Goal: Task Accomplishment & Management: Manage account settings

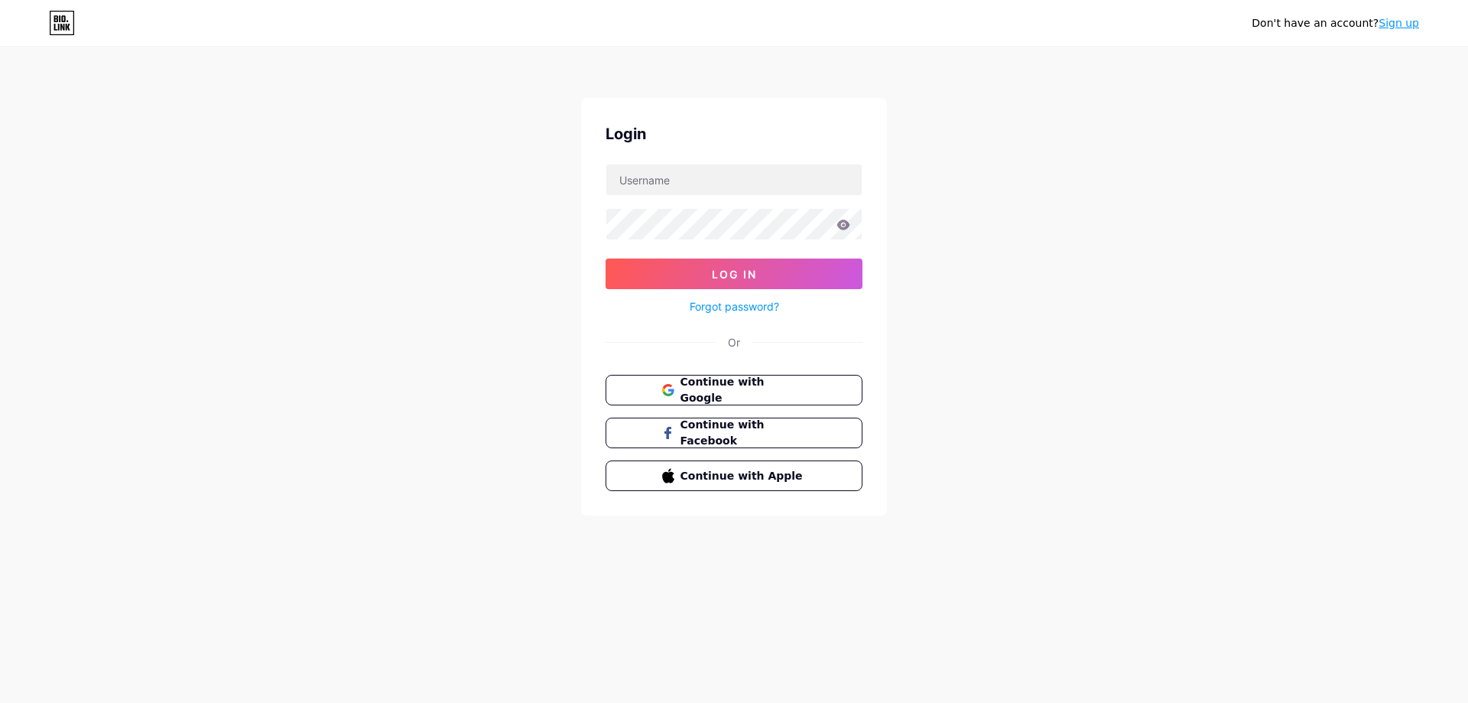
click at [801, 195] on div at bounding box center [734, 180] width 257 height 32
click at [759, 281] on button "Log In" at bounding box center [734, 273] width 257 height 31
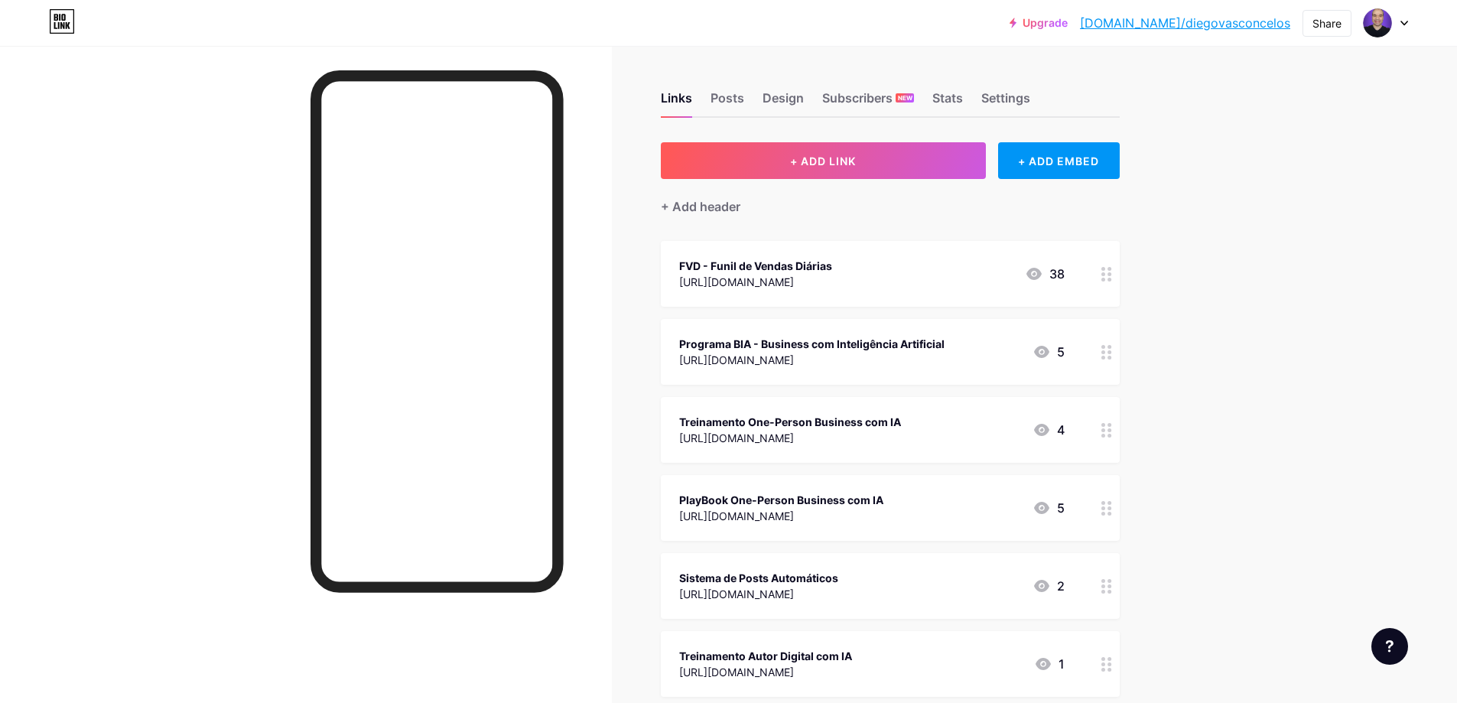
click at [1112, 276] on icon at bounding box center [1106, 274] width 11 height 15
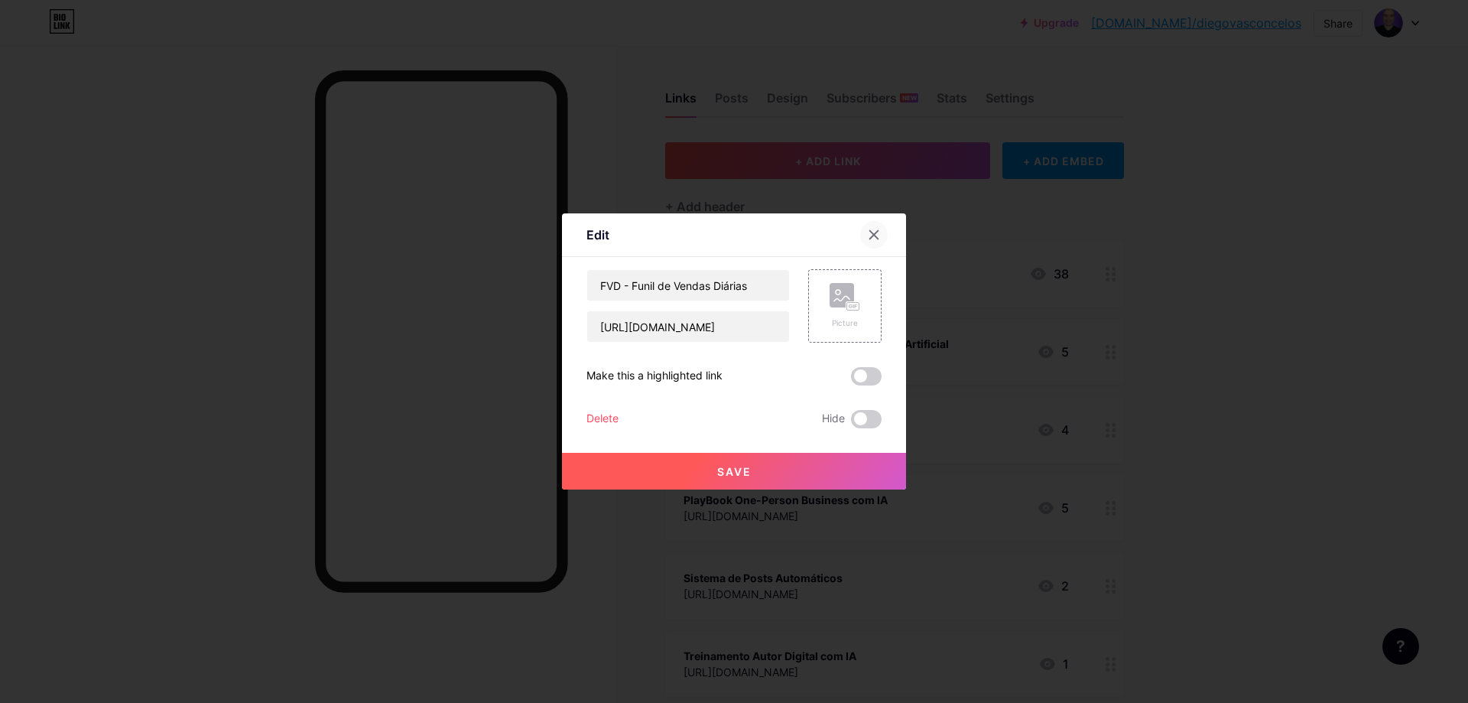
click at [870, 232] on icon at bounding box center [874, 235] width 8 height 8
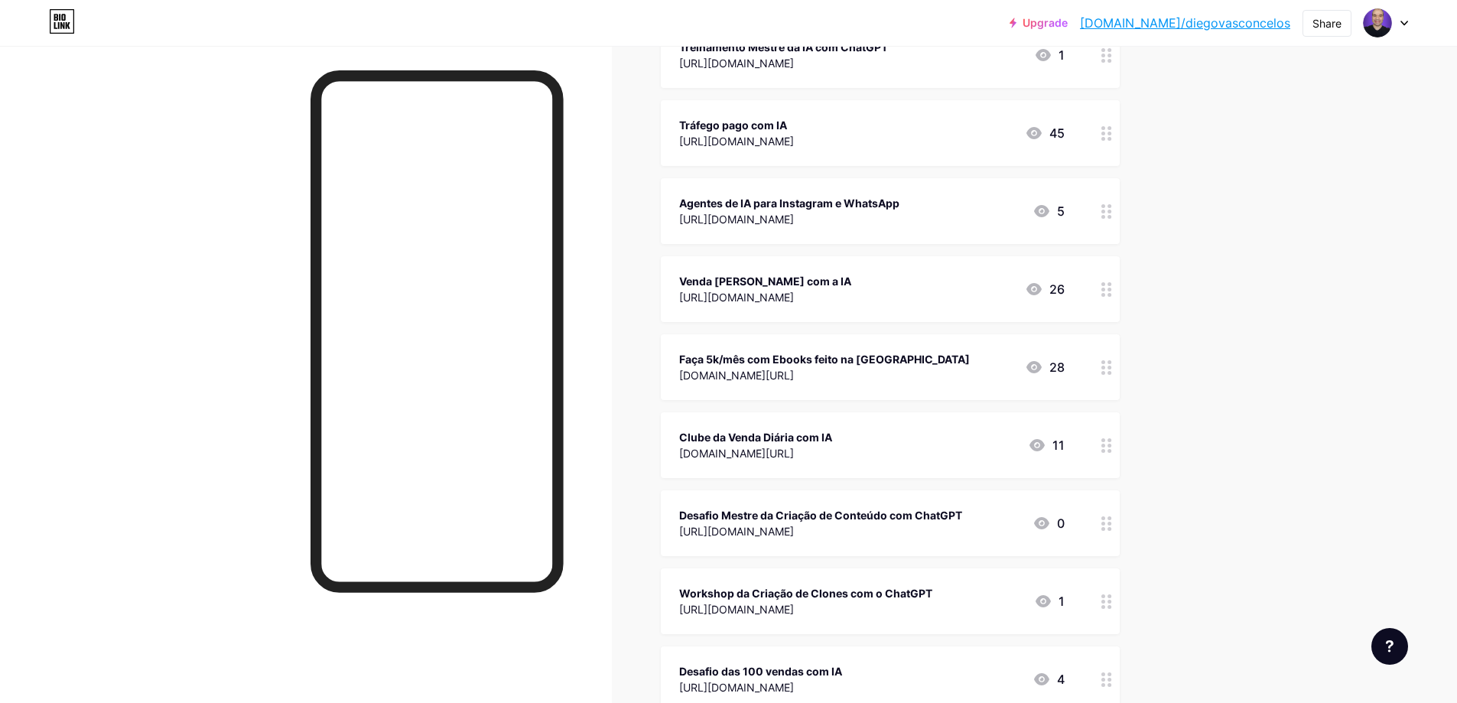
scroll to position [918, 0]
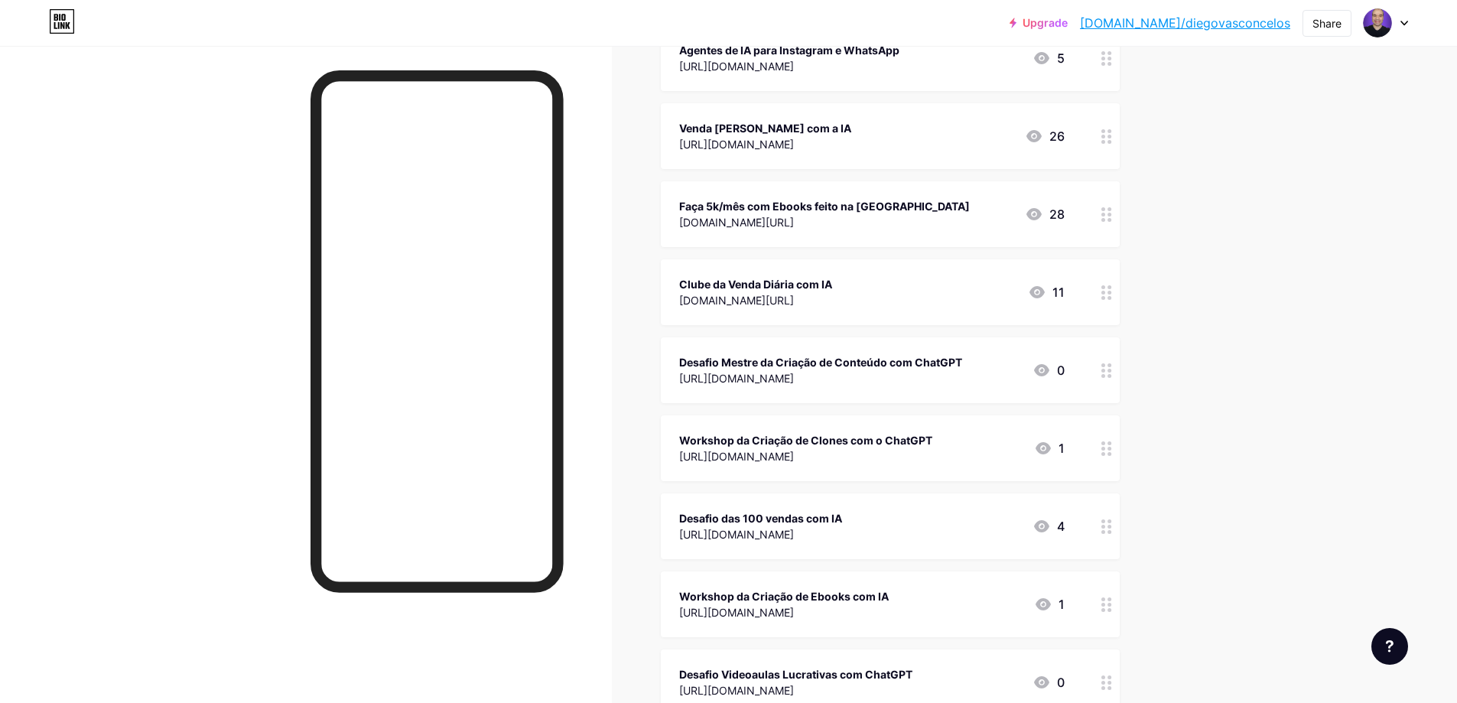
click at [1117, 294] on div at bounding box center [1106, 292] width 26 height 66
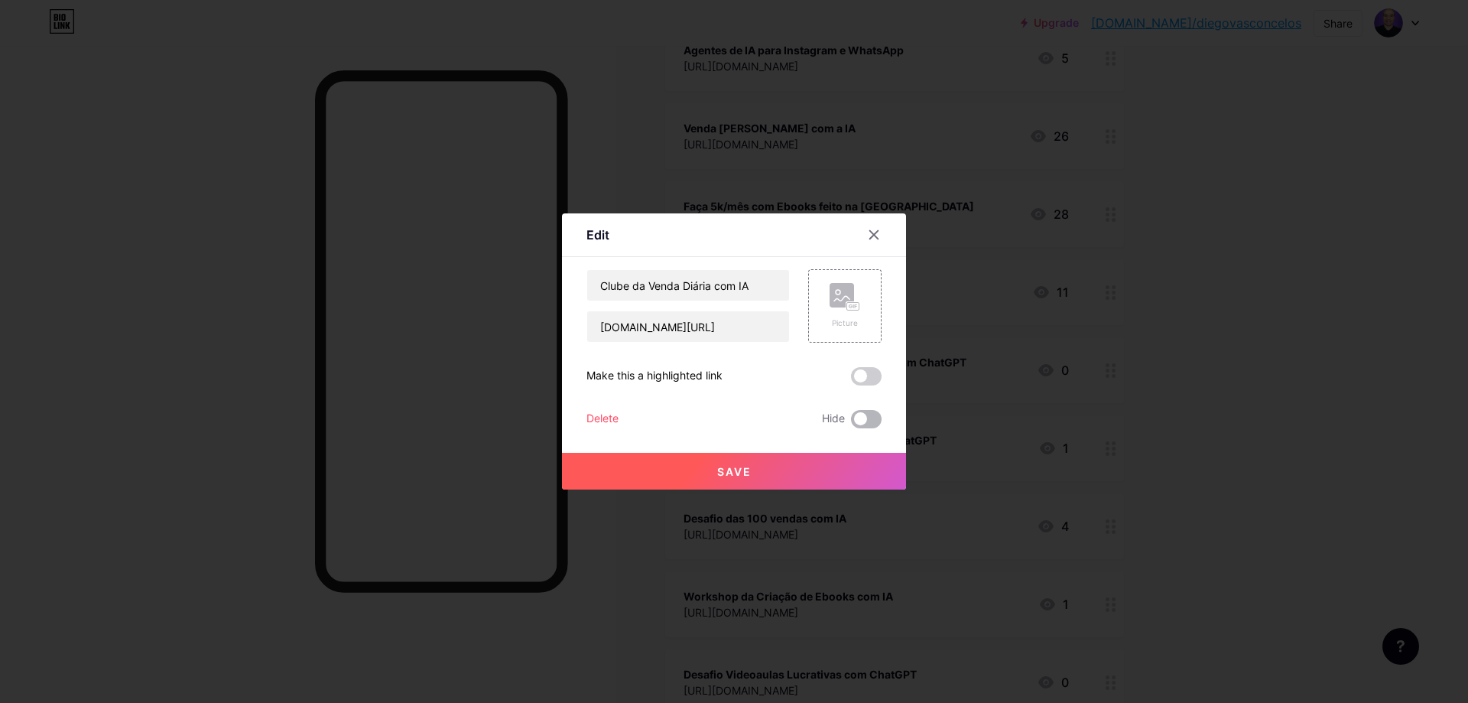
click at [859, 423] on span at bounding box center [866, 419] width 31 height 18
click at [851, 423] on input "checkbox" at bounding box center [851, 423] width 0 height 0
click at [870, 236] on icon at bounding box center [874, 235] width 8 height 8
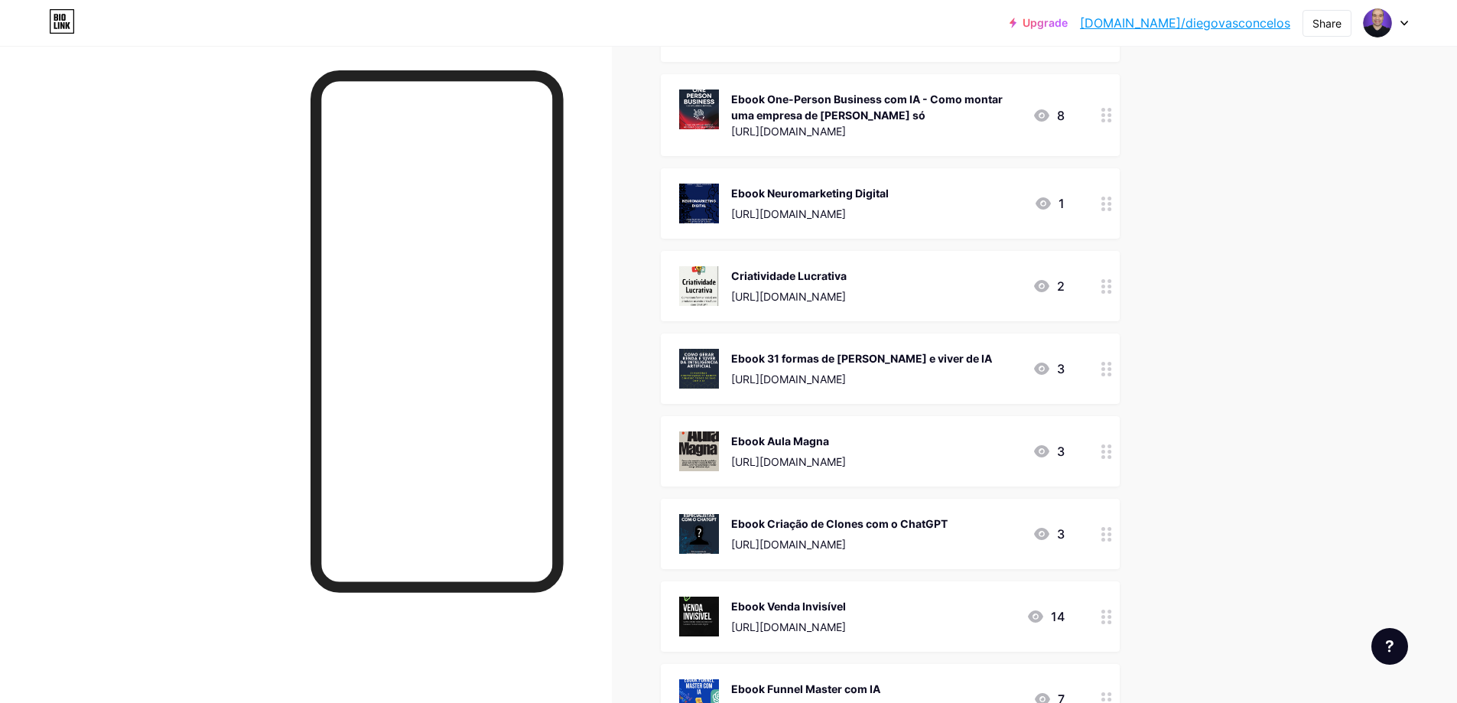
scroll to position [2141, 0]
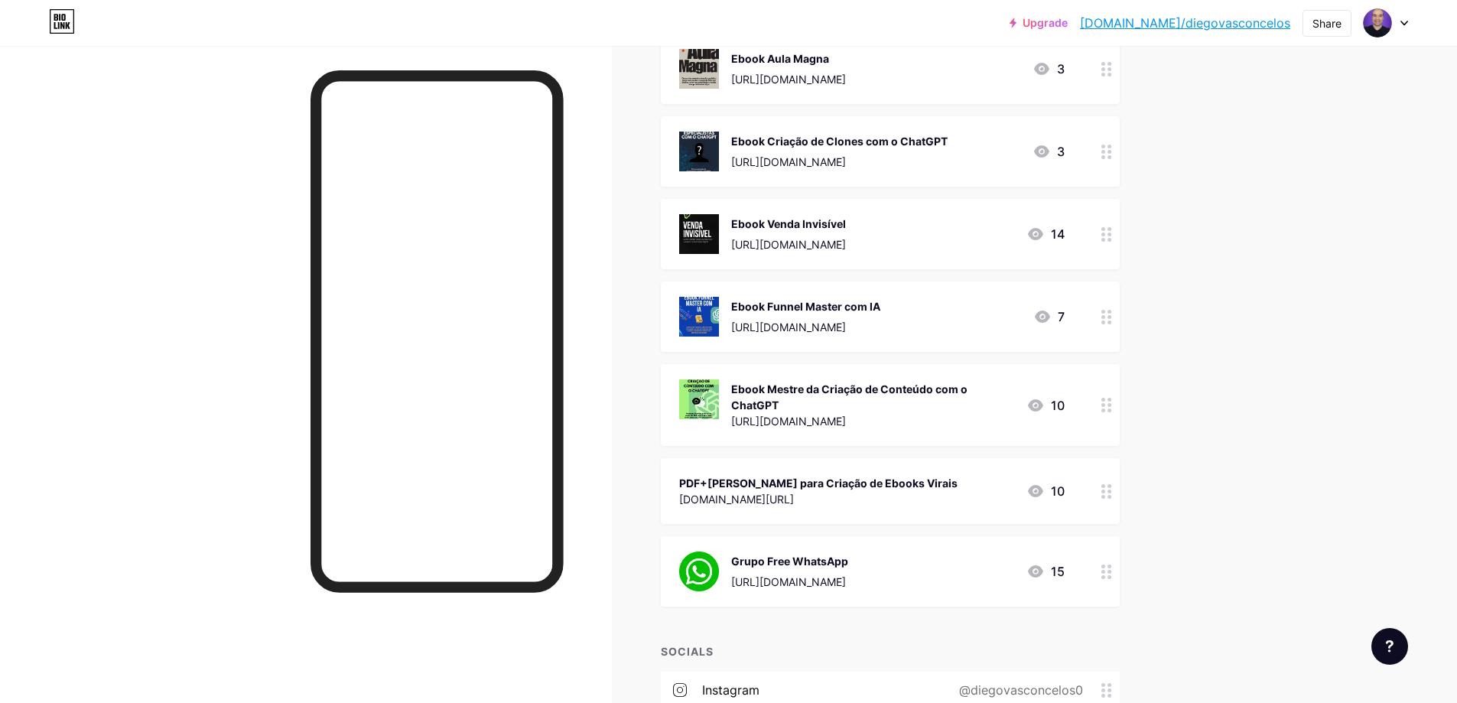
click at [1111, 570] on circle at bounding box center [1109, 572] width 4 height 4
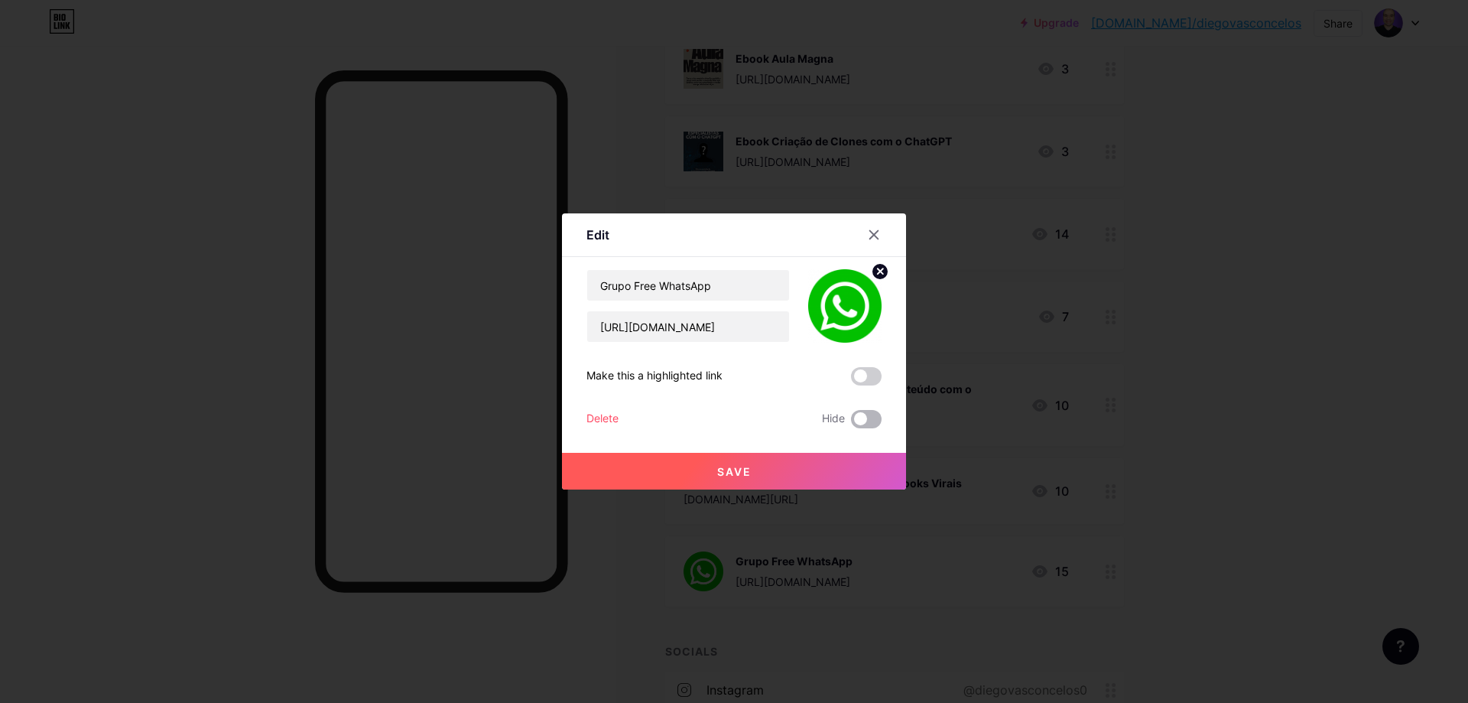
click at [851, 423] on span at bounding box center [866, 419] width 31 height 18
click at [851, 423] on input "checkbox" at bounding box center [851, 423] width 0 height 0
click at [870, 235] on icon at bounding box center [874, 235] width 8 height 8
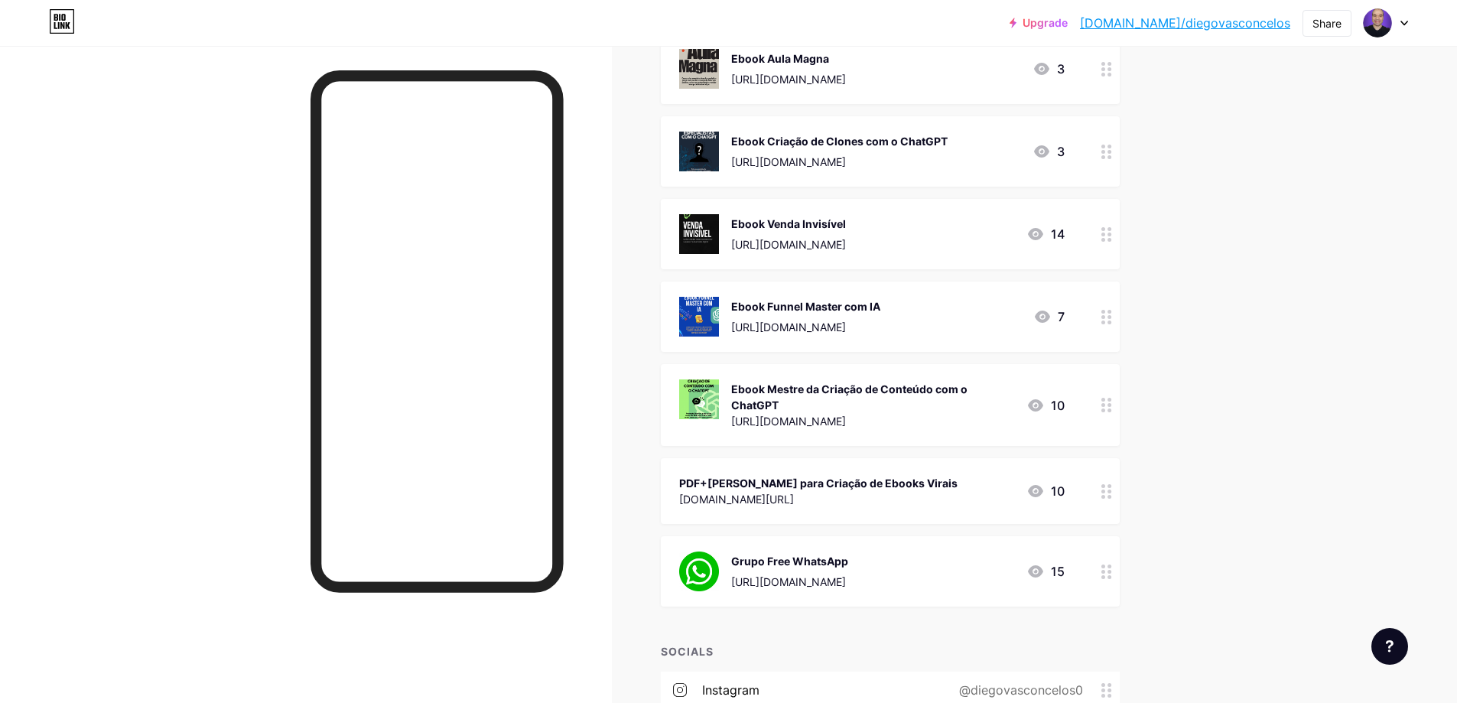
click at [1109, 579] on div at bounding box center [1106, 571] width 26 height 70
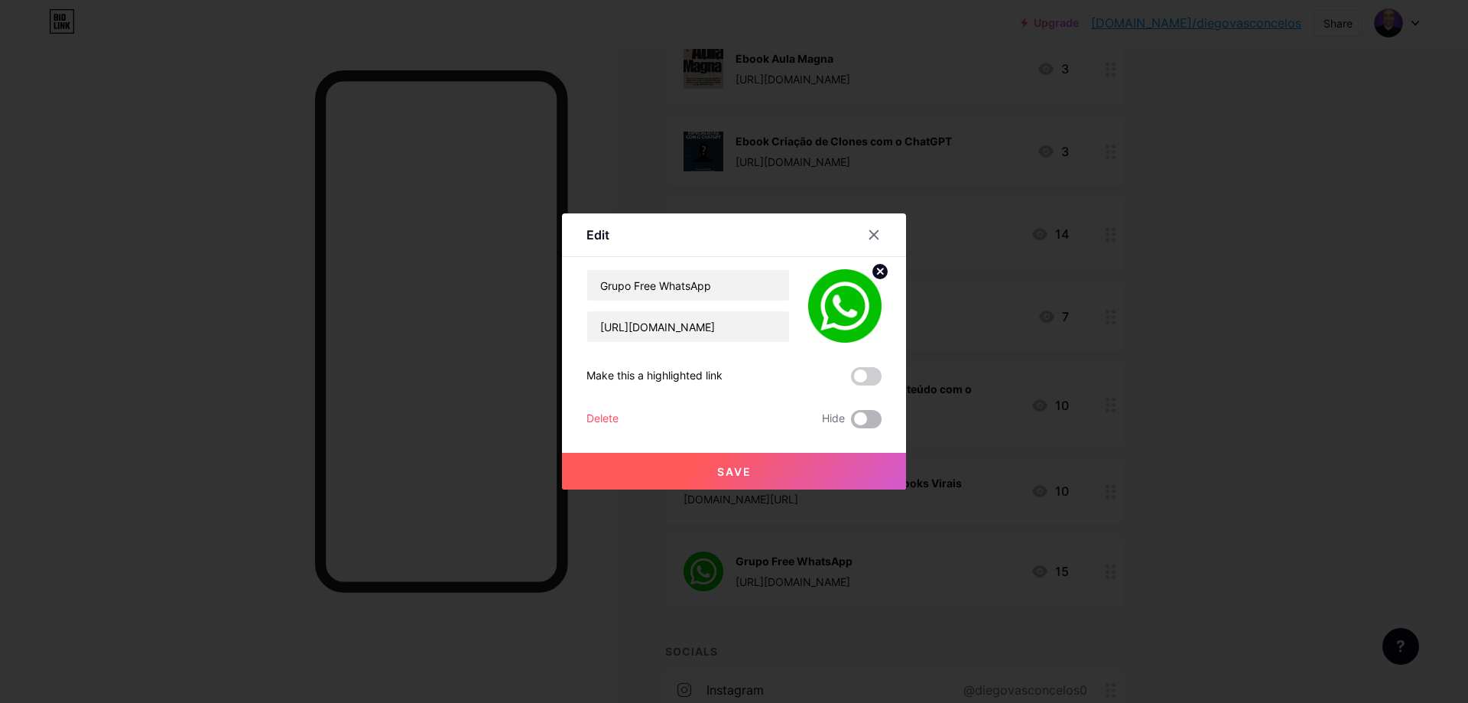
click at [856, 418] on span at bounding box center [866, 419] width 31 height 18
click at [851, 423] on input "checkbox" at bounding box center [851, 423] width 0 height 0
click at [869, 236] on icon at bounding box center [874, 235] width 12 height 12
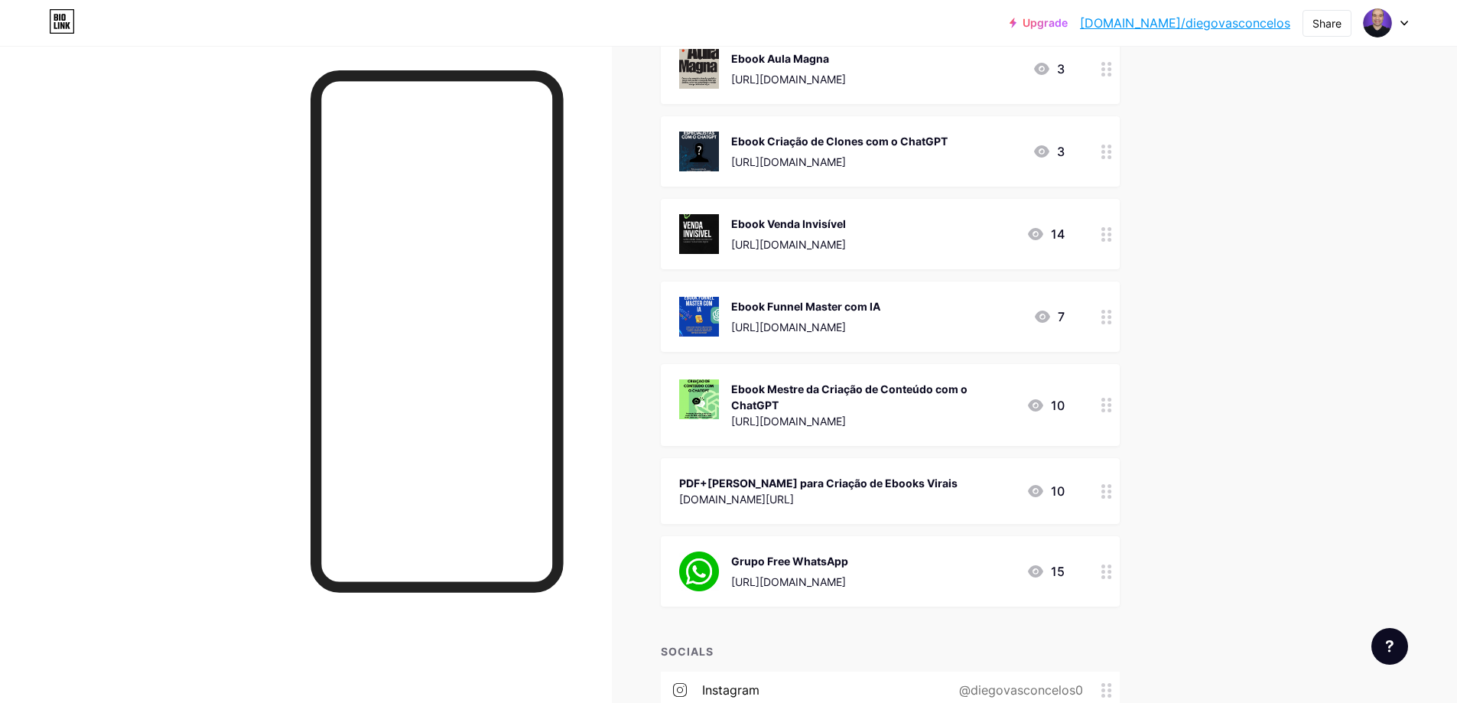
click at [1112, 570] on icon at bounding box center [1106, 571] width 11 height 15
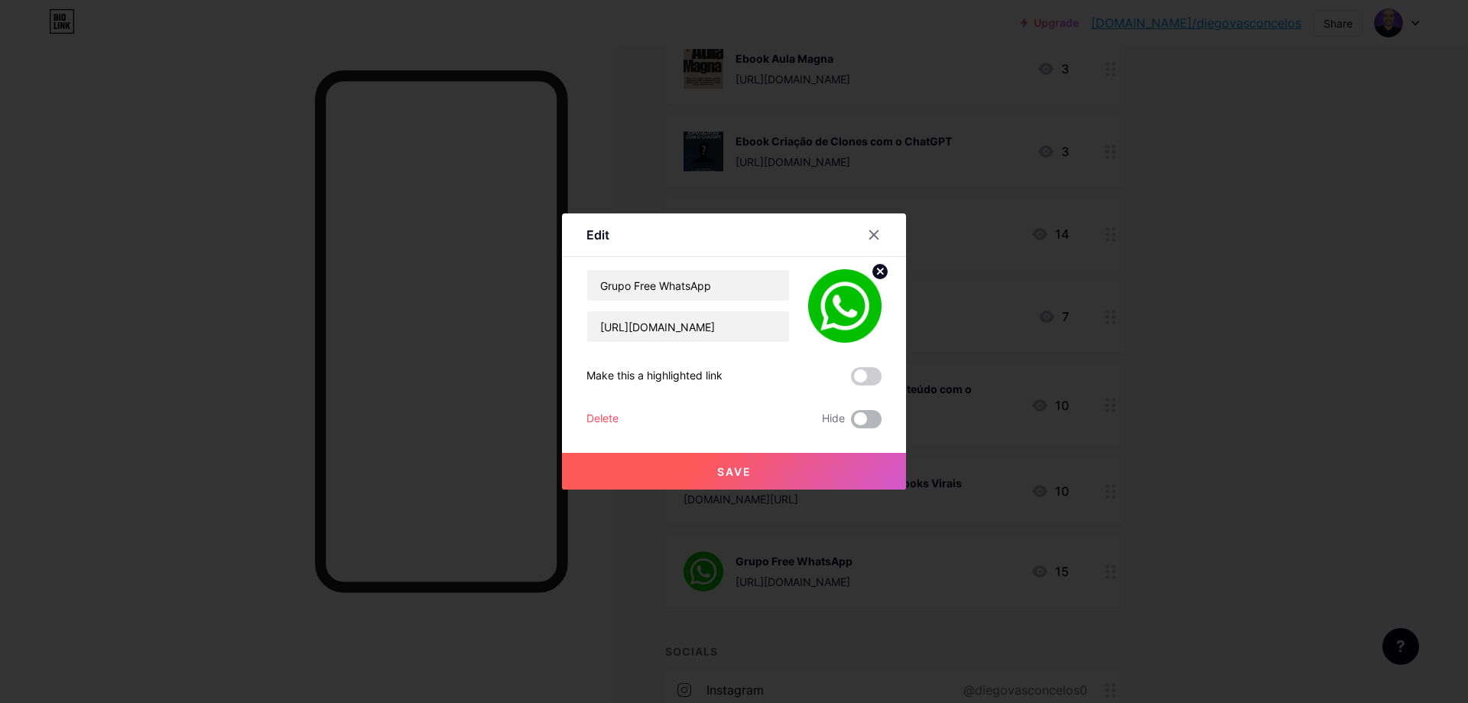
click at [863, 418] on span at bounding box center [866, 419] width 31 height 18
click at [851, 423] on input "checkbox" at bounding box center [851, 423] width 0 height 0
click at [785, 463] on button "Save" at bounding box center [734, 471] width 344 height 37
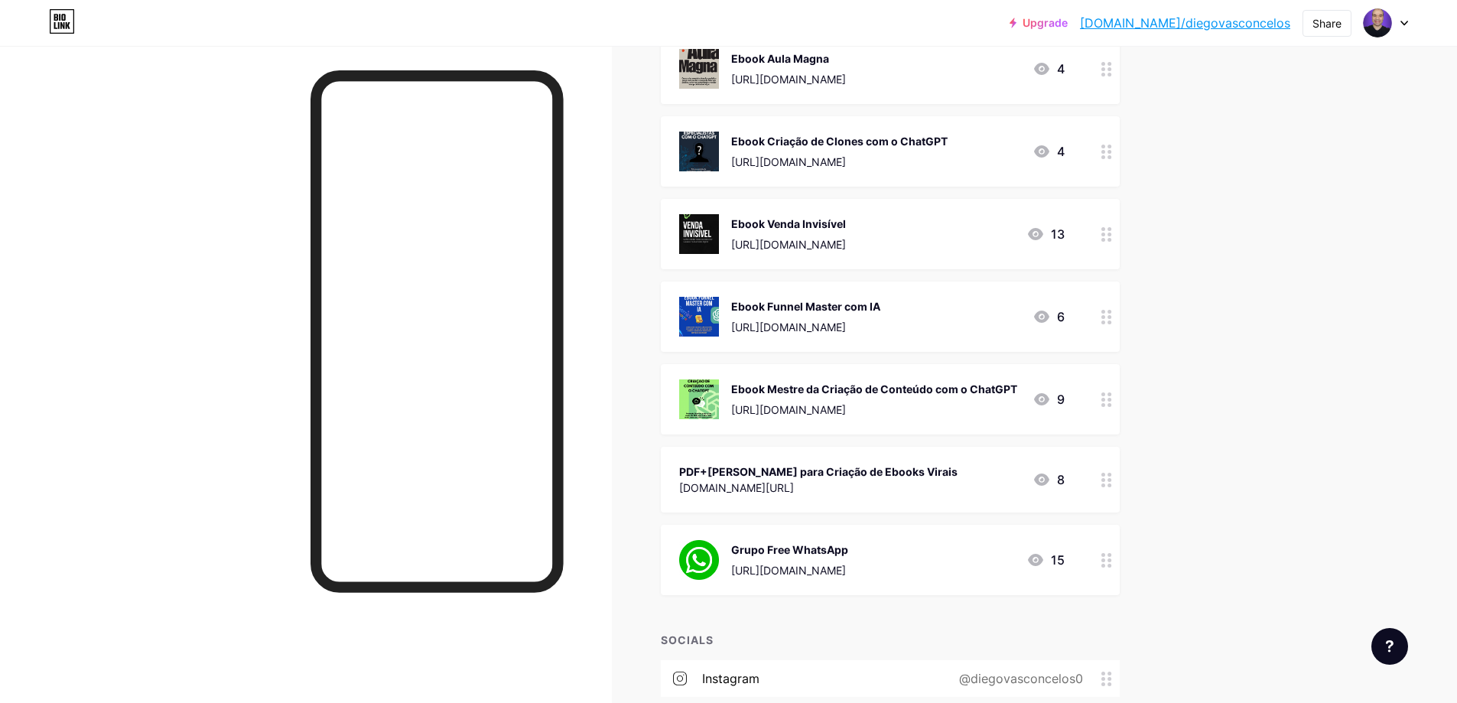
click at [1111, 565] on circle at bounding box center [1109, 566] width 4 height 4
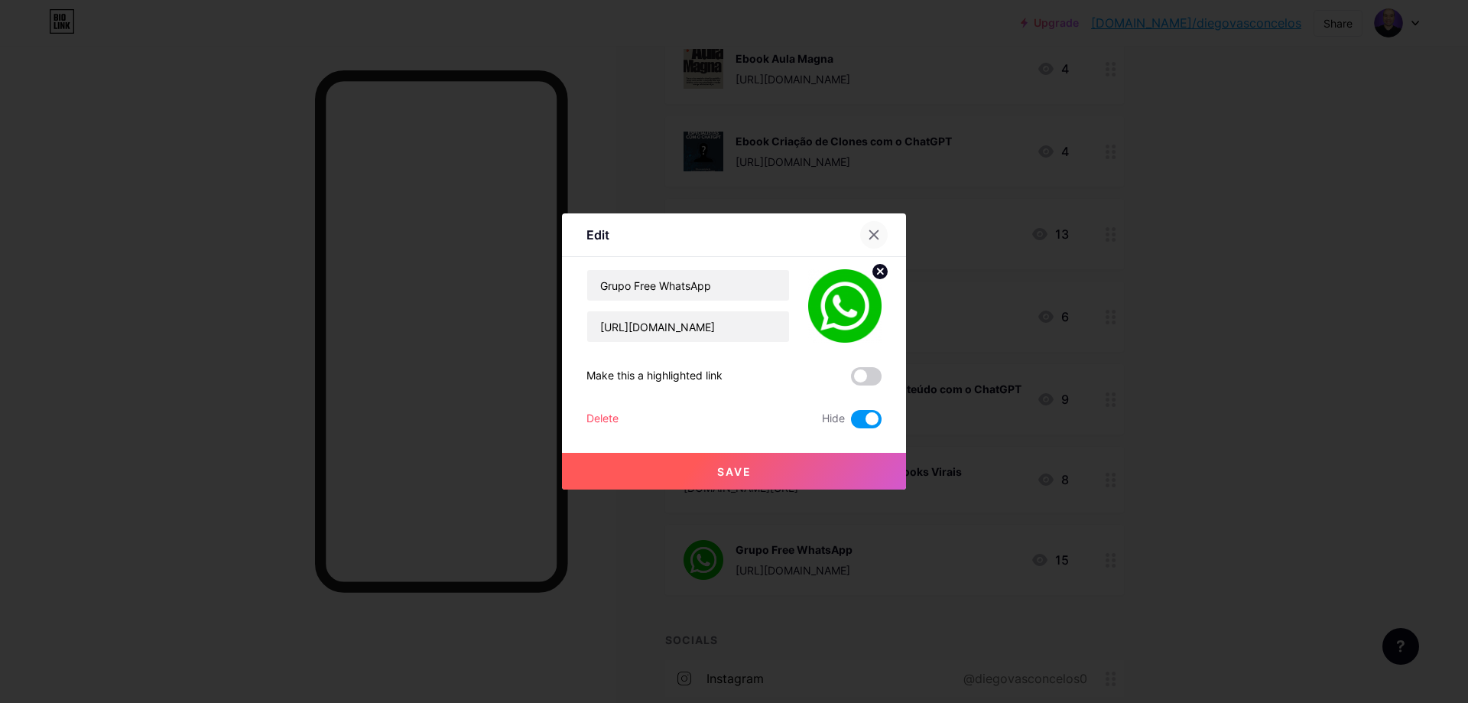
click at [874, 233] on icon at bounding box center [874, 235] width 12 height 12
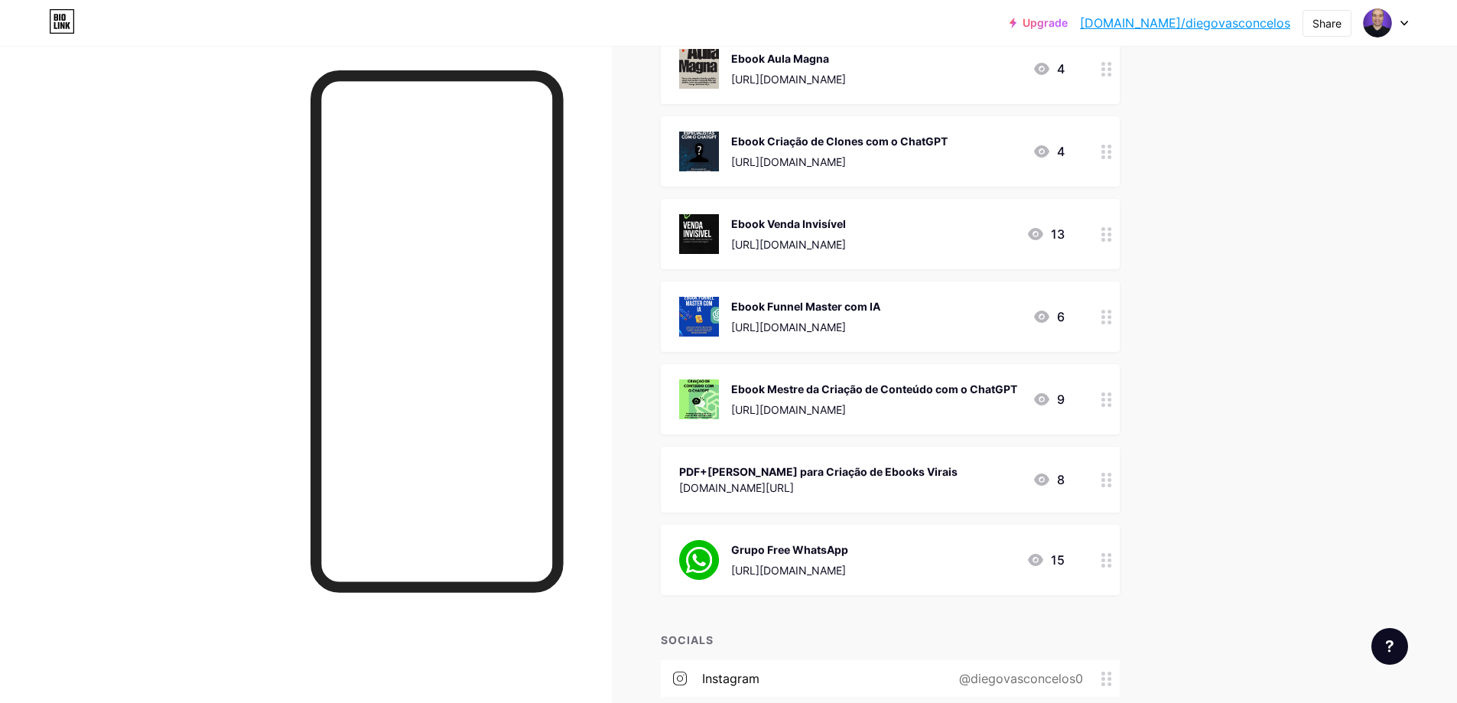
click at [1112, 490] on div at bounding box center [1106, 480] width 26 height 66
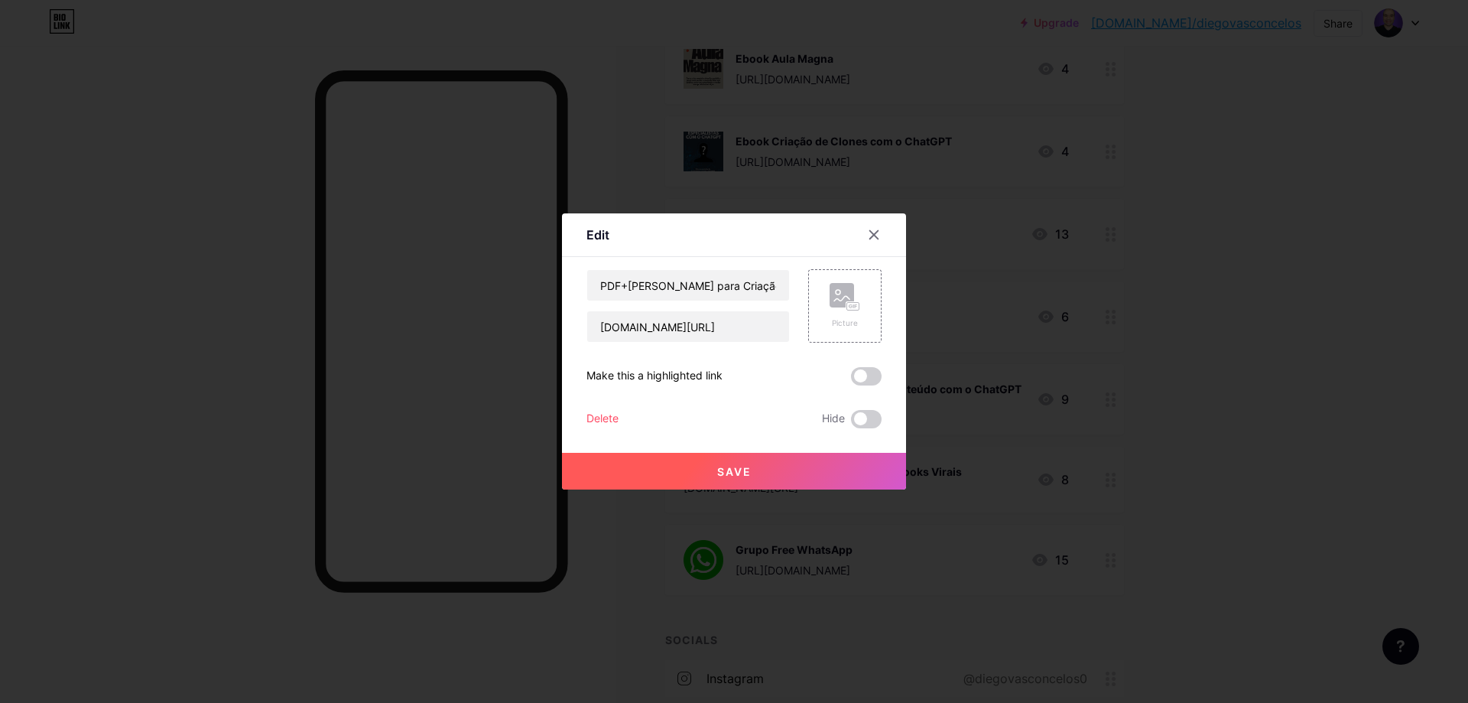
click at [857, 429] on div "Save" at bounding box center [734, 458] width 344 height 61
click at [856, 424] on span at bounding box center [866, 419] width 31 height 18
click at [851, 423] on input "checkbox" at bounding box center [851, 423] width 0 height 0
click at [822, 472] on button "Save" at bounding box center [734, 471] width 344 height 37
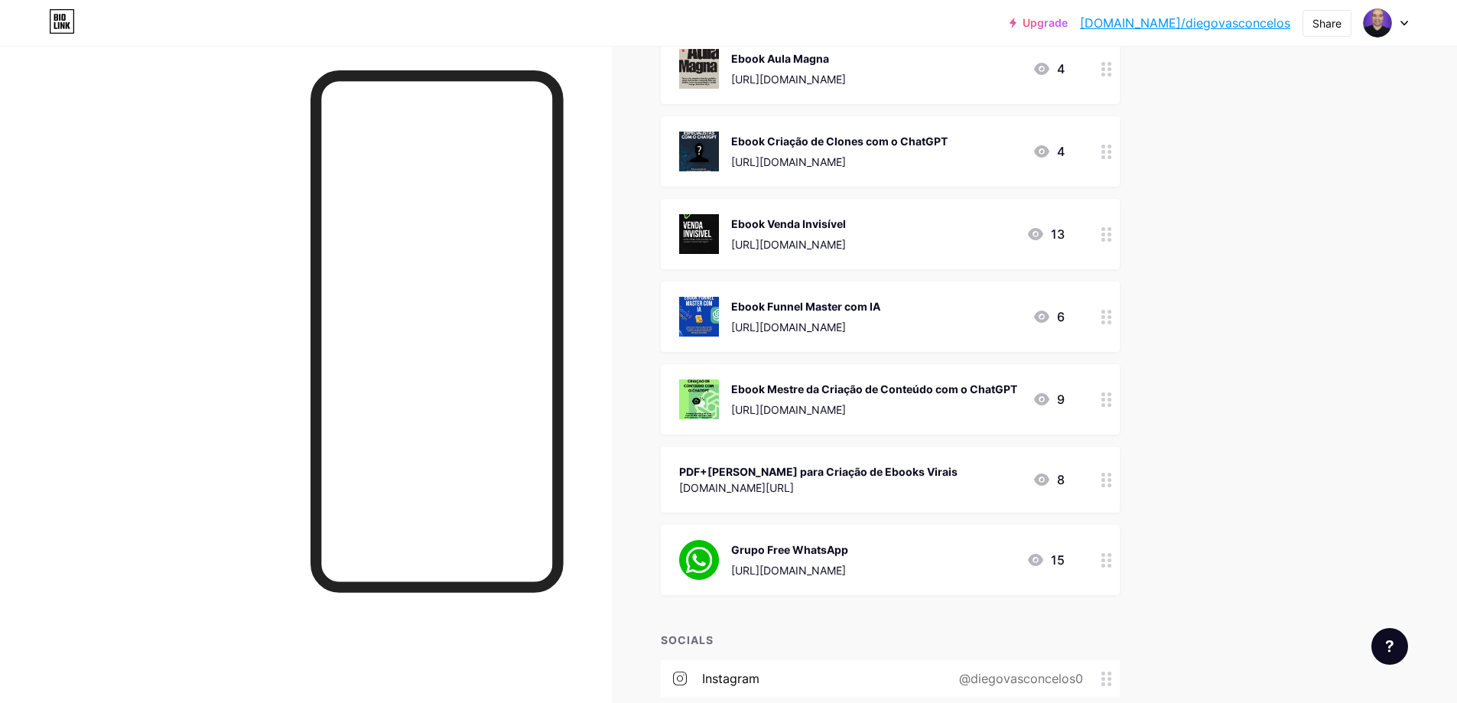
click at [1112, 396] on icon at bounding box center [1106, 399] width 11 height 15
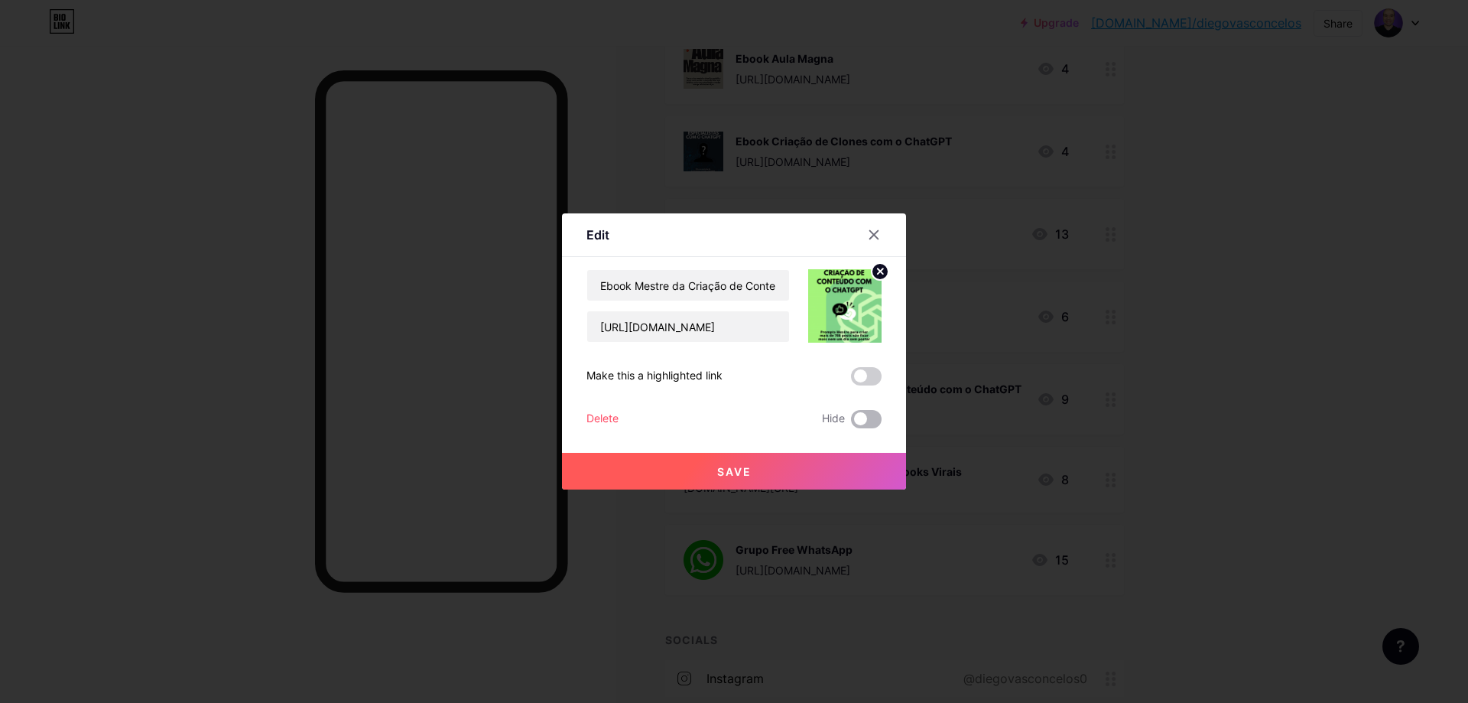
click at [853, 421] on span at bounding box center [866, 419] width 31 height 18
click at [851, 423] on input "checkbox" at bounding box center [851, 423] width 0 height 0
click at [741, 475] on span "Save" at bounding box center [734, 471] width 34 height 13
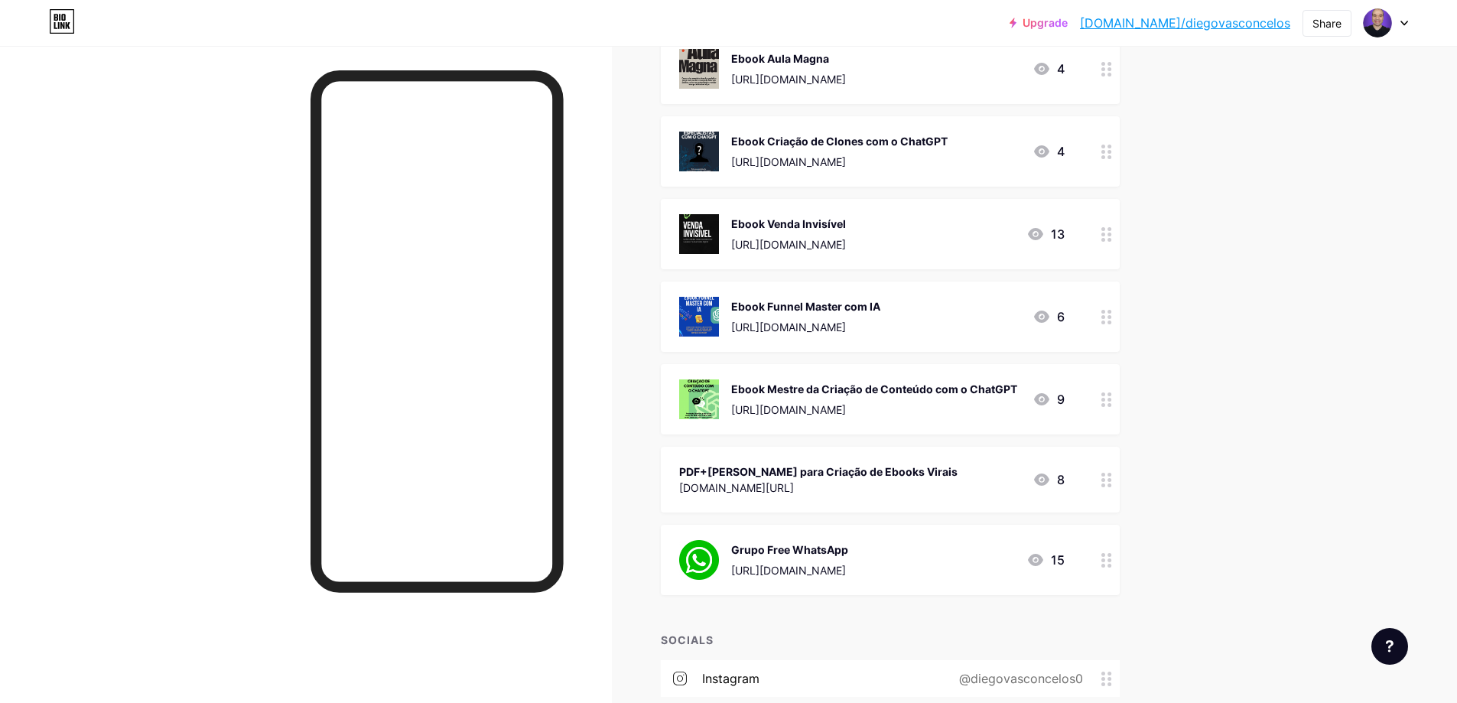
click at [1109, 318] on icon at bounding box center [1106, 317] width 11 height 15
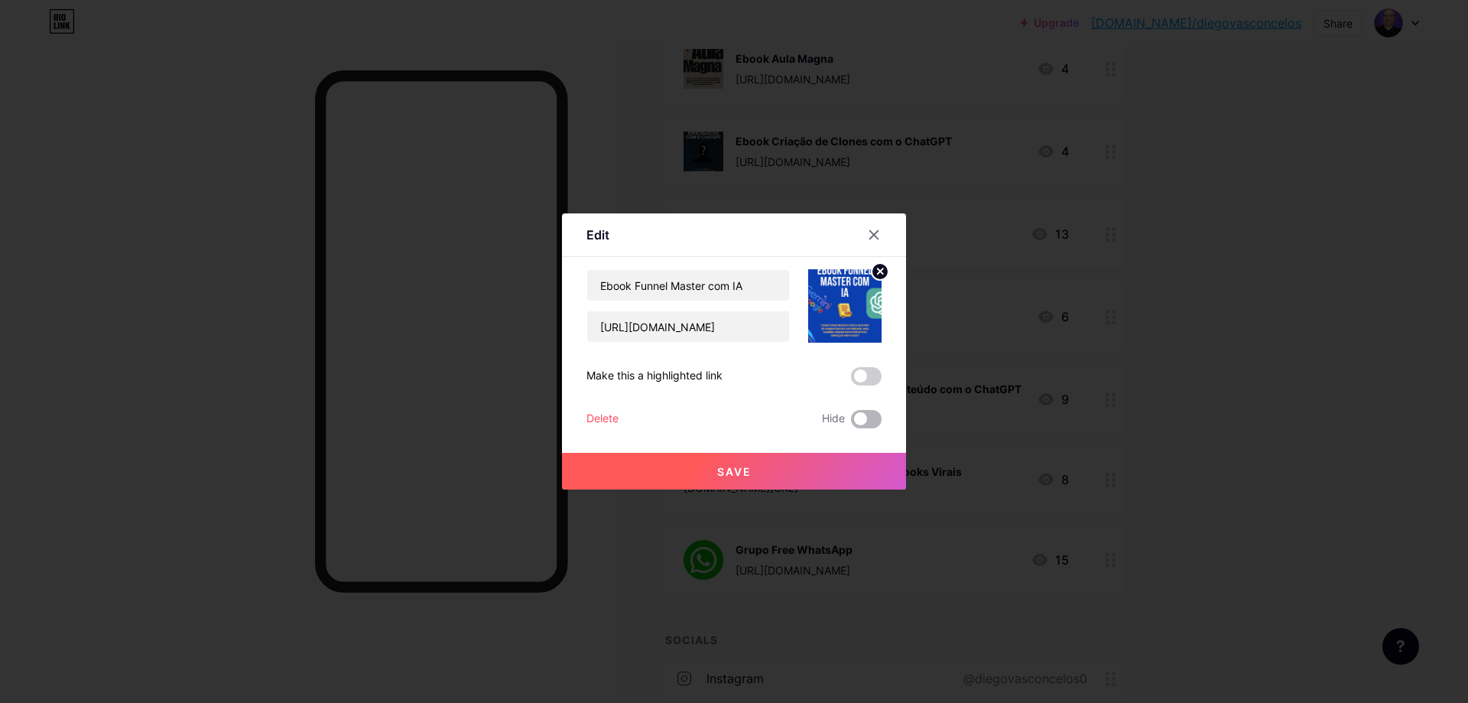
click at [862, 422] on span at bounding box center [866, 419] width 31 height 18
click at [851, 423] on input "checkbox" at bounding box center [851, 423] width 0 height 0
click at [826, 473] on button "Save" at bounding box center [734, 471] width 344 height 37
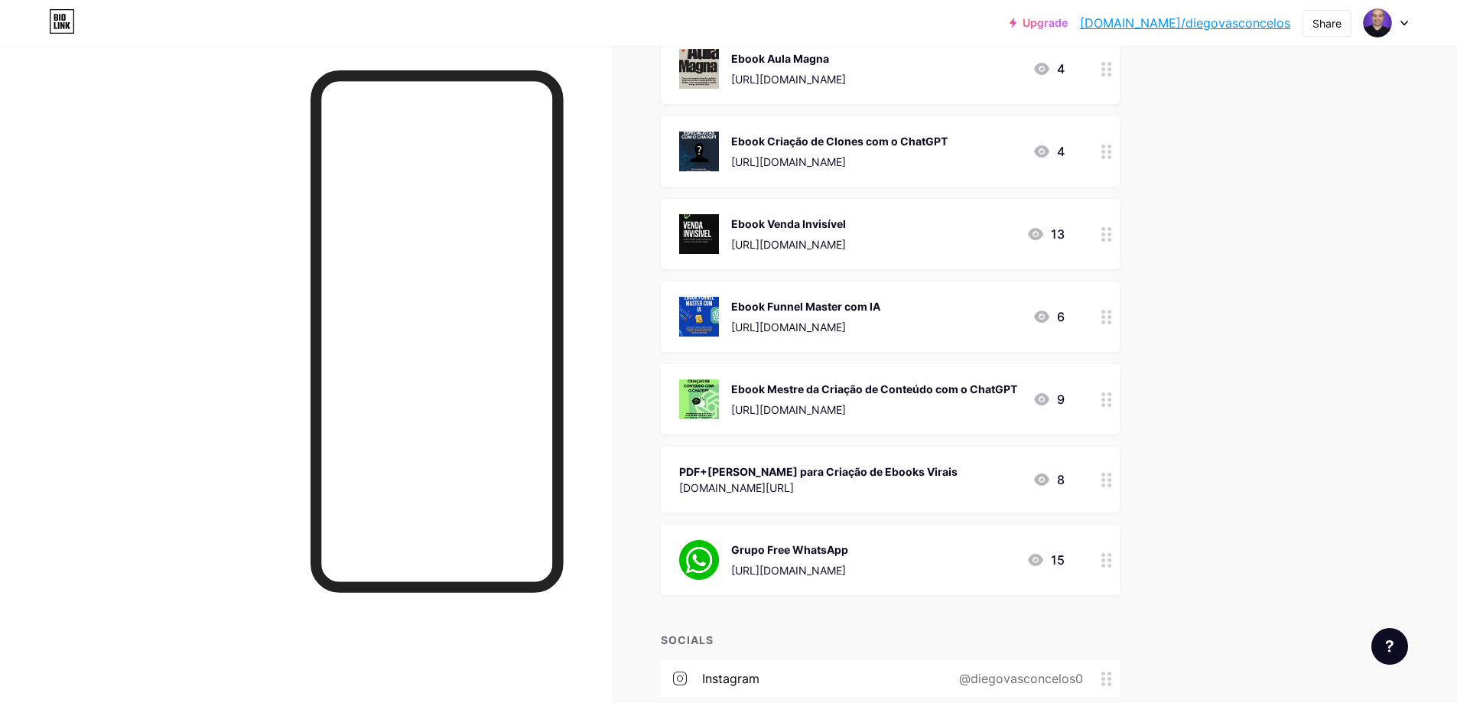
click at [1112, 239] on icon at bounding box center [1106, 234] width 11 height 15
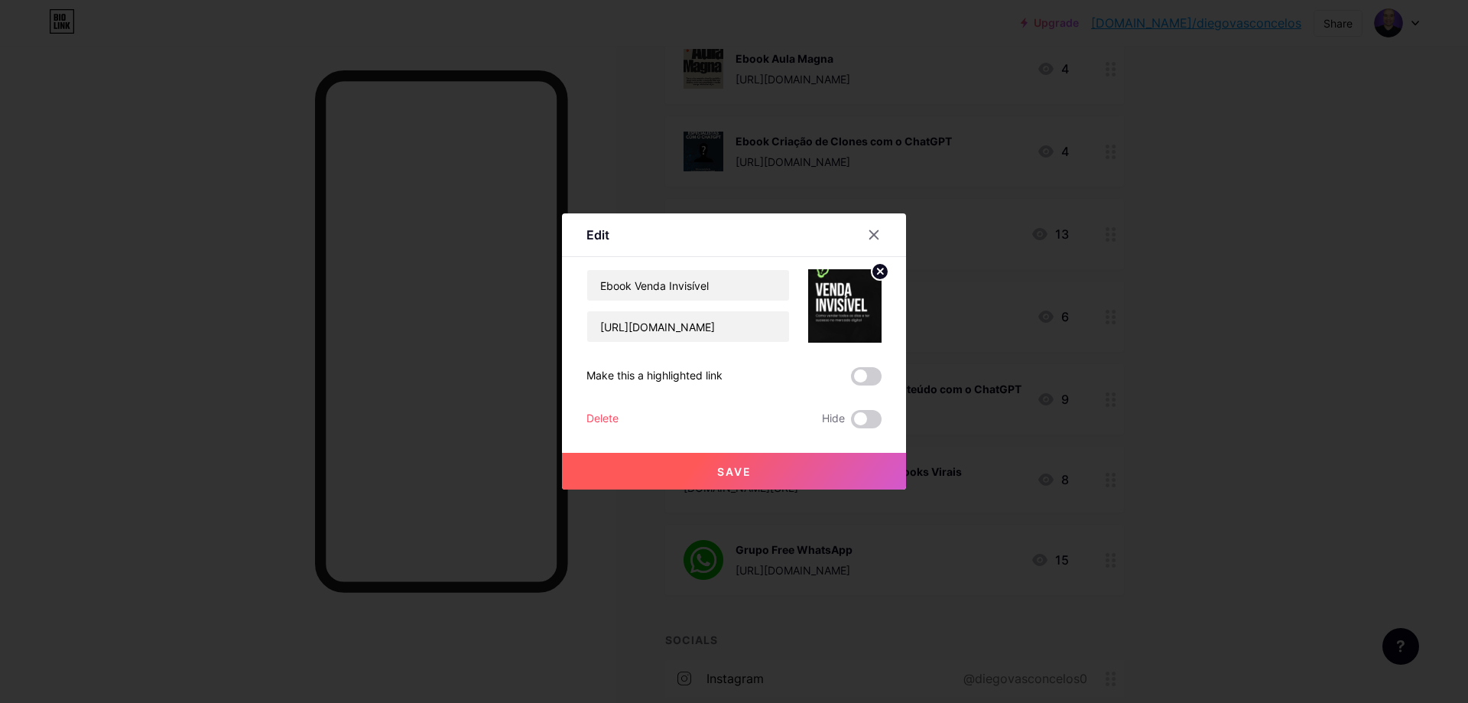
click at [851, 426] on label at bounding box center [866, 419] width 31 height 18
click at [851, 423] on input "checkbox" at bounding box center [851, 423] width 0 height 0
click at [788, 473] on button "Save" at bounding box center [734, 471] width 344 height 37
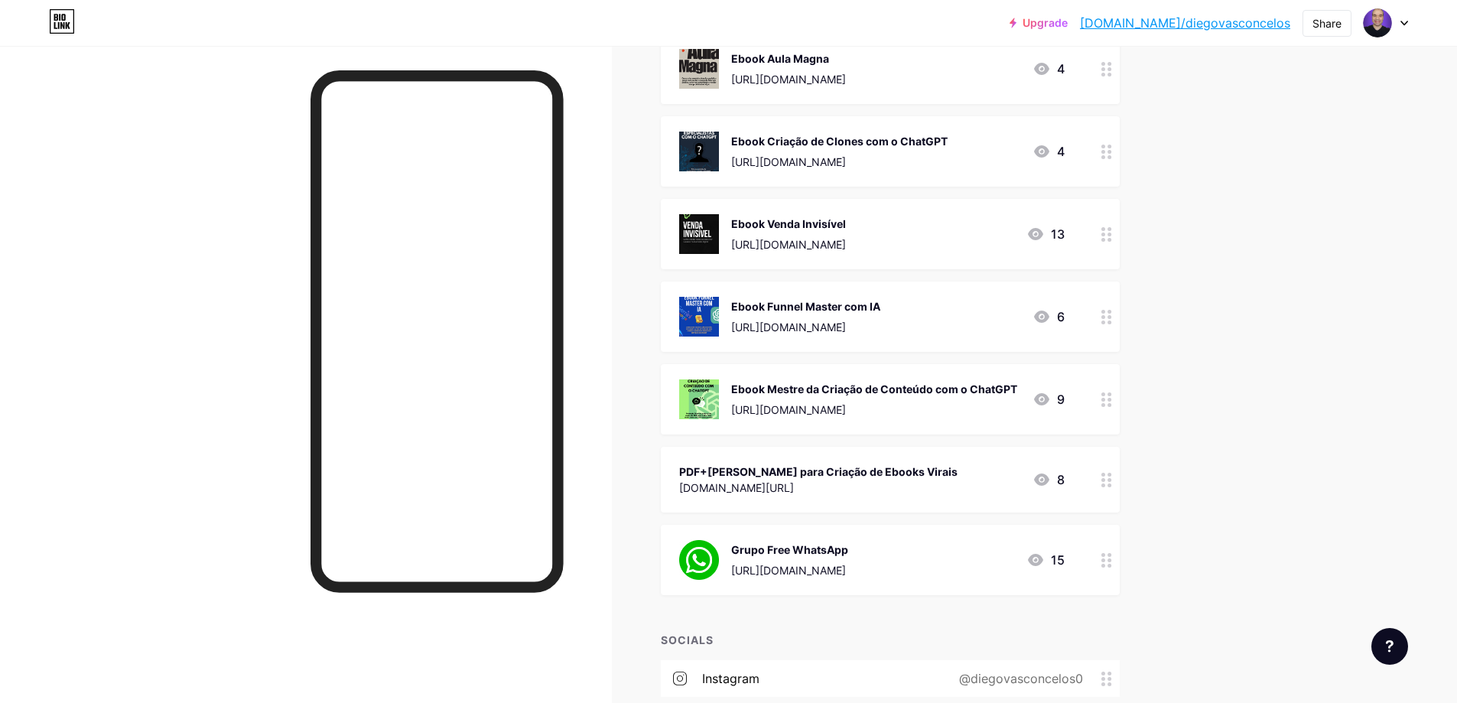
scroll to position [2065, 0]
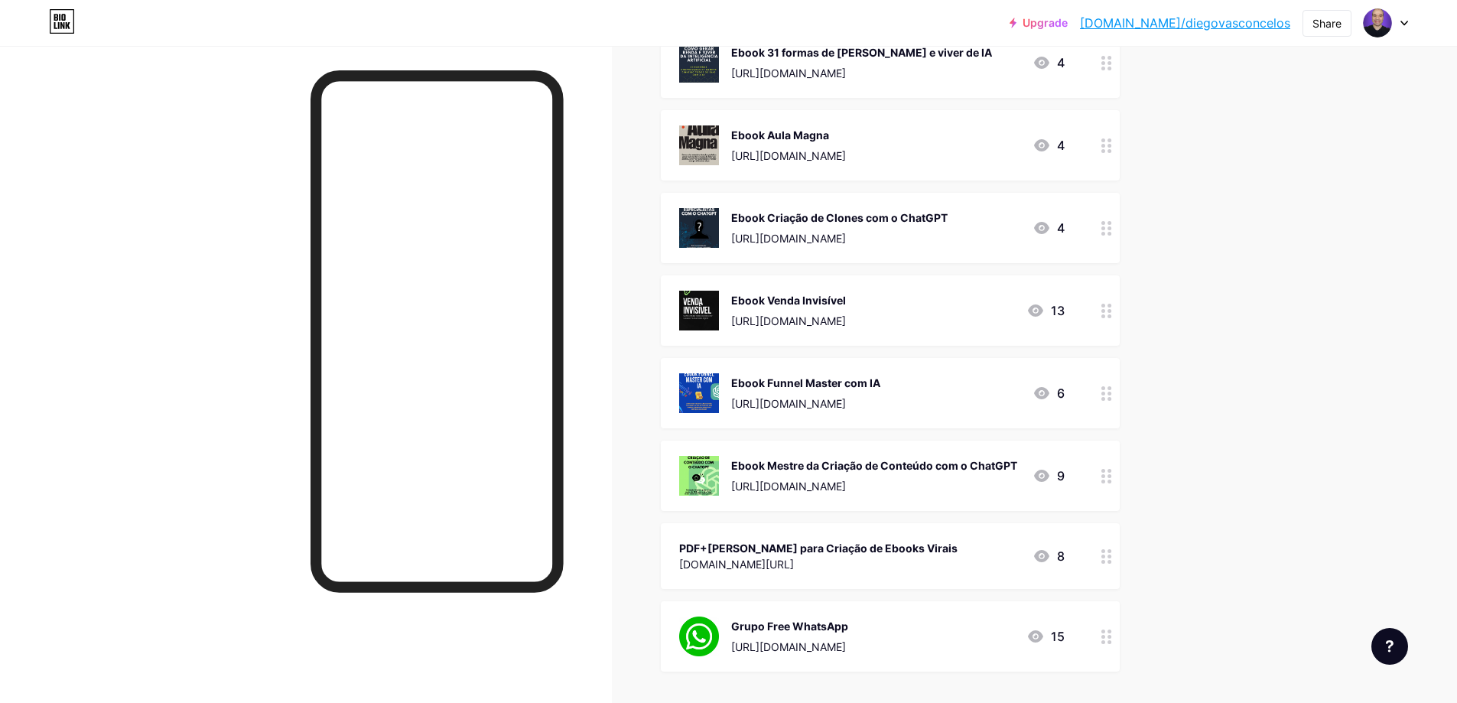
click at [1106, 311] on icon at bounding box center [1106, 311] width 11 height 15
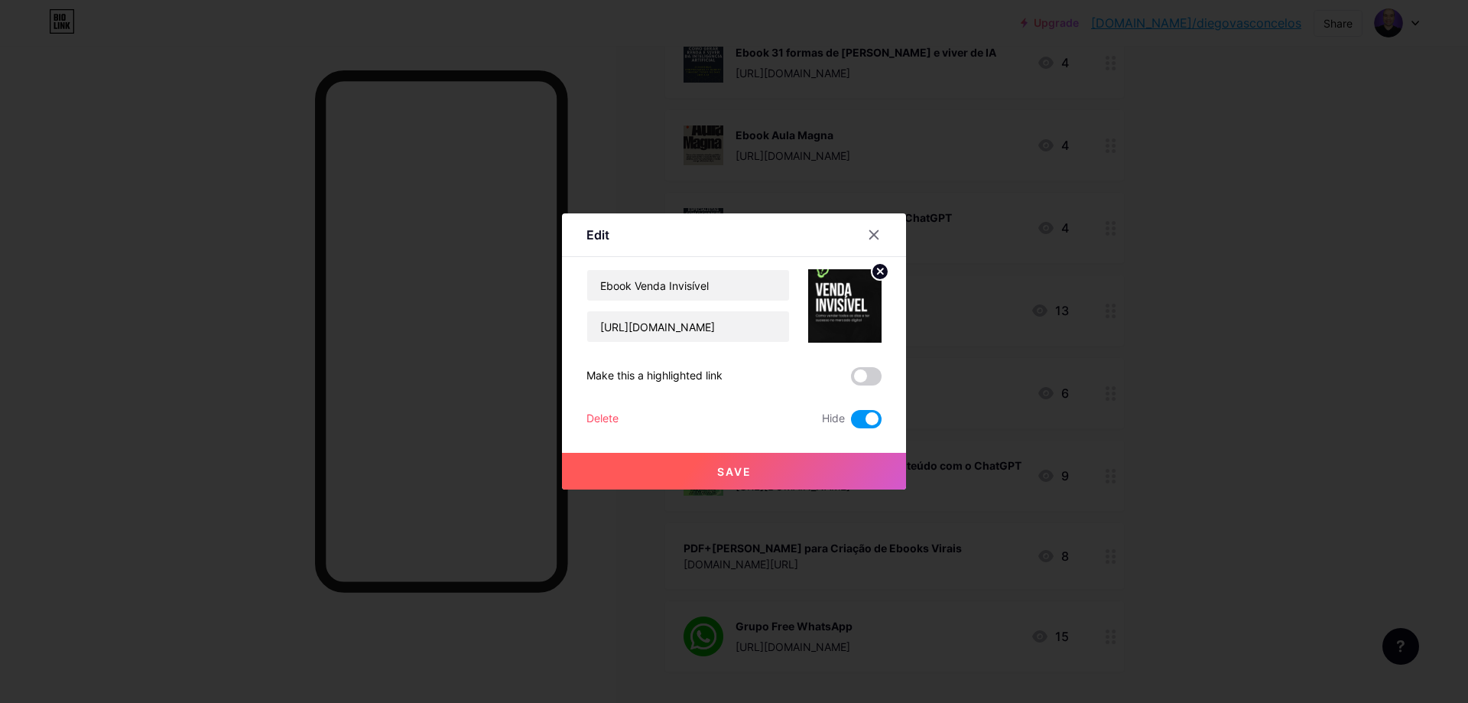
click at [815, 466] on button "Save" at bounding box center [734, 471] width 344 height 37
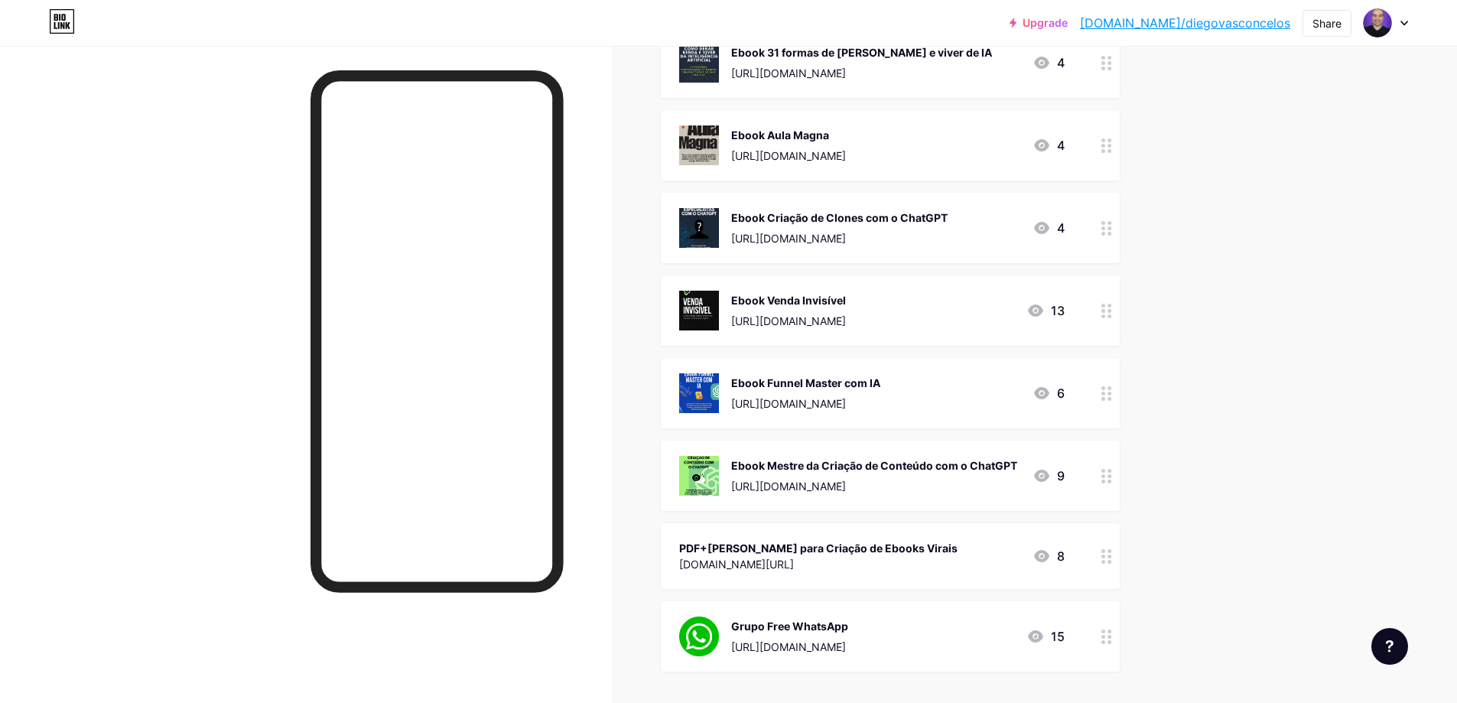
click at [1109, 229] on icon at bounding box center [1106, 228] width 11 height 15
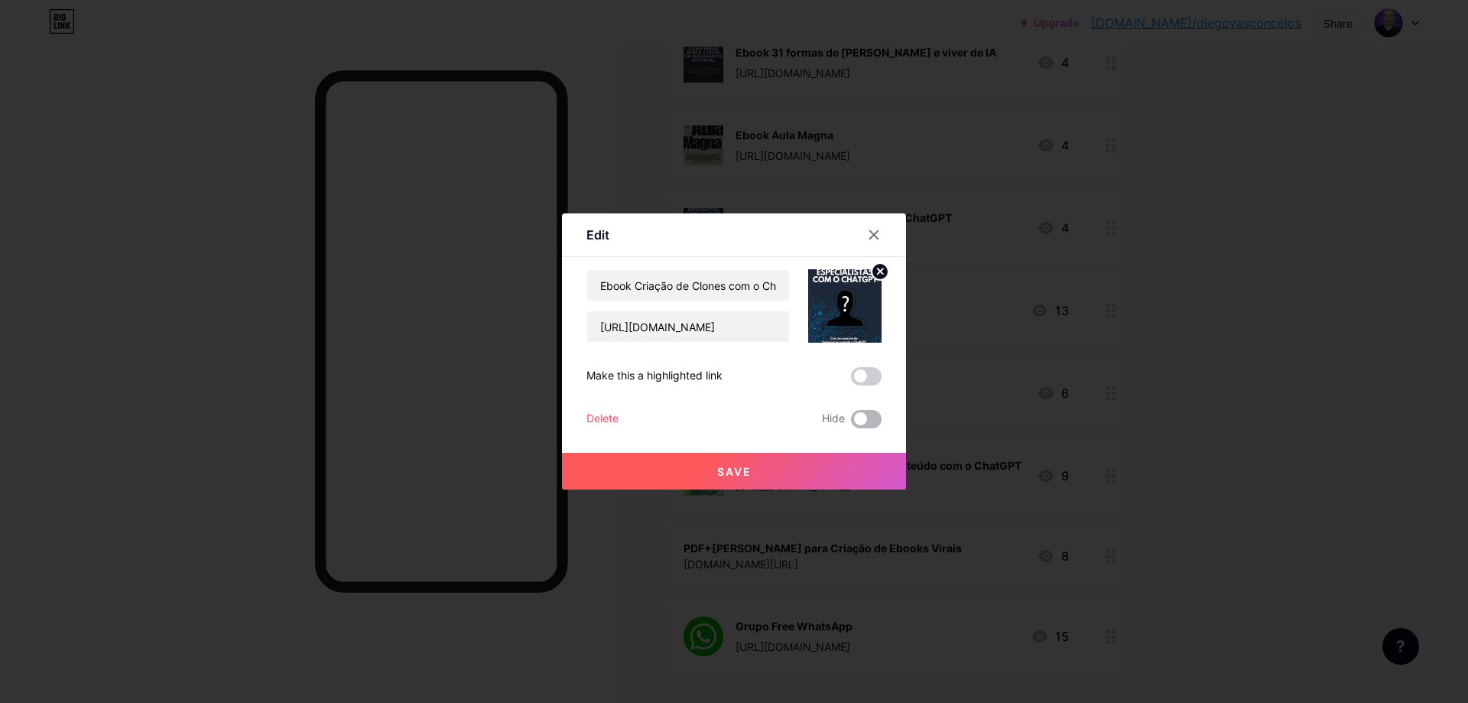
click at [860, 410] on span at bounding box center [866, 419] width 31 height 18
click at [851, 423] on input "checkbox" at bounding box center [851, 423] width 0 height 0
click at [773, 479] on button "Save" at bounding box center [734, 471] width 344 height 37
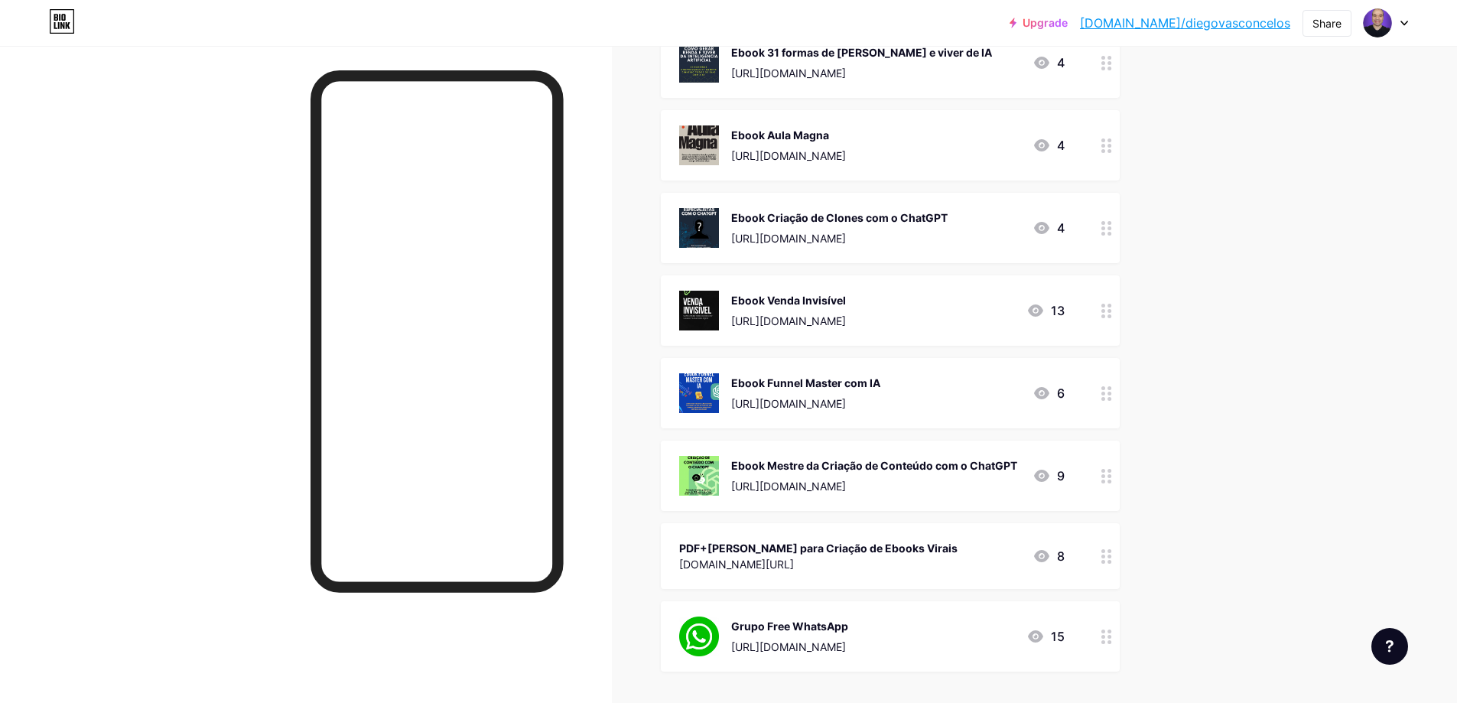
scroll to position [1988, 0]
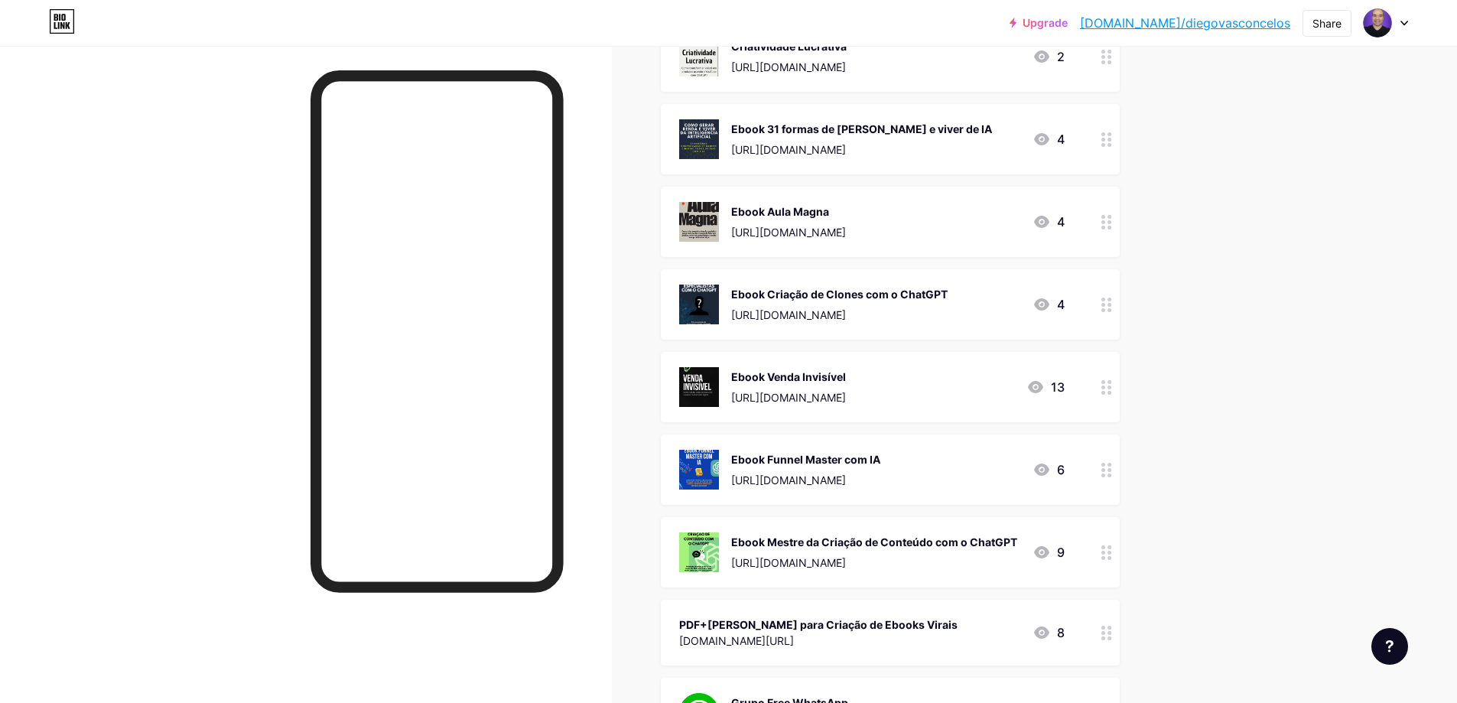
click at [1105, 222] on circle at bounding box center [1103, 222] width 4 height 4
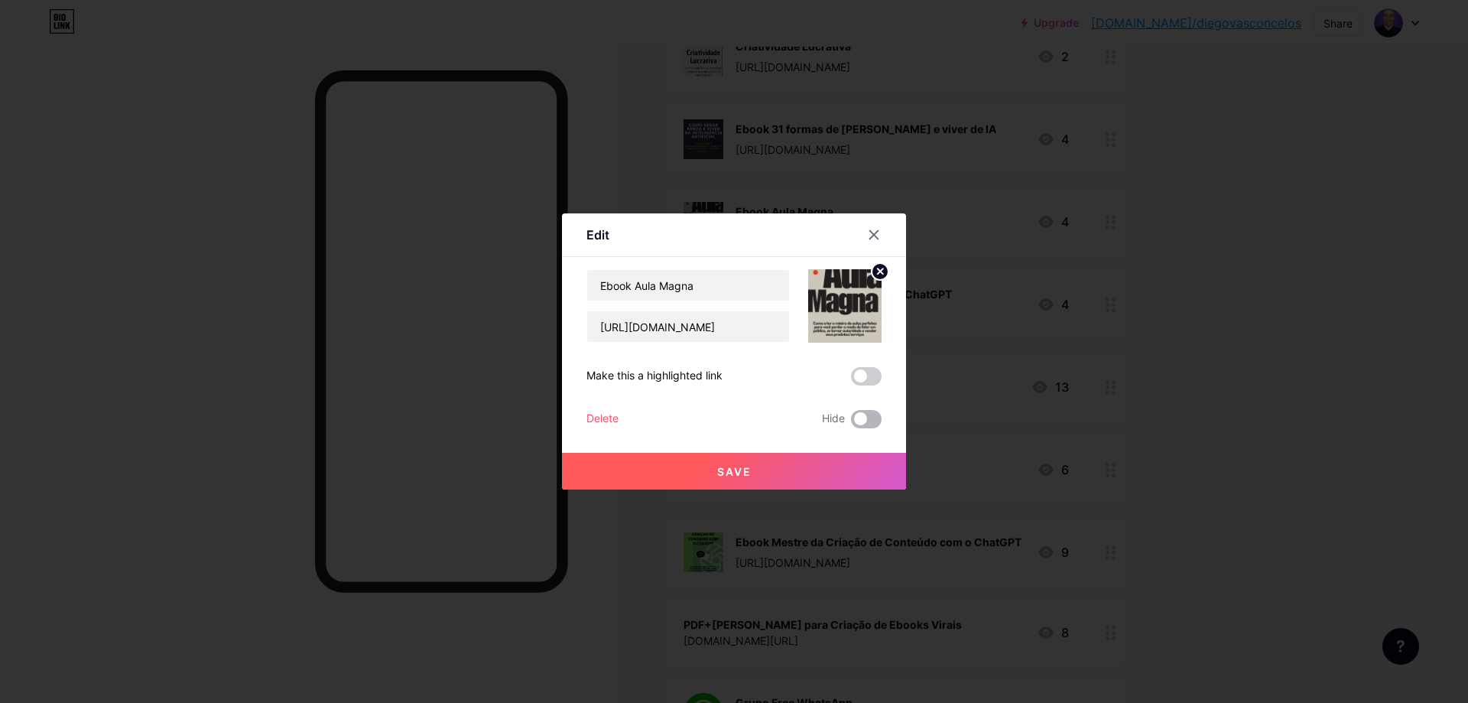
click at [859, 417] on span at bounding box center [866, 419] width 31 height 18
click at [851, 423] on input "checkbox" at bounding box center [851, 423] width 0 height 0
click at [772, 476] on button "Save" at bounding box center [734, 471] width 344 height 37
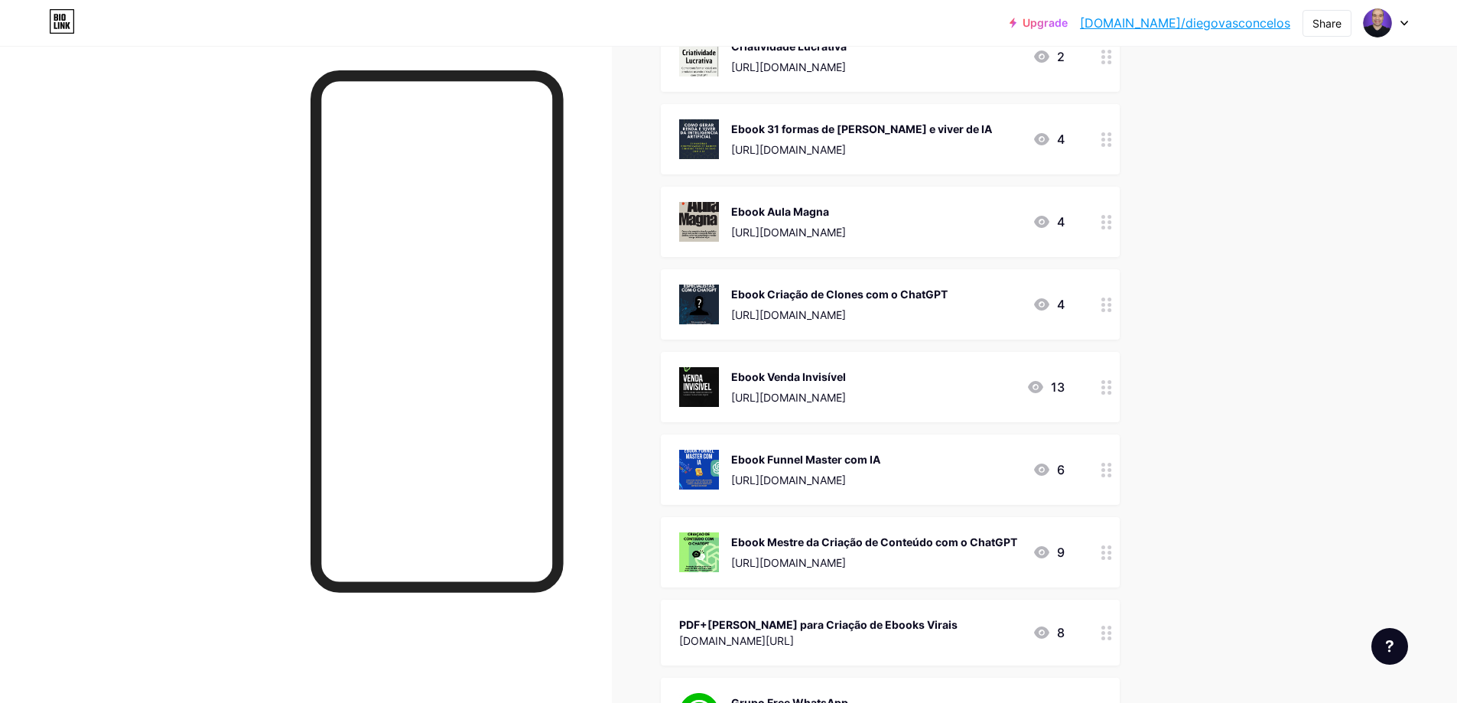
scroll to position [1912, 0]
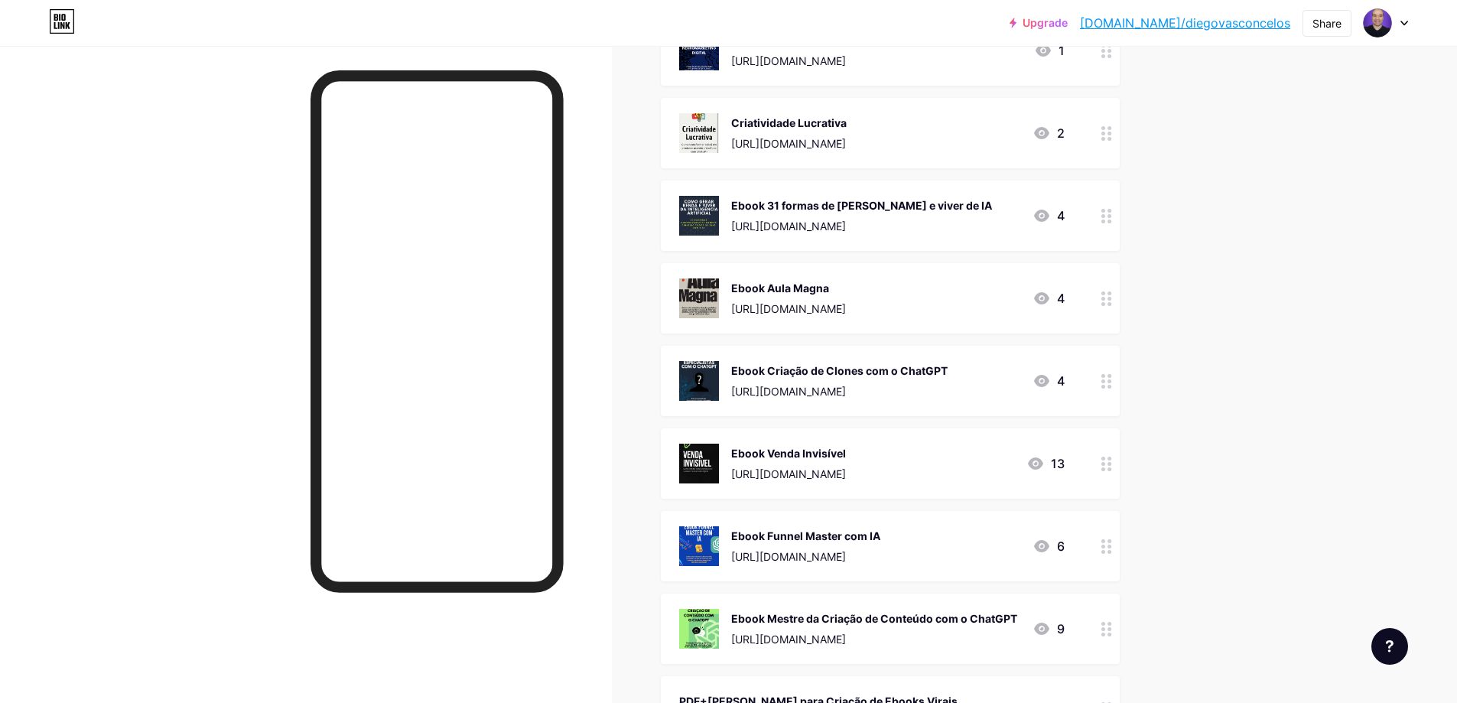
click at [1111, 221] on circle at bounding box center [1109, 221] width 4 height 4
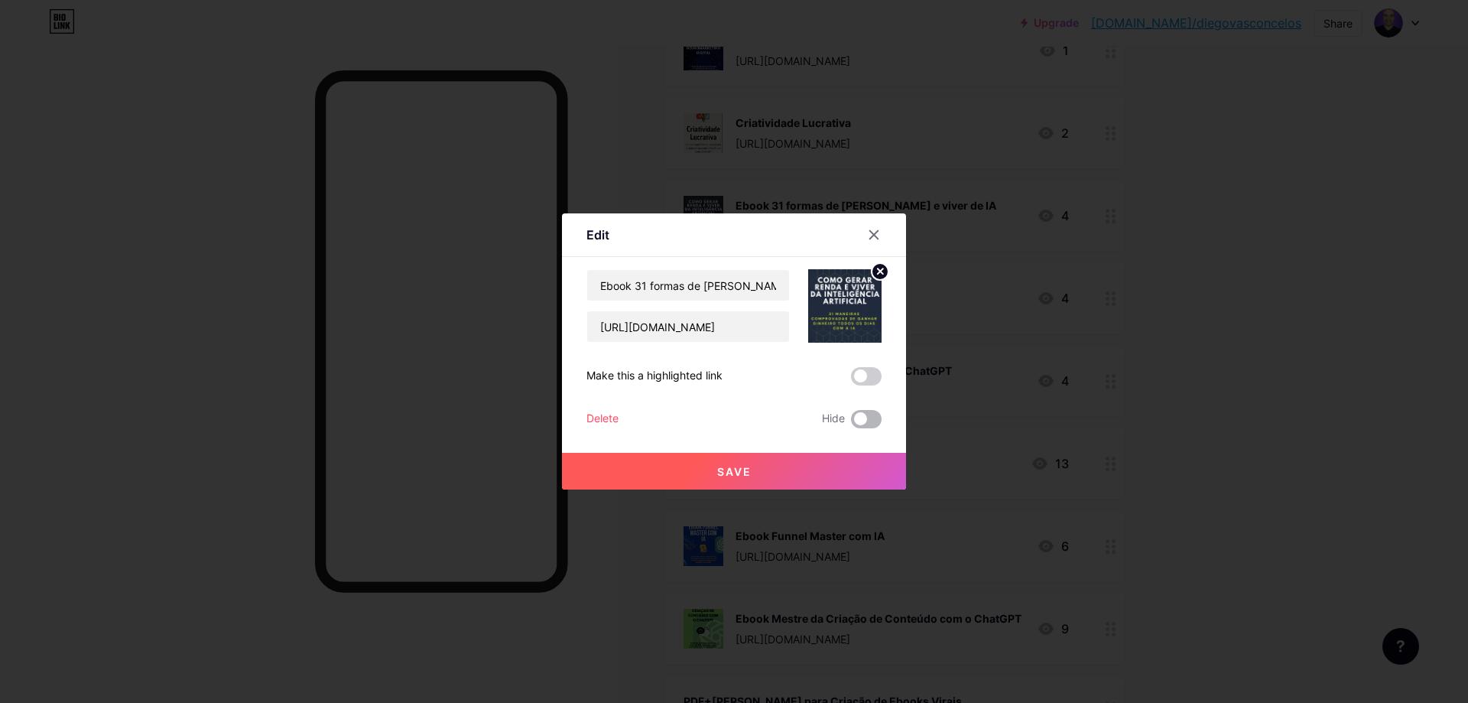
click at [861, 411] on span at bounding box center [866, 419] width 31 height 18
click at [851, 423] on input "checkbox" at bounding box center [851, 423] width 0 height 0
click at [779, 476] on button "Save" at bounding box center [734, 471] width 344 height 37
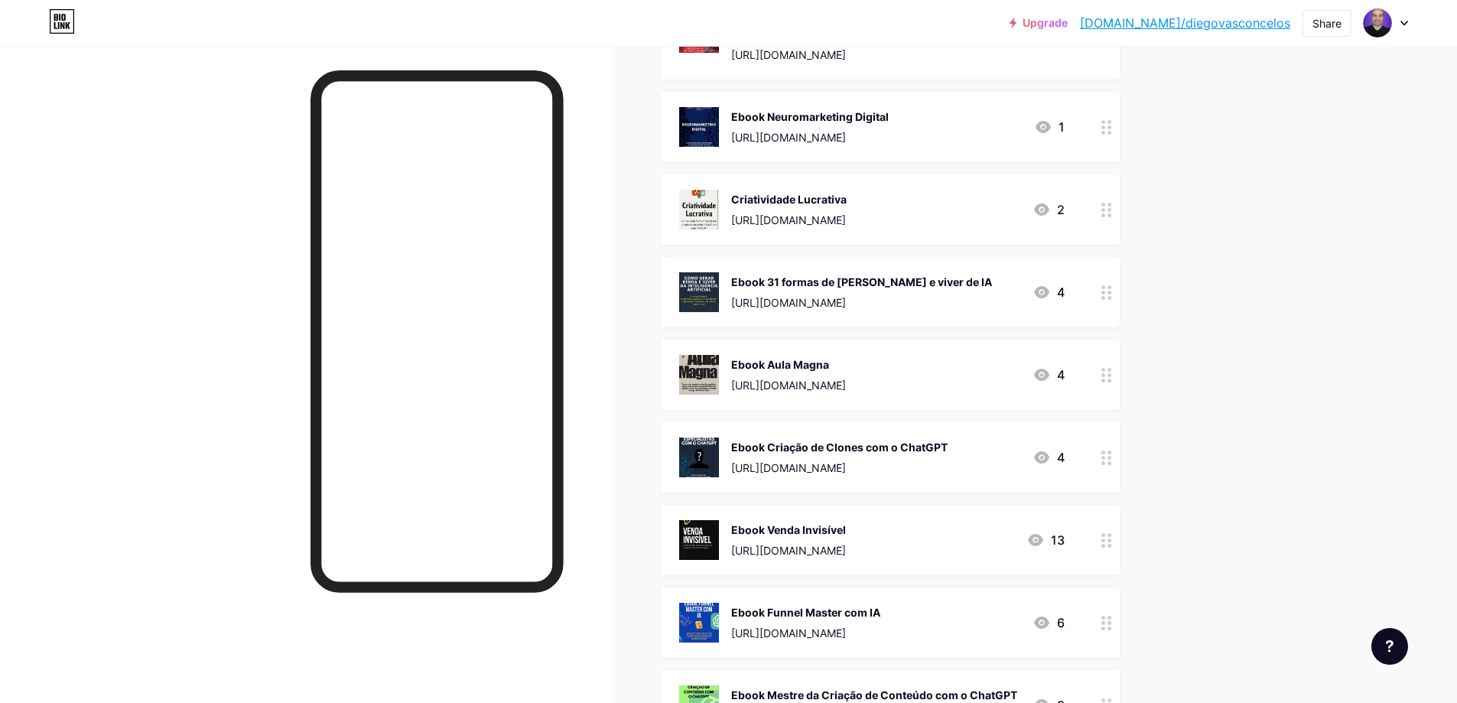
scroll to position [1759, 0]
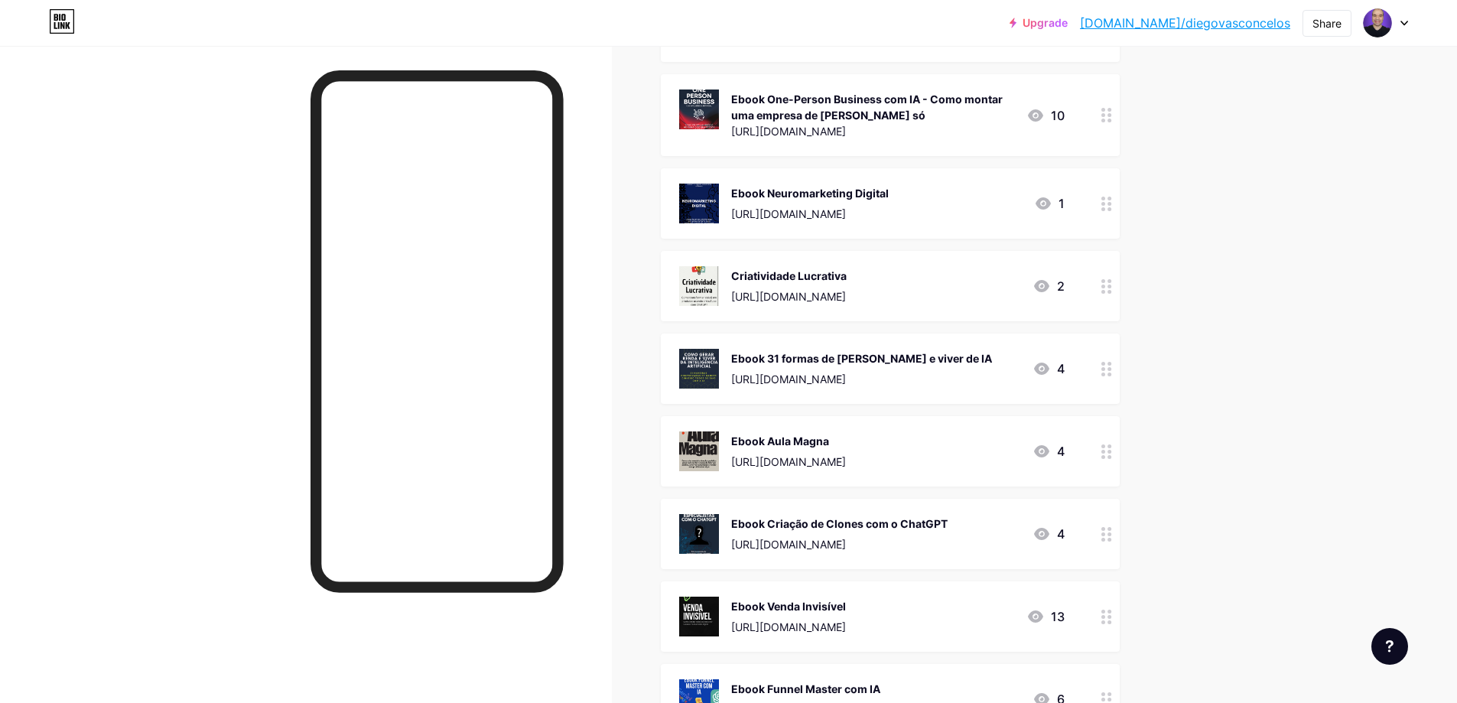
click at [1112, 369] on icon at bounding box center [1106, 369] width 11 height 15
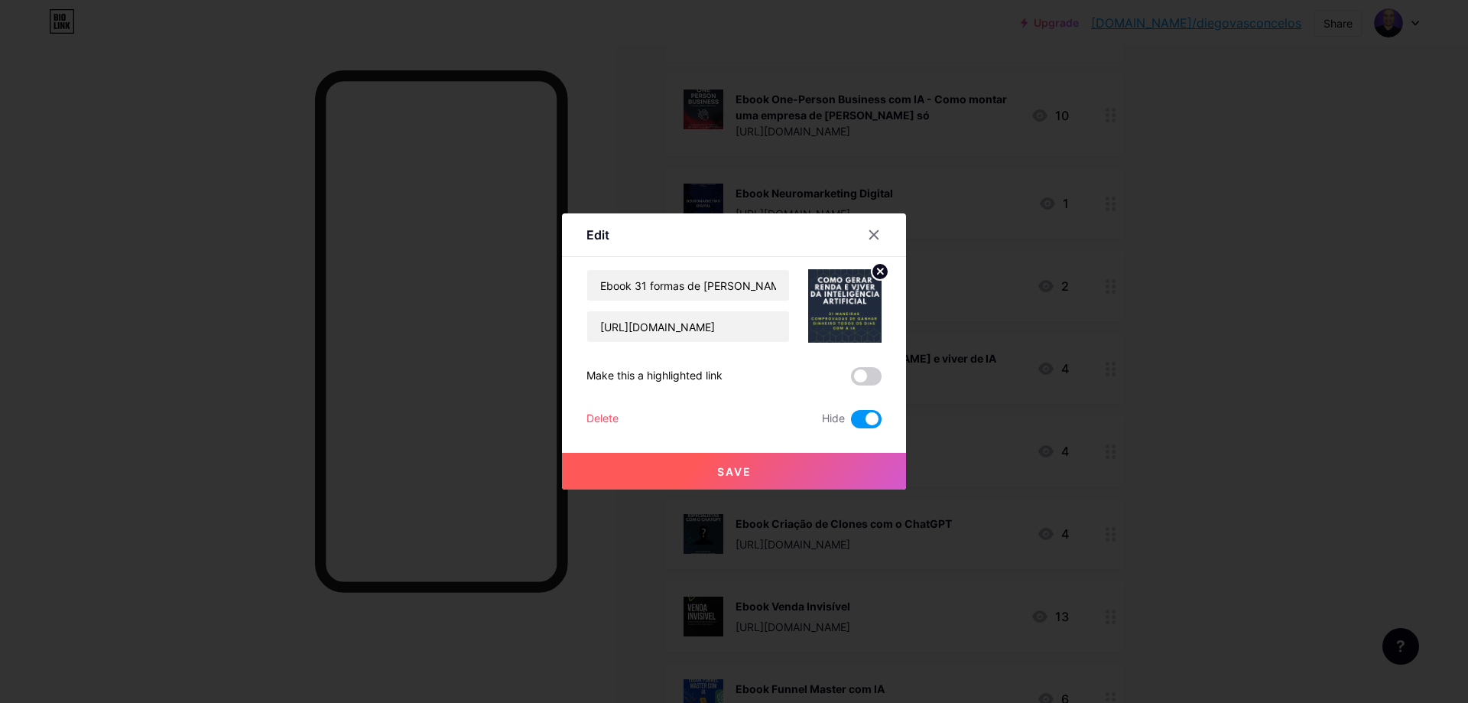
click at [827, 473] on button "Save" at bounding box center [734, 471] width 344 height 37
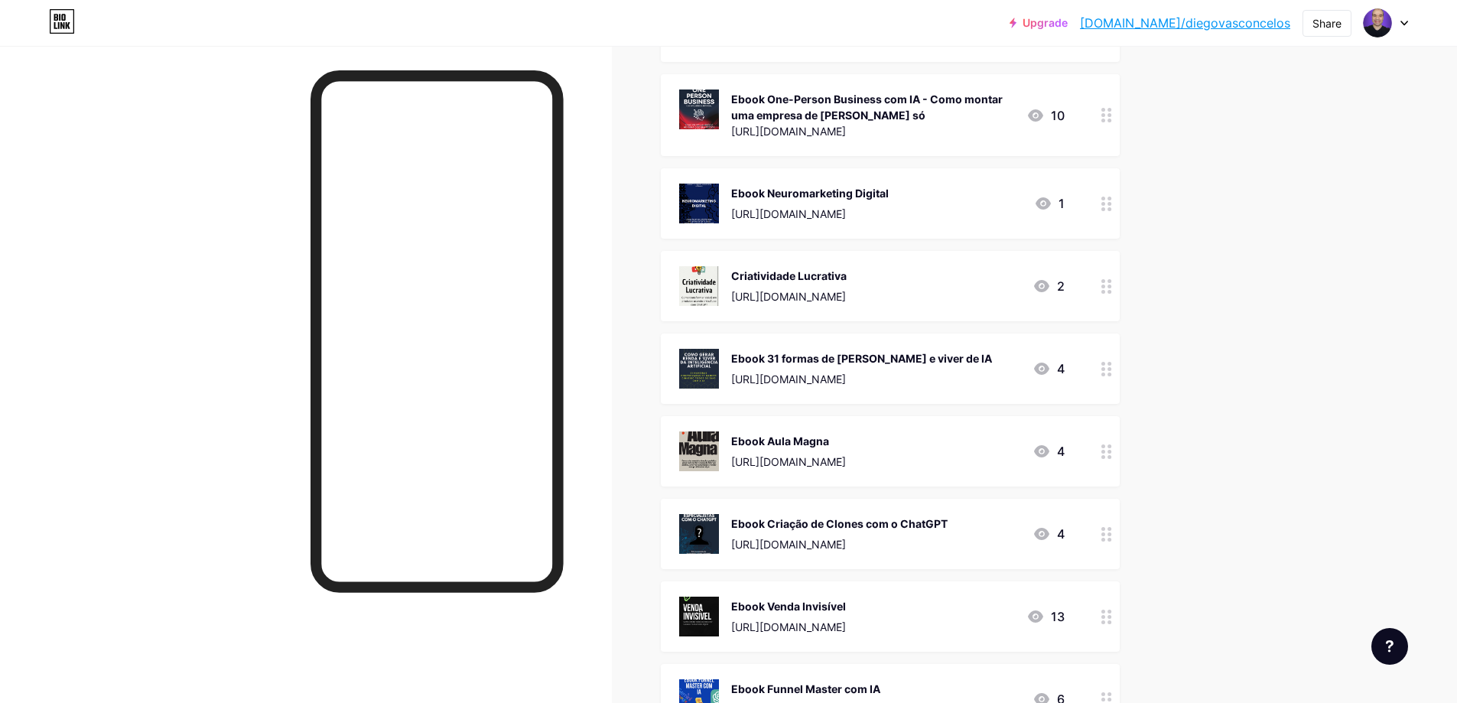
click at [1112, 284] on icon at bounding box center [1106, 286] width 11 height 15
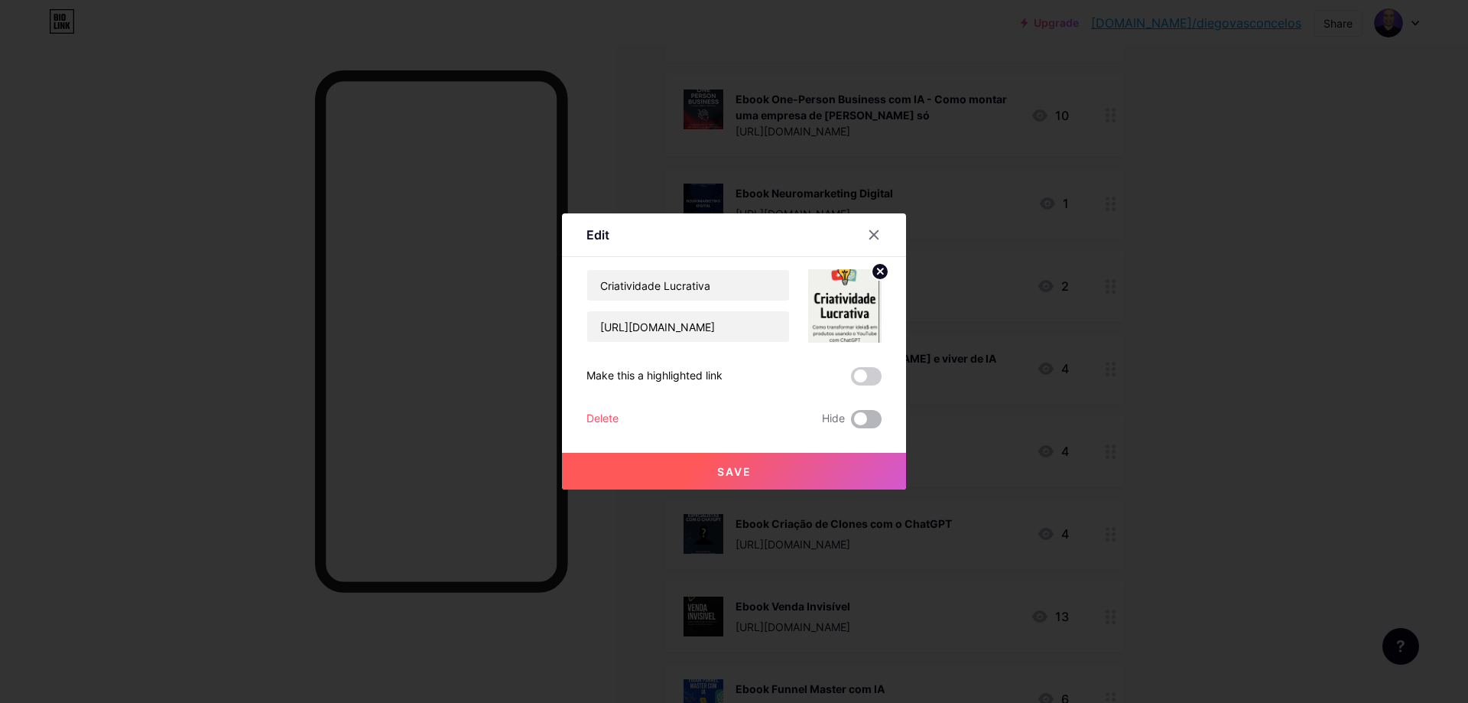
click at [860, 414] on span at bounding box center [866, 419] width 31 height 18
click at [851, 423] on input "checkbox" at bounding box center [851, 423] width 0 height 0
click at [774, 476] on button "Save" at bounding box center [734, 471] width 344 height 37
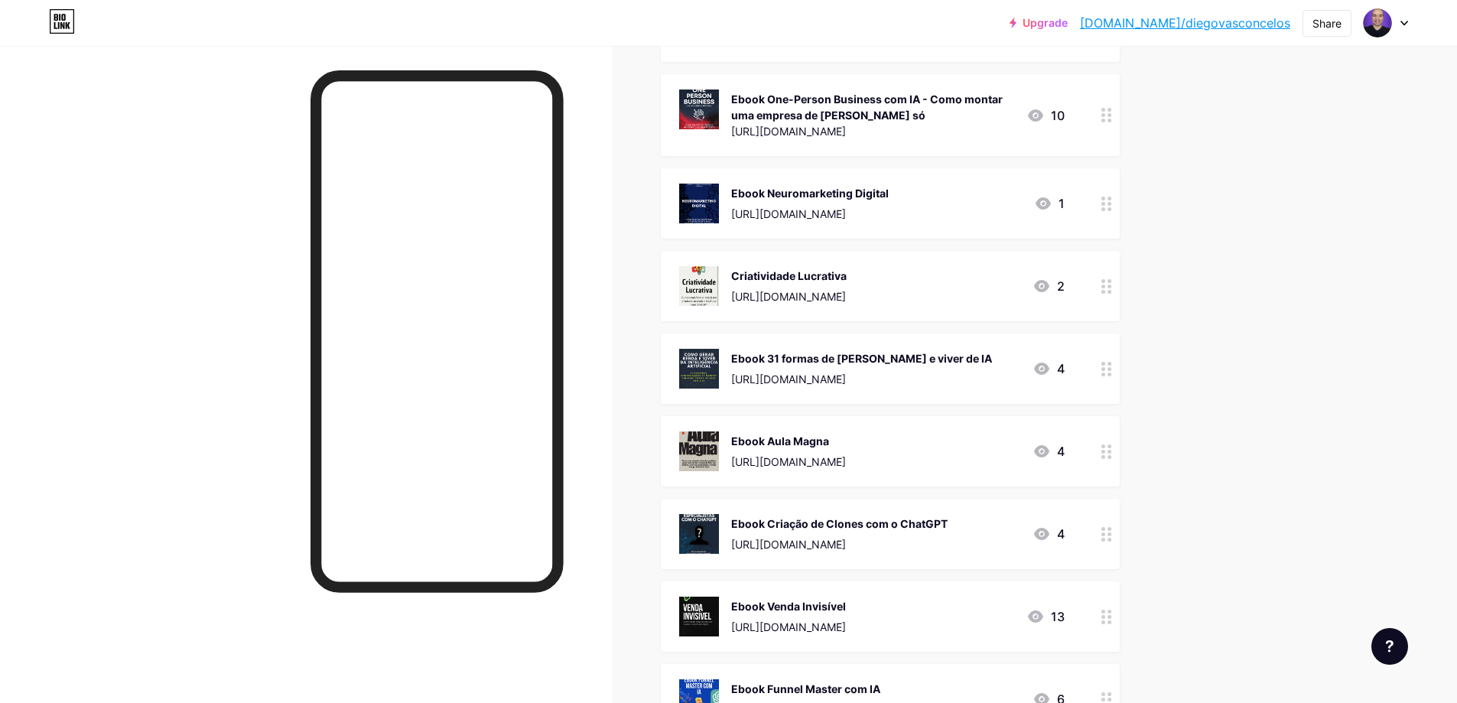
scroll to position [1682, 0]
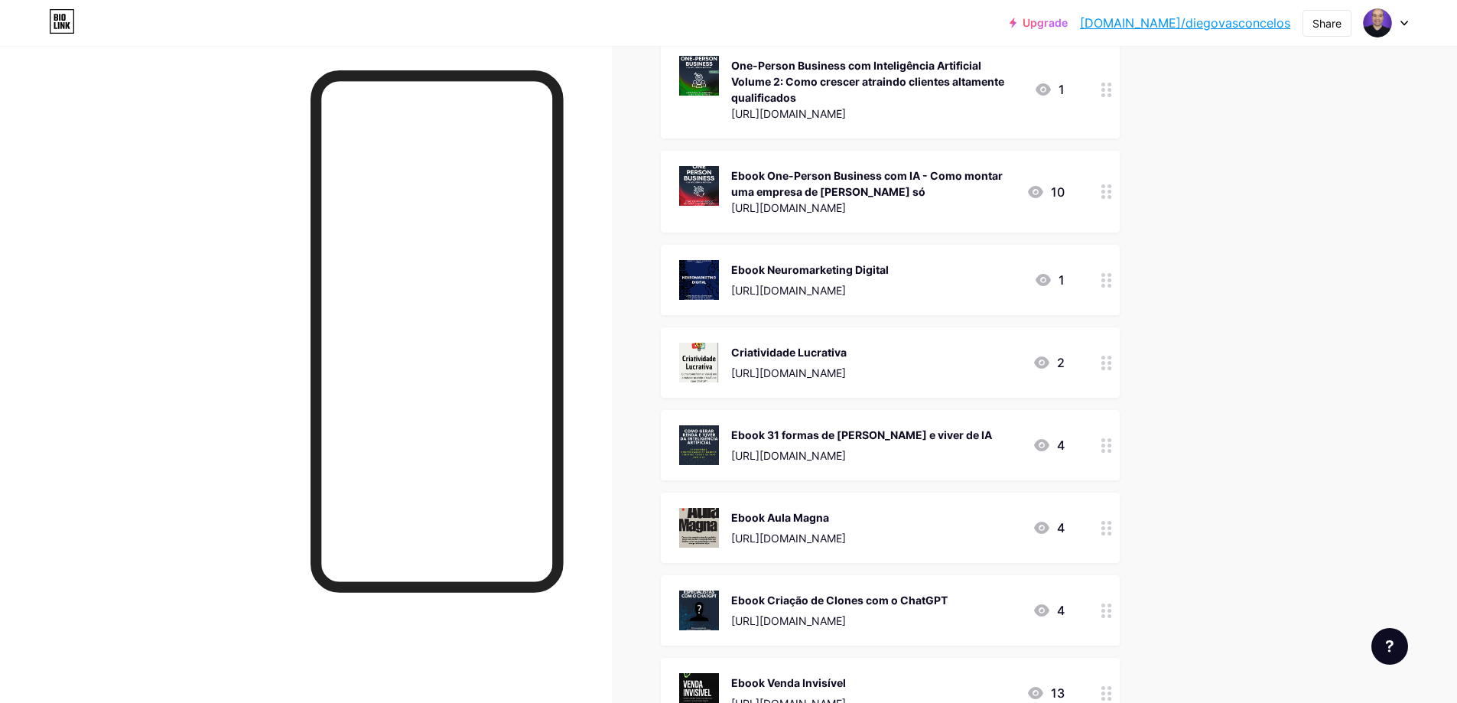
click at [1105, 362] on circle at bounding box center [1103, 363] width 4 height 4
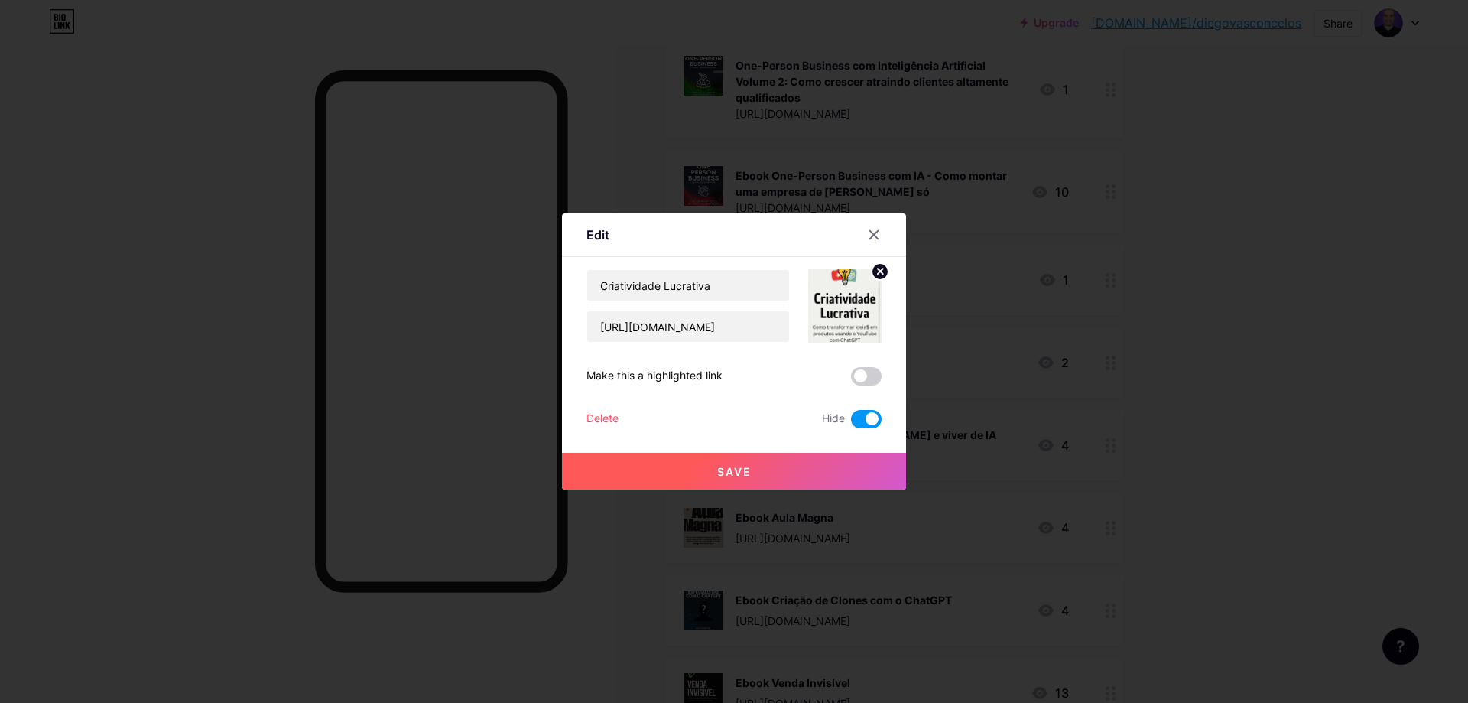
click at [863, 242] on div at bounding box center [874, 235] width 28 height 28
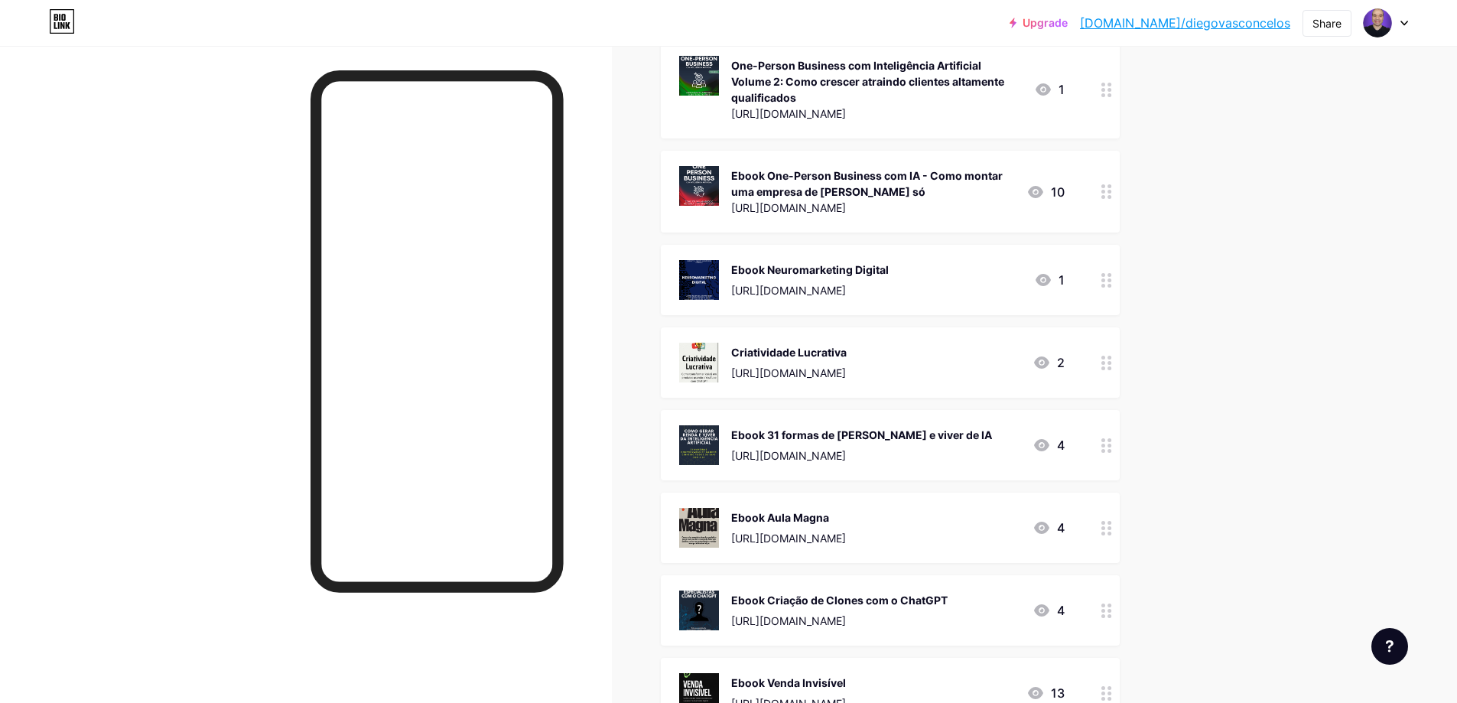
click at [1112, 284] on icon at bounding box center [1106, 280] width 11 height 15
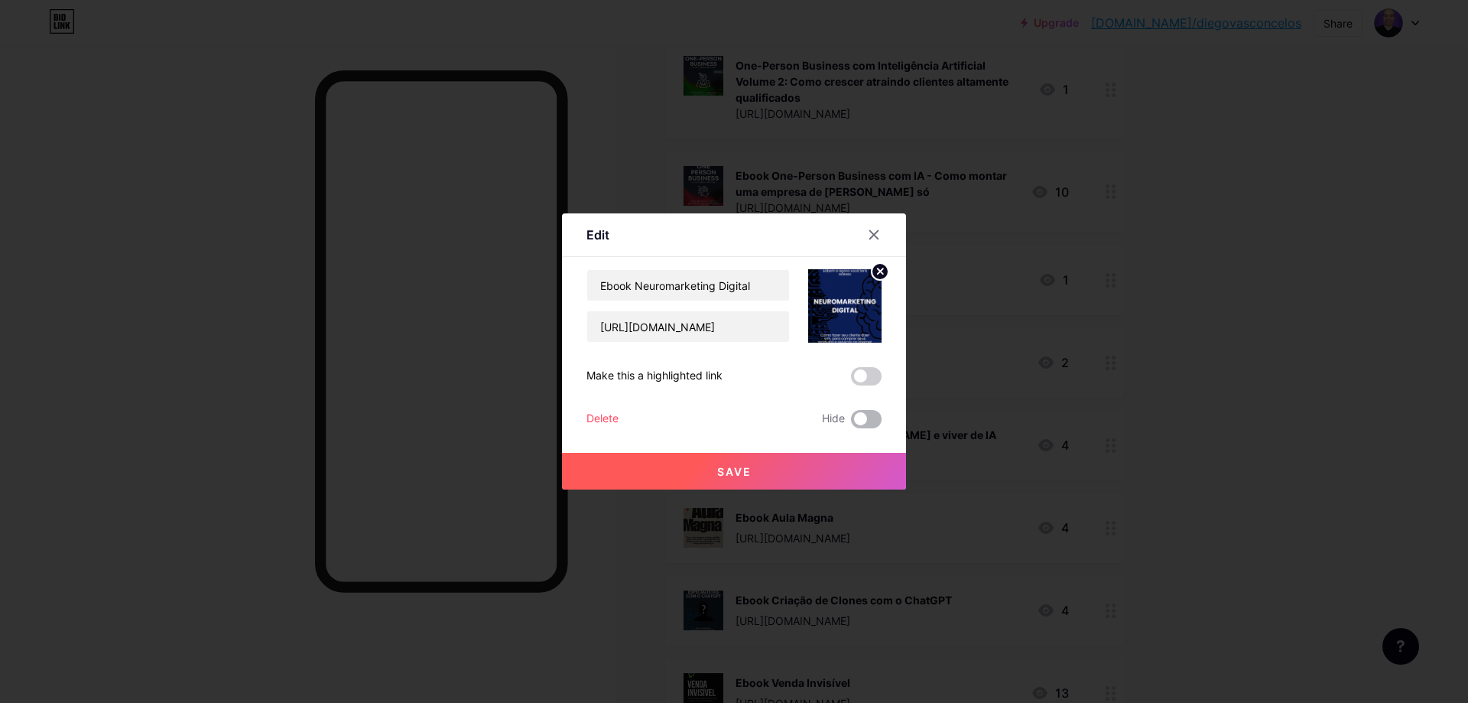
click at [854, 422] on span at bounding box center [866, 419] width 31 height 18
click at [851, 423] on input "checkbox" at bounding box center [851, 423] width 0 height 0
click at [731, 482] on button "Save" at bounding box center [734, 471] width 344 height 37
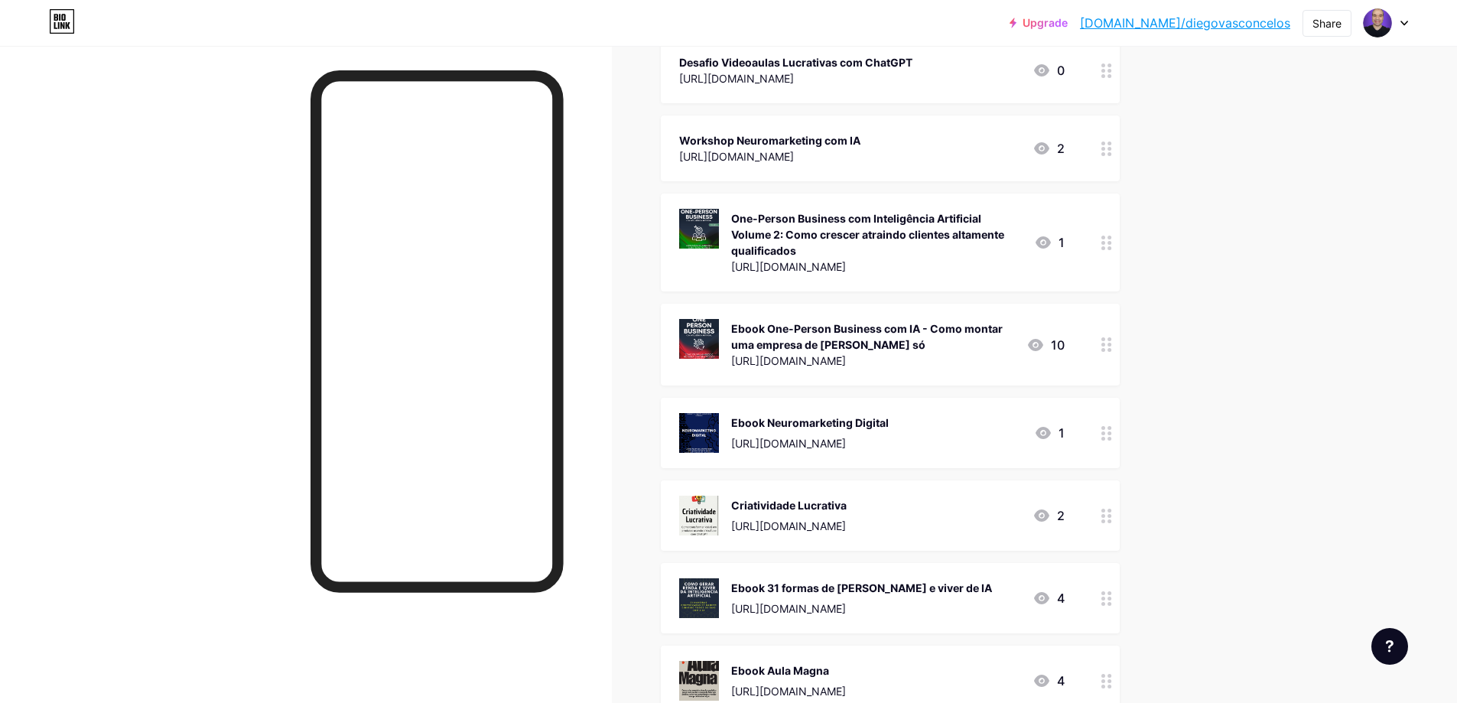
scroll to position [1453, 0]
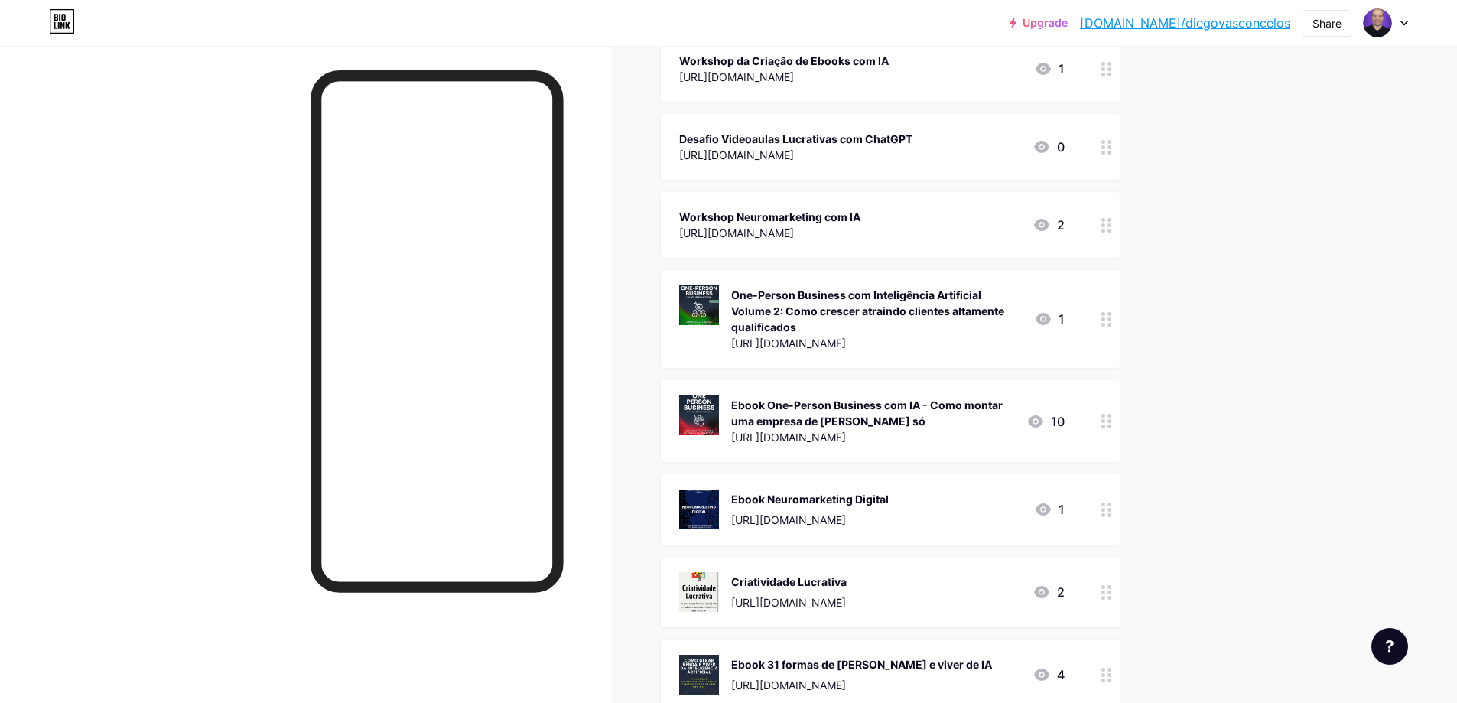
click at [1112, 422] on icon at bounding box center [1106, 421] width 11 height 15
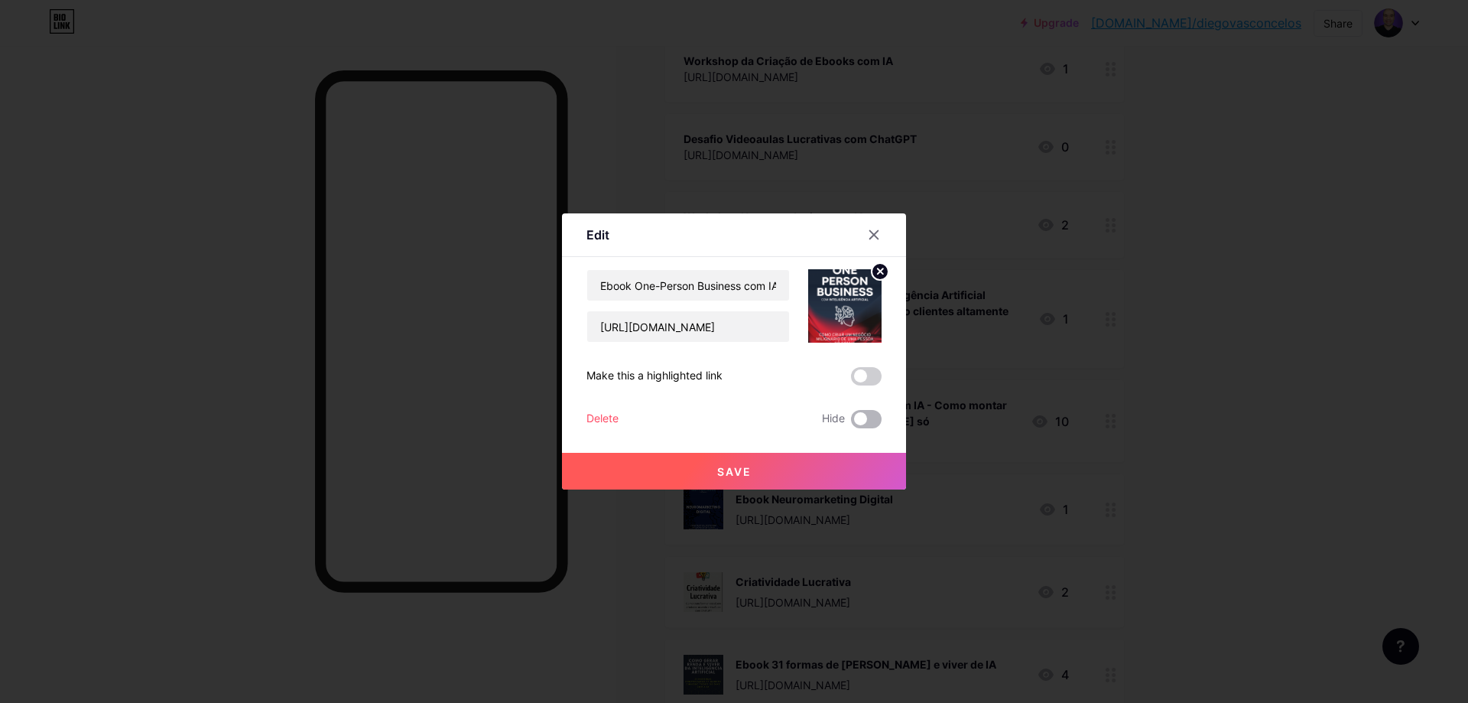
click at [856, 420] on span at bounding box center [866, 419] width 31 height 18
click at [851, 423] on input "checkbox" at bounding box center [851, 423] width 0 height 0
click at [806, 469] on button "Save" at bounding box center [734, 471] width 344 height 37
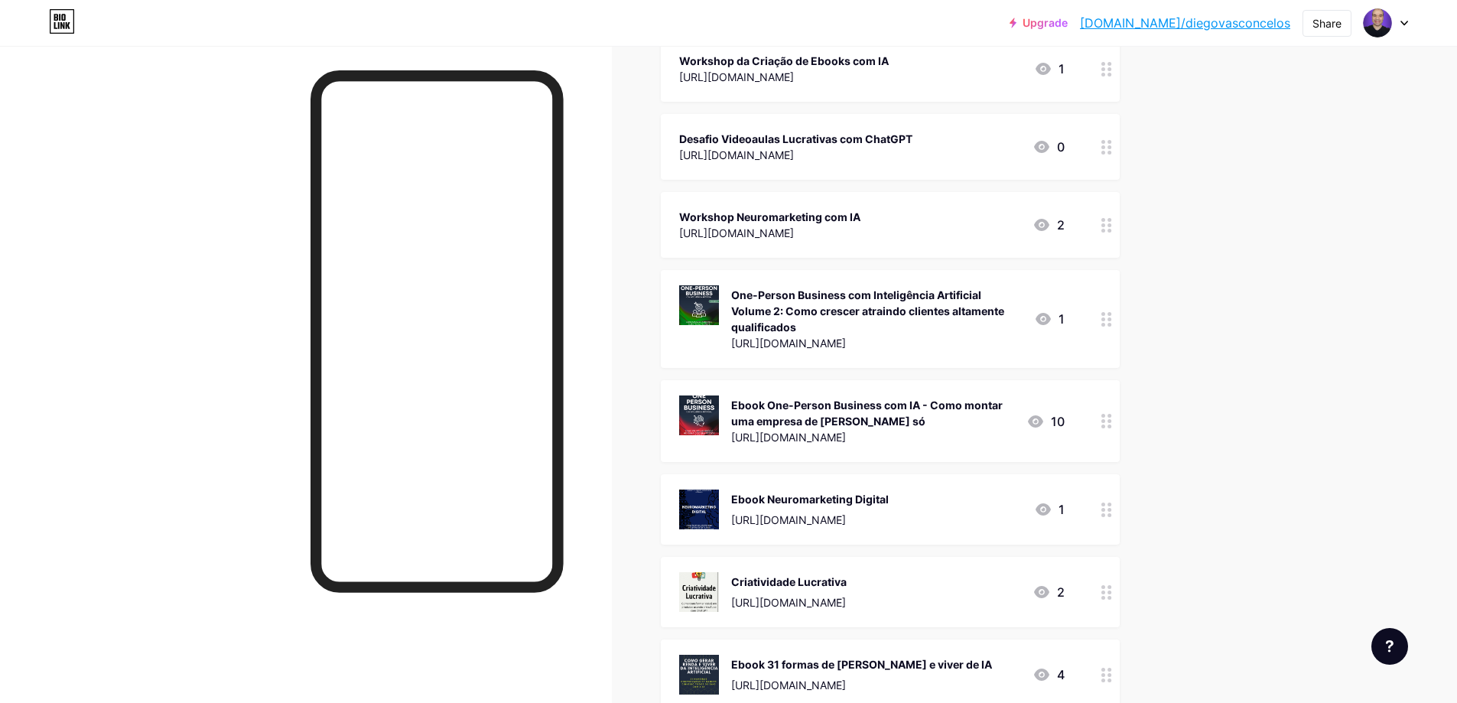
click at [1106, 317] on icon at bounding box center [1106, 319] width 11 height 15
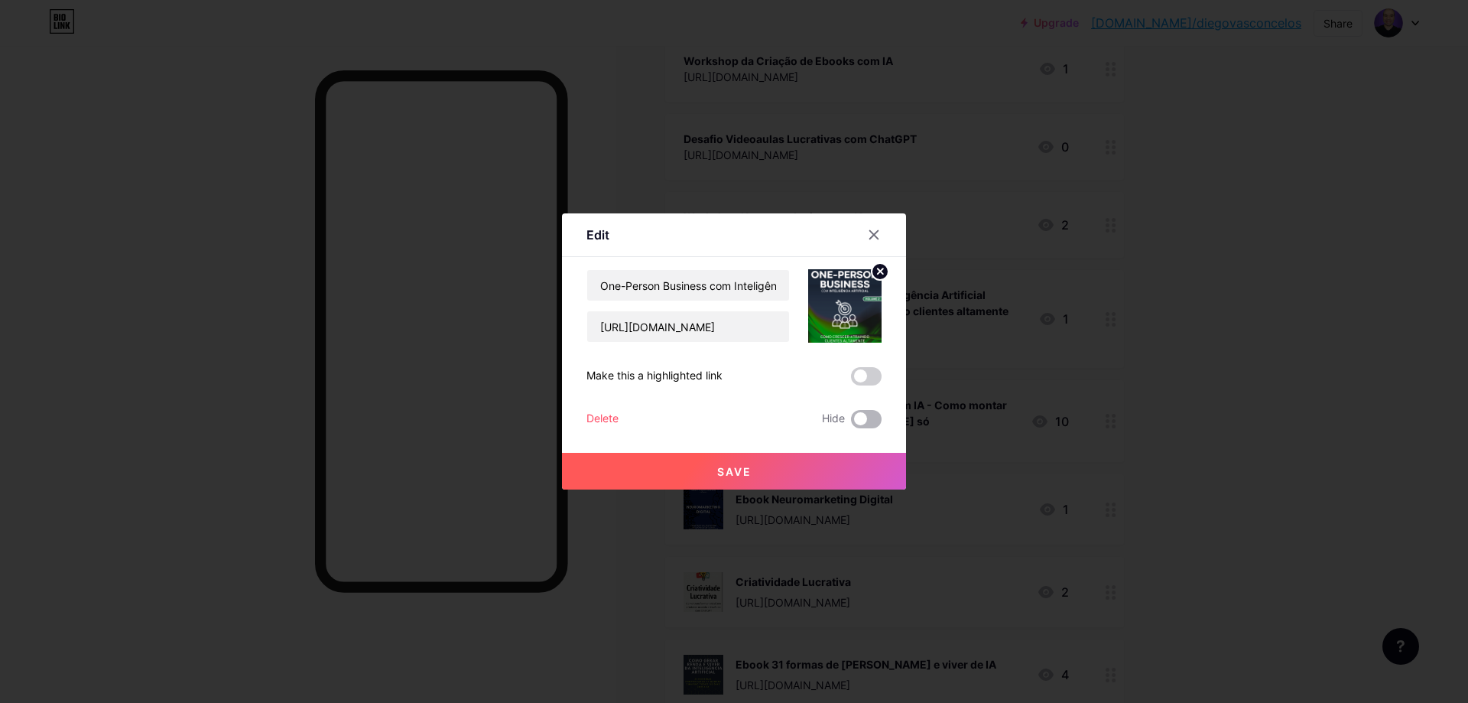
click at [851, 417] on span at bounding box center [866, 419] width 31 height 18
click at [851, 423] on input "checkbox" at bounding box center [851, 423] width 0 height 0
click at [785, 472] on button "Save" at bounding box center [734, 471] width 344 height 37
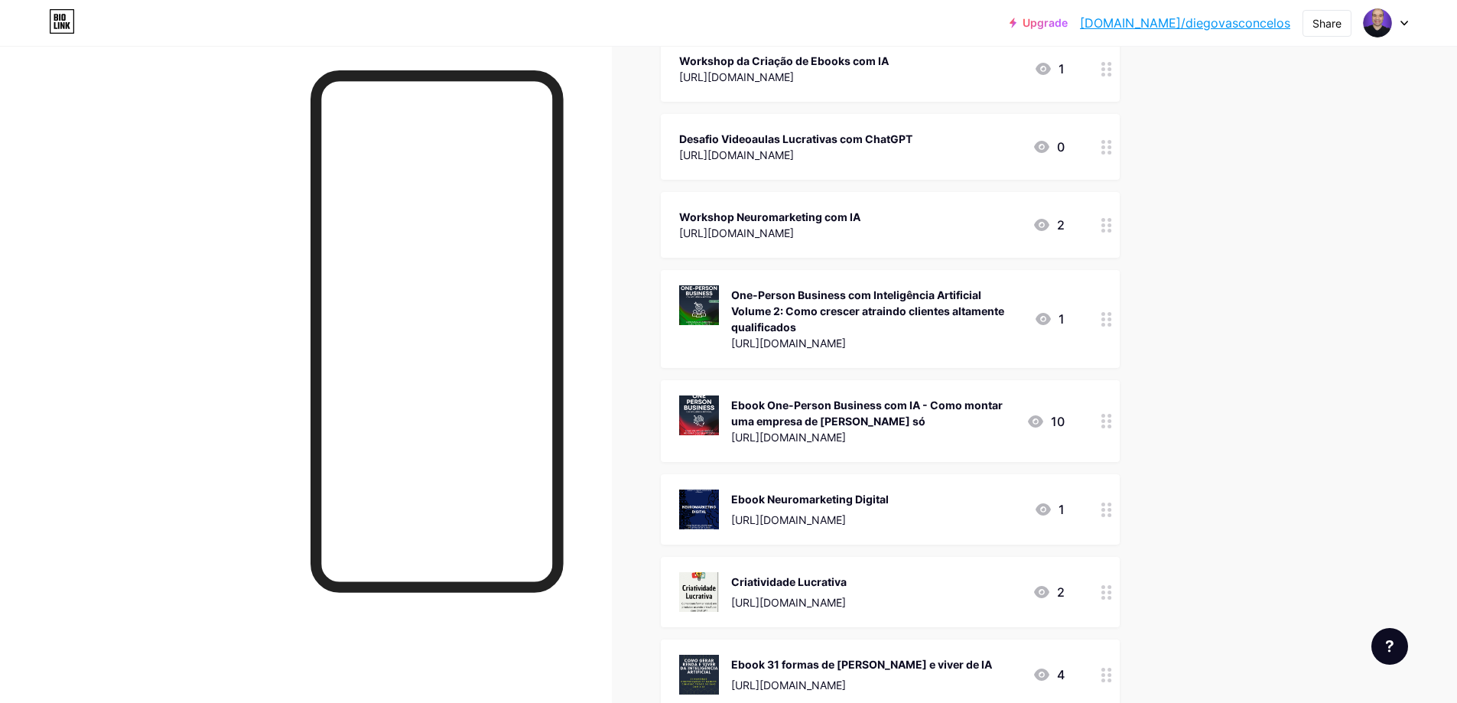
click at [1105, 426] on circle at bounding box center [1103, 426] width 4 height 4
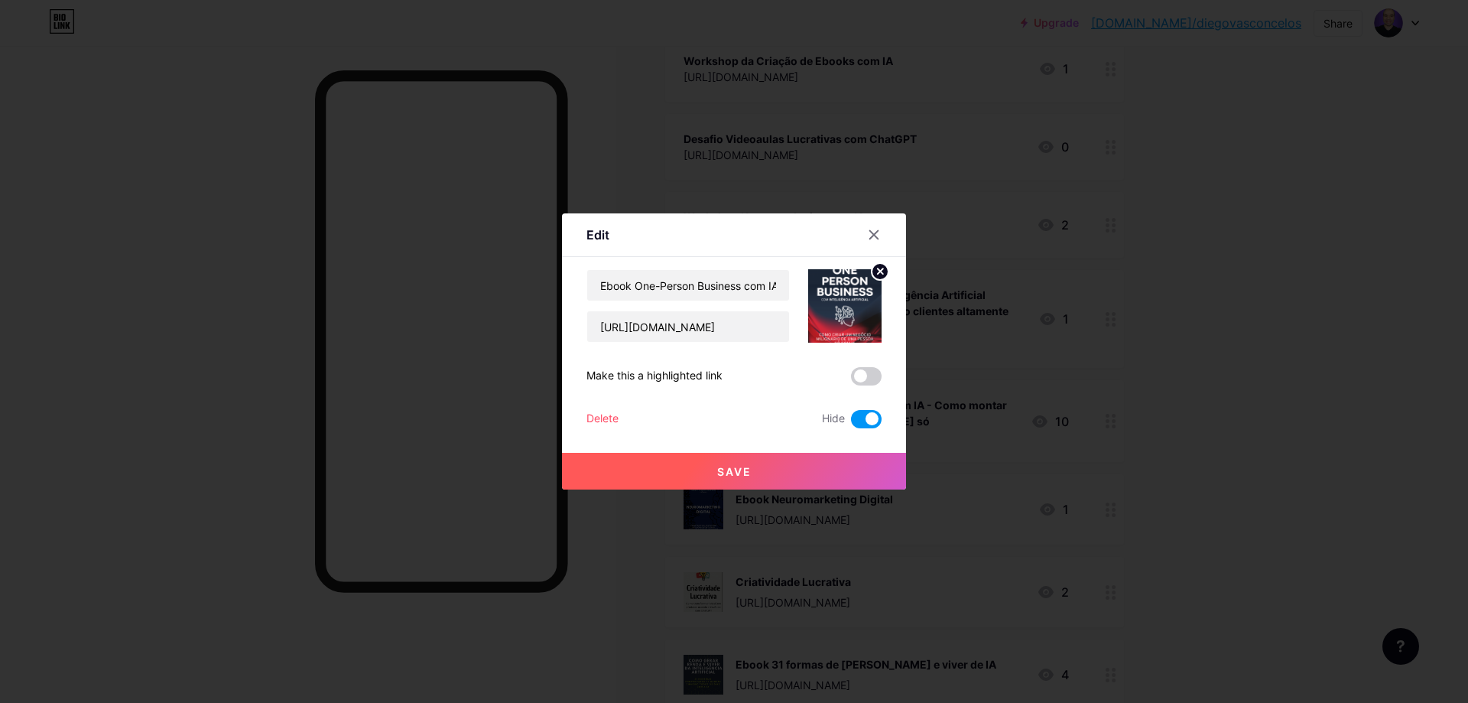
click at [856, 420] on span at bounding box center [866, 419] width 31 height 18
click at [851, 423] on input "checkbox" at bounding box center [851, 423] width 0 height 0
click at [868, 231] on icon at bounding box center [874, 235] width 12 height 12
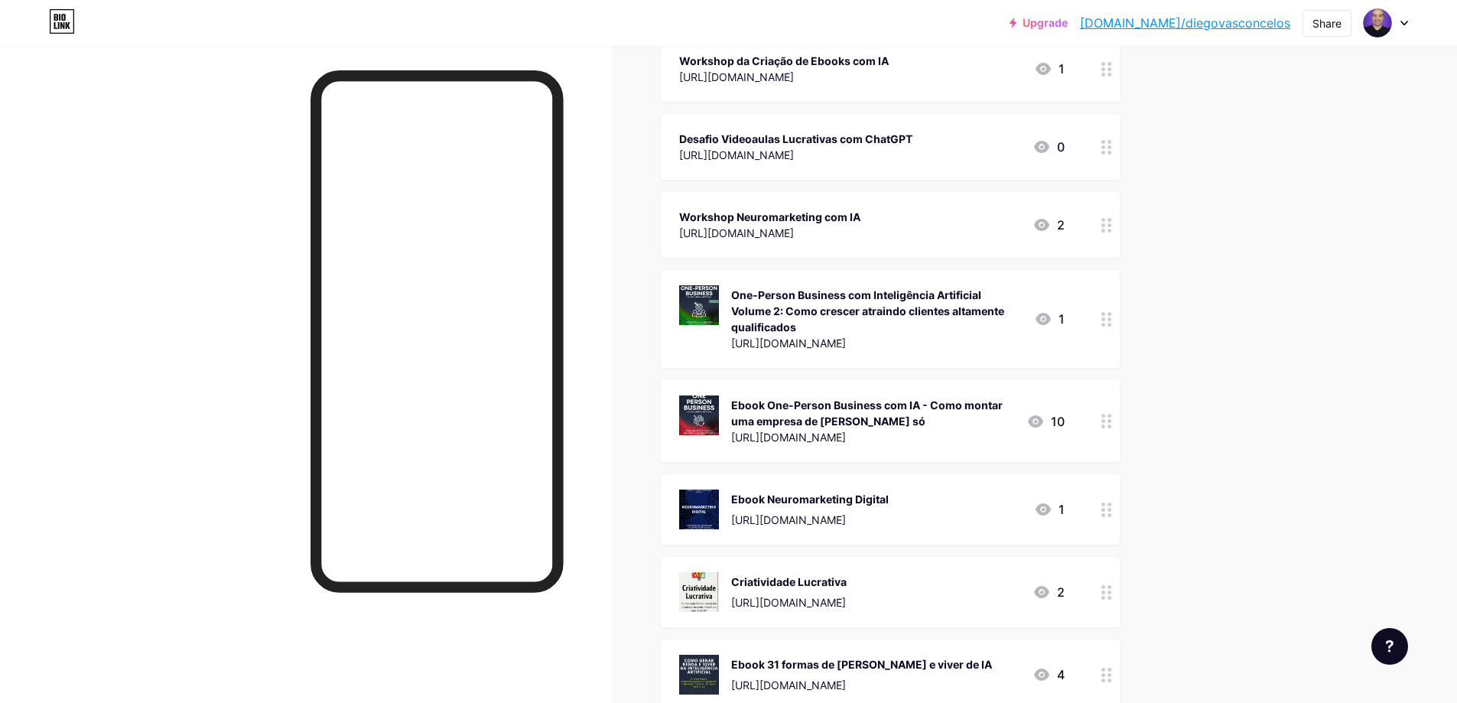
click at [1112, 417] on icon at bounding box center [1106, 421] width 11 height 15
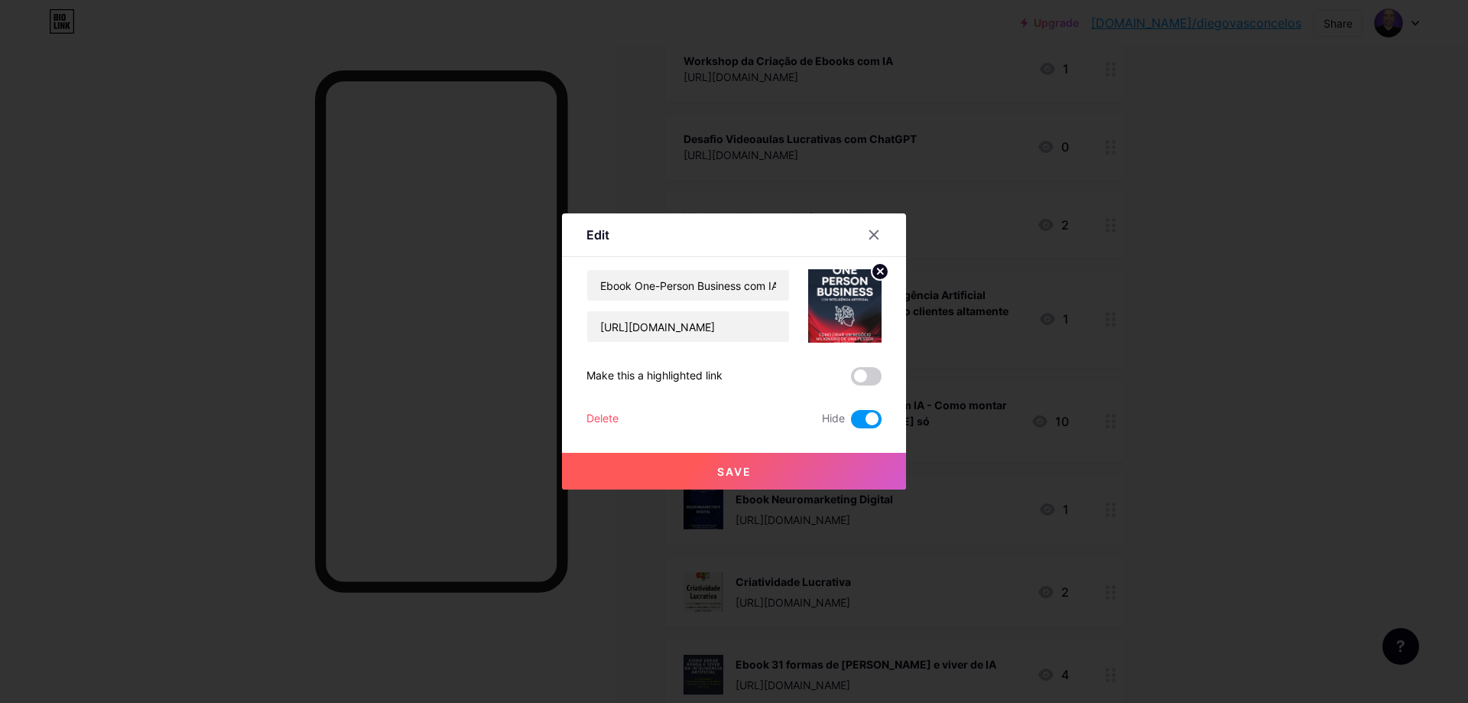
click at [746, 469] on button "Save" at bounding box center [734, 471] width 344 height 37
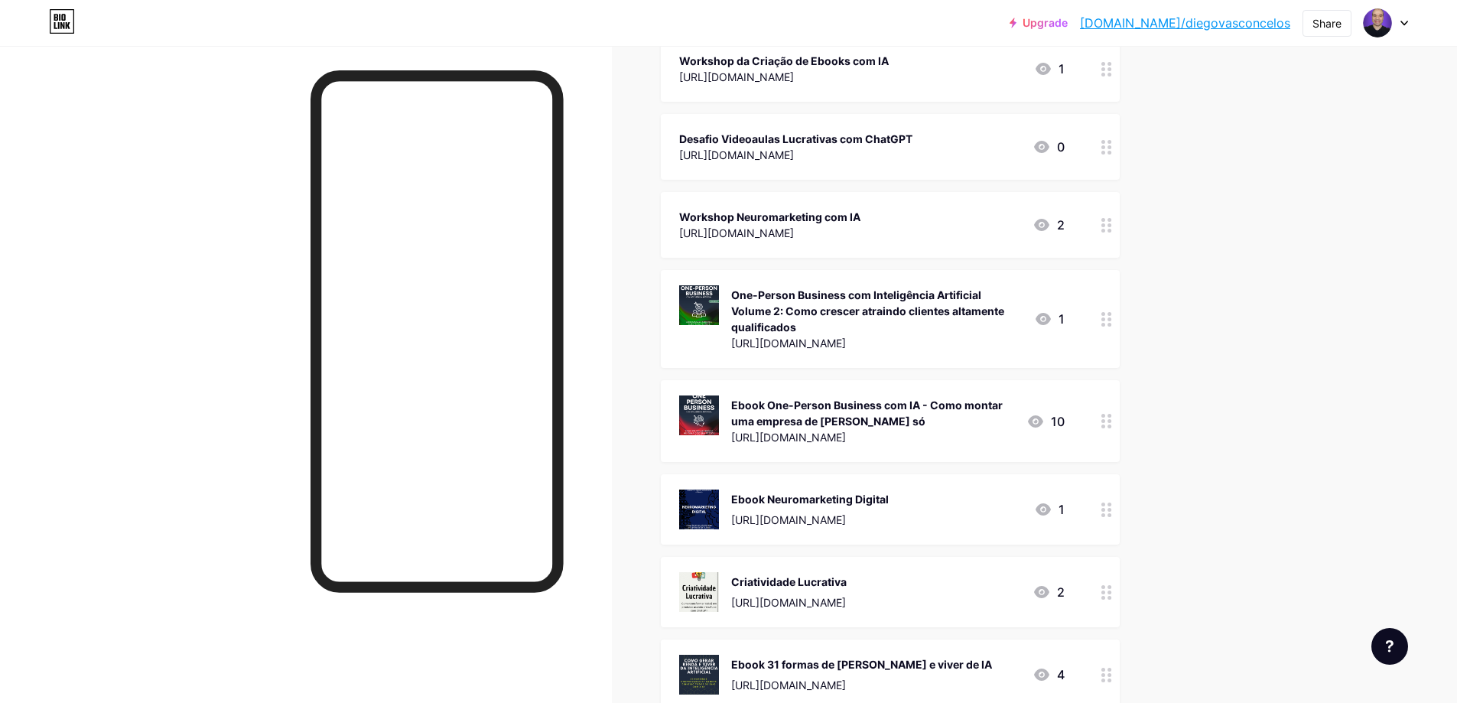
click at [1113, 430] on div at bounding box center [1106, 421] width 26 height 82
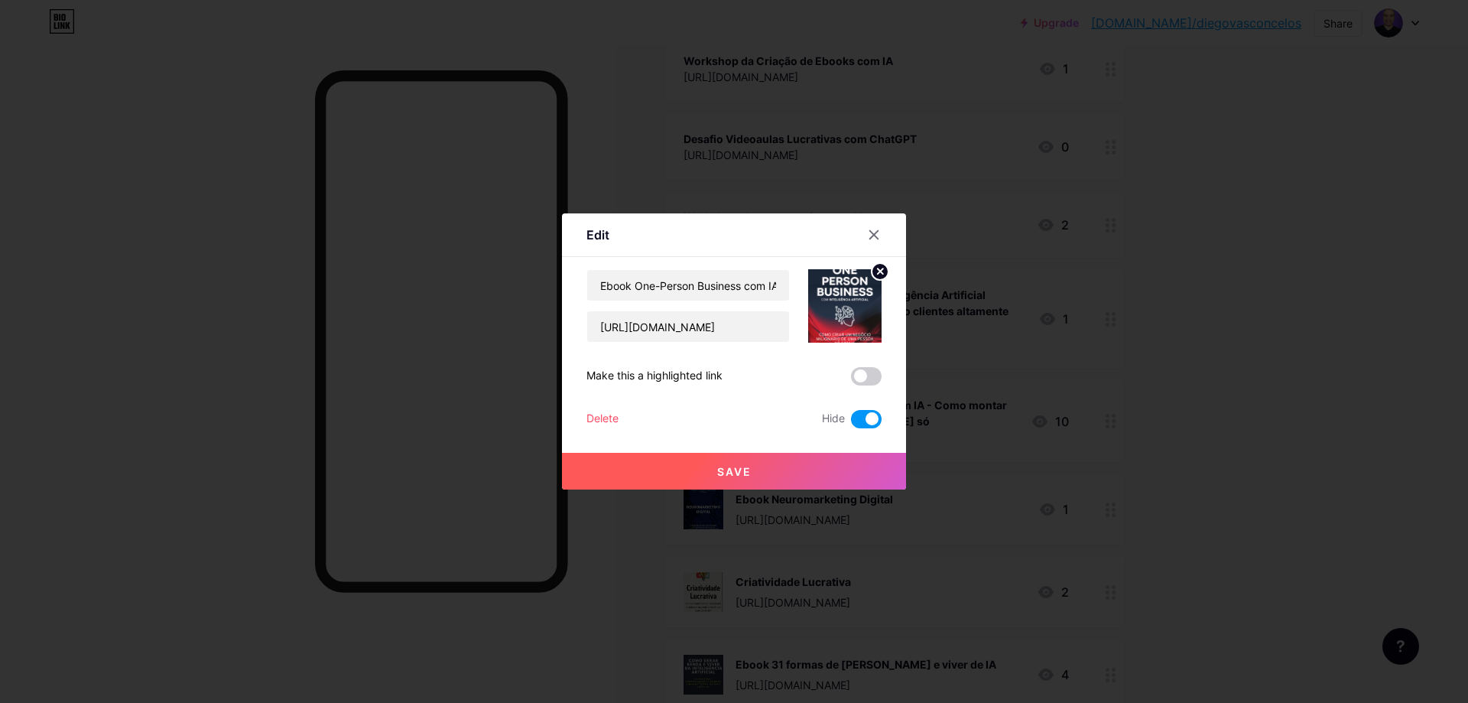
click at [860, 422] on span at bounding box center [866, 419] width 31 height 18
click at [851, 423] on input "checkbox" at bounding box center [851, 423] width 0 height 0
click at [717, 475] on span "Save" at bounding box center [734, 471] width 34 height 13
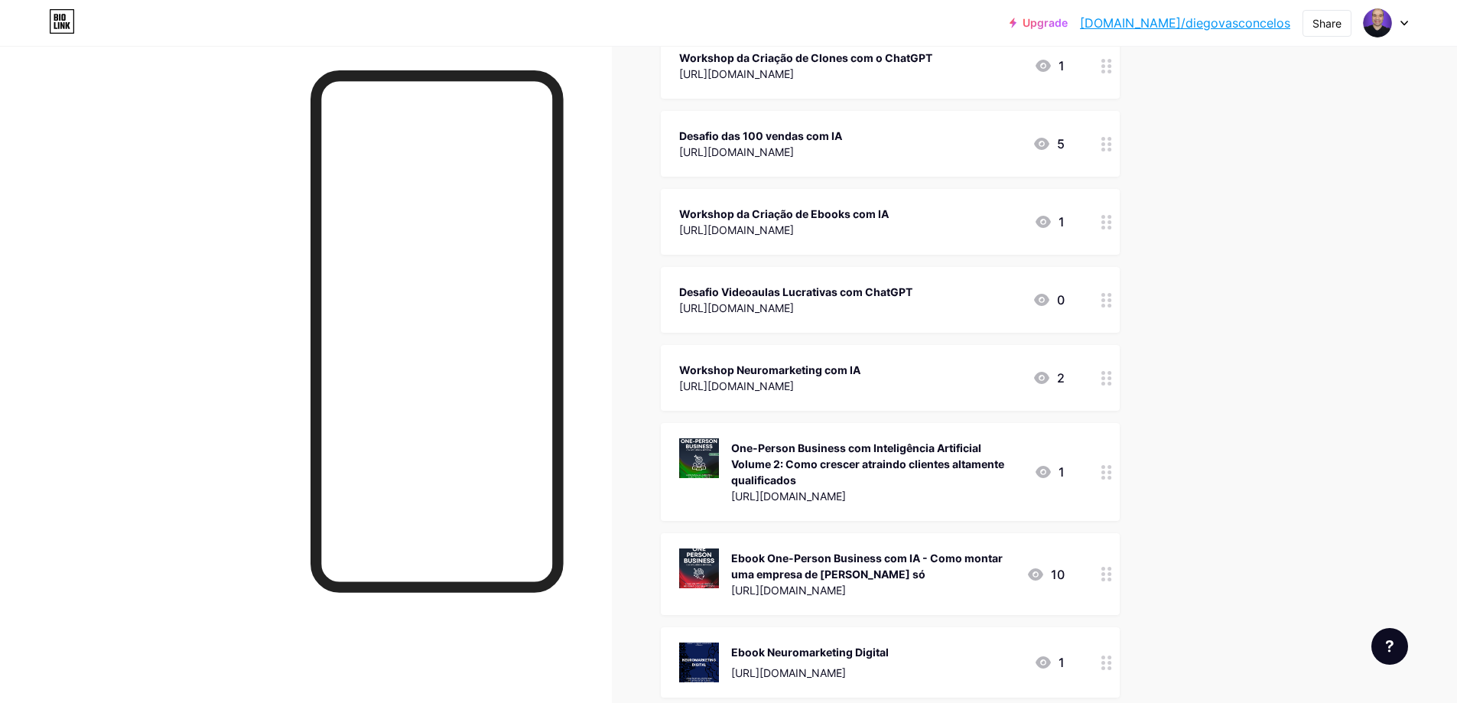
scroll to position [1223, 0]
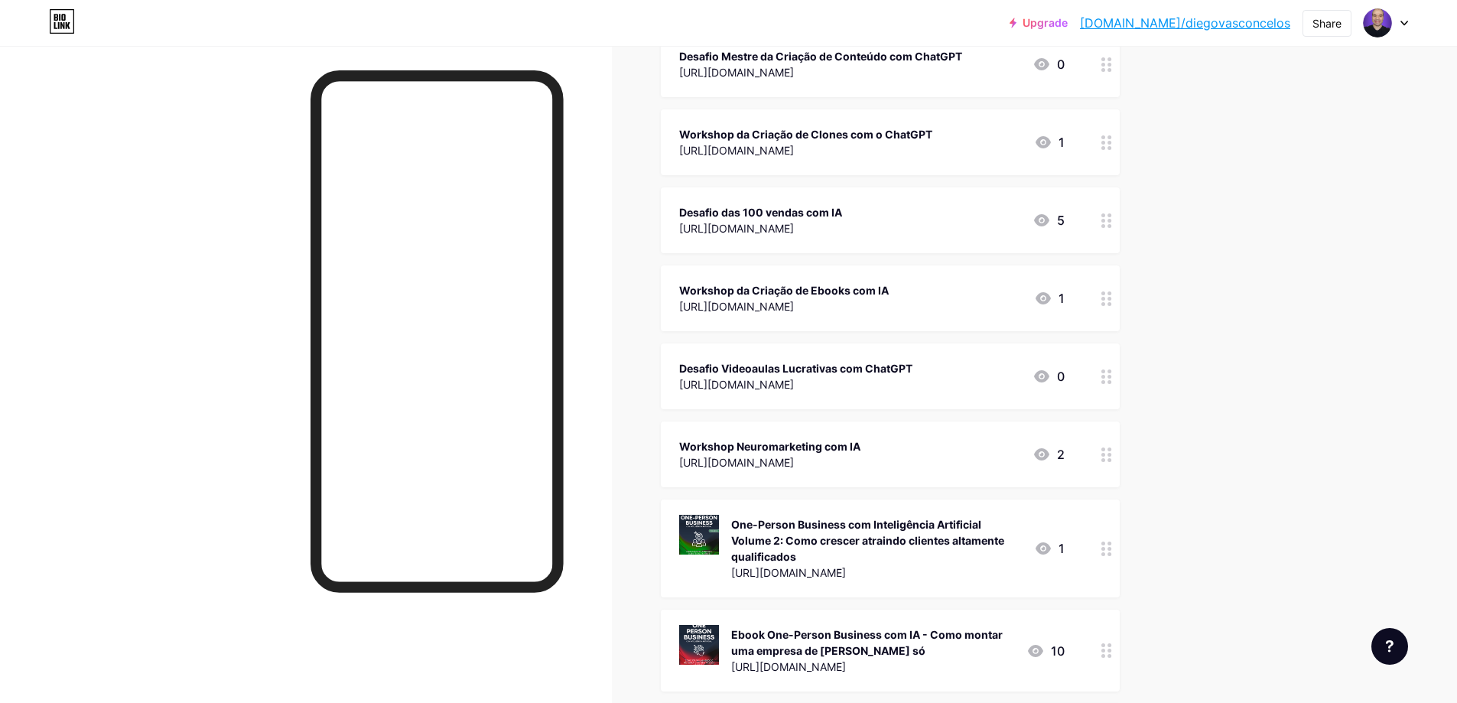
click at [1105, 454] on circle at bounding box center [1103, 455] width 4 height 4
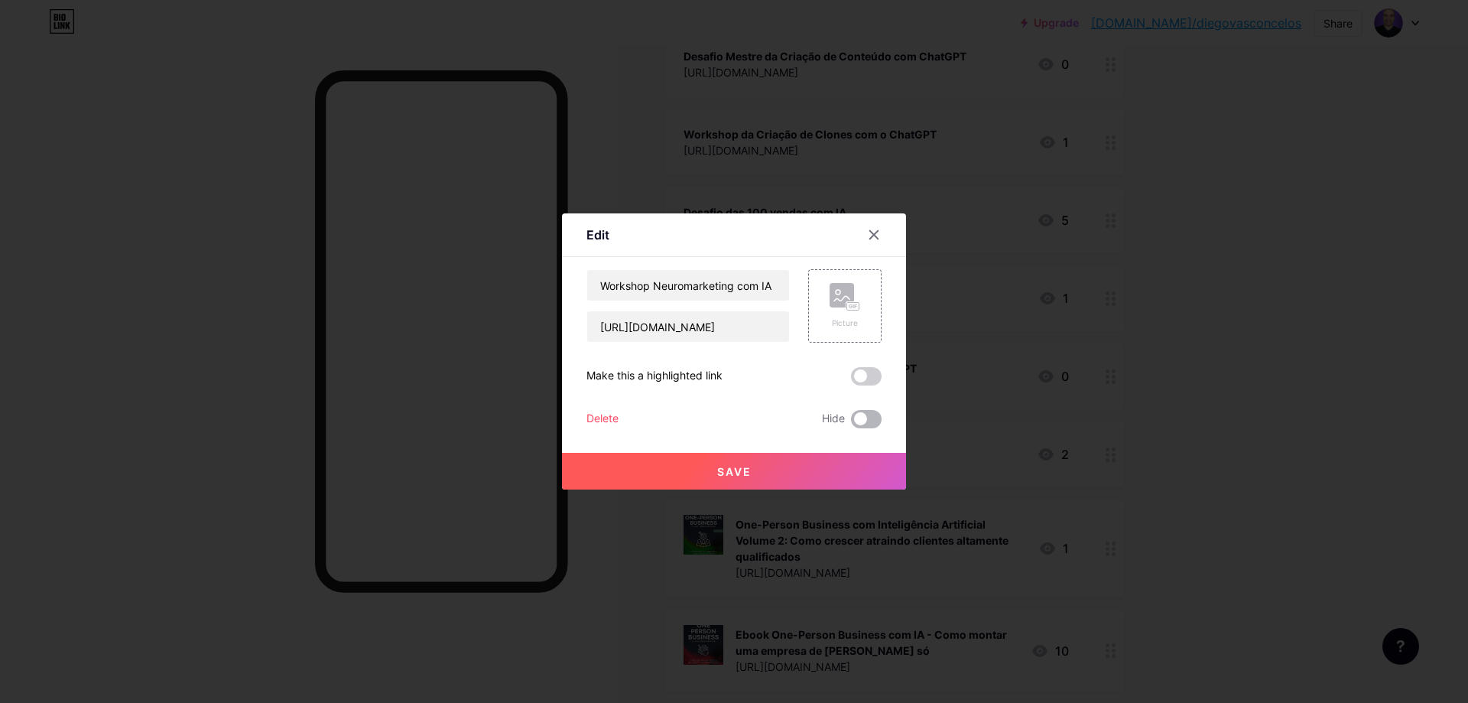
click at [866, 421] on span at bounding box center [866, 419] width 31 height 18
click at [851, 423] on input "checkbox" at bounding box center [851, 423] width 0 height 0
click at [827, 470] on button "Save" at bounding box center [734, 471] width 344 height 37
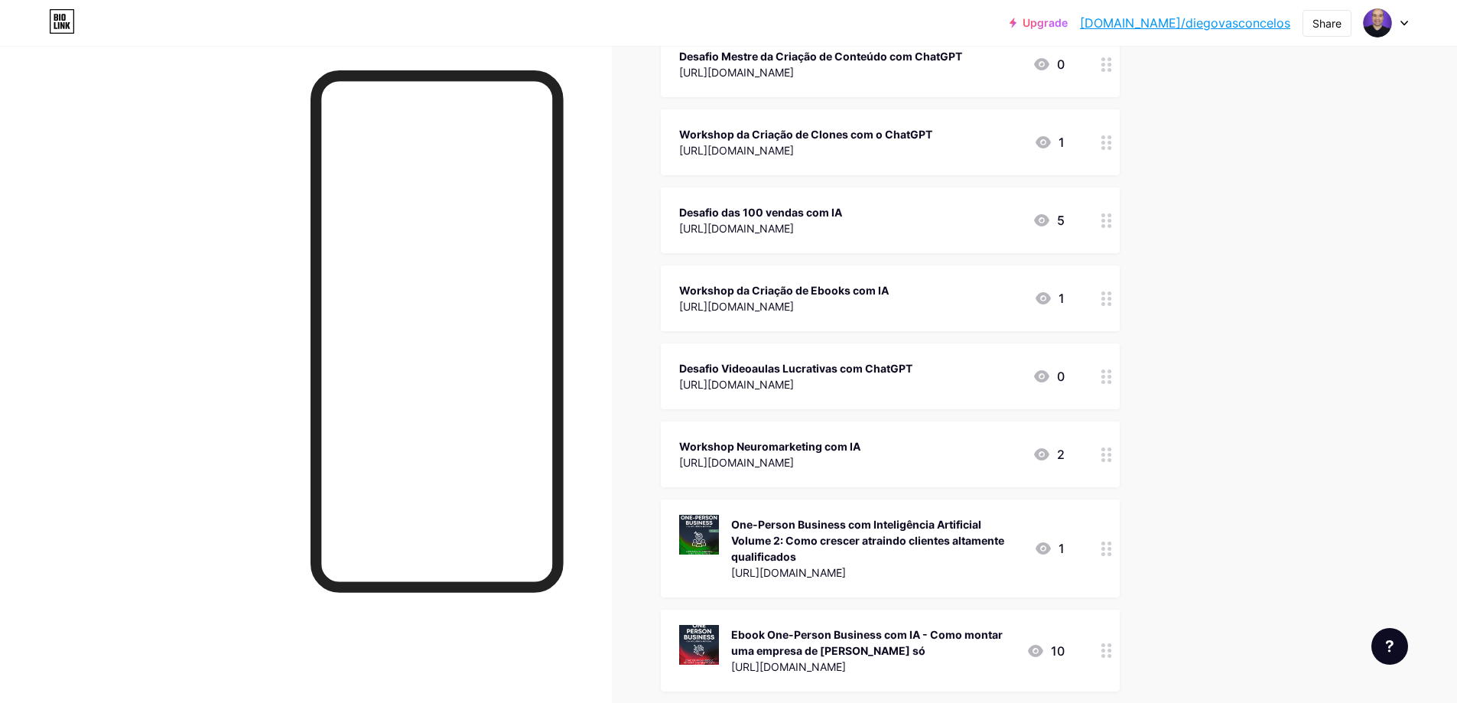
click at [1112, 377] on icon at bounding box center [1106, 376] width 11 height 15
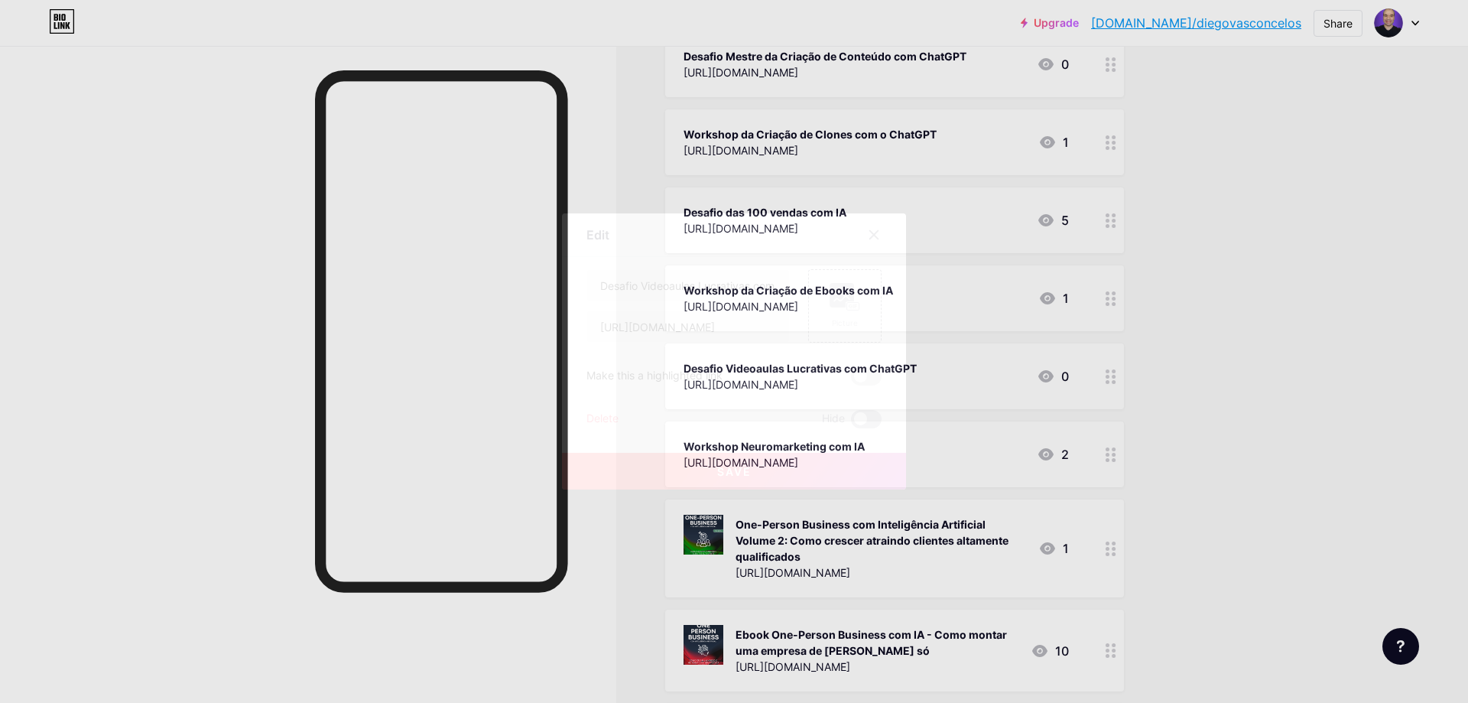
click at [869, 417] on span at bounding box center [866, 419] width 31 height 18
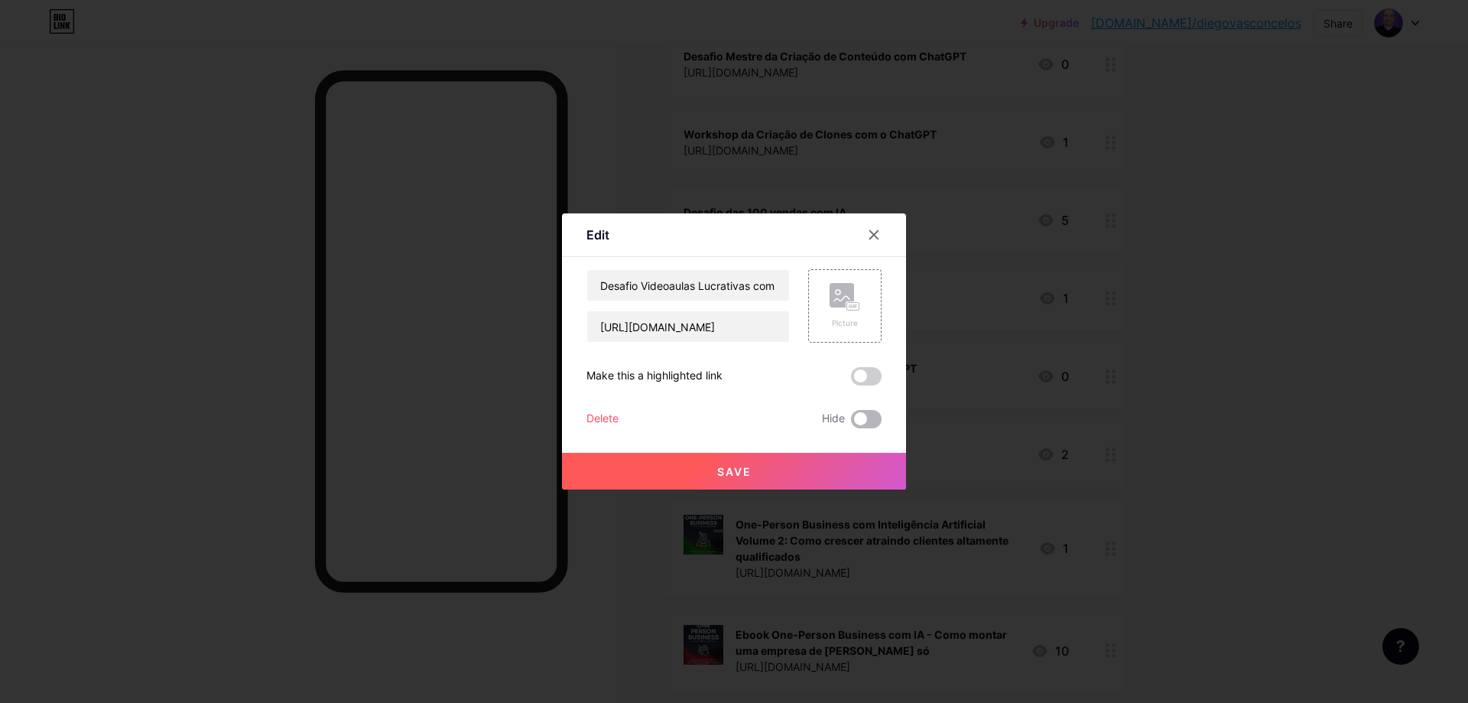
click at [851, 423] on input "checkbox" at bounding box center [851, 423] width 0 height 0
click at [820, 466] on button "Save" at bounding box center [734, 471] width 344 height 37
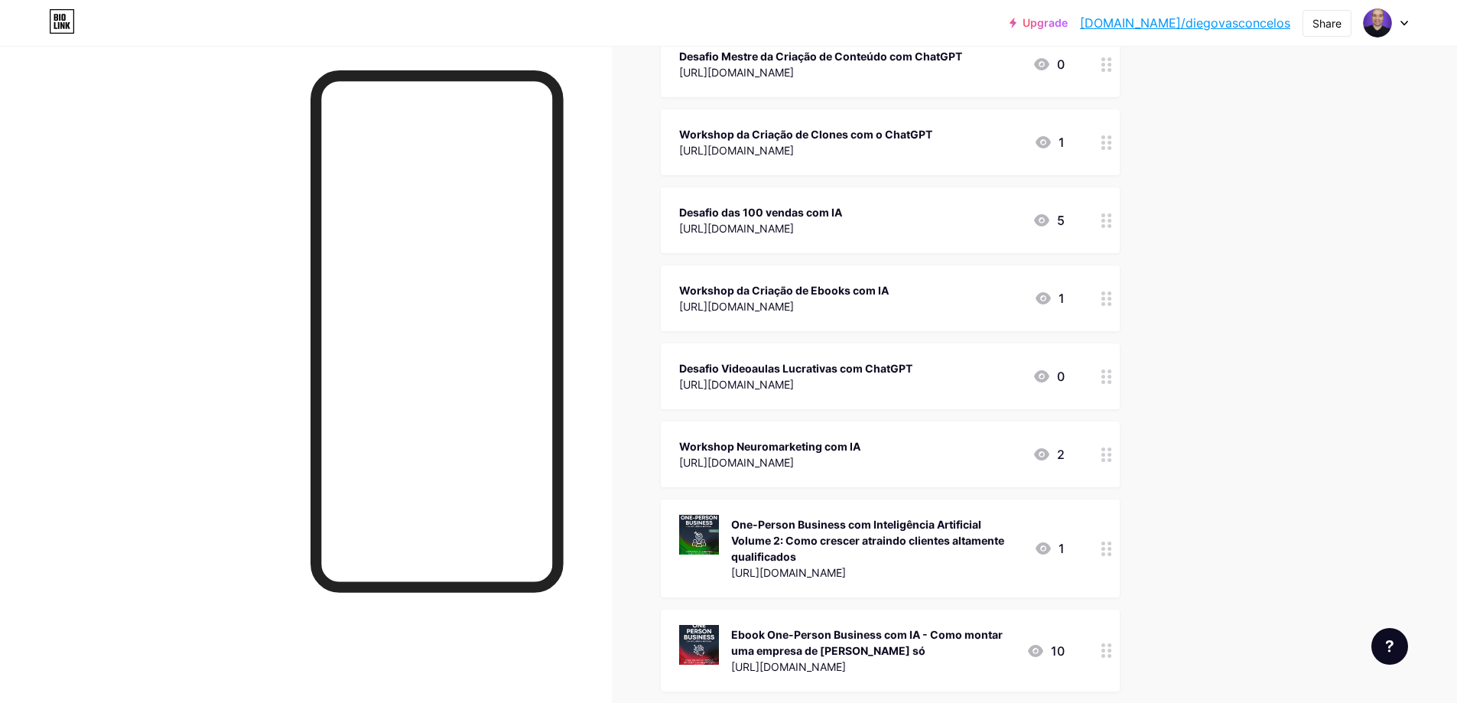
scroll to position [1147, 0]
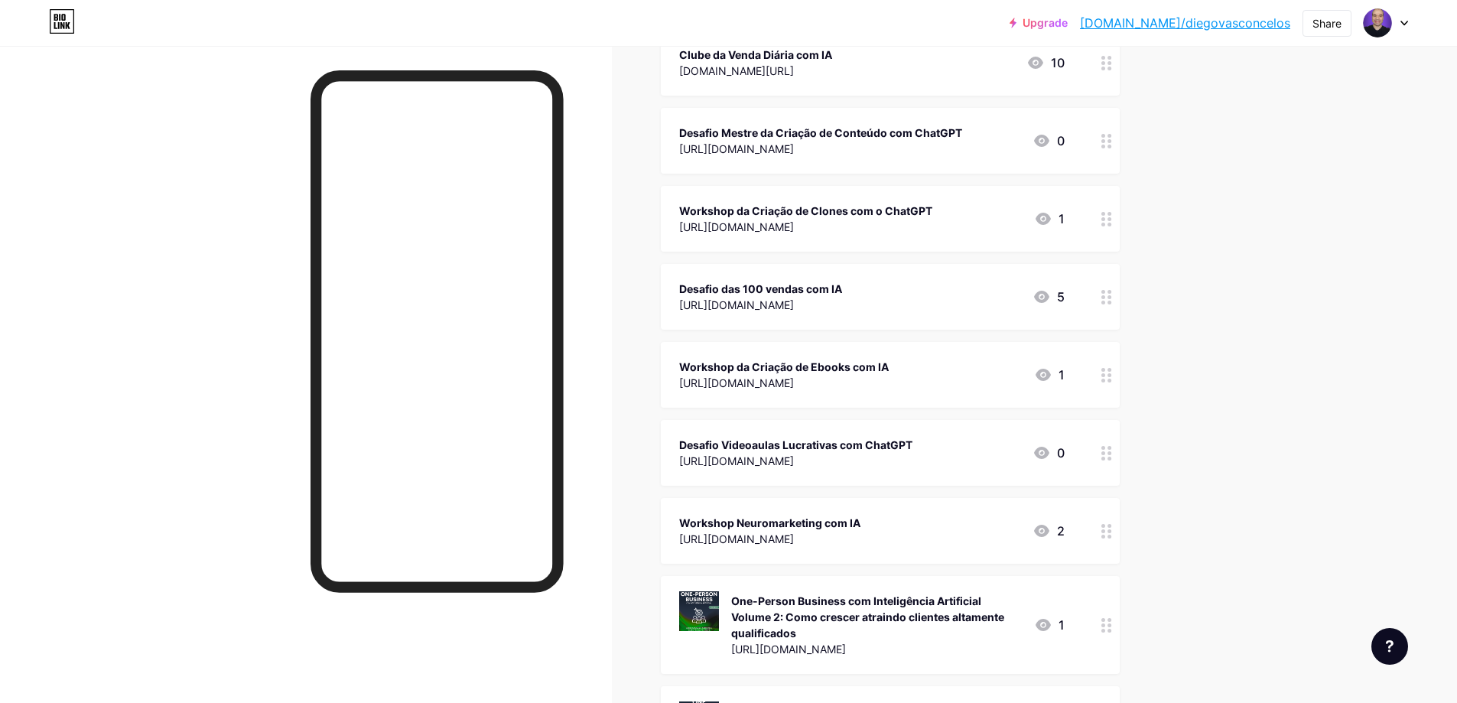
click at [1111, 373] on circle at bounding box center [1109, 375] width 4 height 4
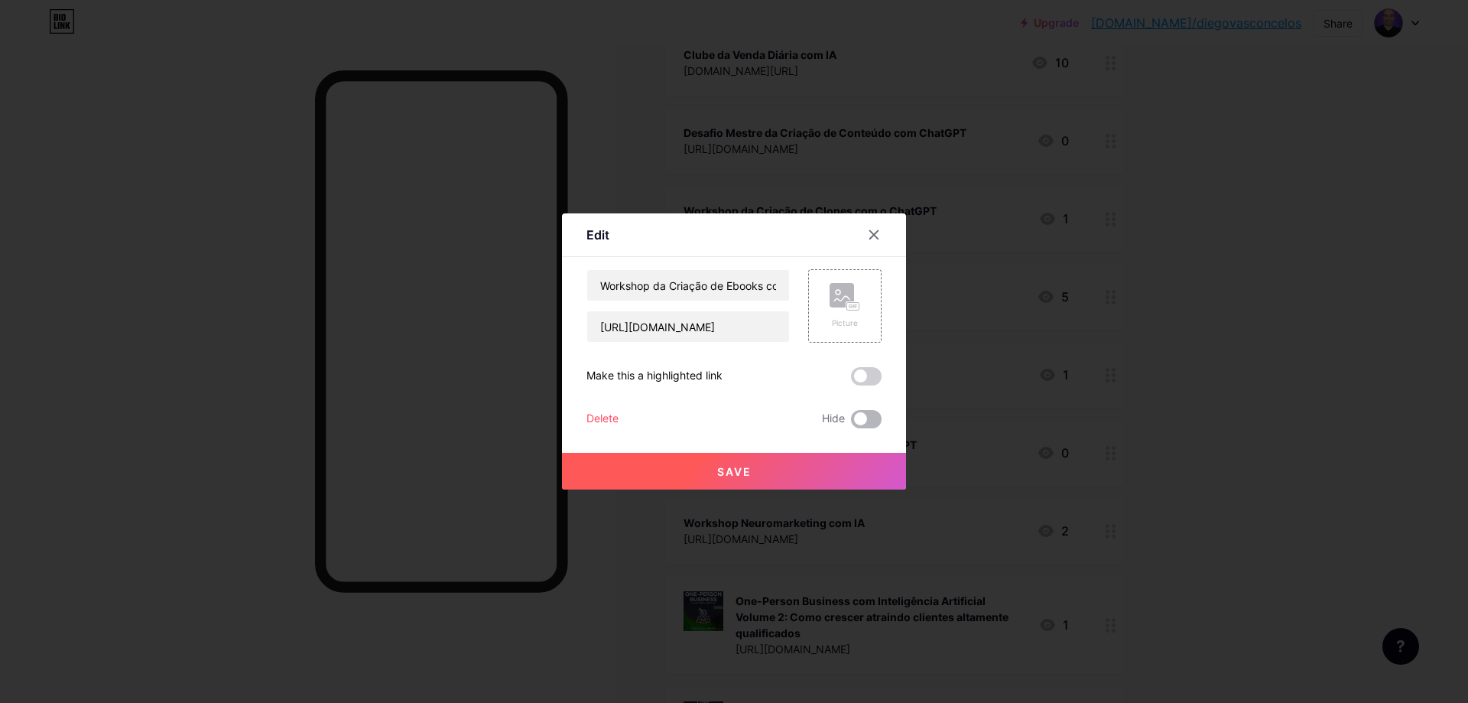
click at [854, 419] on span at bounding box center [866, 419] width 31 height 18
click at [851, 423] on input "checkbox" at bounding box center [851, 423] width 0 height 0
click at [731, 466] on span "Save" at bounding box center [734, 471] width 34 height 13
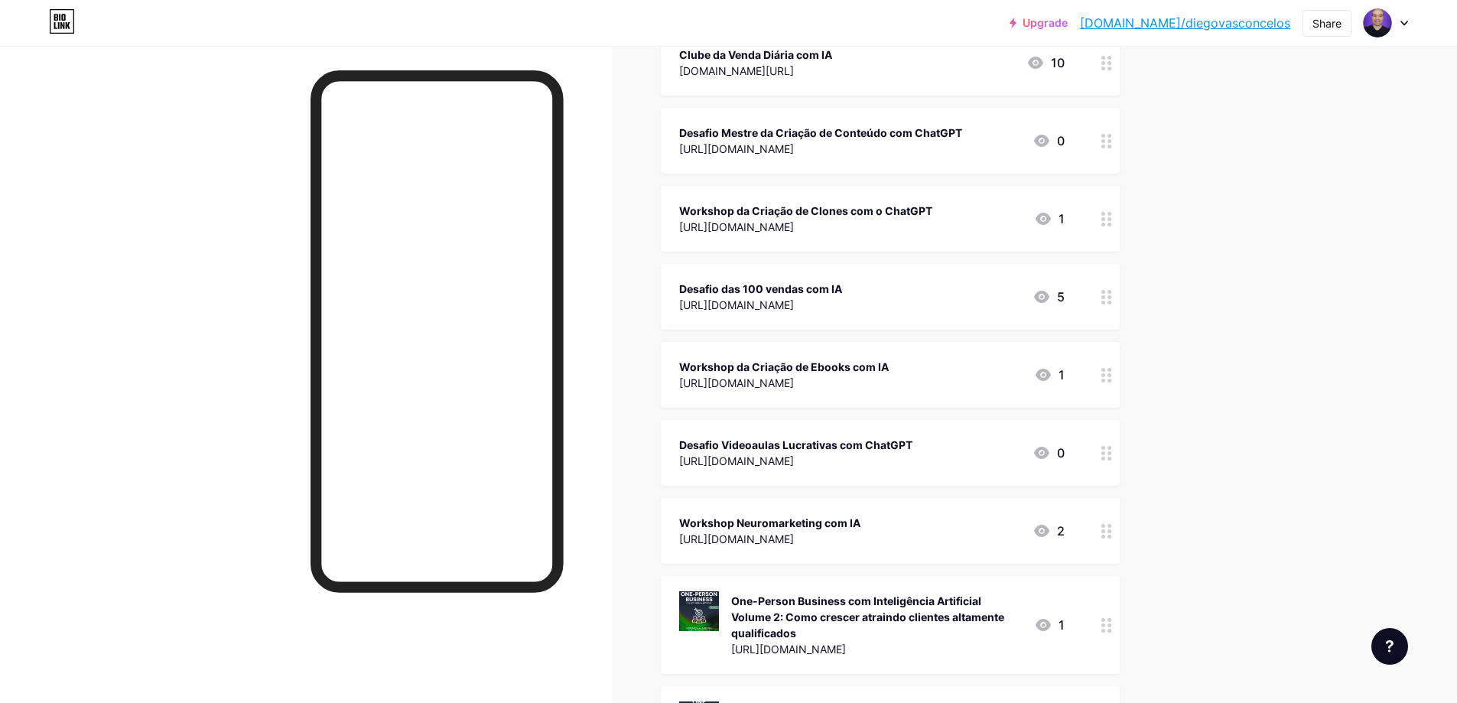
scroll to position [1070, 0]
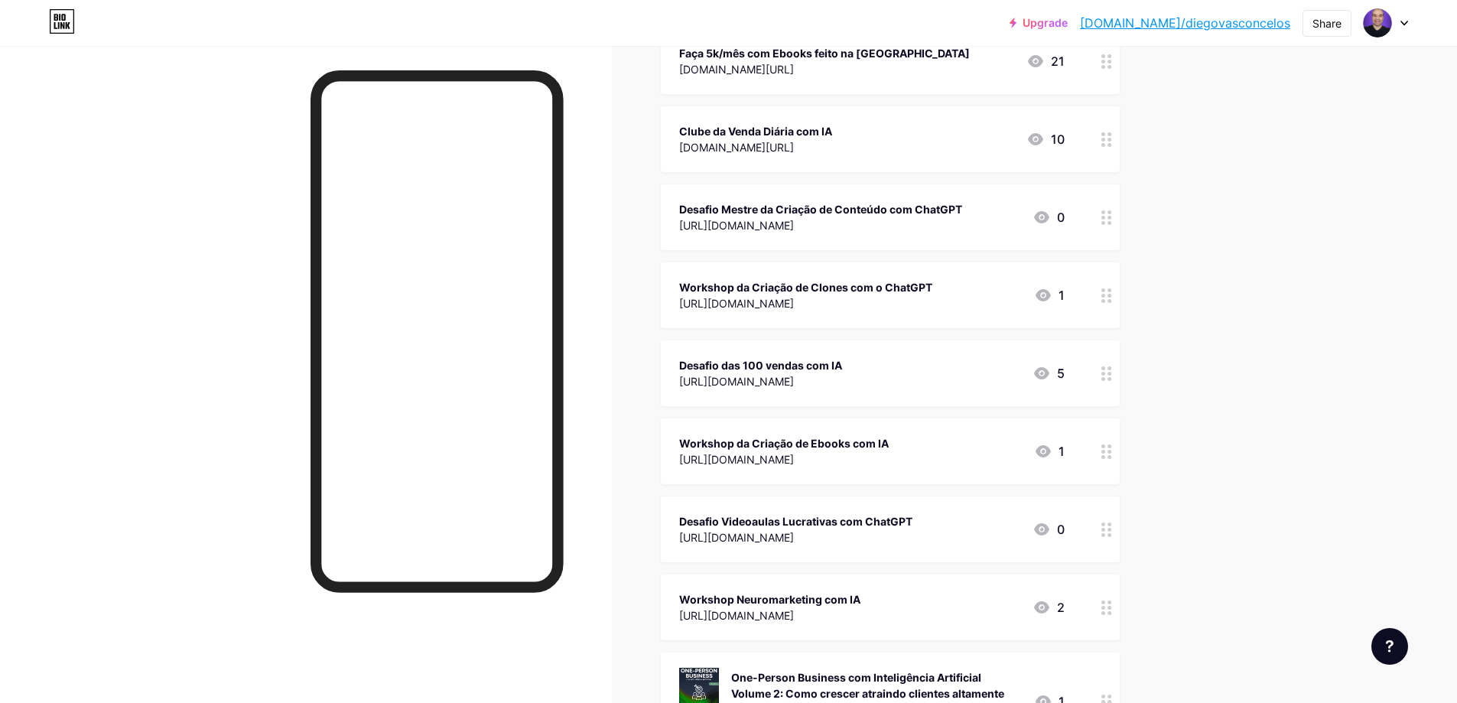
click at [1105, 377] on circle at bounding box center [1103, 379] width 4 height 4
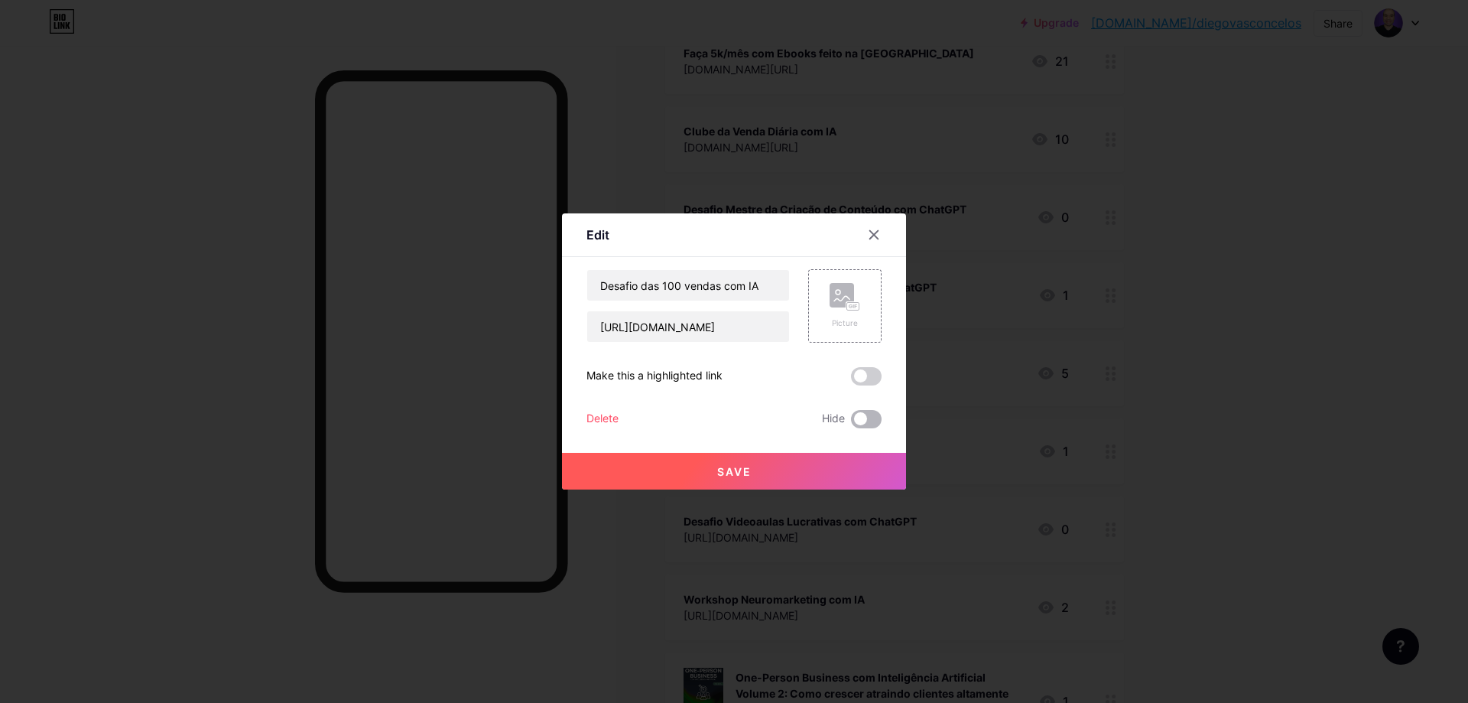
click at [863, 420] on span at bounding box center [866, 419] width 31 height 18
click at [851, 423] on input "checkbox" at bounding box center [851, 423] width 0 height 0
click at [815, 467] on button "Save" at bounding box center [734, 471] width 344 height 37
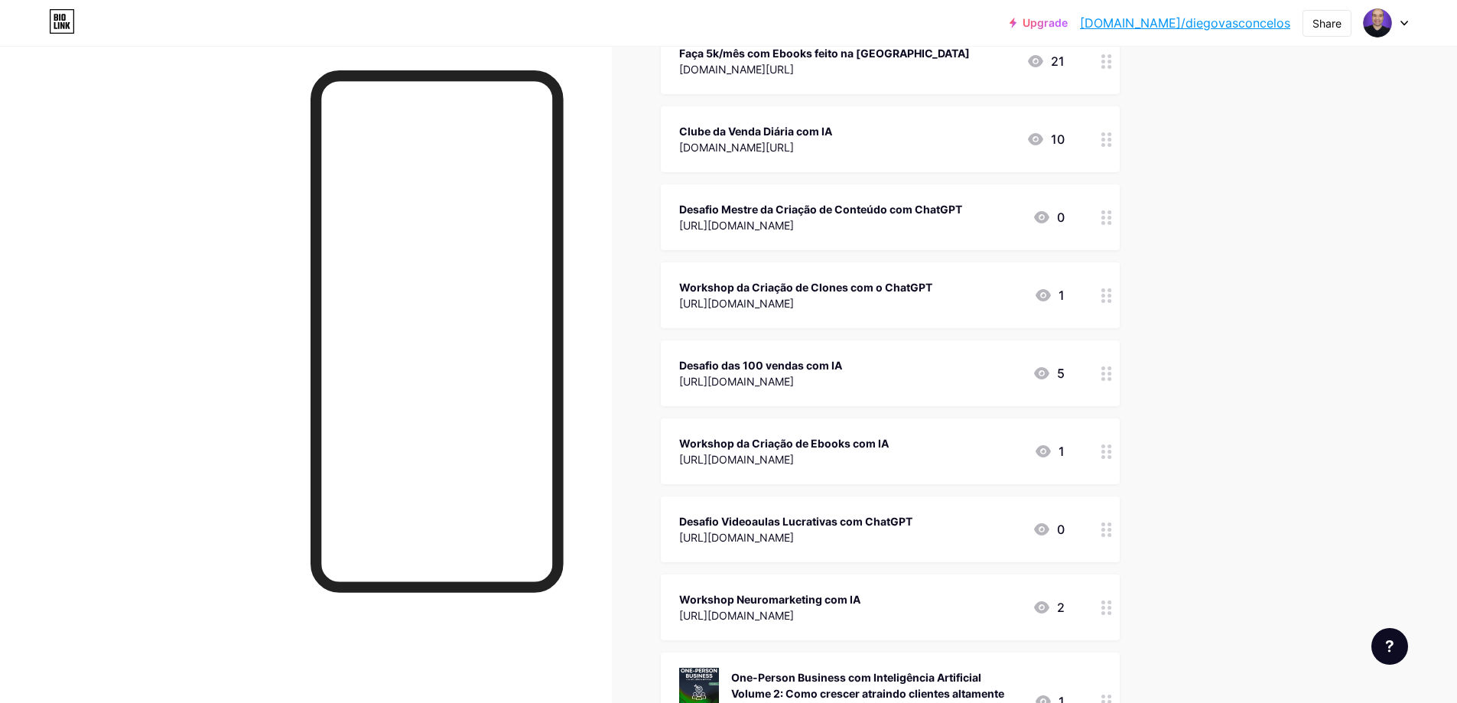
click at [1110, 300] on icon at bounding box center [1106, 295] width 11 height 15
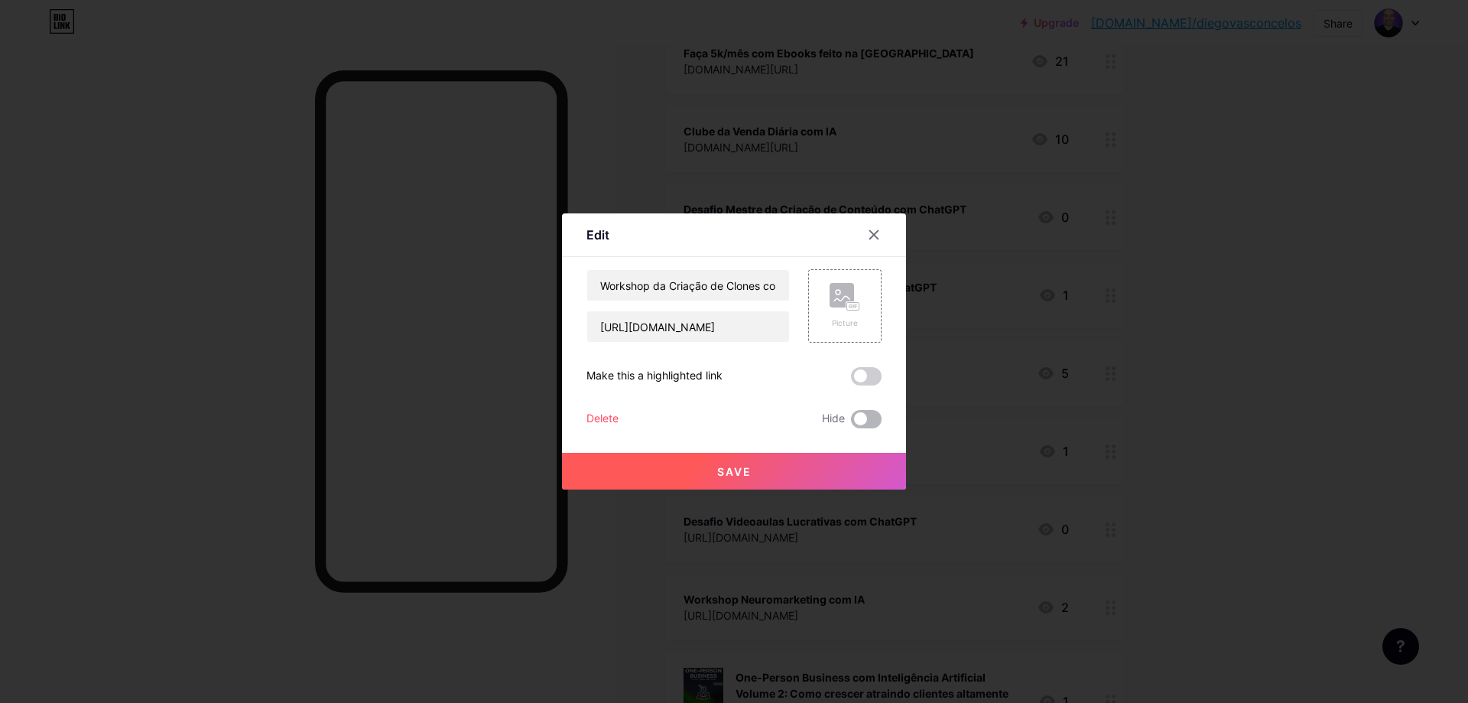
click at [859, 414] on span at bounding box center [866, 419] width 31 height 18
click at [851, 423] on input "checkbox" at bounding box center [851, 423] width 0 height 0
click at [820, 457] on button "Save" at bounding box center [734, 471] width 344 height 37
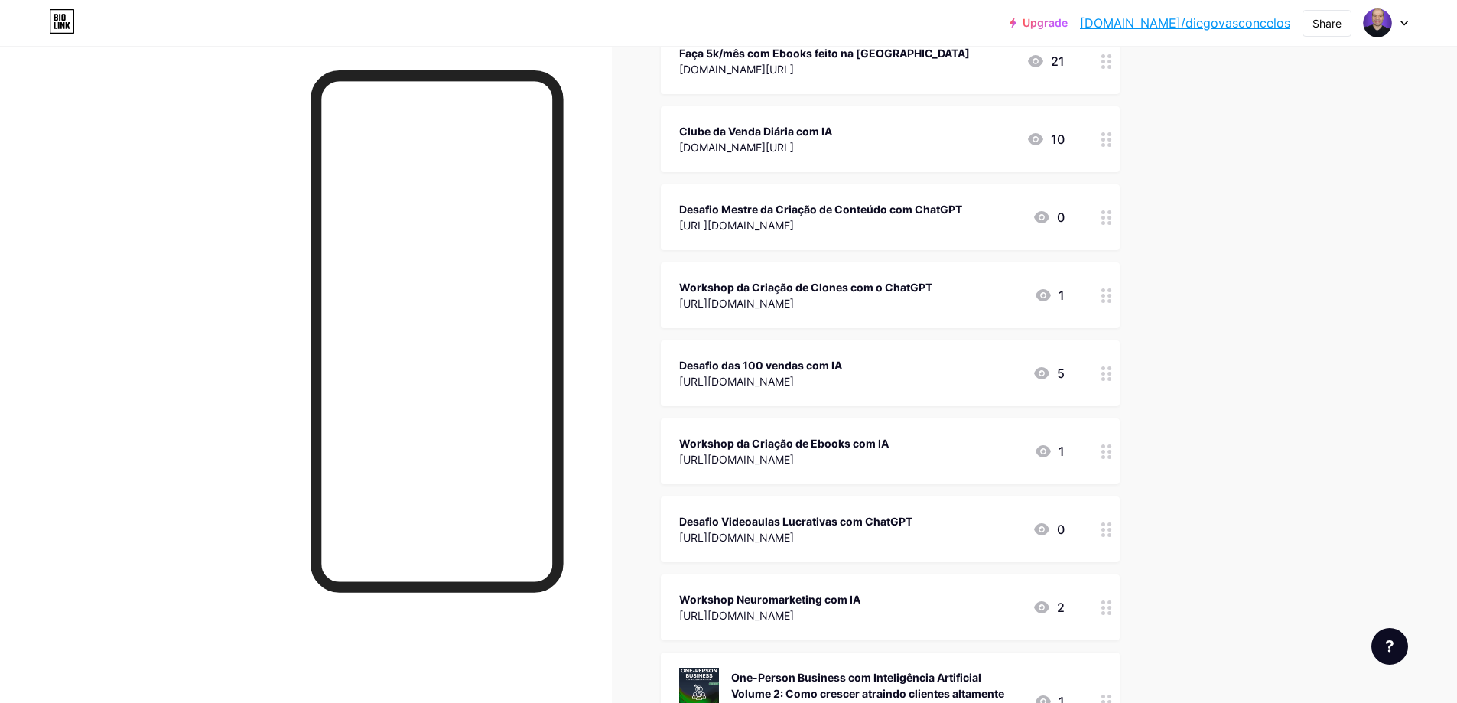
scroll to position [994, 0]
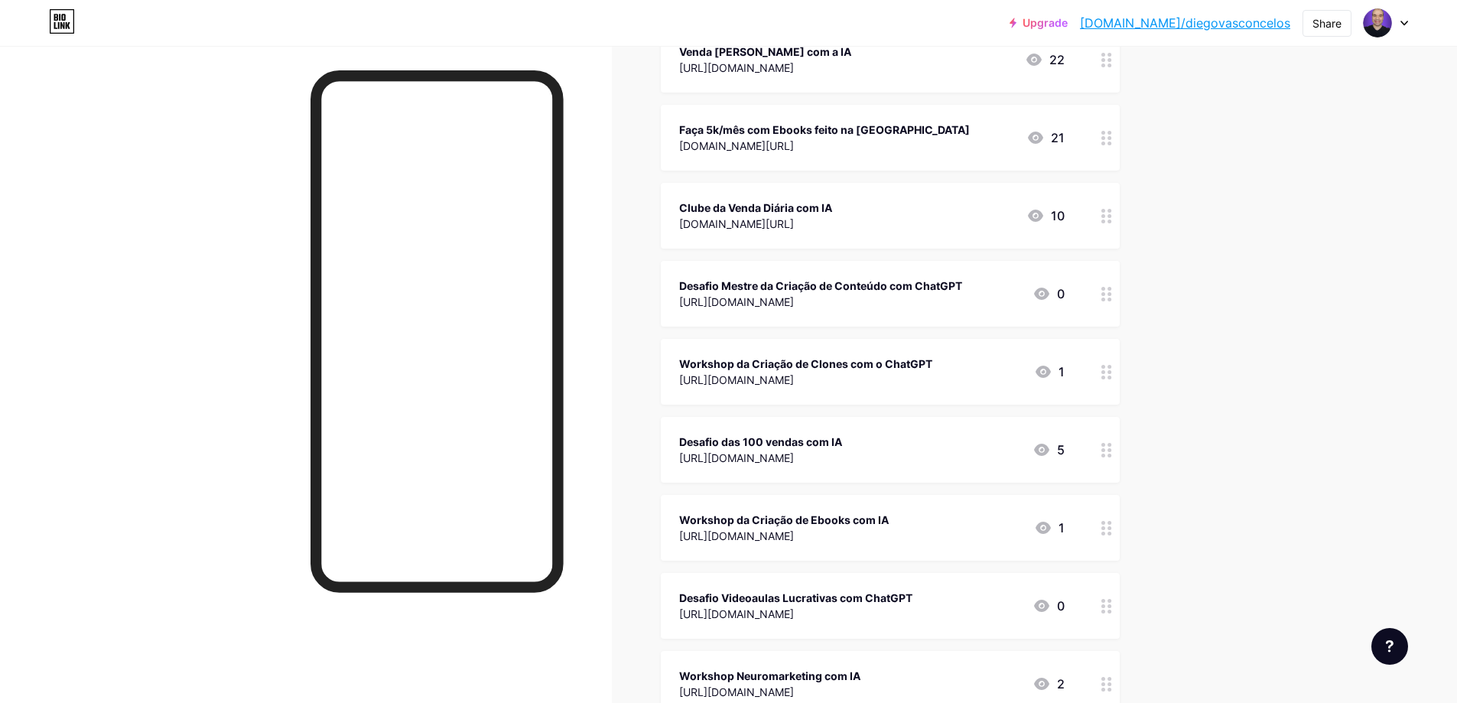
click at [1112, 297] on icon at bounding box center [1106, 294] width 11 height 15
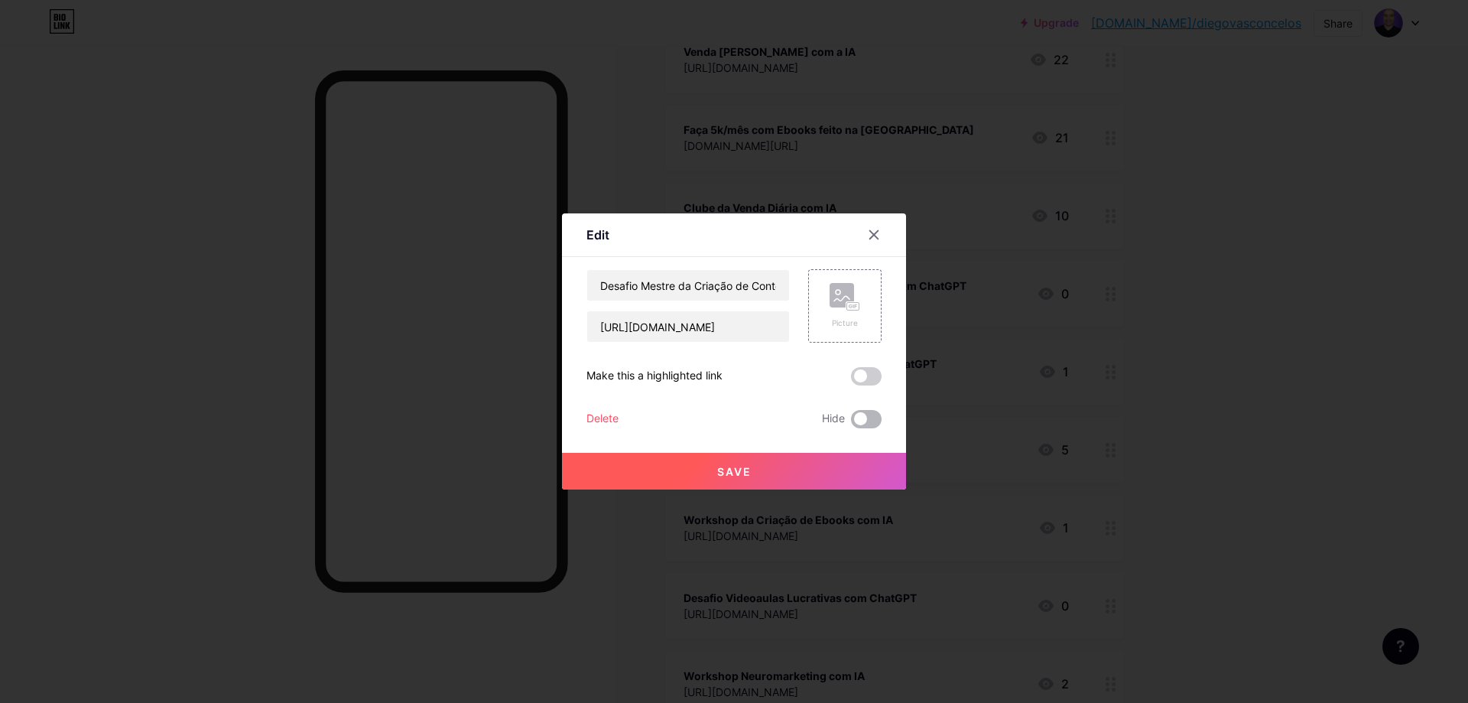
click at [864, 413] on span at bounding box center [866, 419] width 31 height 18
click at [851, 423] on input "checkbox" at bounding box center [851, 423] width 0 height 0
click at [817, 467] on button "Save" at bounding box center [734, 471] width 344 height 37
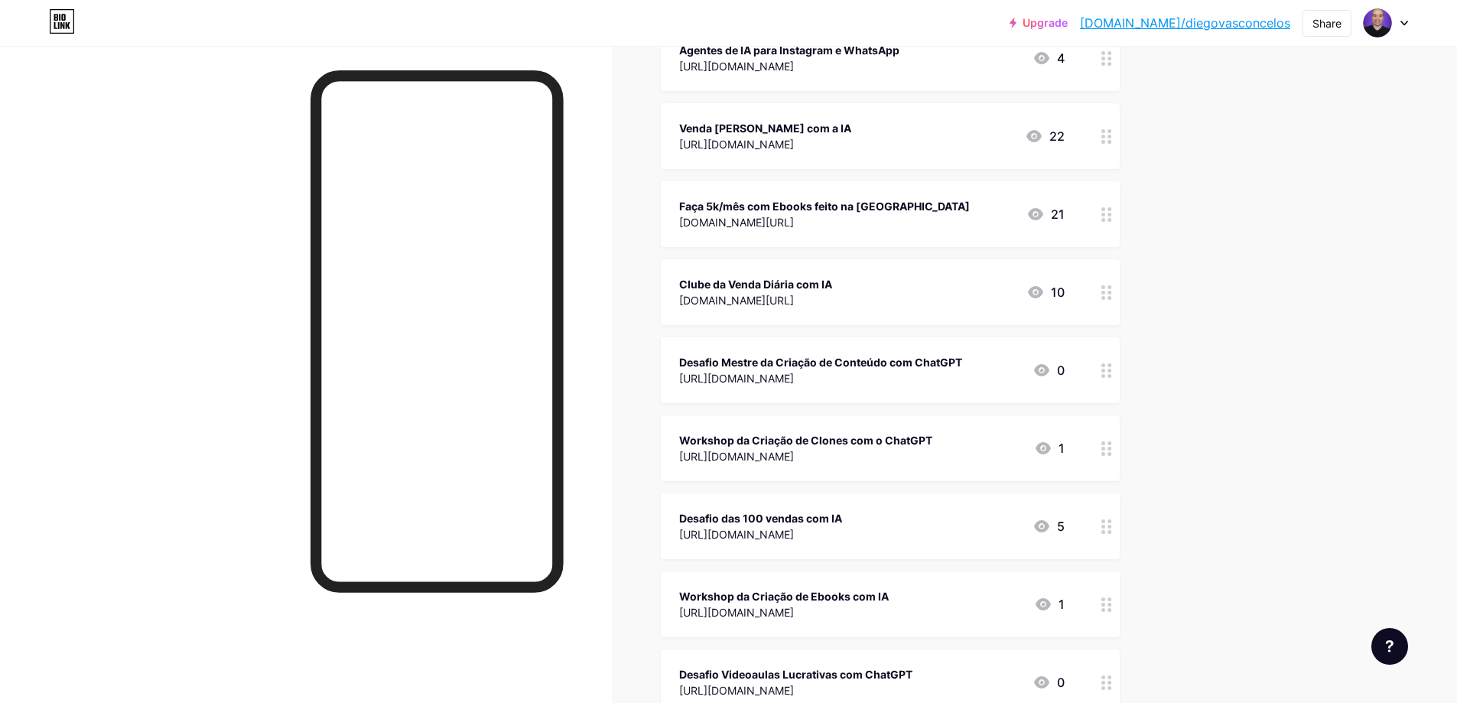
scroll to position [841, 0]
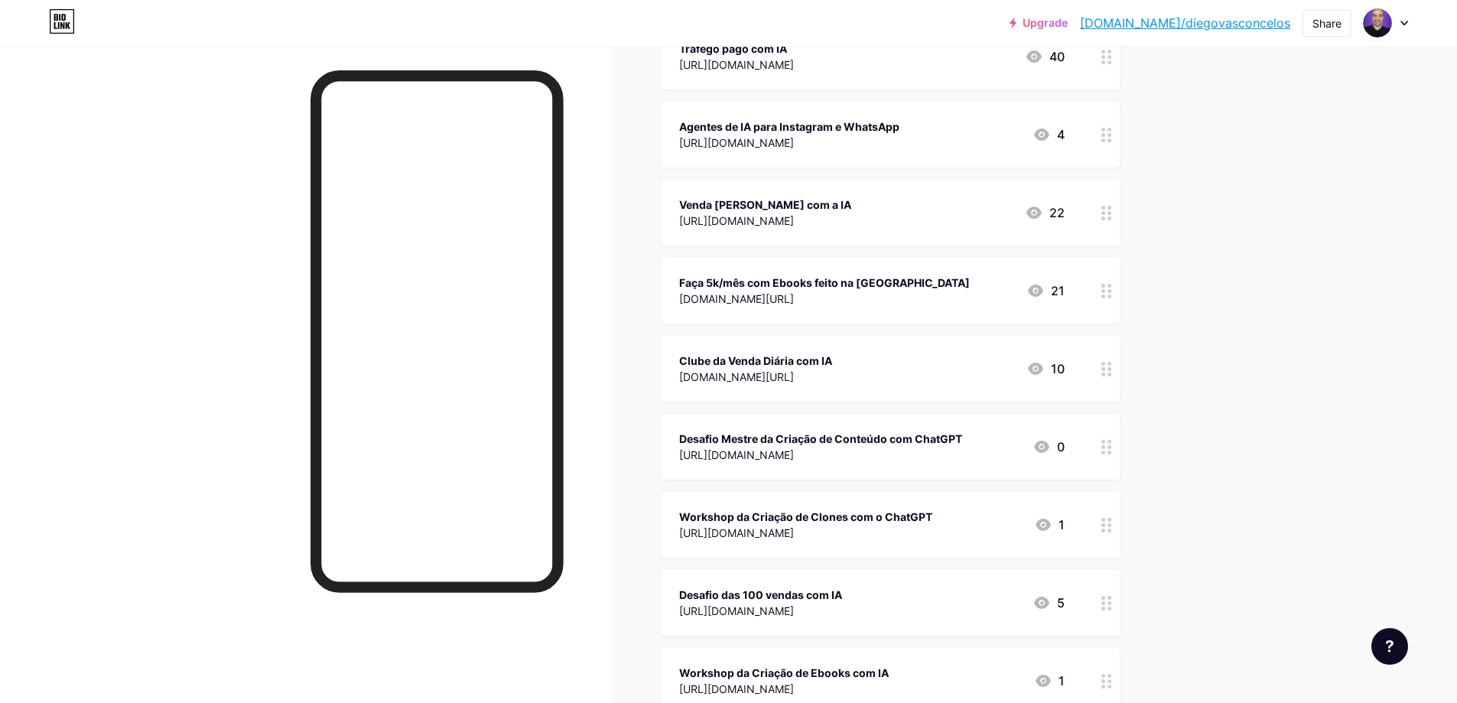
click at [1106, 365] on icon at bounding box center [1106, 369] width 11 height 15
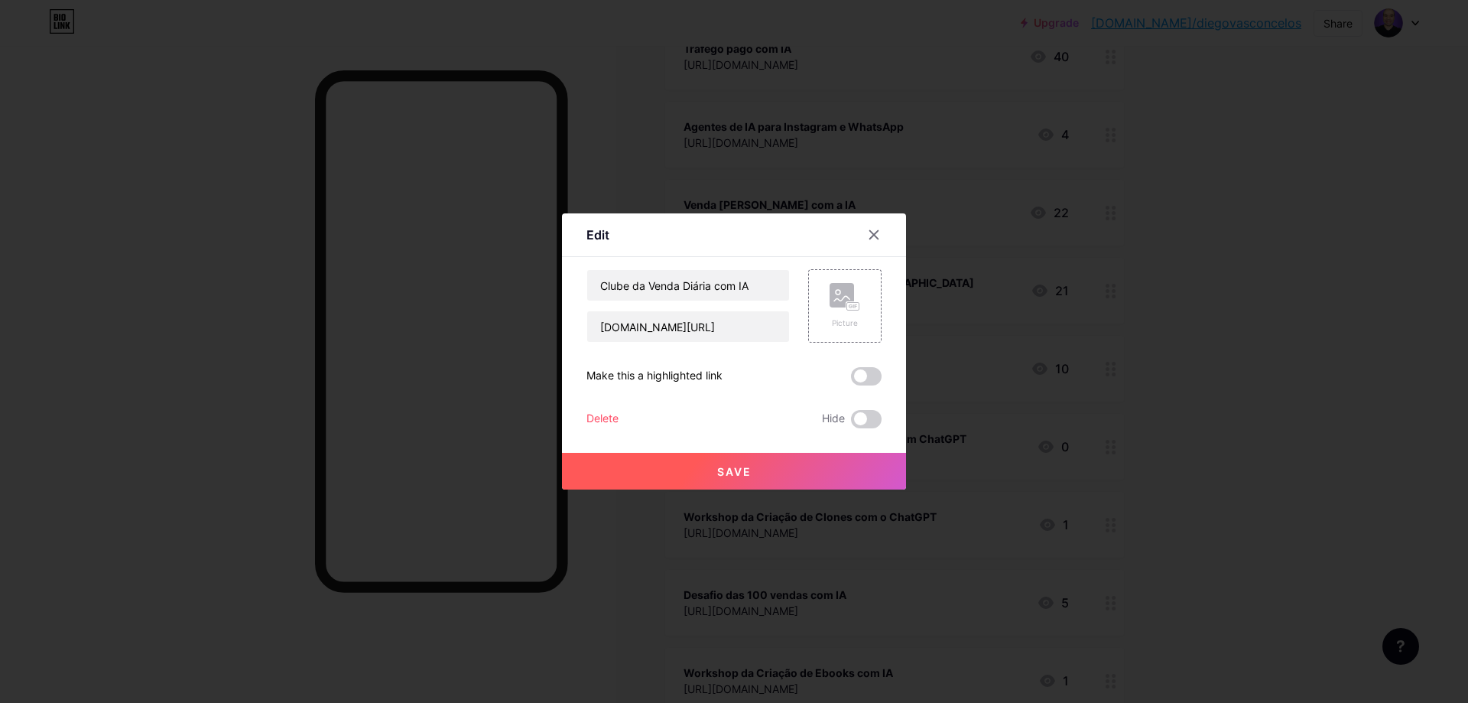
click at [863, 408] on div "Clube da Venda Diária com IA [DOMAIN_NAME][URL] Picture Make this a highlighted…" at bounding box center [733, 348] width 295 height 159
click at [858, 423] on span at bounding box center [866, 419] width 31 height 18
click at [851, 423] on input "checkbox" at bounding box center [851, 423] width 0 height 0
click at [772, 466] on button "Save" at bounding box center [734, 471] width 344 height 37
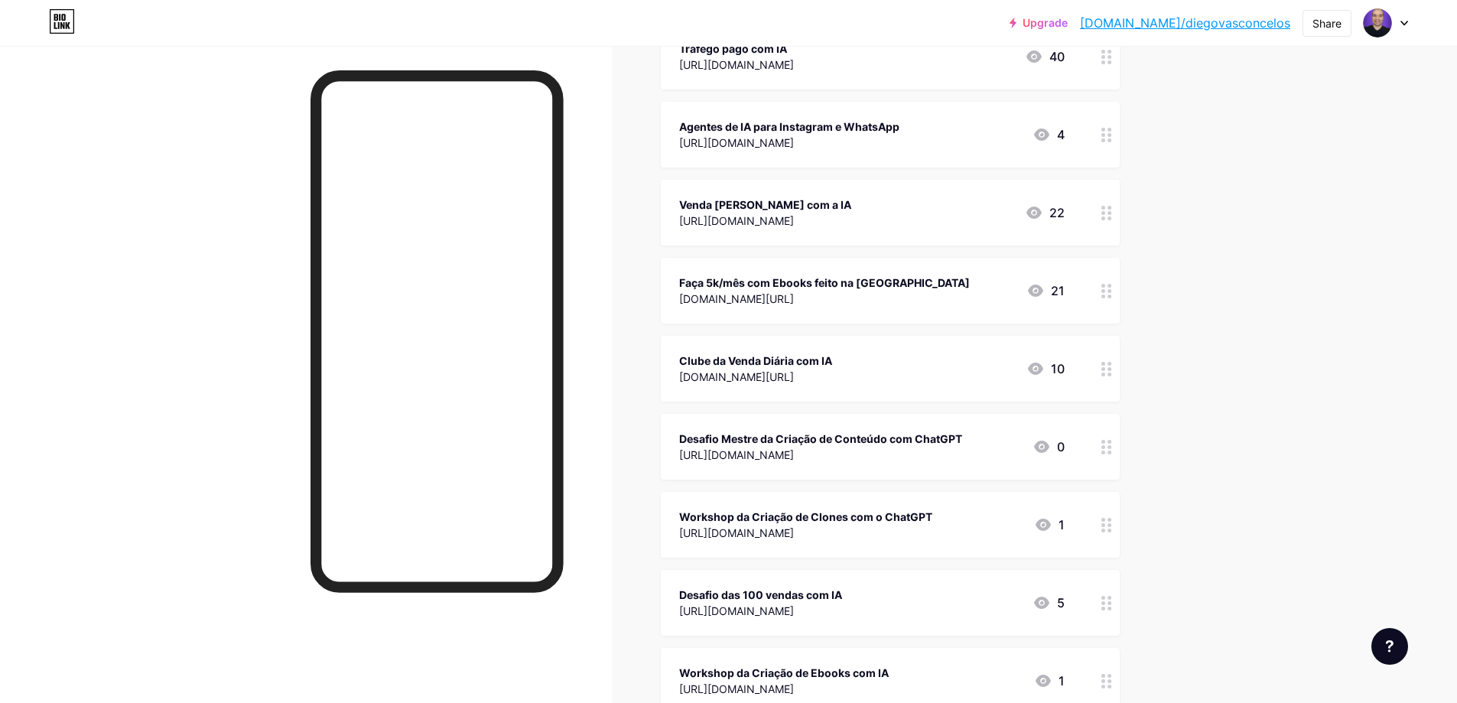
scroll to position [765, 0]
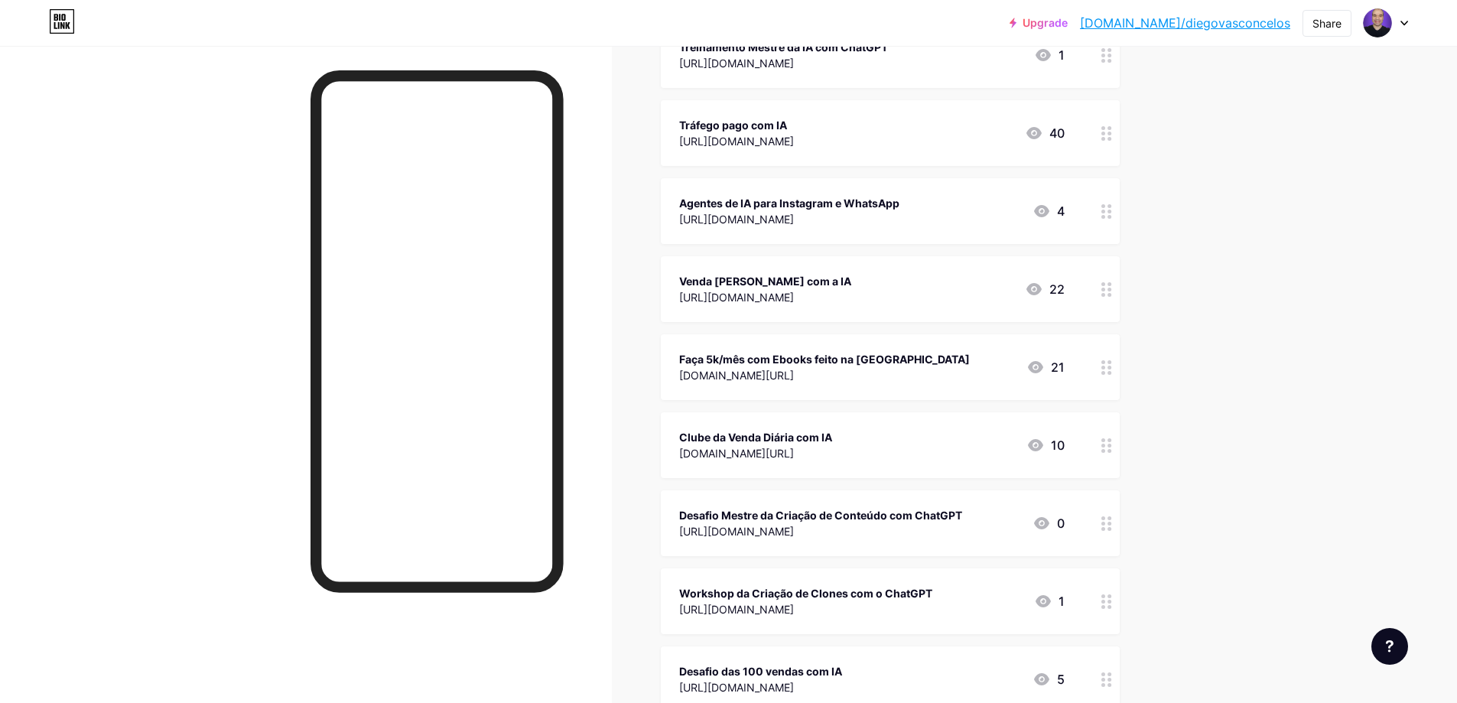
click at [1112, 362] on icon at bounding box center [1106, 367] width 11 height 15
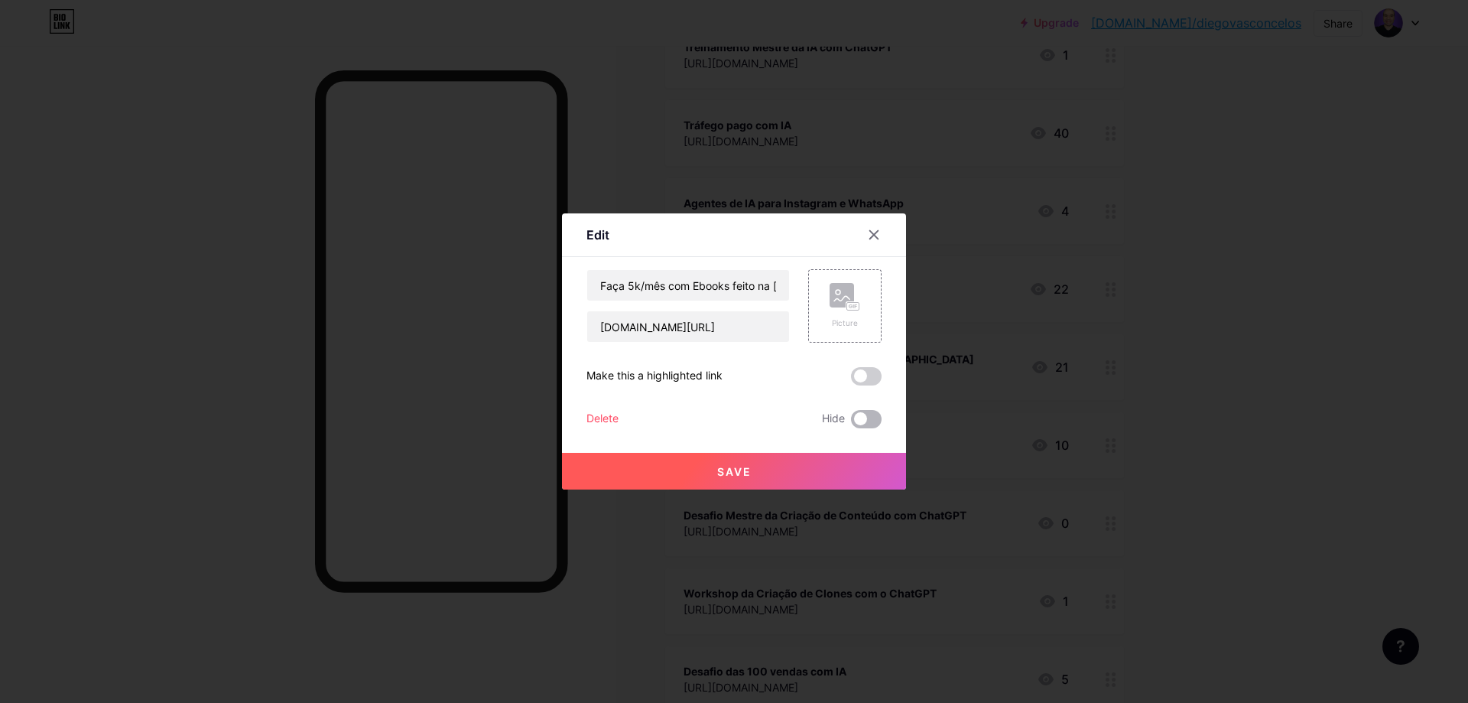
click at [855, 421] on span at bounding box center [866, 419] width 31 height 18
click at [851, 423] on input "checkbox" at bounding box center [851, 423] width 0 height 0
click at [790, 475] on button "Save" at bounding box center [734, 471] width 344 height 37
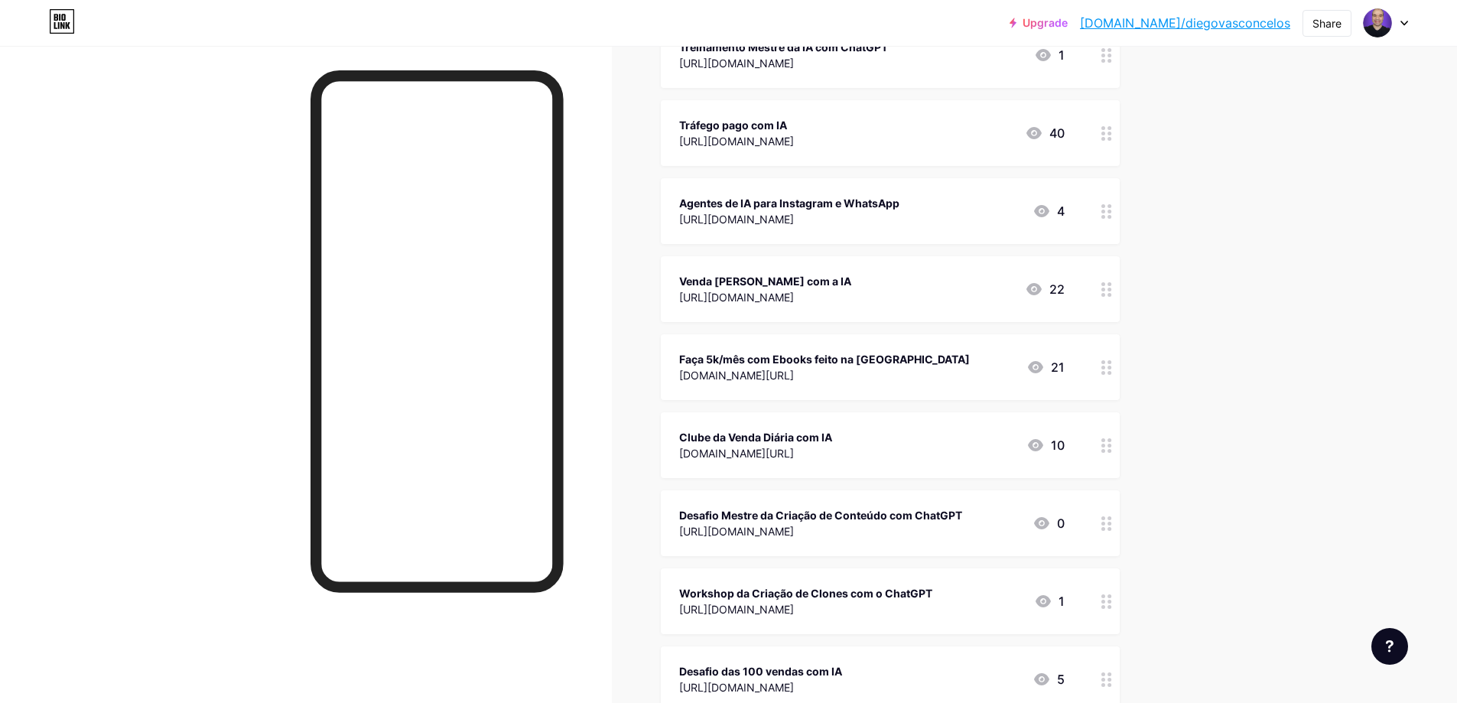
scroll to position [688, 0]
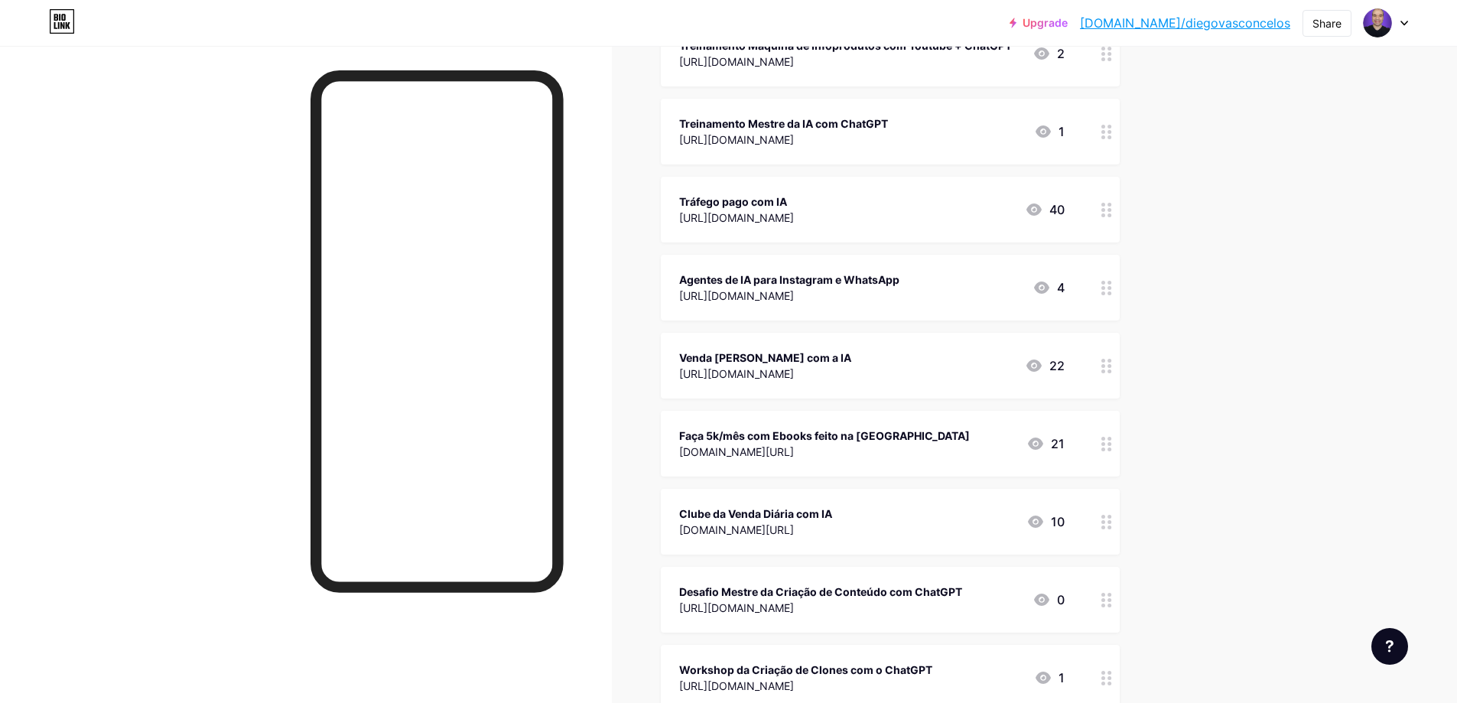
click at [1112, 369] on icon at bounding box center [1106, 366] width 11 height 15
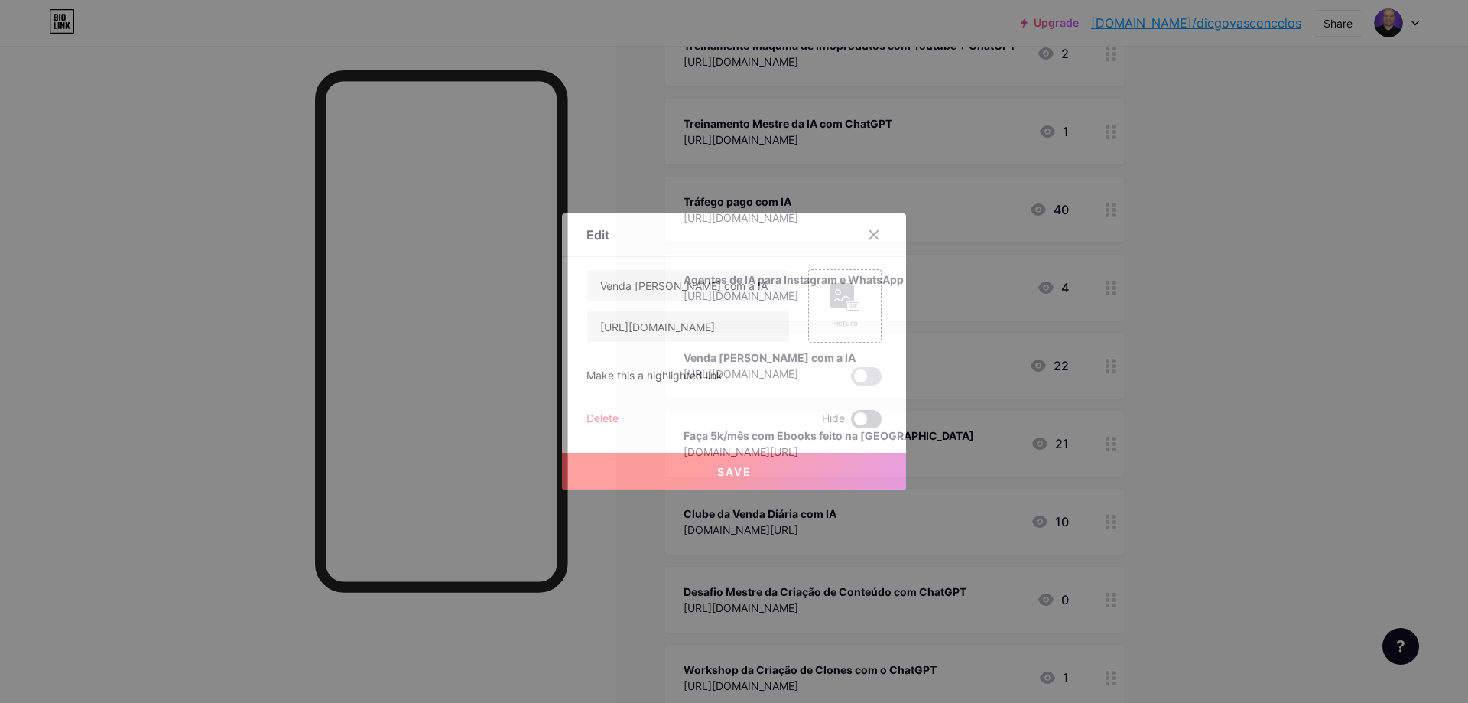
click at [851, 417] on span at bounding box center [866, 419] width 31 height 18
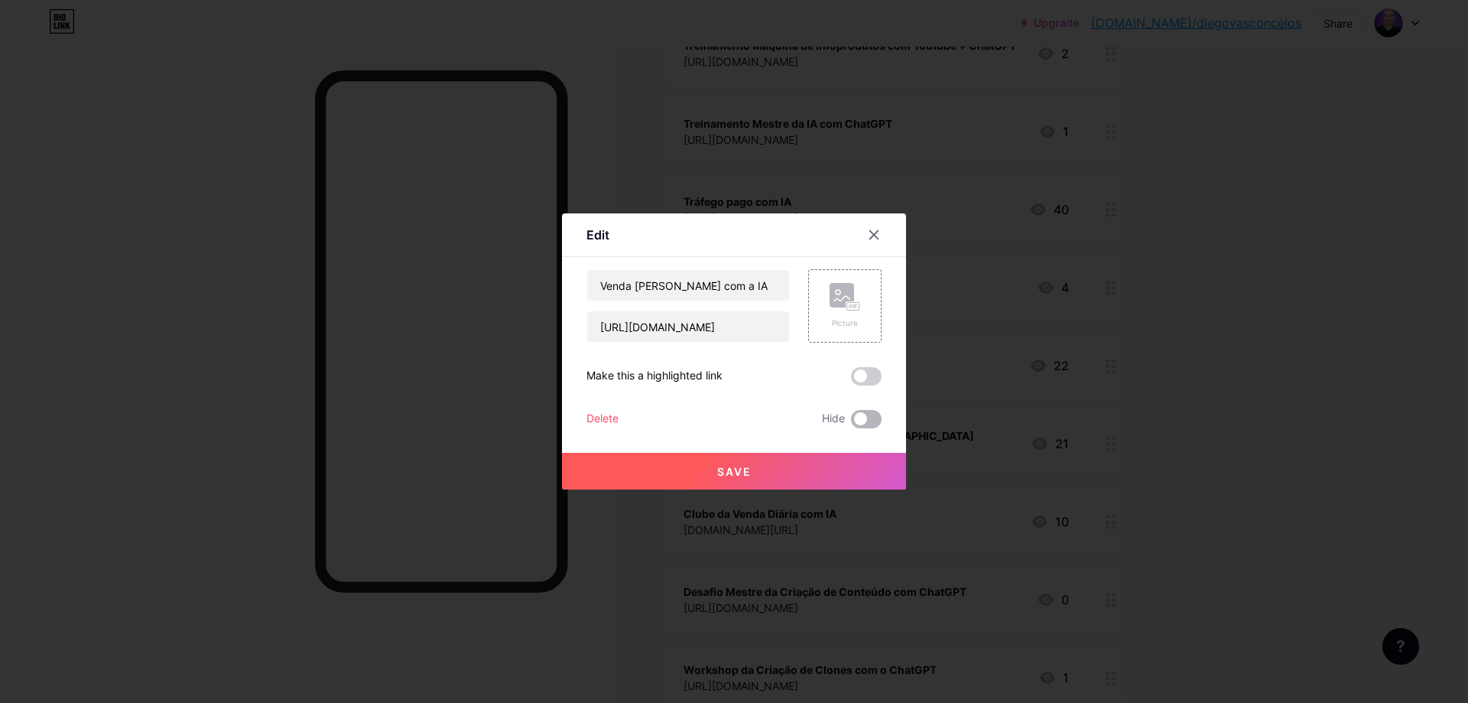
click at [851, 423] on input "checkbox" at bounding box center [851, 423] width 0 height 0
click at [794, 457] on button "Save" at bounding box center [734, 471] width 344 height 37
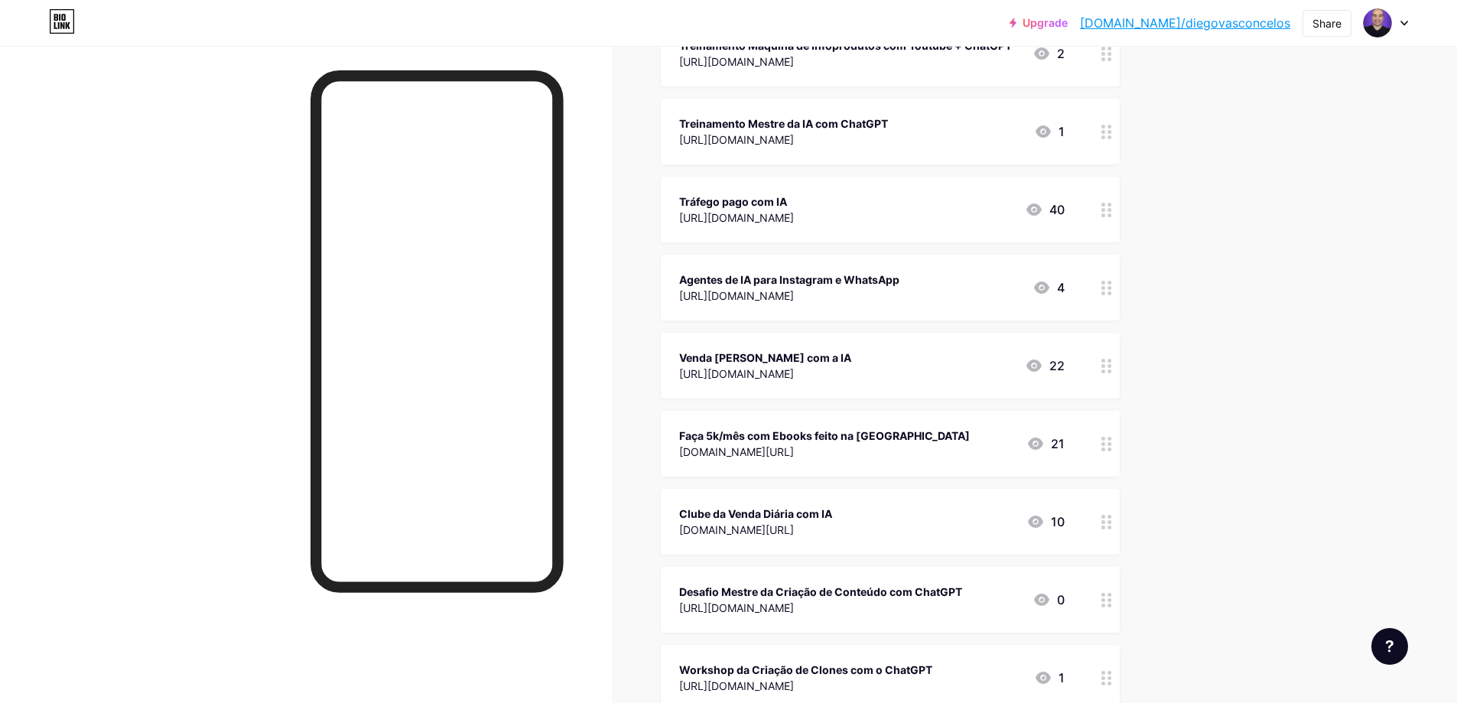
scroll to position [612, 0]
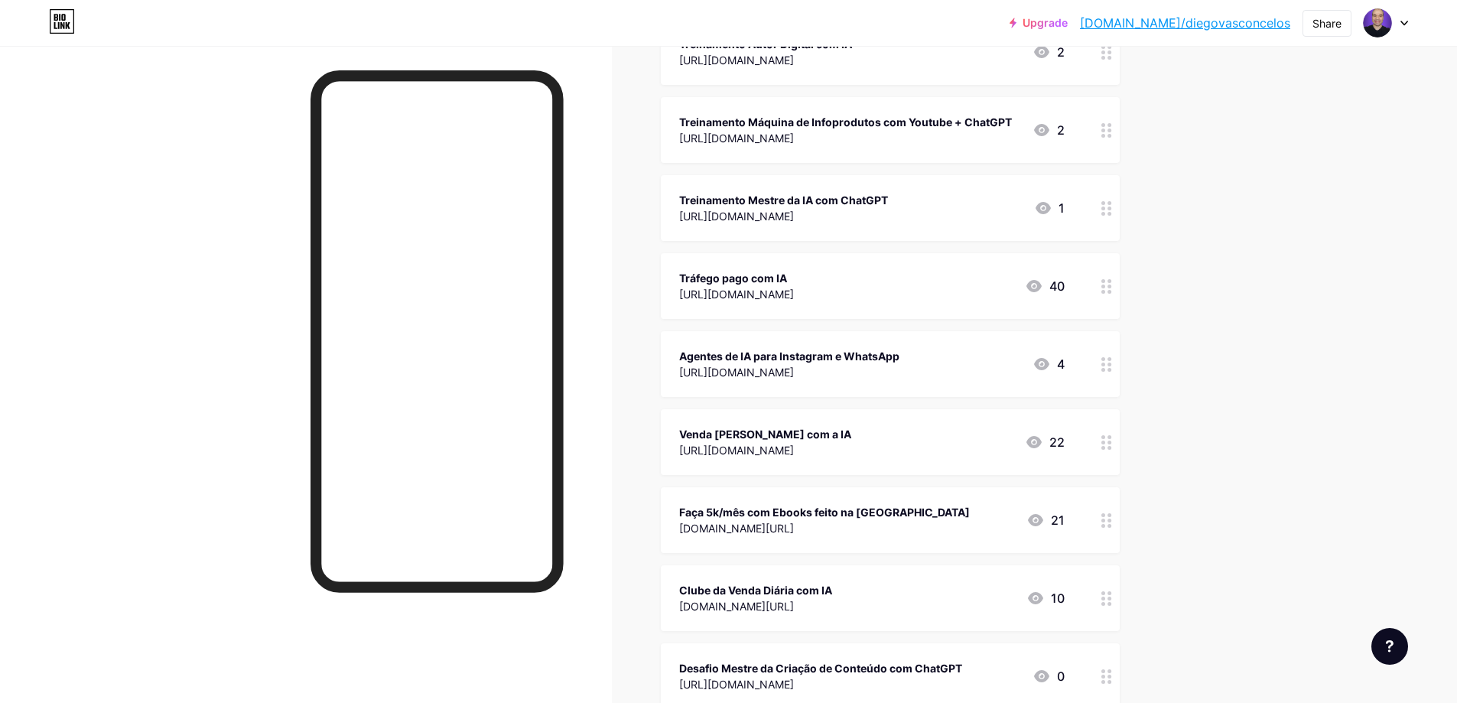
click at [1111, 363] on icon at bounding box center [1106, 364] width 11 height 15
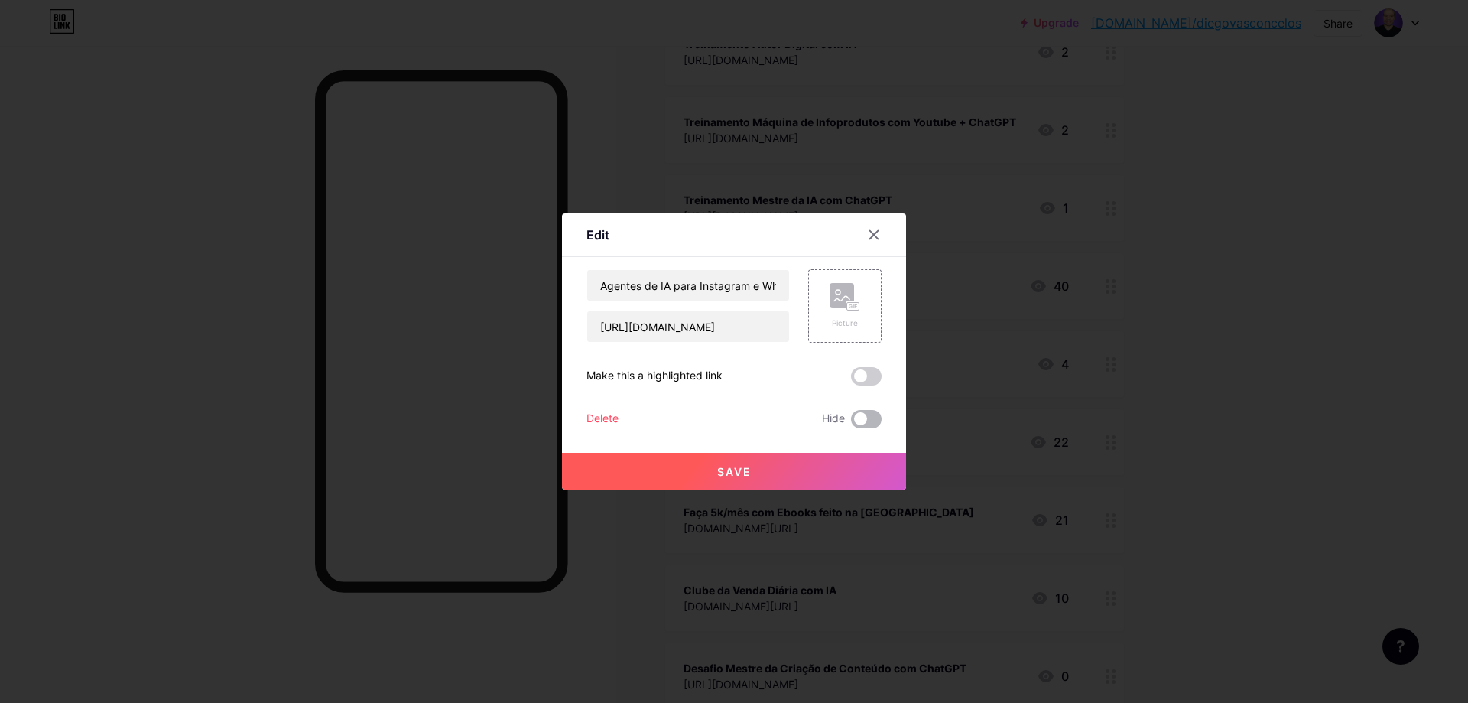
click at [855, 421] on span at bounding box center [866, 419] width 31 height 18
click at [851, 423] on input "checkbox" at bounding box center [851, 423] width 0 height 0
click at [792, 478] on button "Save" at bounding box center [734, 471] width 344 height 37
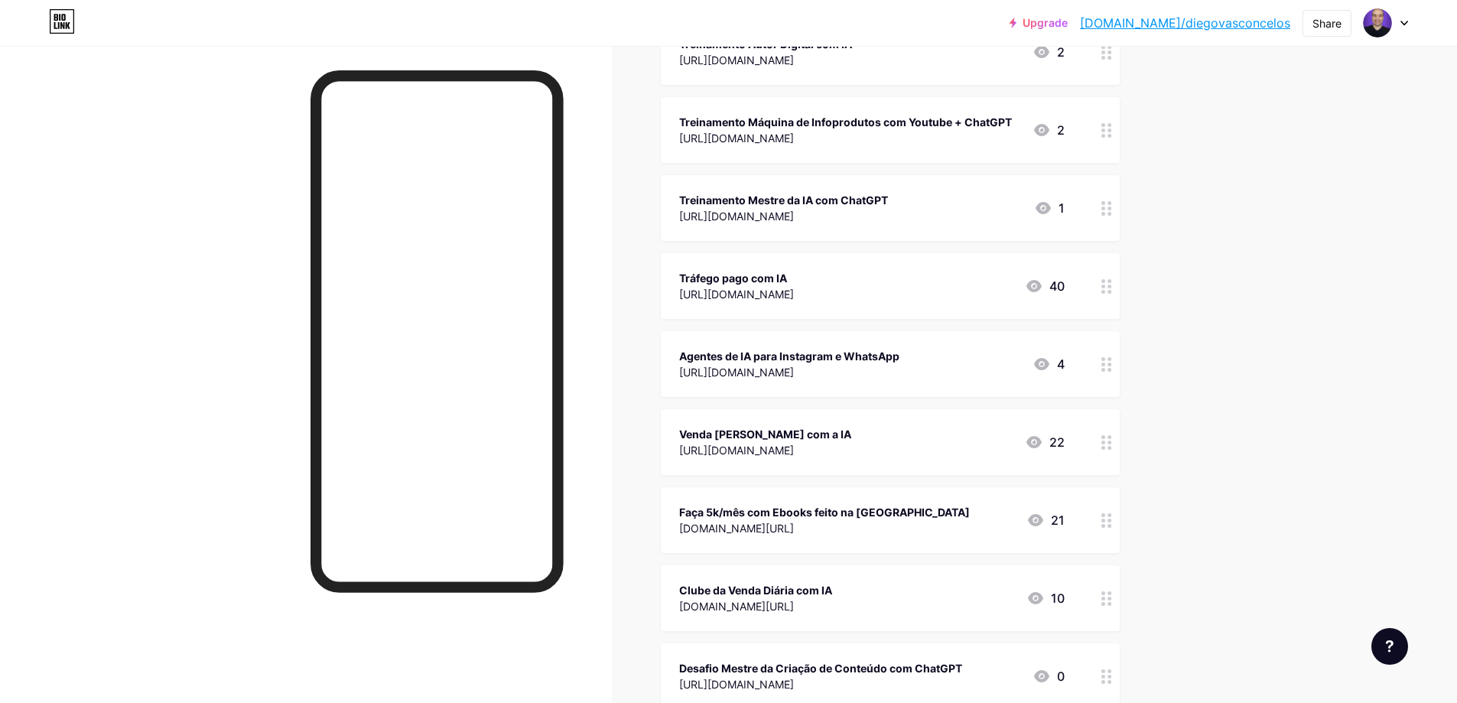
scroll to position [535, 0]
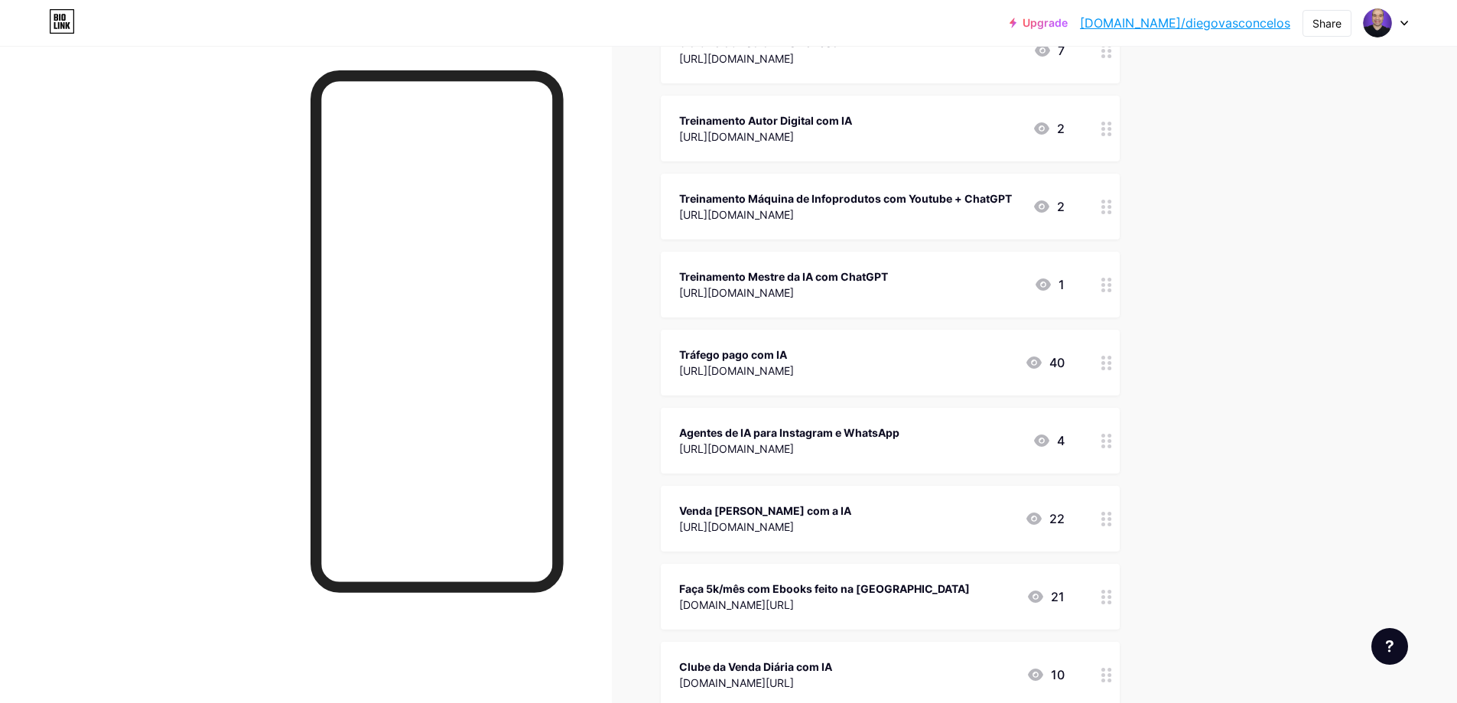
click at [1104, 362] on div at bounding box center [1106, 363] width 26 height 66
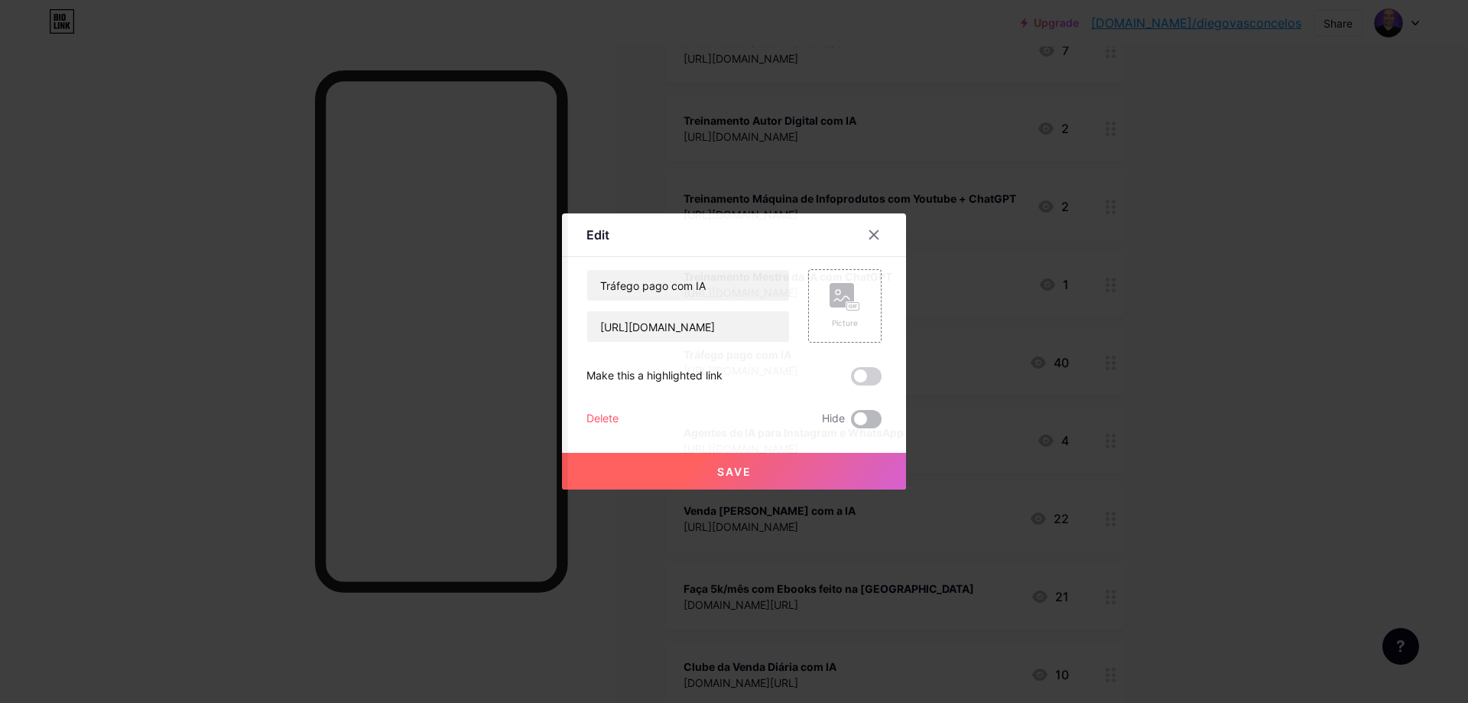
click at [857, 424] on span at bounding box center [866, 419] width 31 height 18
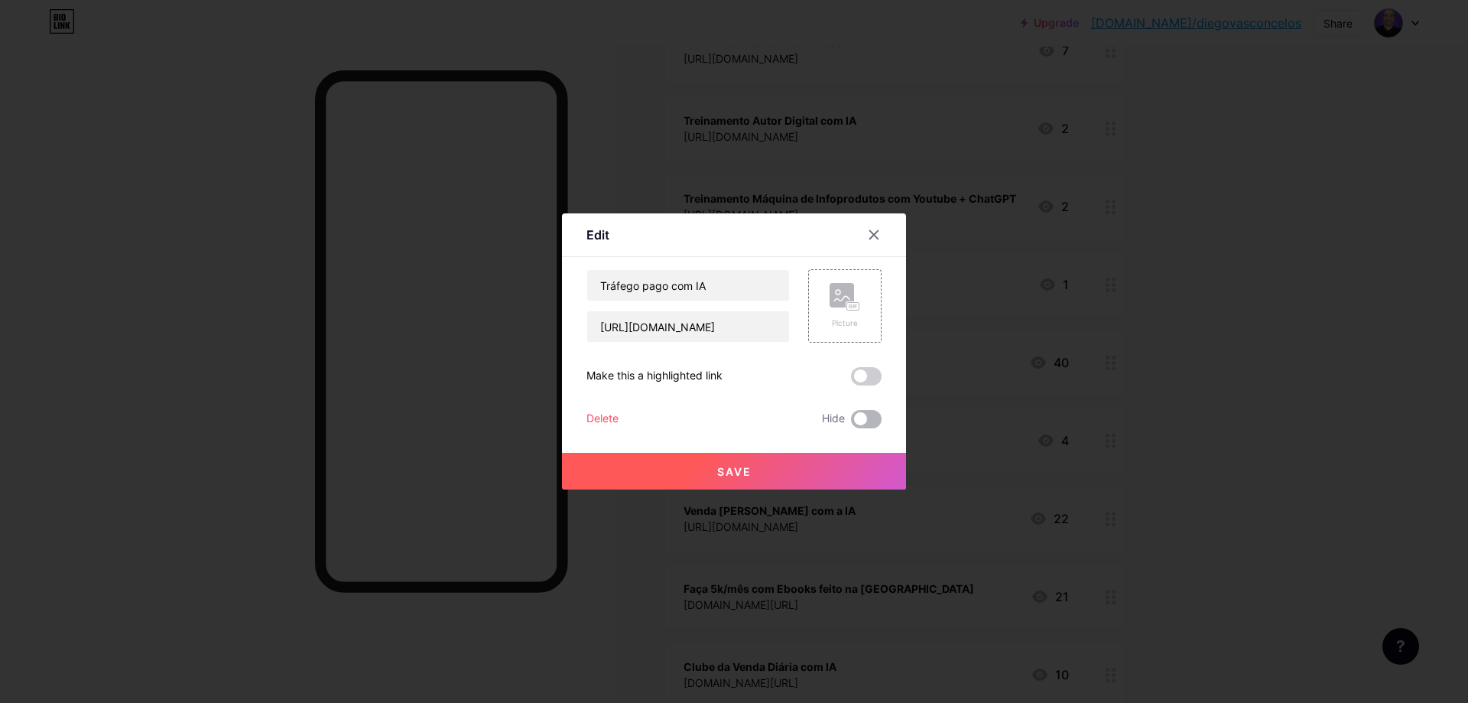
click at [851, 423] on input "checkbox" at bounding box center [851, 423] width 0 height 0
click at [793, 481] on button "Save" at bounding box center [734, 471] width 344 height 37
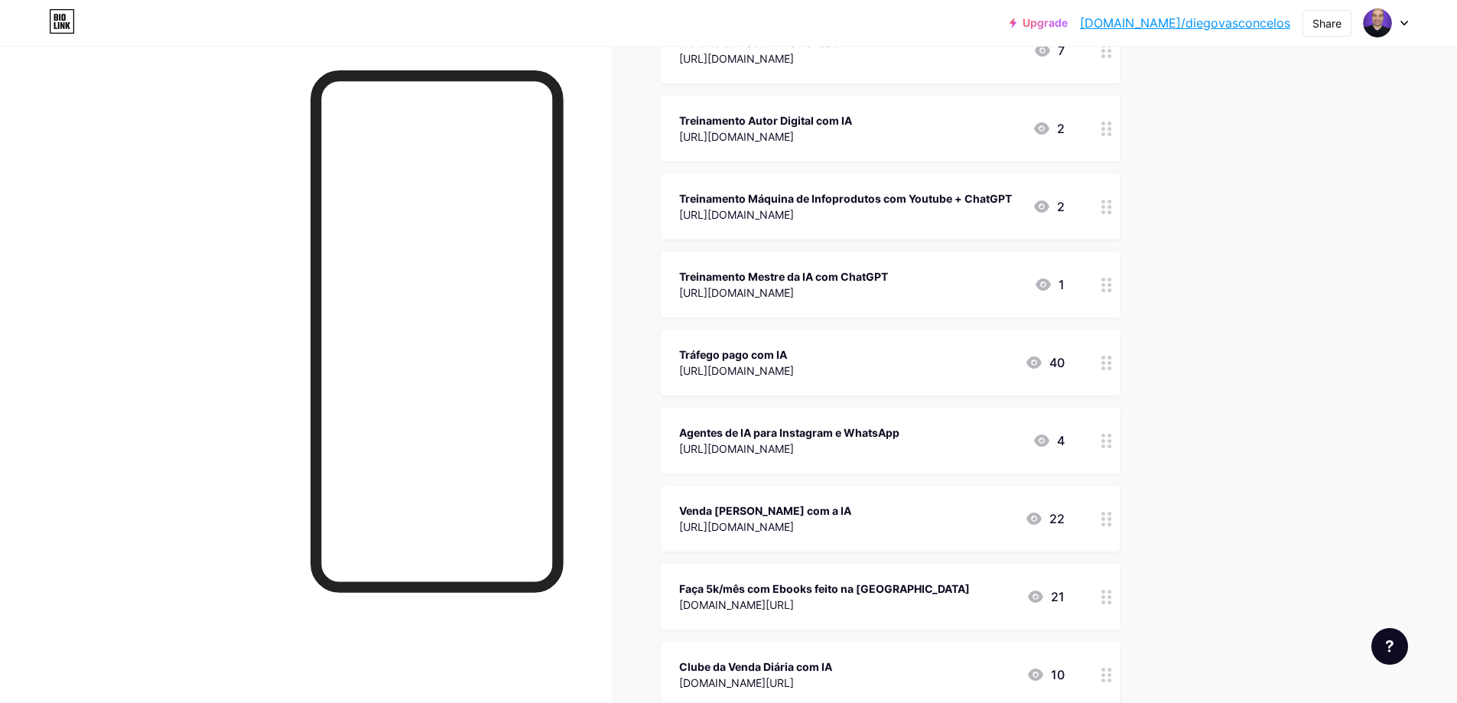
scroll to position [459, 0]
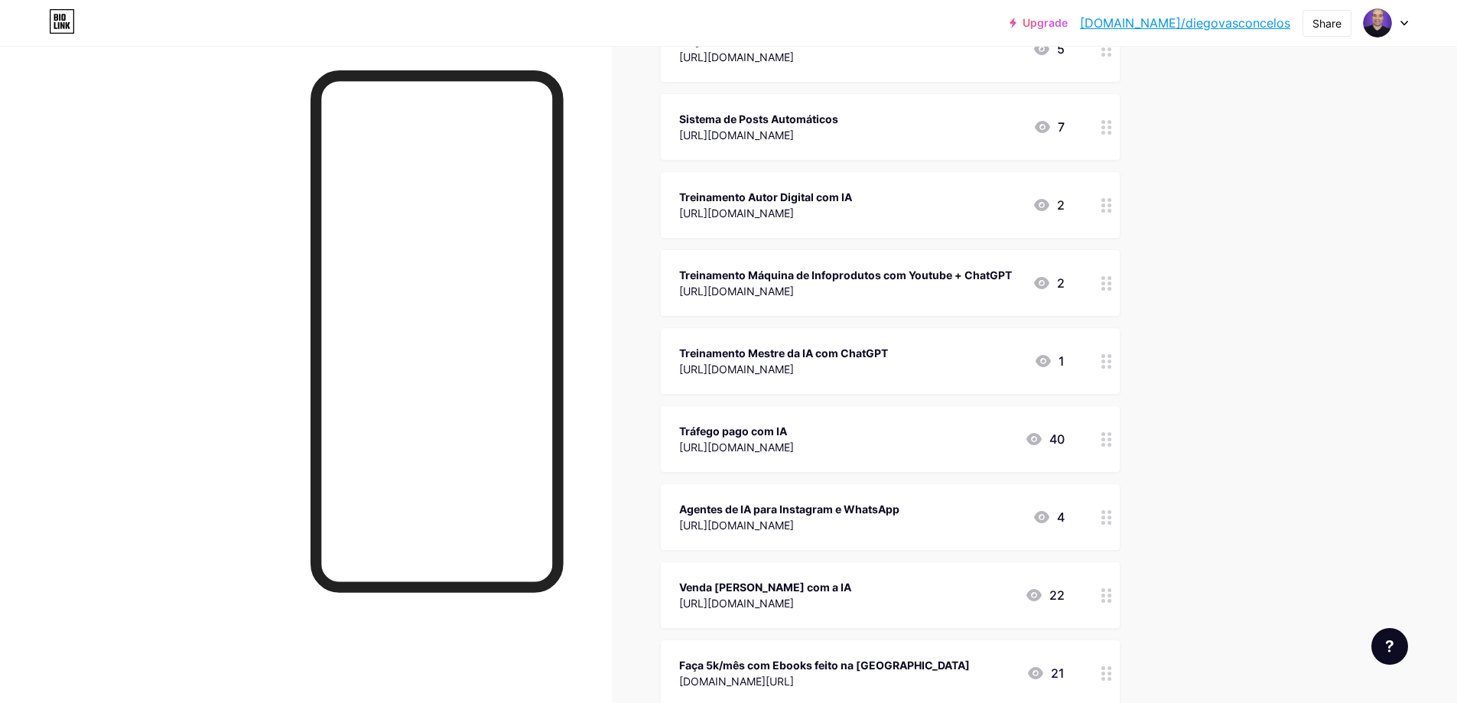
click at [1112, 359] on icon at bounding box center [1106, 361] width 11 height 15
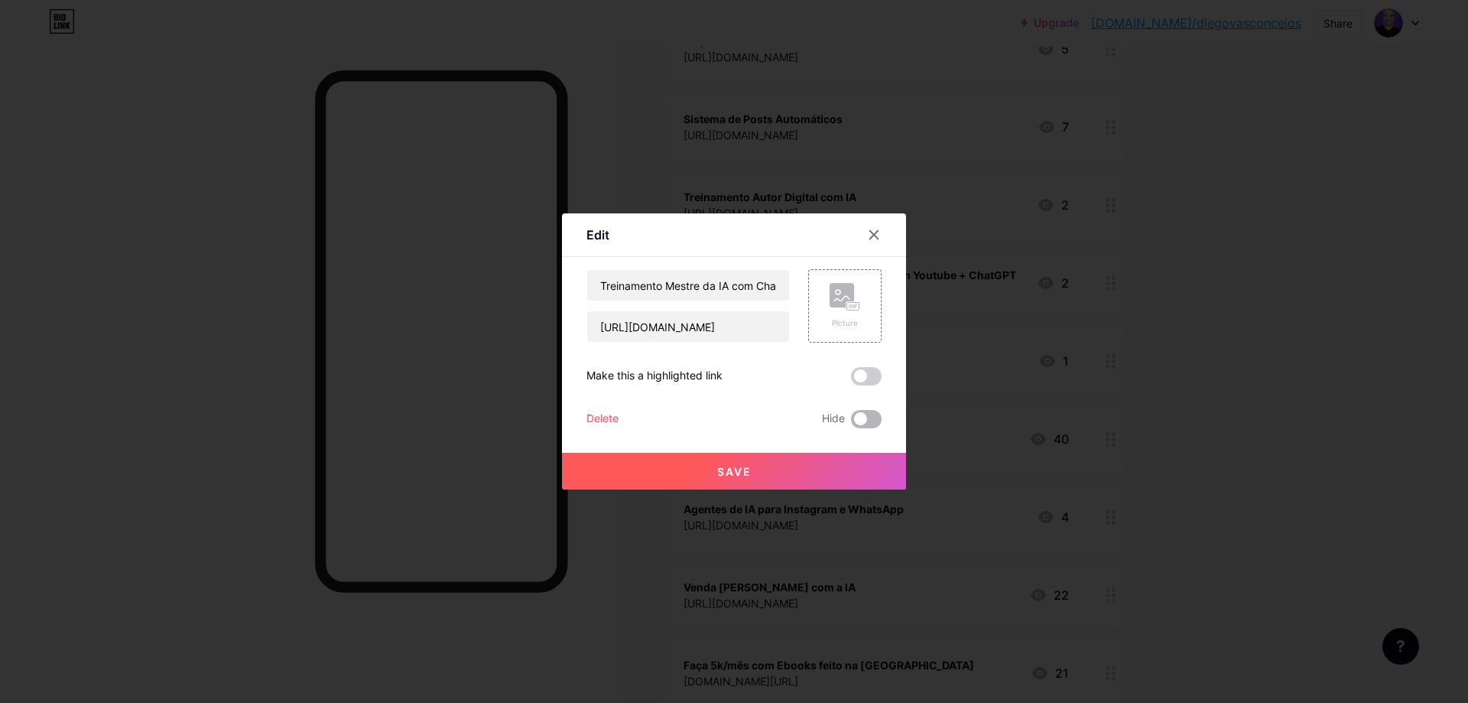
click at [853, 419] on span at bounding box center [866, 419] width 31 height 18
click at [851, 423] on input "checkbox" at bounding box center [851, 423] width 0 height 0
click at [820, 463] on button "Save" at bounding box center [734, 471] width 344 height 37
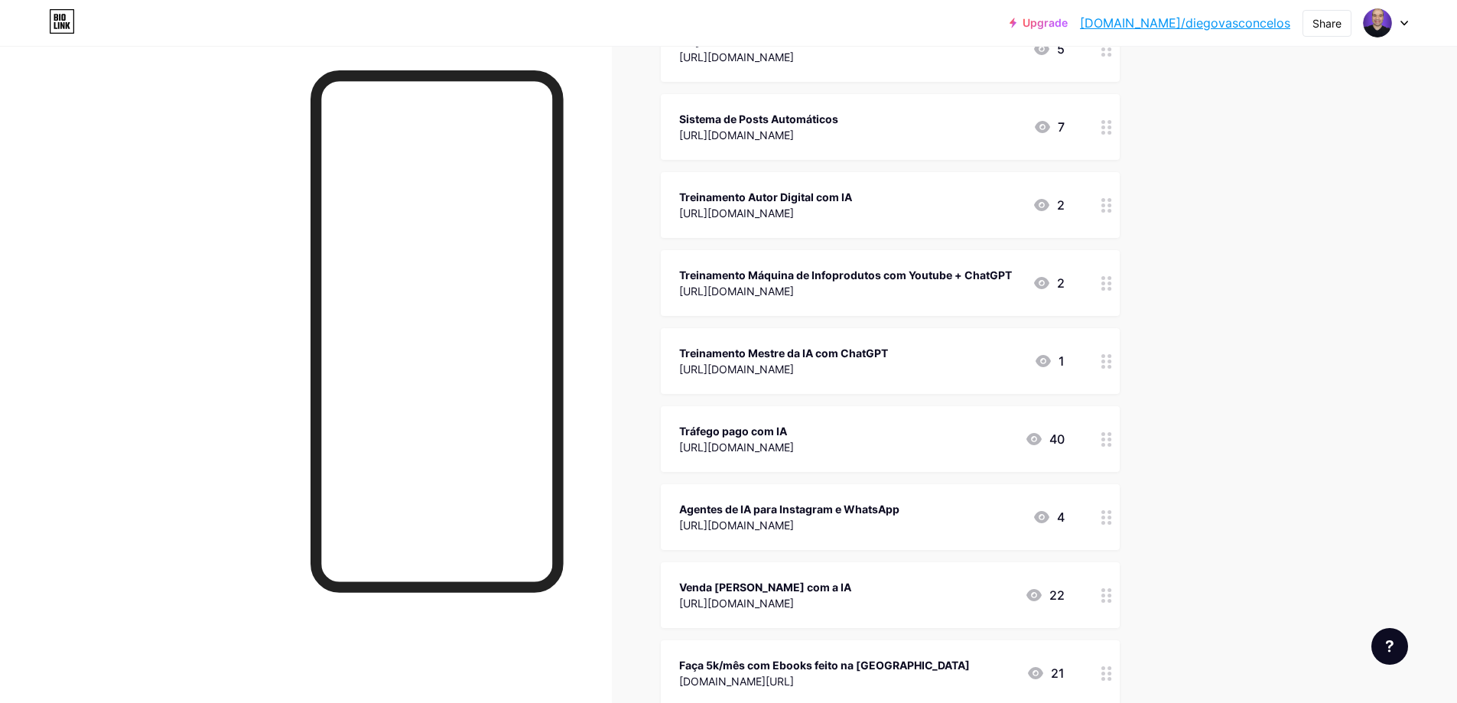
scroll to position [382, 0]
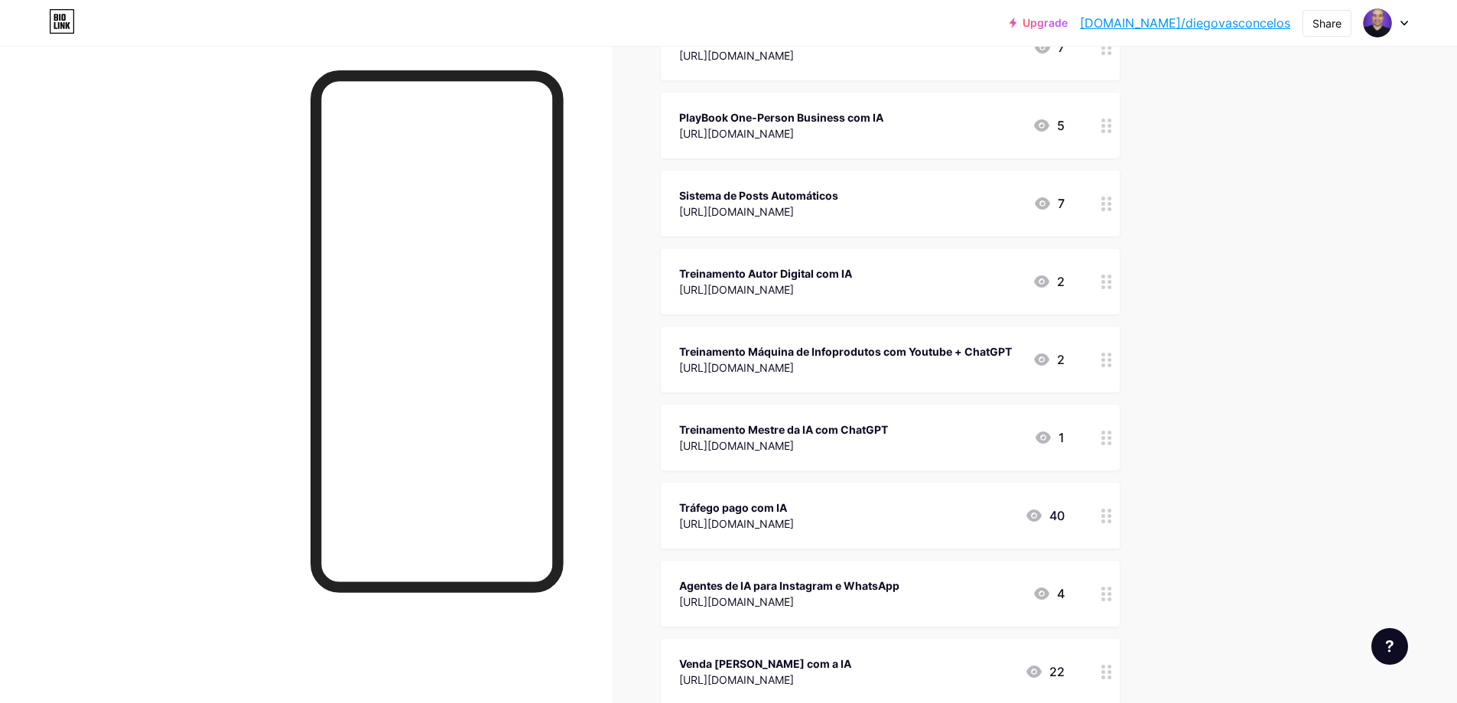
click at [1114, 366] on div at bounding box center [1106, 360] width 26 height 66
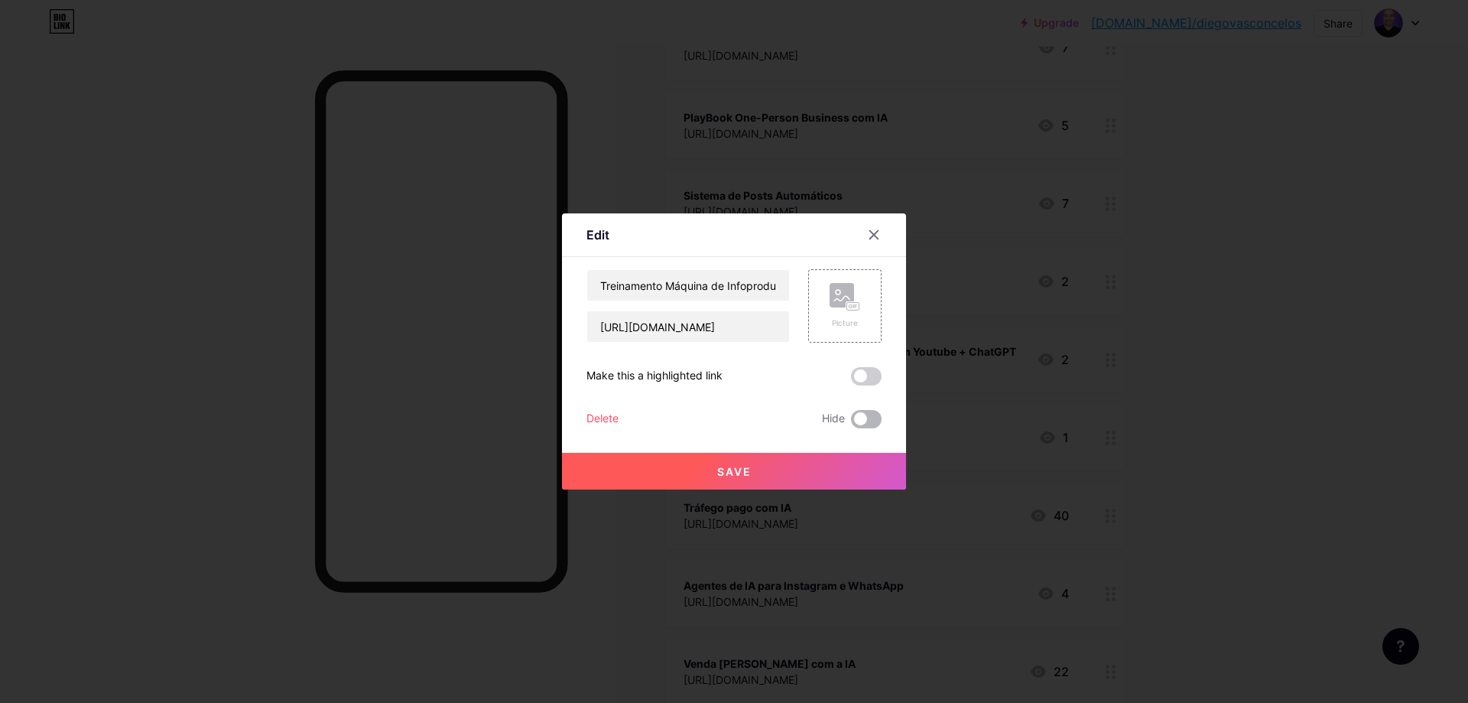
click at [866, 423] on span at bounding box center [866, 419] width 31 height 18
click at [851, 423] on input "checkbox" at bounding box center [851, 423] width 0 height 0
click at [806, 476] on button "Save" at bounding box center [734, 471] width 344 height 37
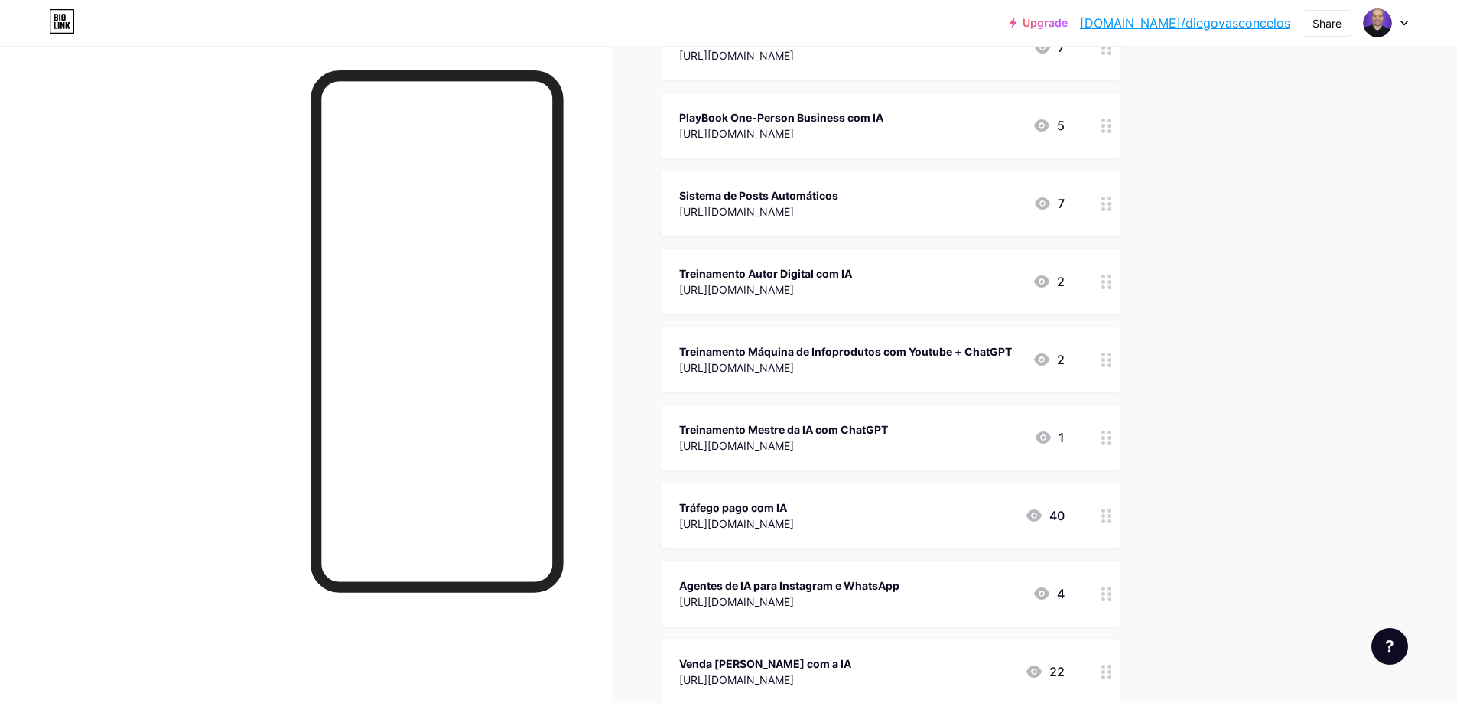
scroll to position [306, 0]
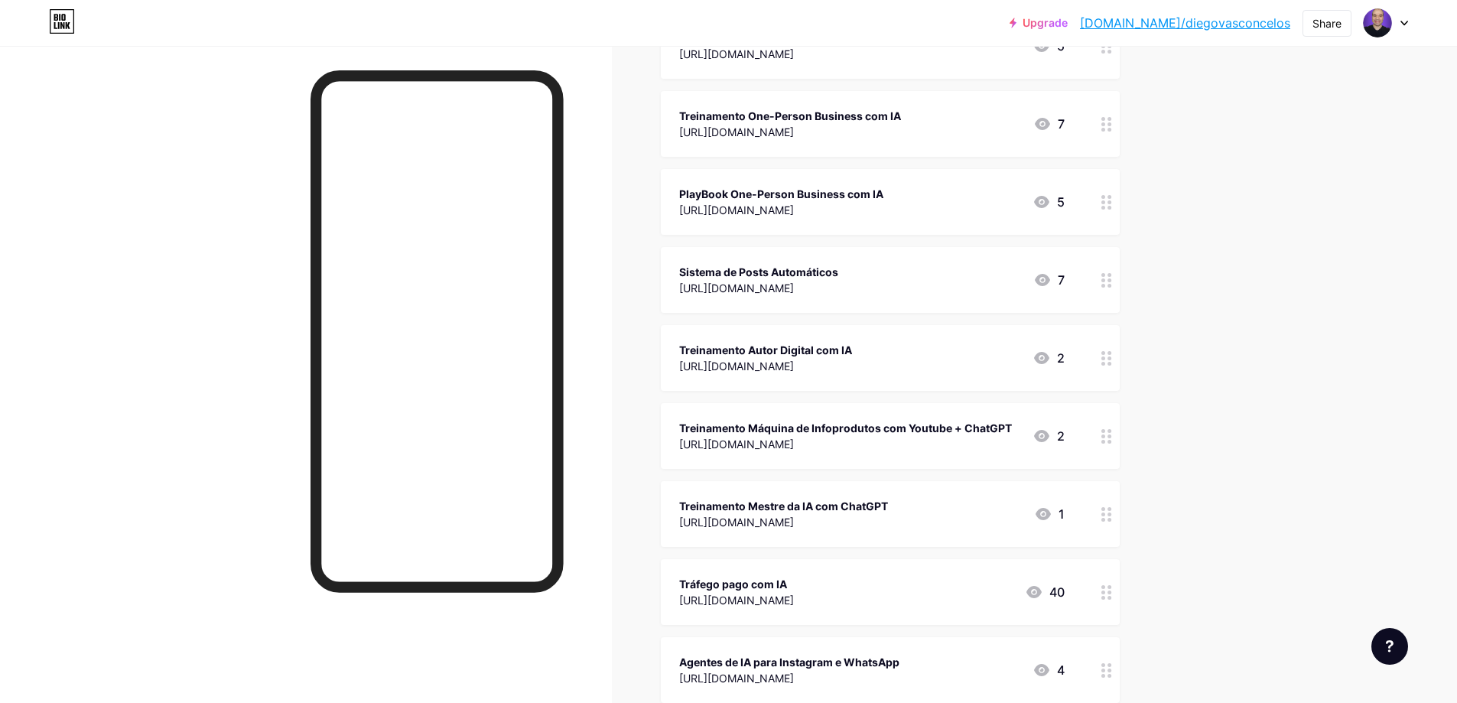
click at [1105, 362] on circle at bounding box center [1103, 364] width 4 height 4
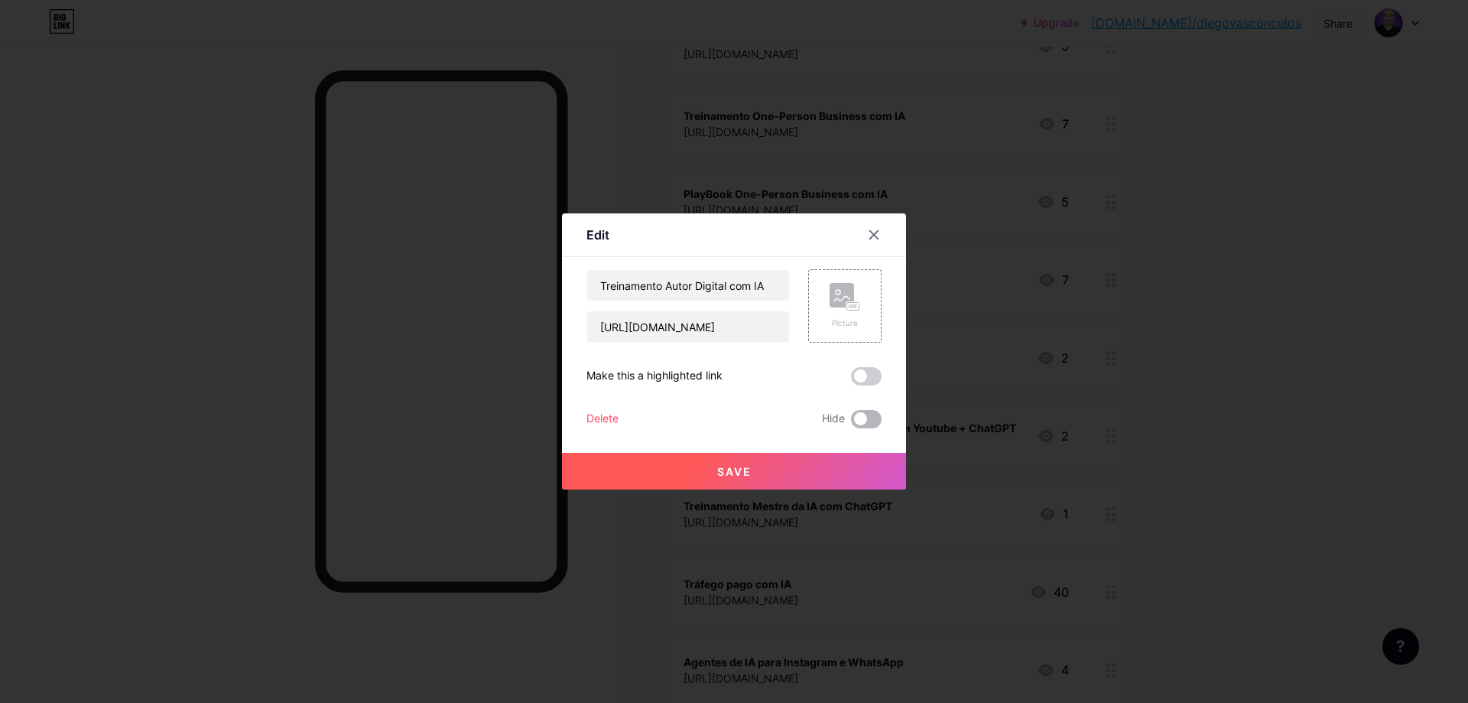
click at [859, 421] on span at bounding box center [866, 419] width 31 height 18
click at [851, 423] on input "checkbox" at bounding box center [851, 423] width 0 height 0
click at [827, 462] on button "Save" at bounding box center [734, 471] width 344 height 37
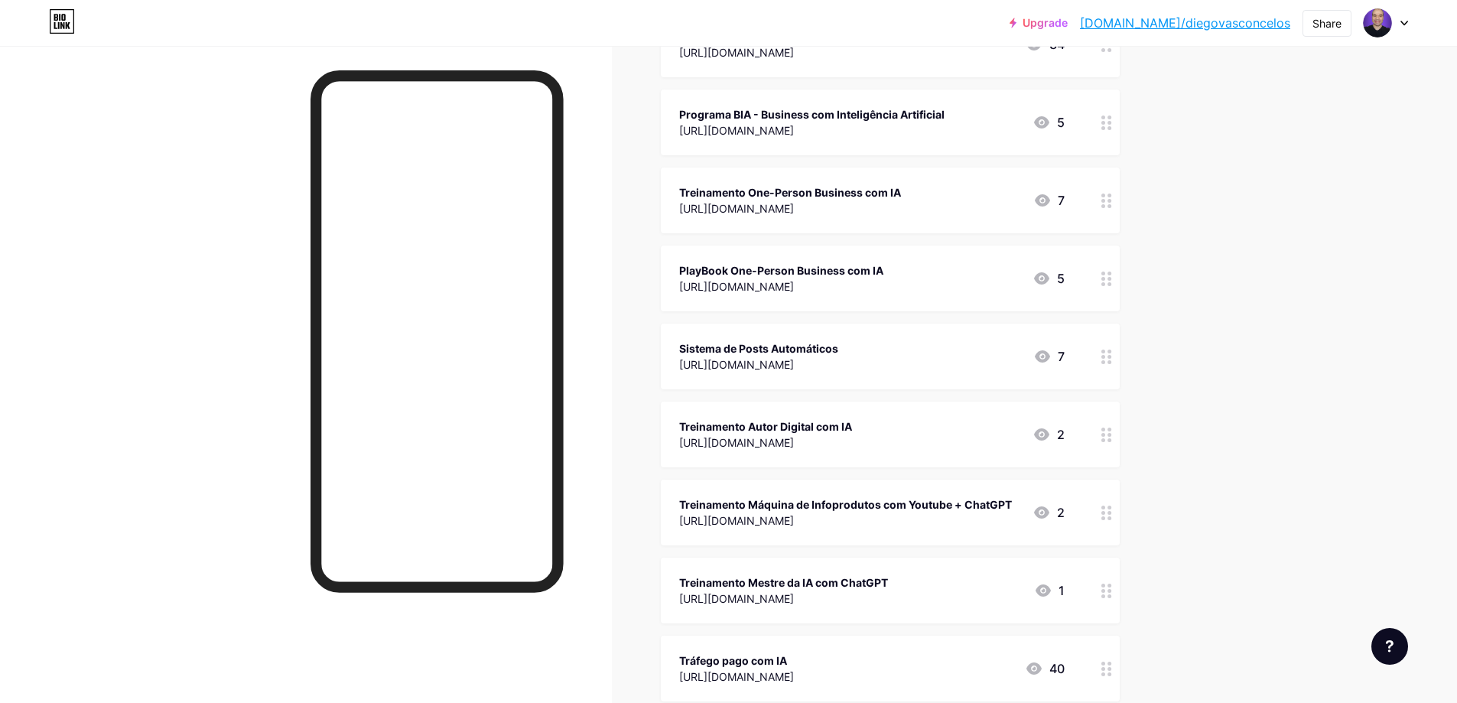
scroll to position [153, 0]
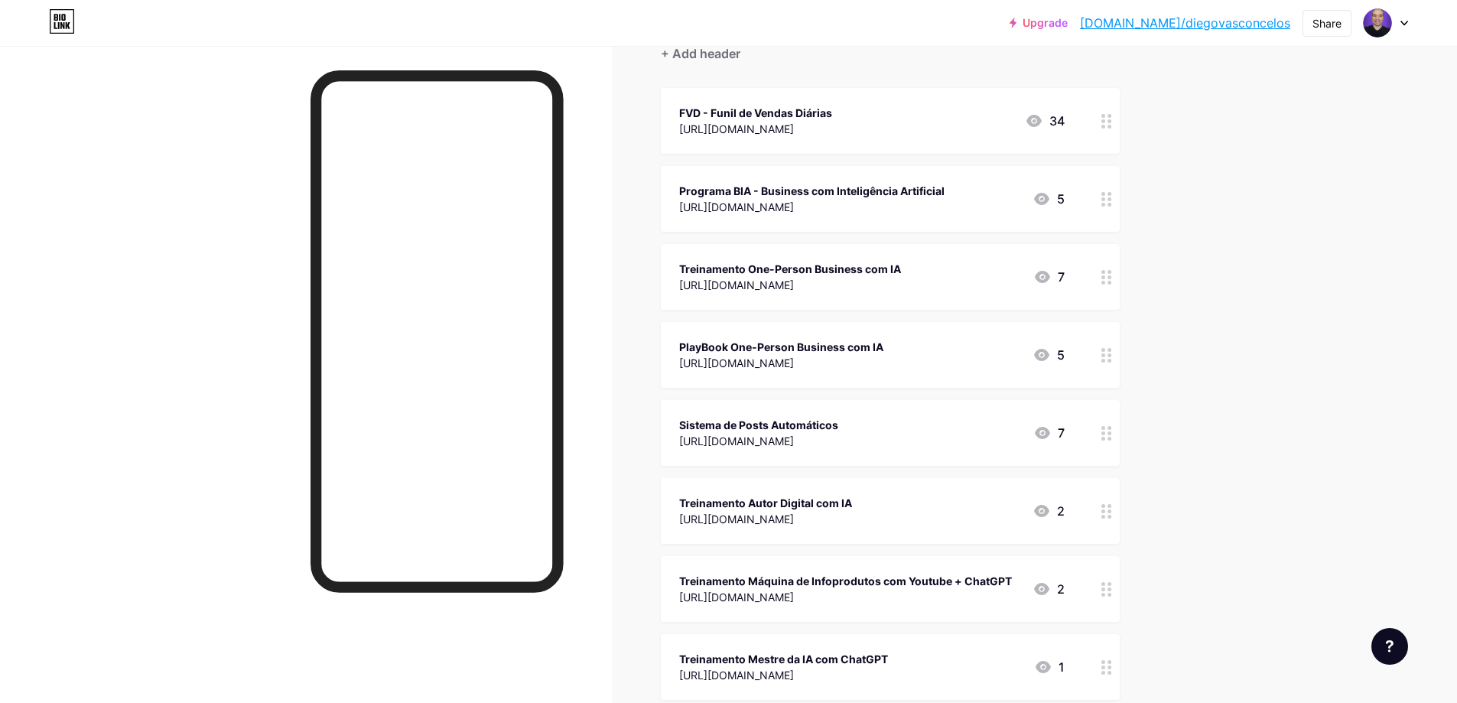
click at [1111, 435] on icon at bounding box center [1106, 433] width 11 height 15
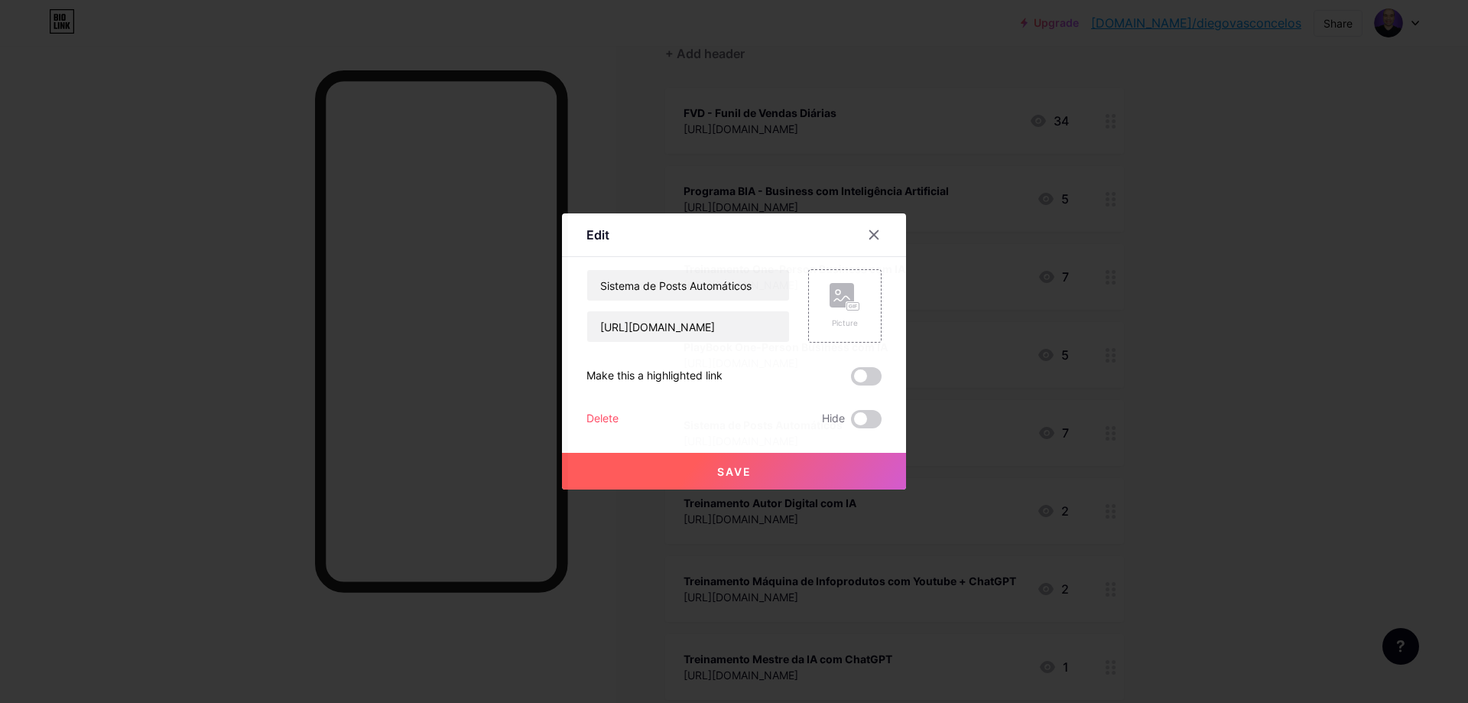
click at [856, 430] on div "Save" at bounding box center [734, 458] width 344 height 61
click at [856, 420] on span at bounding box center [866, 419] width 31 height 18
click at [851, 423] on input "checkbox" at bounding box center [851, 423] width 0 height 0
click at [798, 469] on button "Save" at bounding box center [734, 471] width 344 height 37
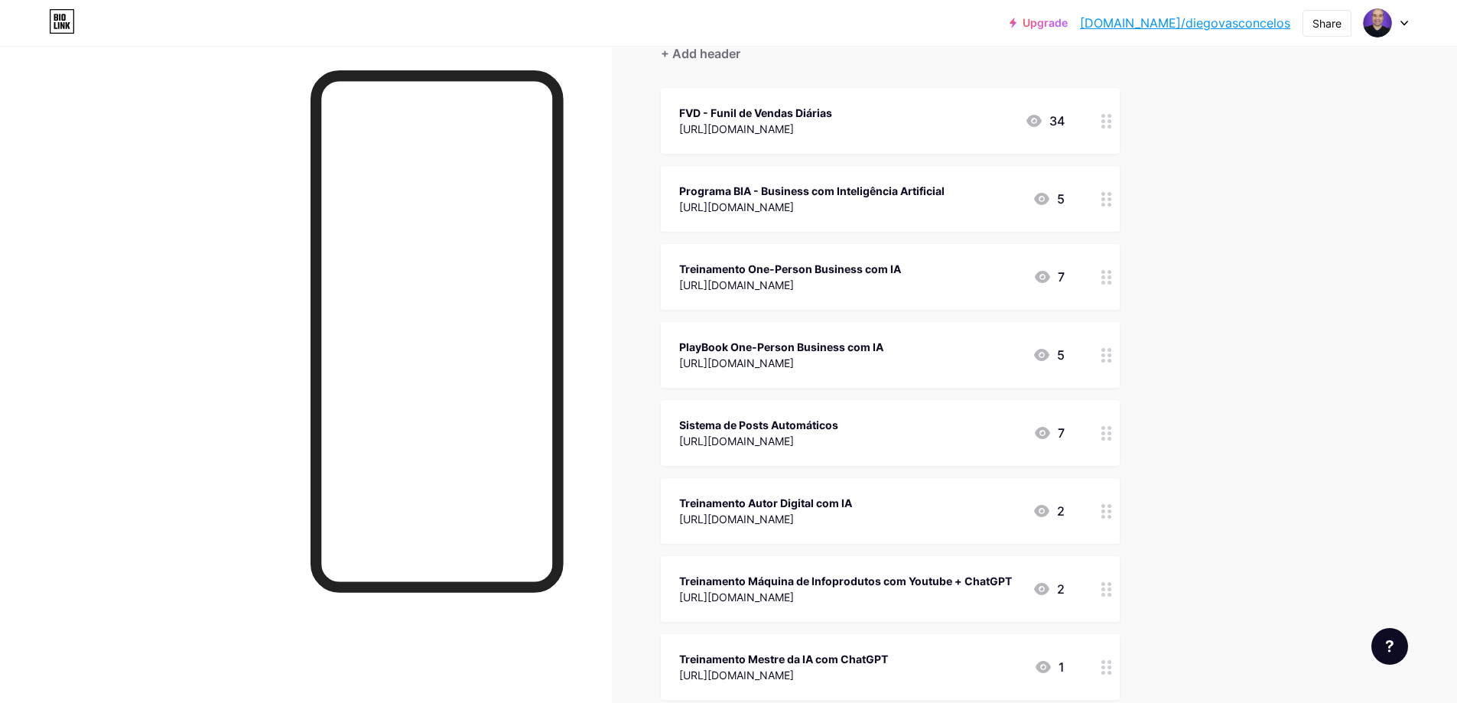
scroll to position [76, 0]
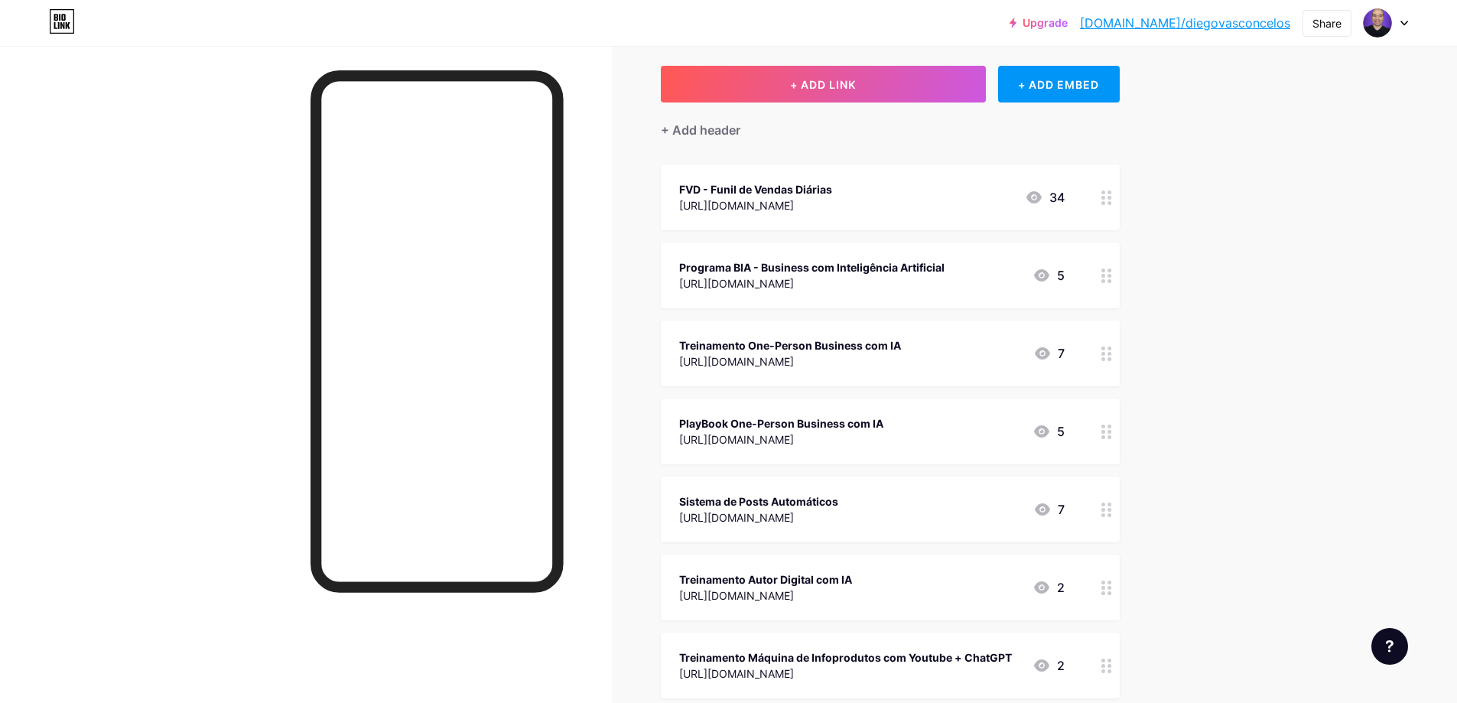
click at [1106, 433] on icon at bounding box center [1106, 431] width 11 height 15
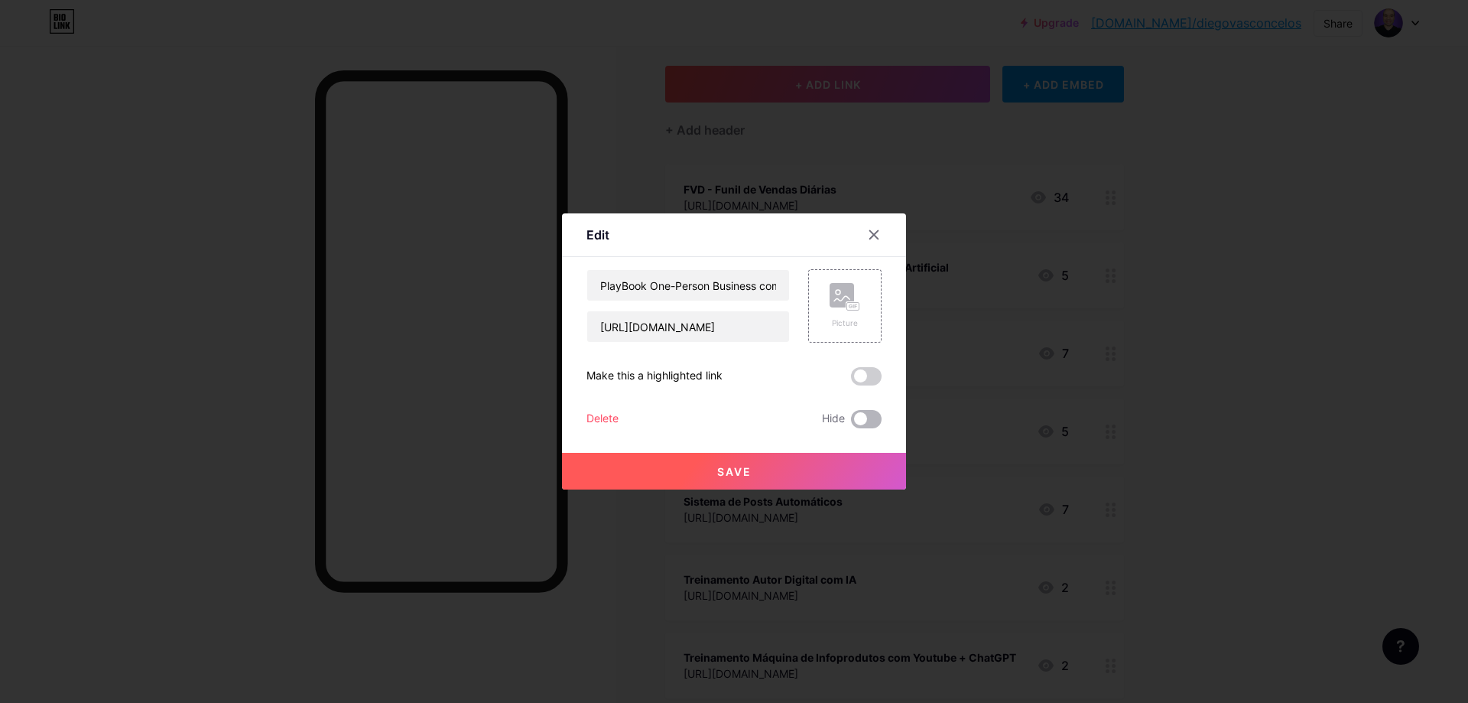
click at [860, 427] on span at bounding box center [866, 419] width 31 height 18
click at [851, 423] on input "checkbox" at bounding box center [851, 423] width 0 height 0
click at [846, 460] on button "Save" at bounding box center [734, 471] width 344 height 37
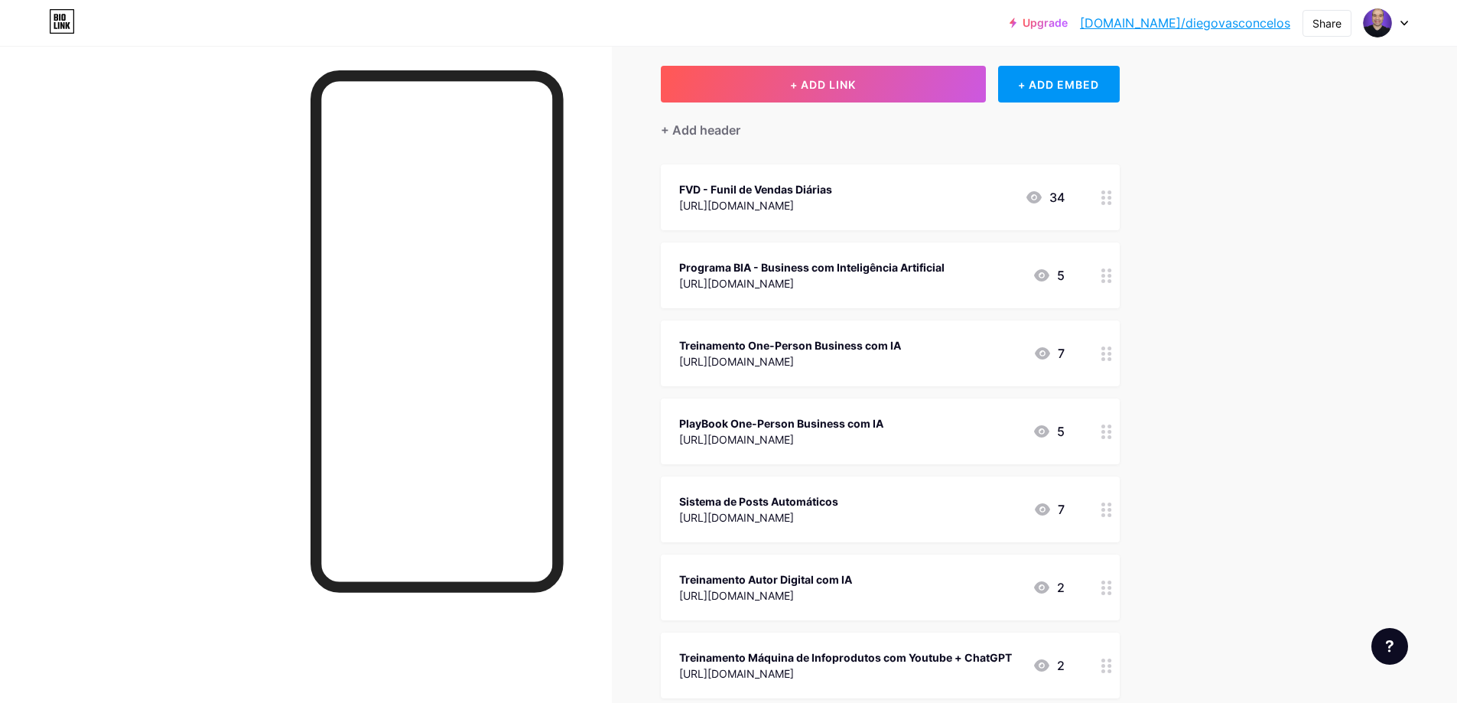
scroll to position [0, 0]
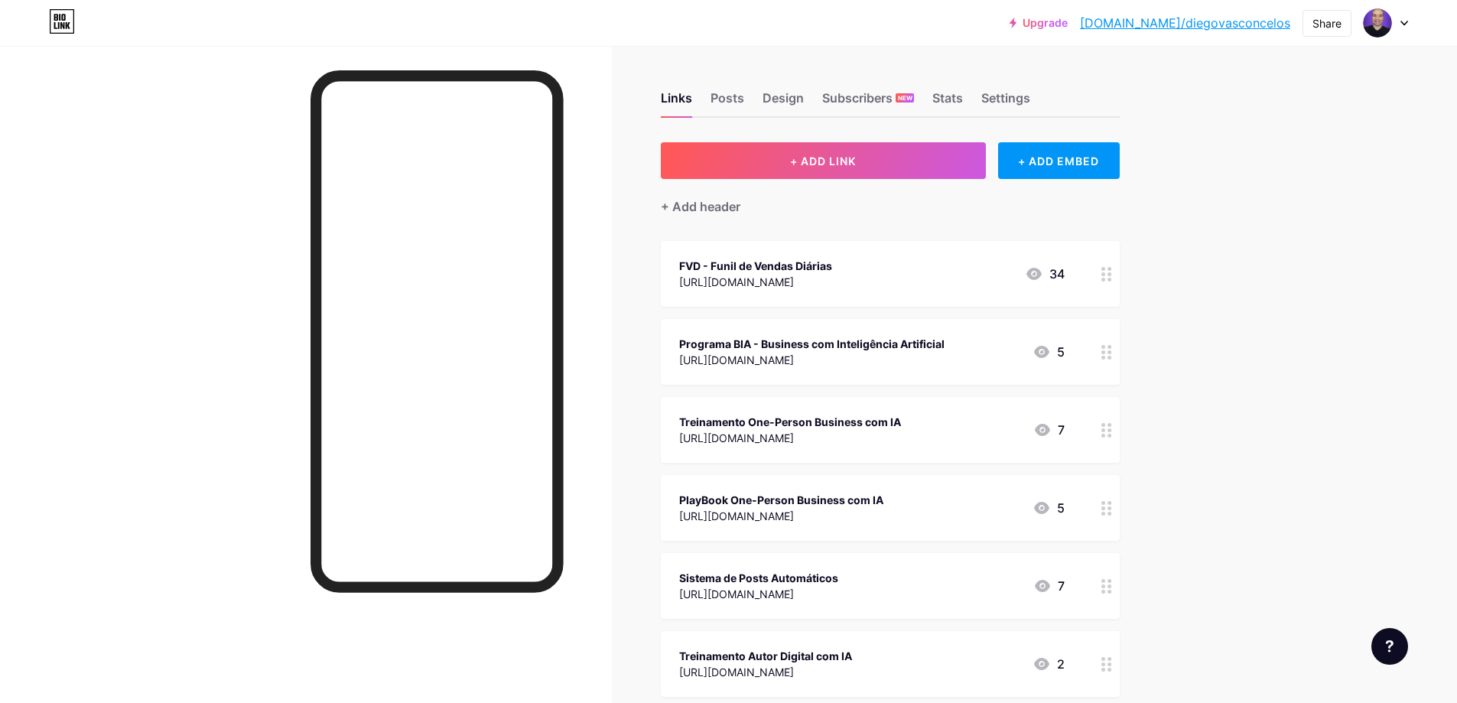
click at [1109, 352] on icon at bounding box center [1106, 352] width 11 height 15
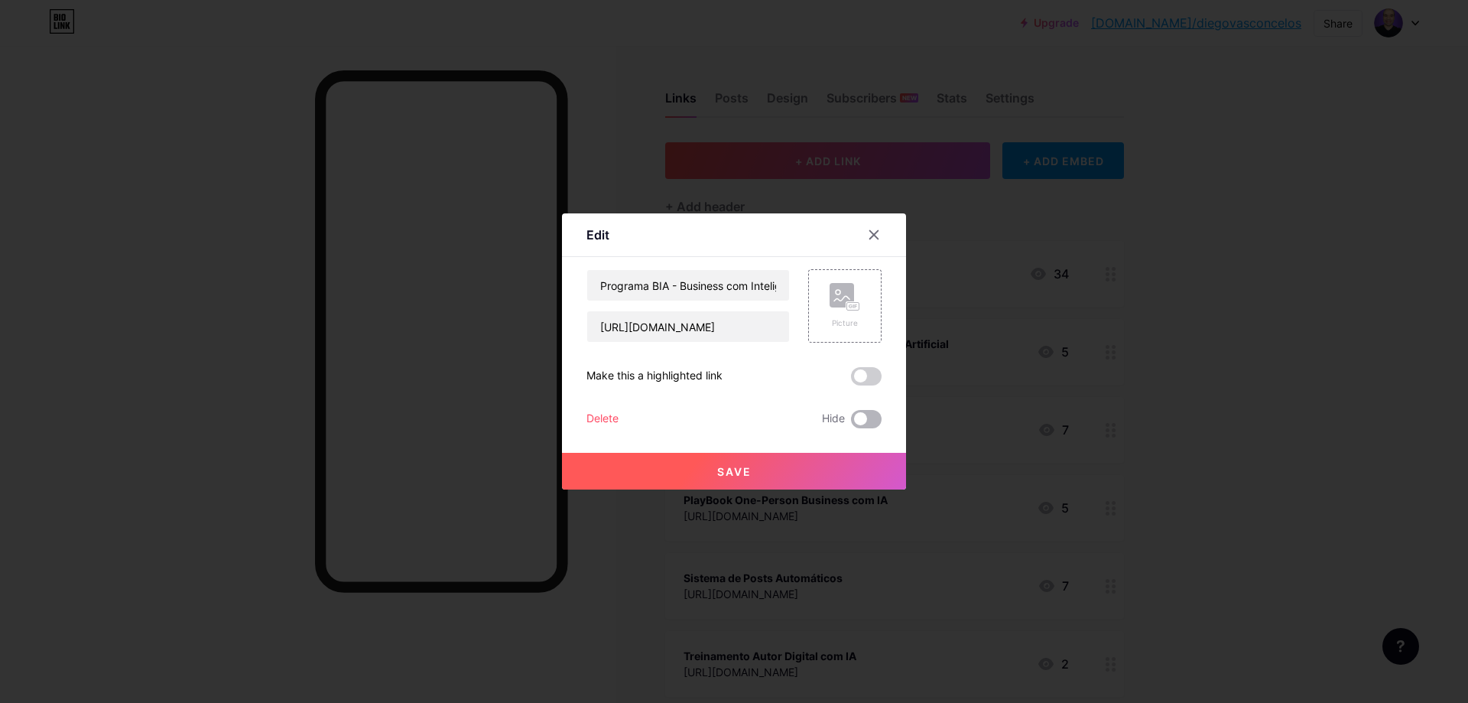
click at [855, 420] on span at bounding box center [866, 419] width 31 height 18
click at [851, 423] on input "checkbox" at bounding box center [851, 423] width 0 height 0
click at [806, 471] on button "Save" at bounding box center [734, 471] width 344 height 37
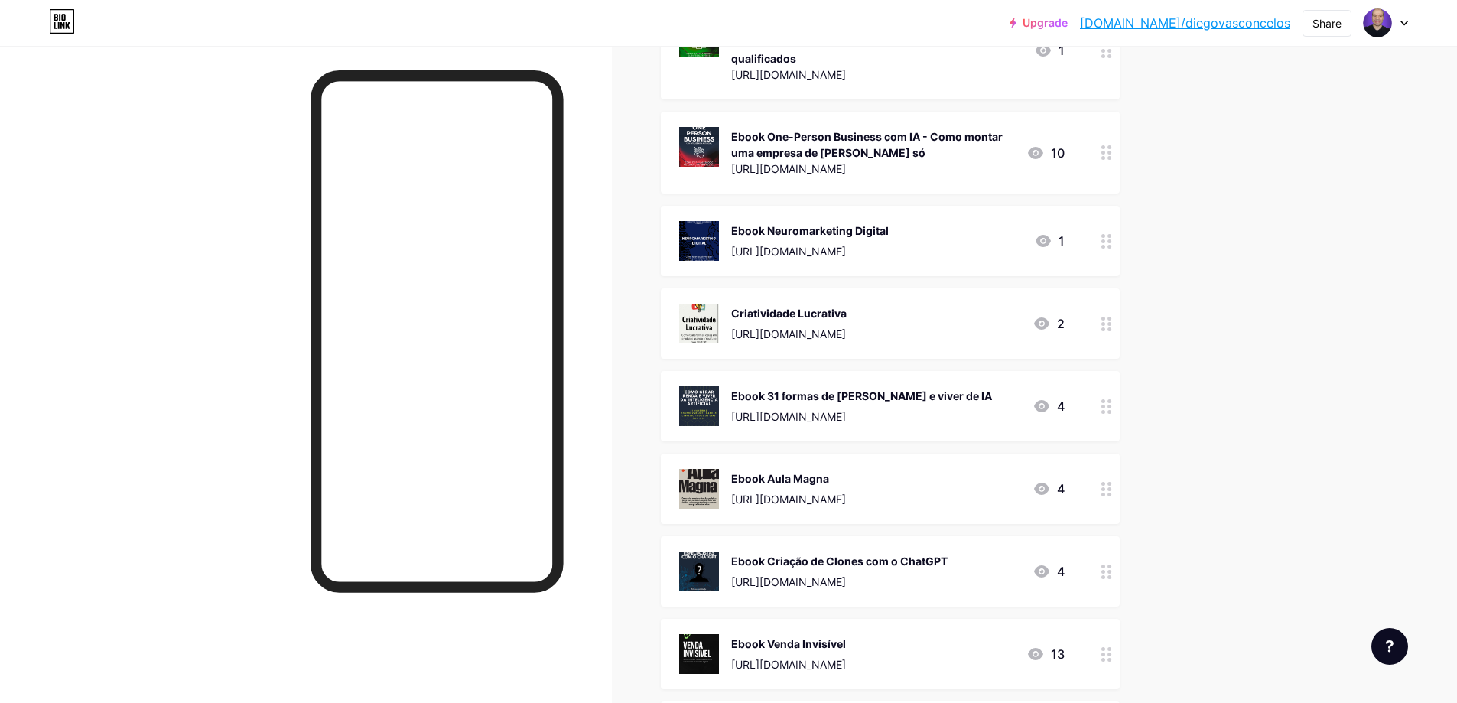
scroll to position [1568, 0]
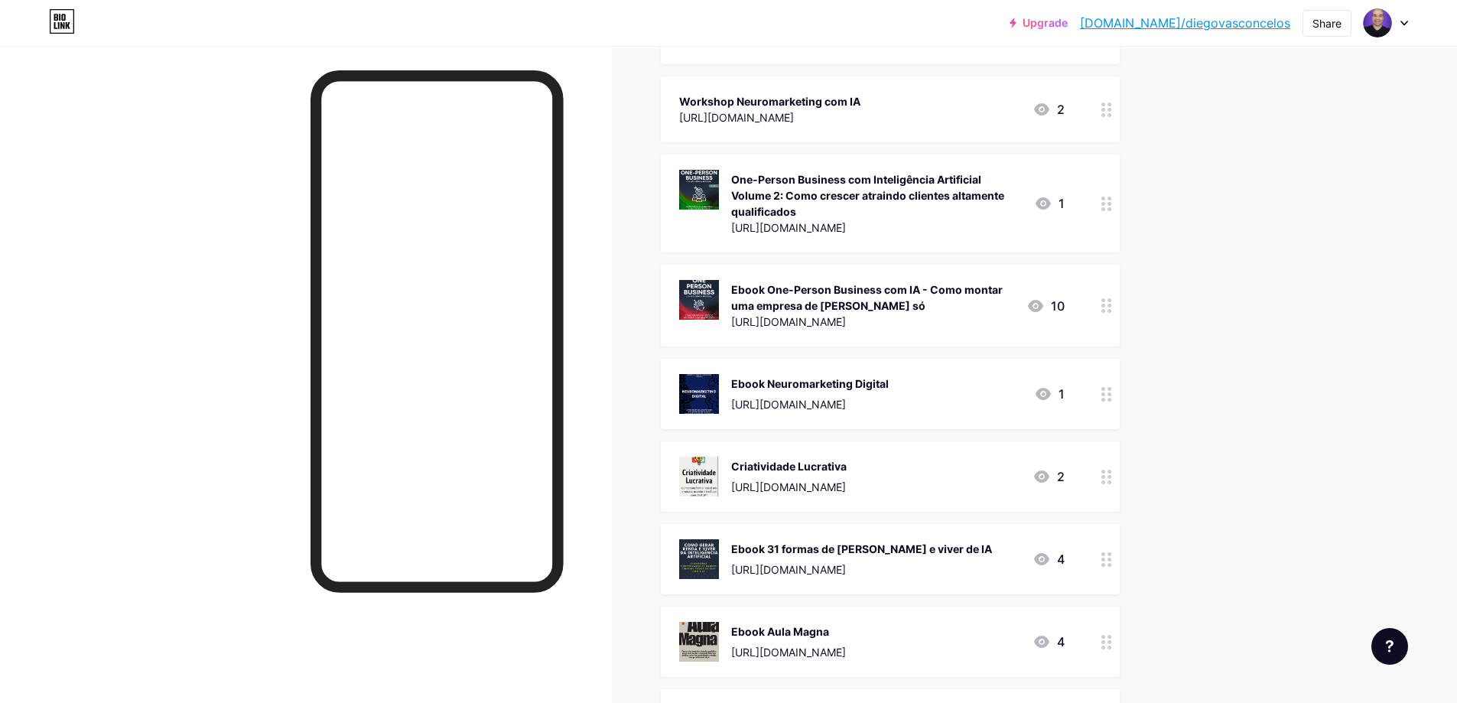
click at [1107, 317] on div at bounding box center [1106, 306] width 26 height 82
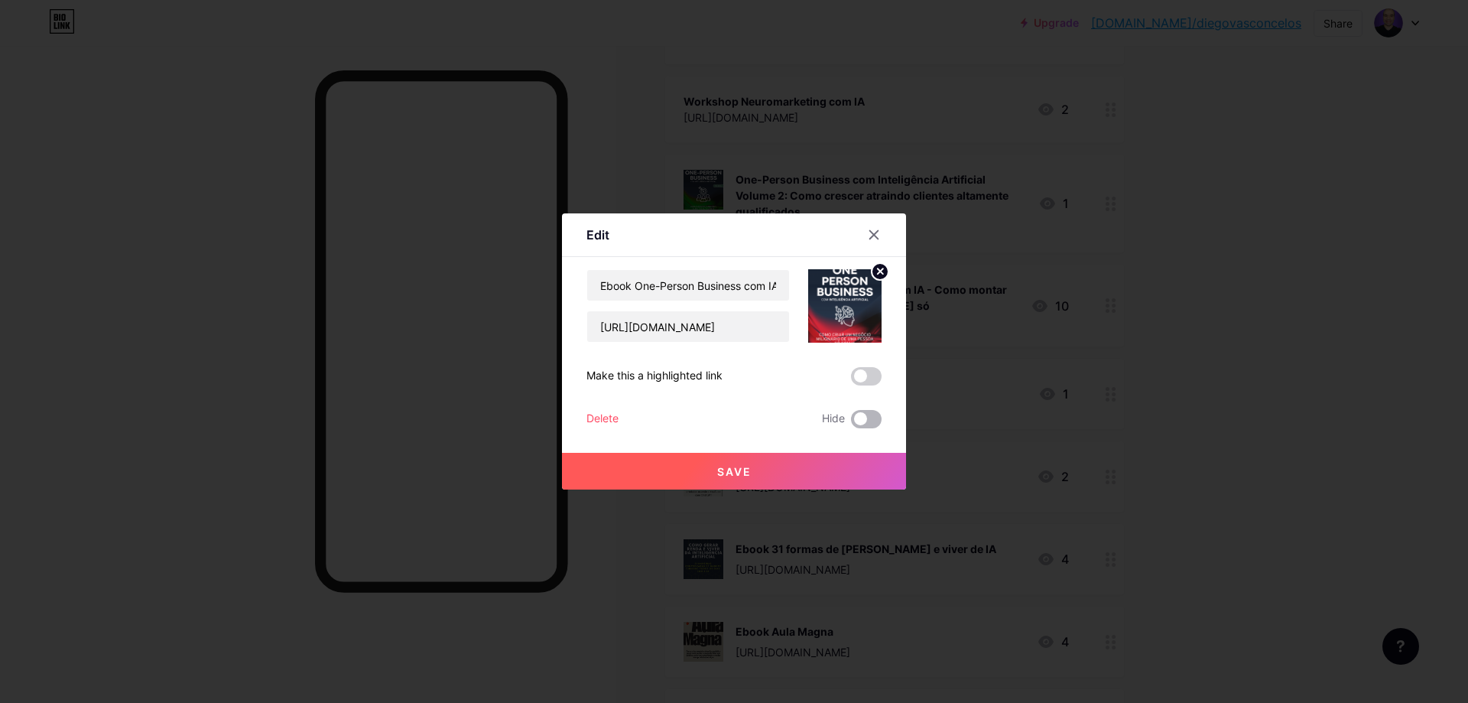
click at [861, 421] on span at bounding box center [866, 419] width 31 height 18
click at [851, 423] on input "checkbox" at bounding box center [851, 423] width 0 height 0
click at [801, 468] on button "Save" at bounding box center [734, 471] width 344 height 37
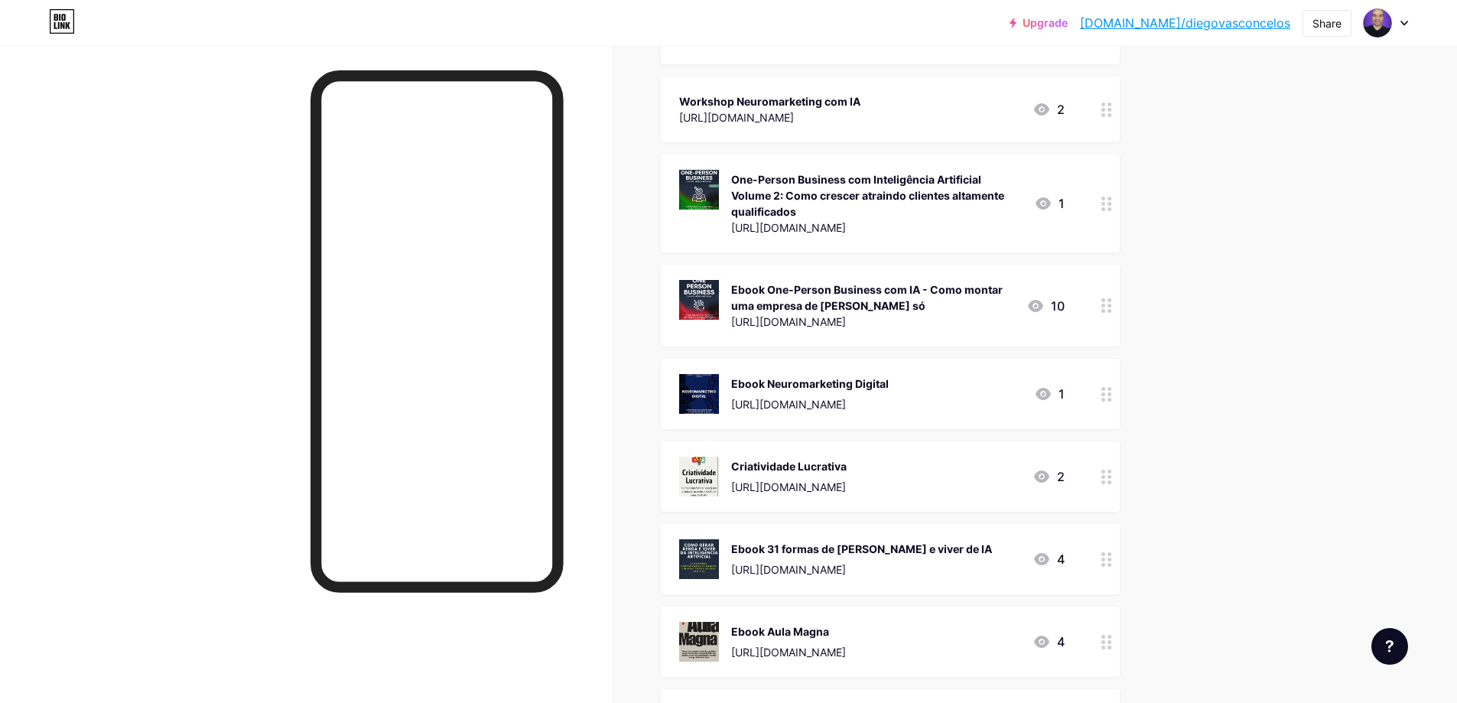
click at [1118, 209] on div at bounding box center [1106, 203] width 26 height 98
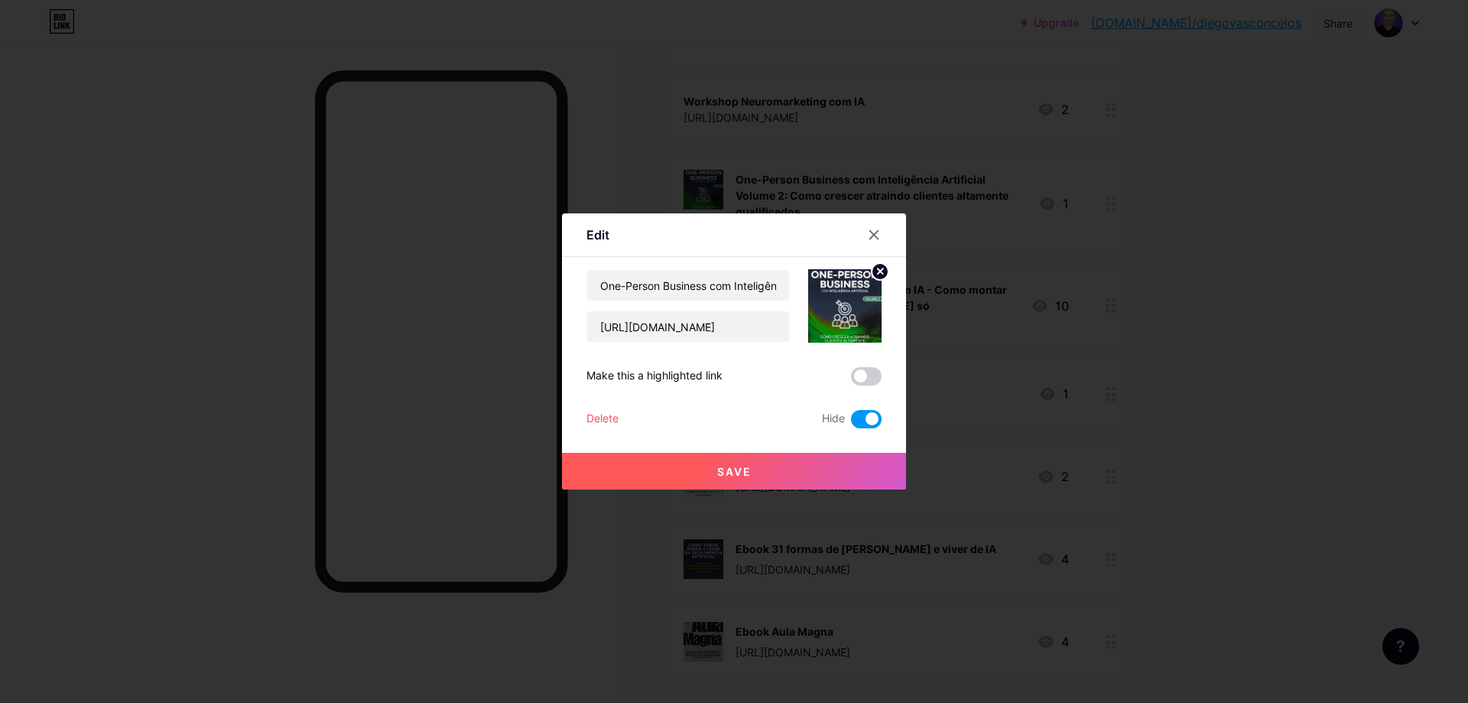
click at [746, 469] on button "Save" at bounding box center [734, 471] width 344 height 37
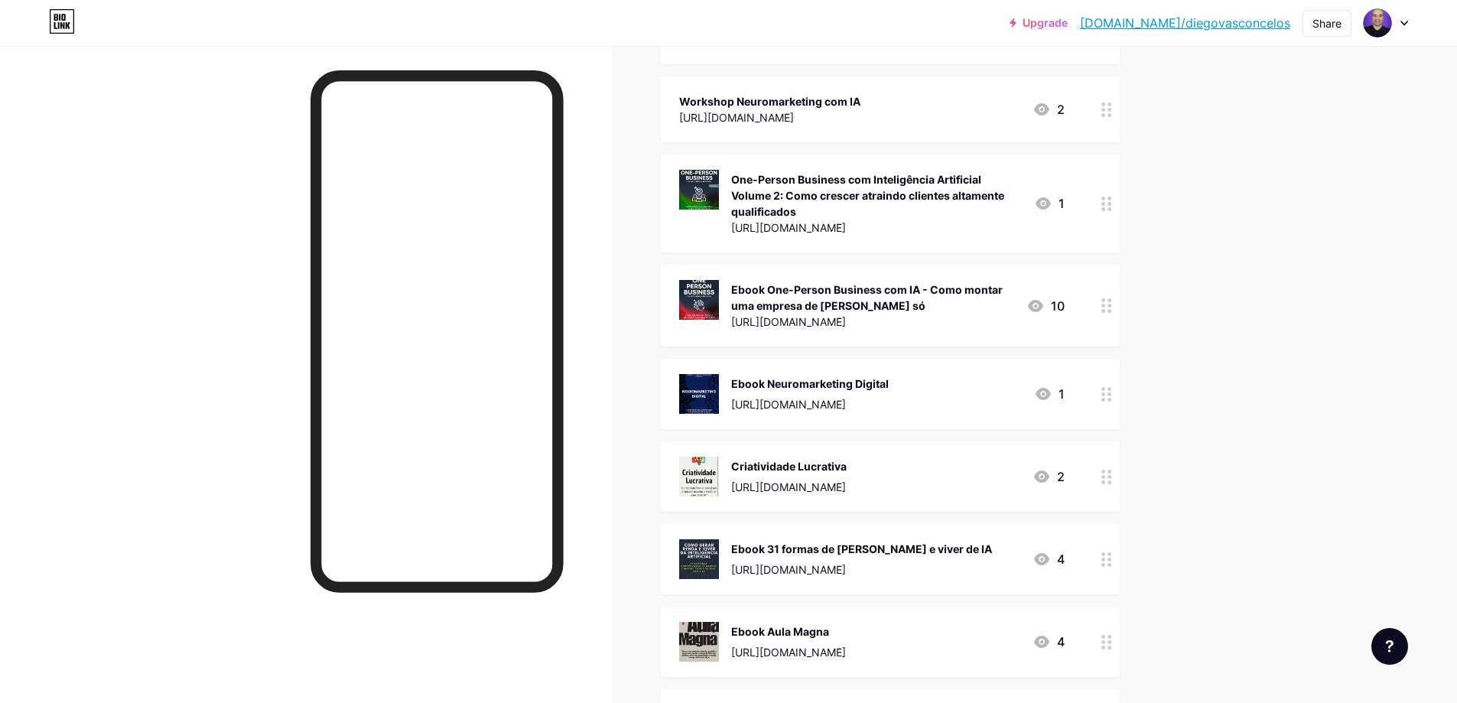
click at [1230, 23] on link "[DOMAIN_NAME]/diegovasconcelos" at bounding box center [1185, 23] width 210 height 18
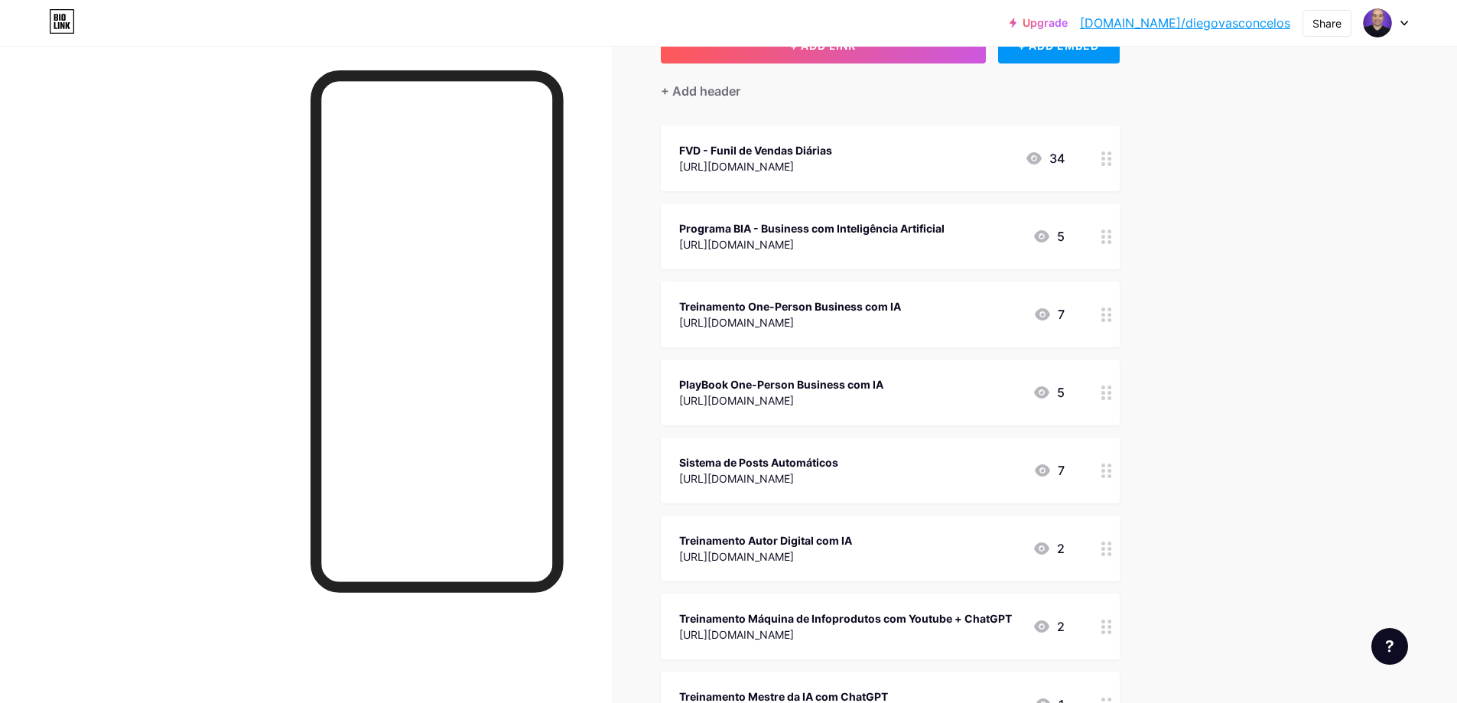
scroll to position [0, 0]
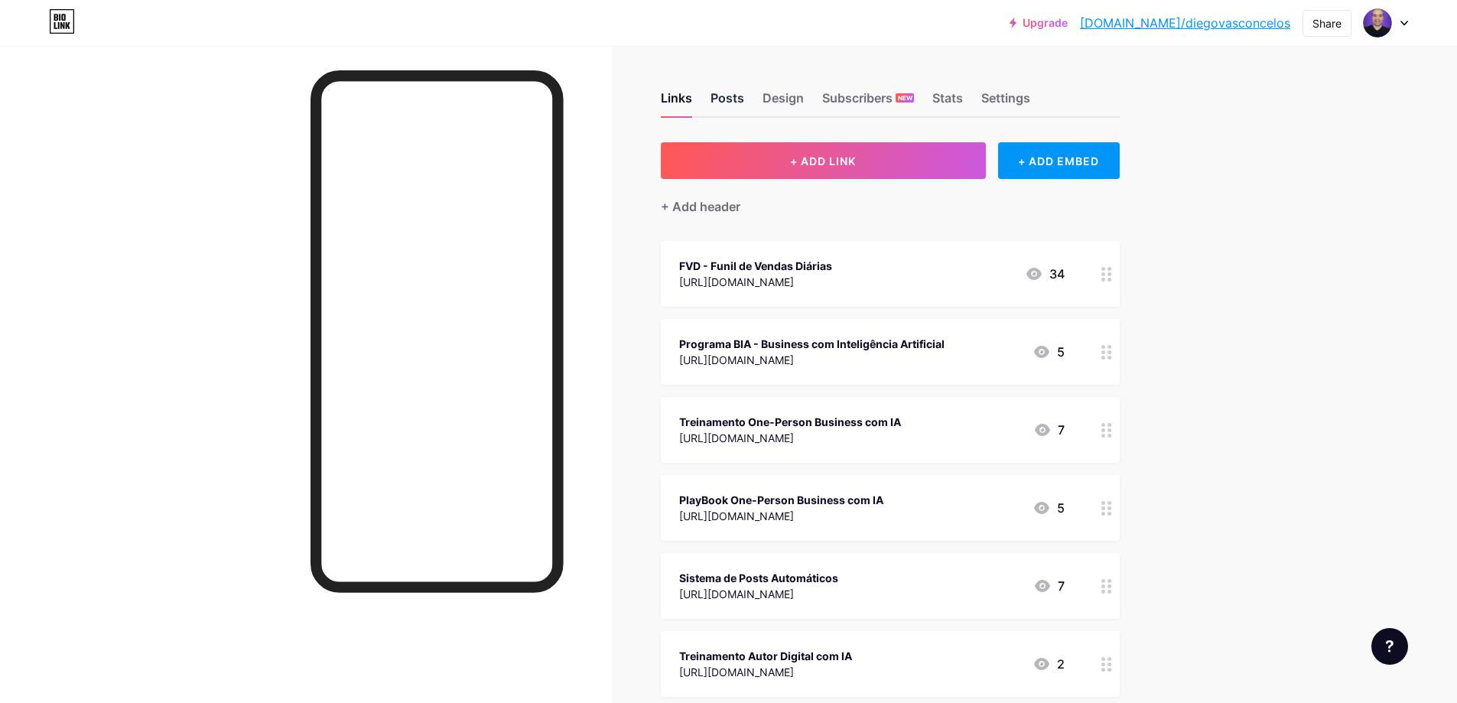
click at [734, 95] on div "Posts" at bounding box center [727, 103] width 34 height 28
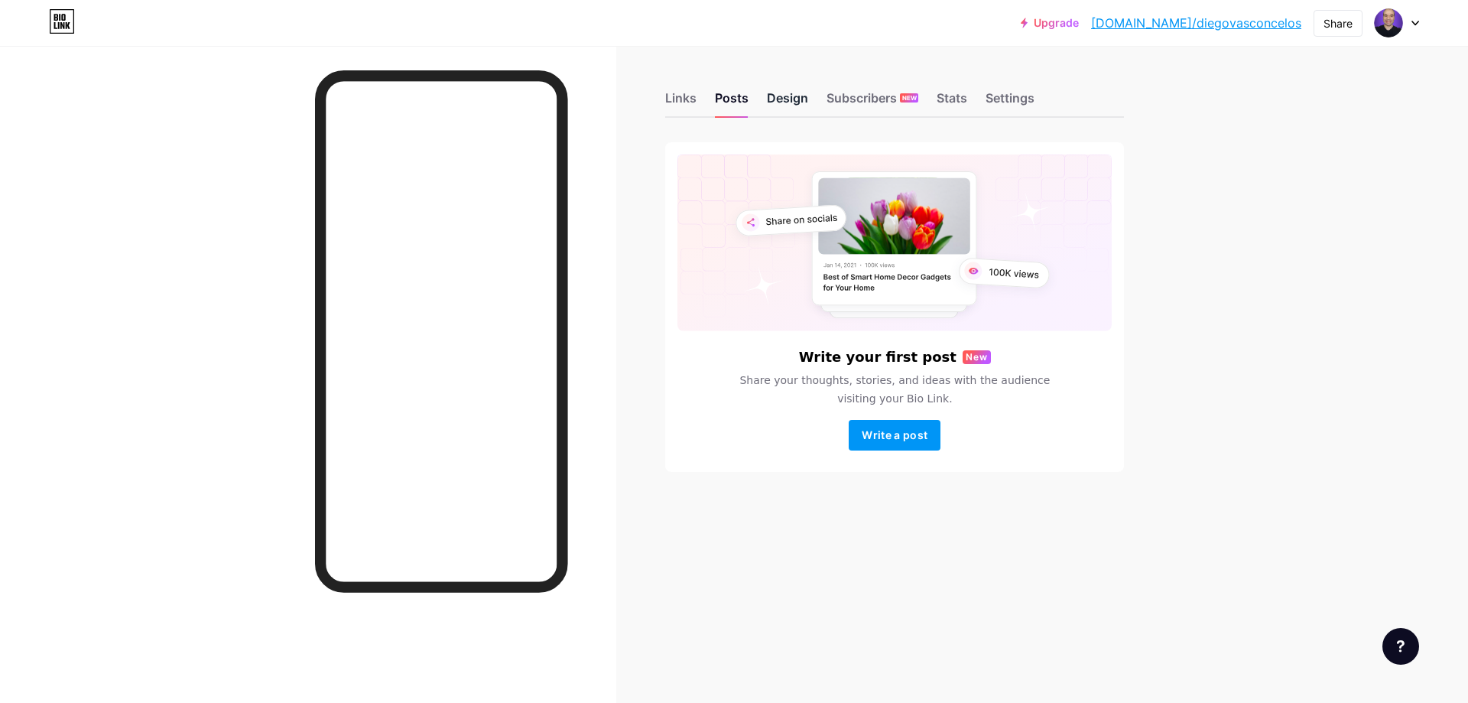
click at [793, 101] on div "Design" at bounding box center [787, 103] width 41 height 28
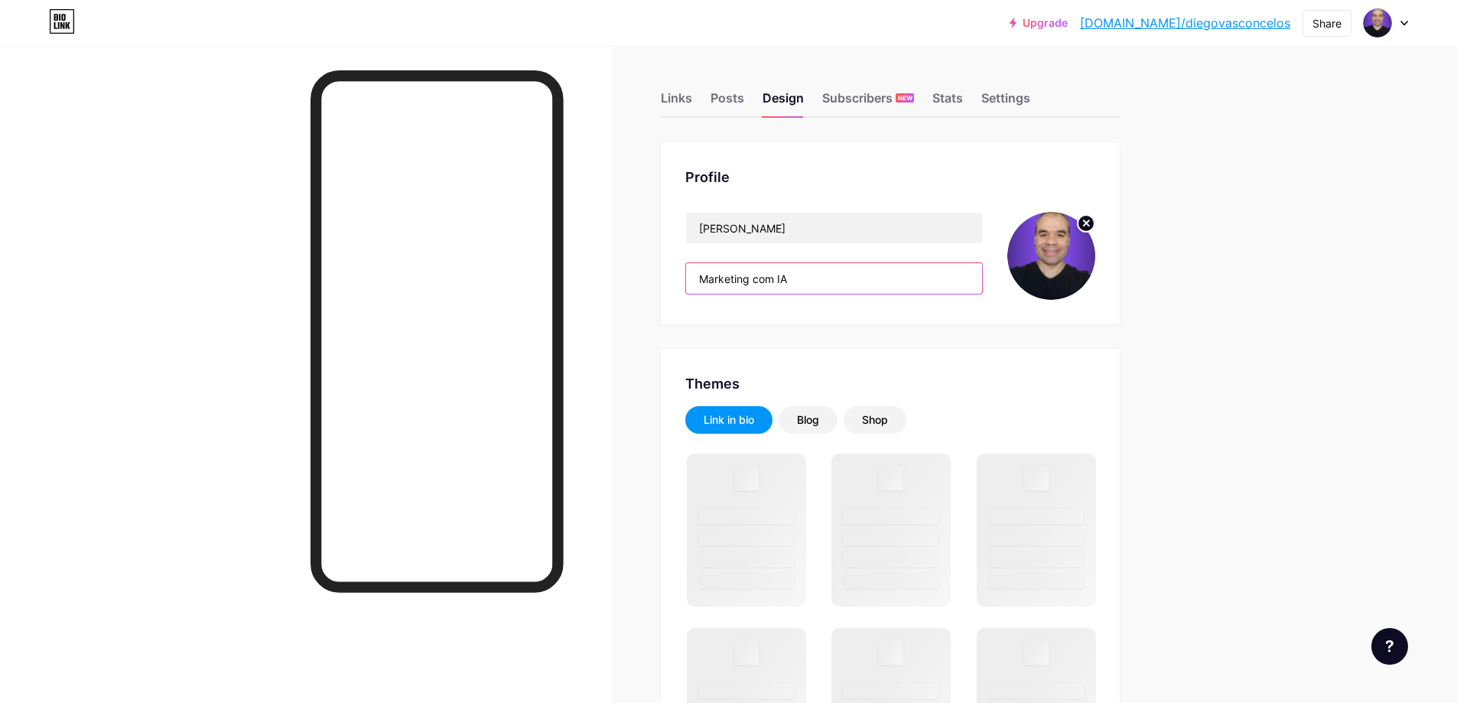
click at [811, 283] on input "Marketing com IA" at bounding box center [834, 278] width 296 height 31
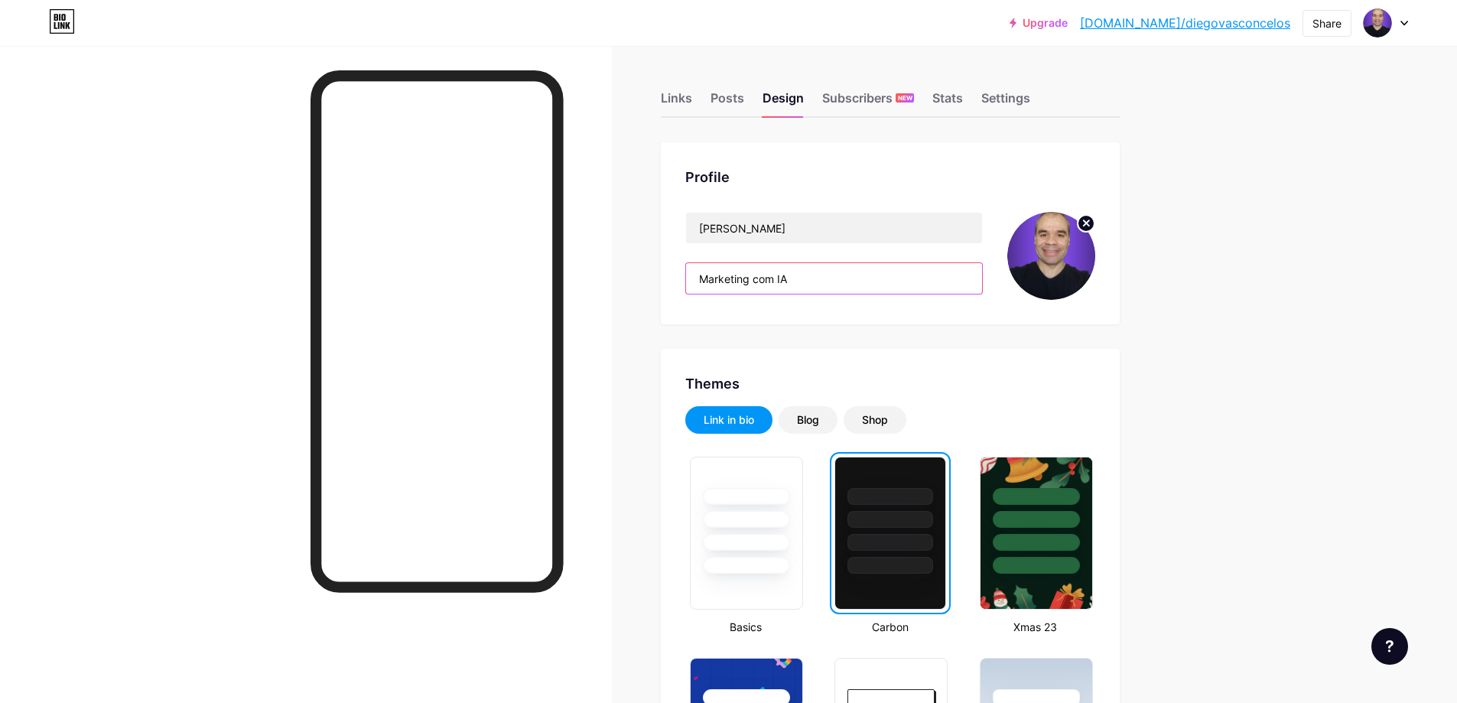
click at [811, 283] on input "Marketing com IA" at bounding box center [834, 278] width 296 height 31
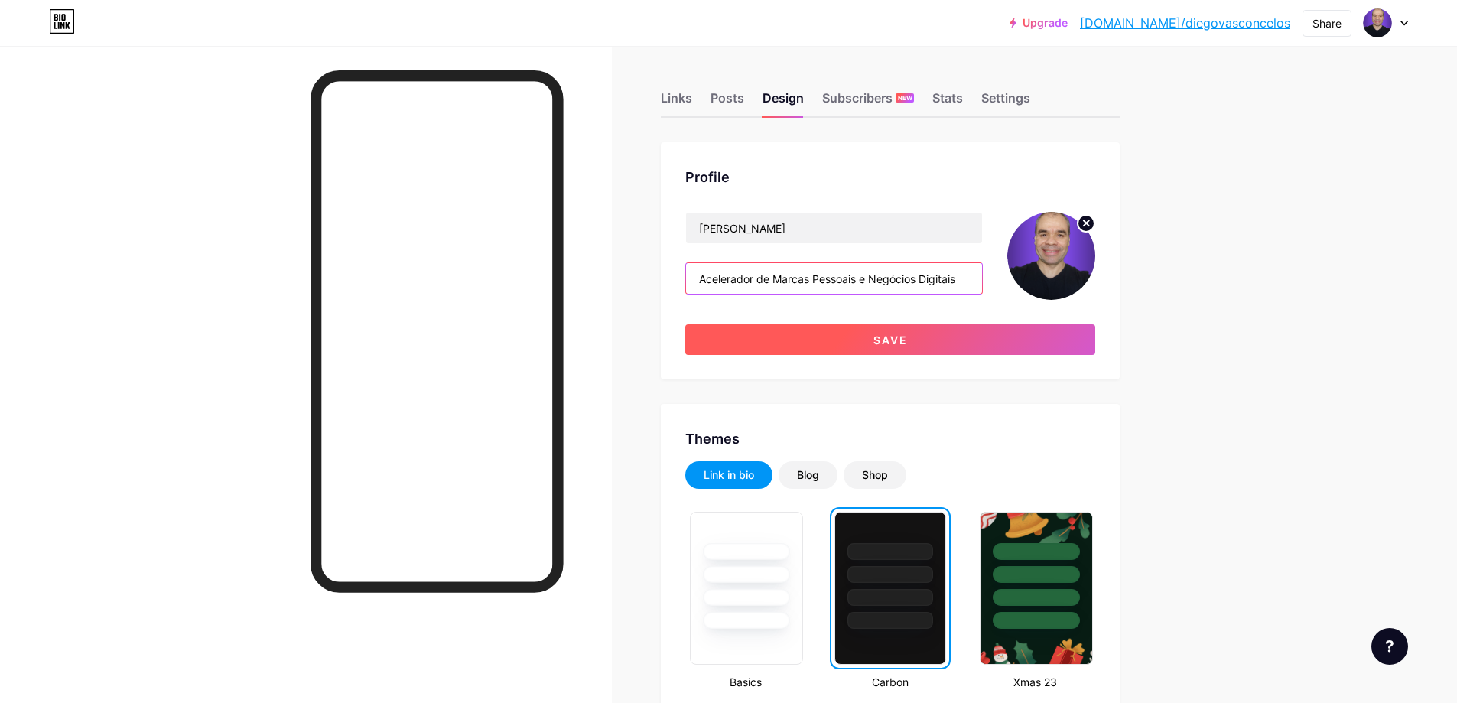
type input "Acelerador de Marcas Pessoais e Negócios Digitais"
click at [838, 341] on button "Save" at bounding box center [890, 339] width 410 height 31
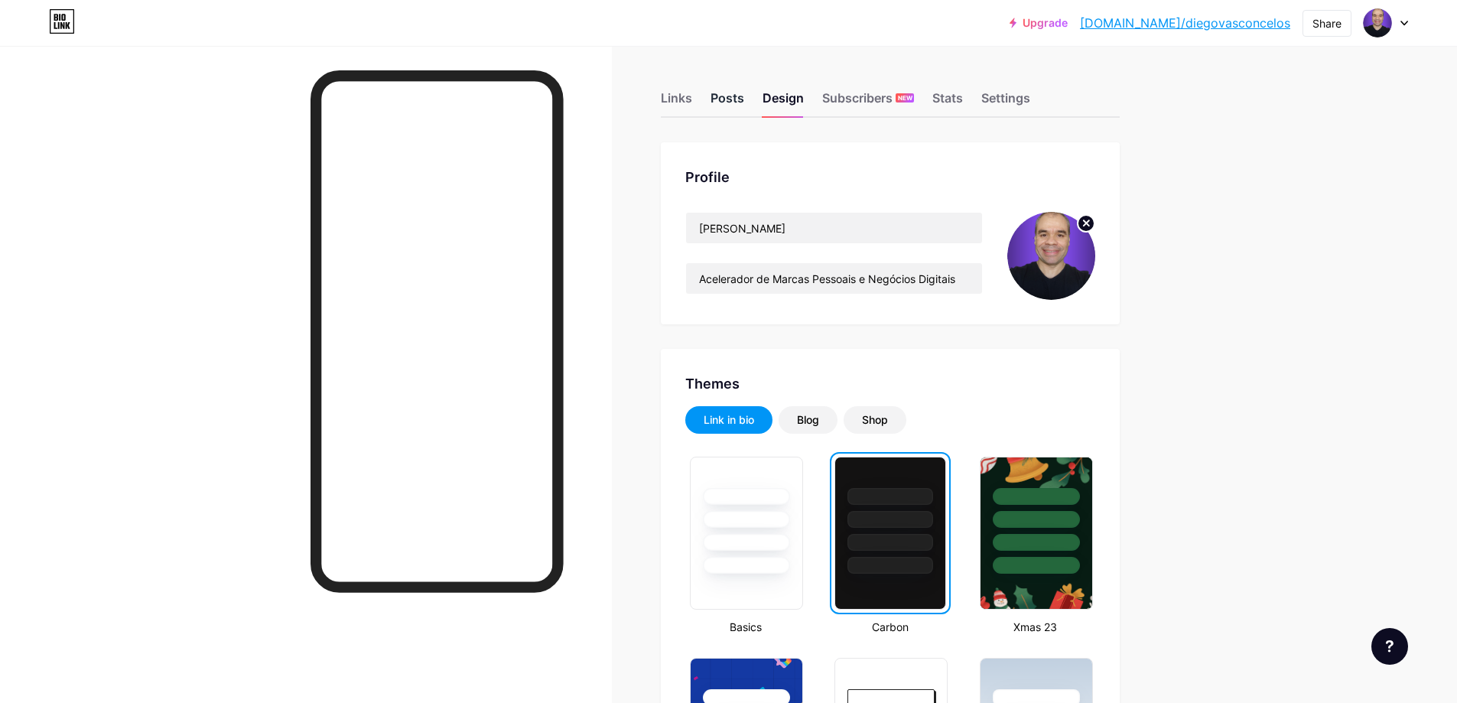
click at [726, 100] on div "Posts" at bounding box center [727, 103] width 34 height 28
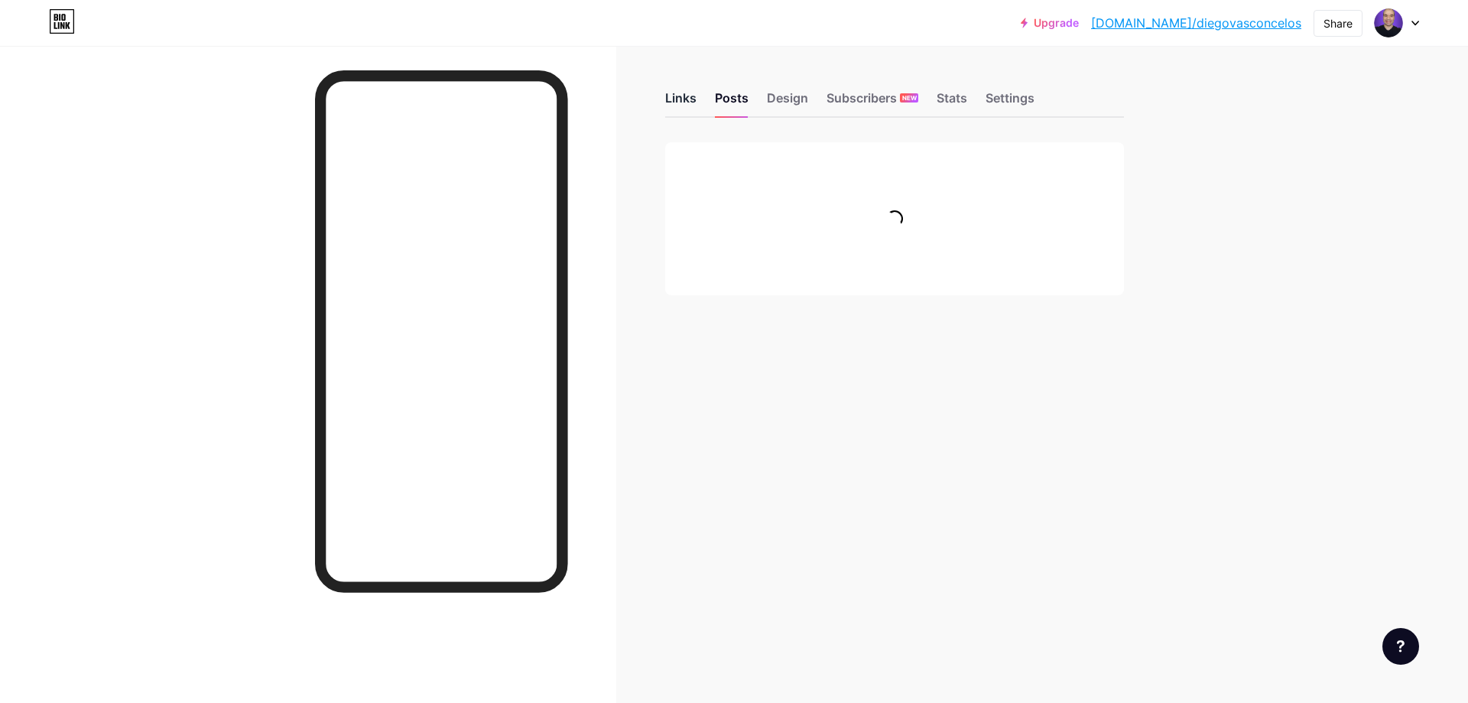
click at [687, 100] on div "Links" at bounding box center [680, 103] width 31 height 28
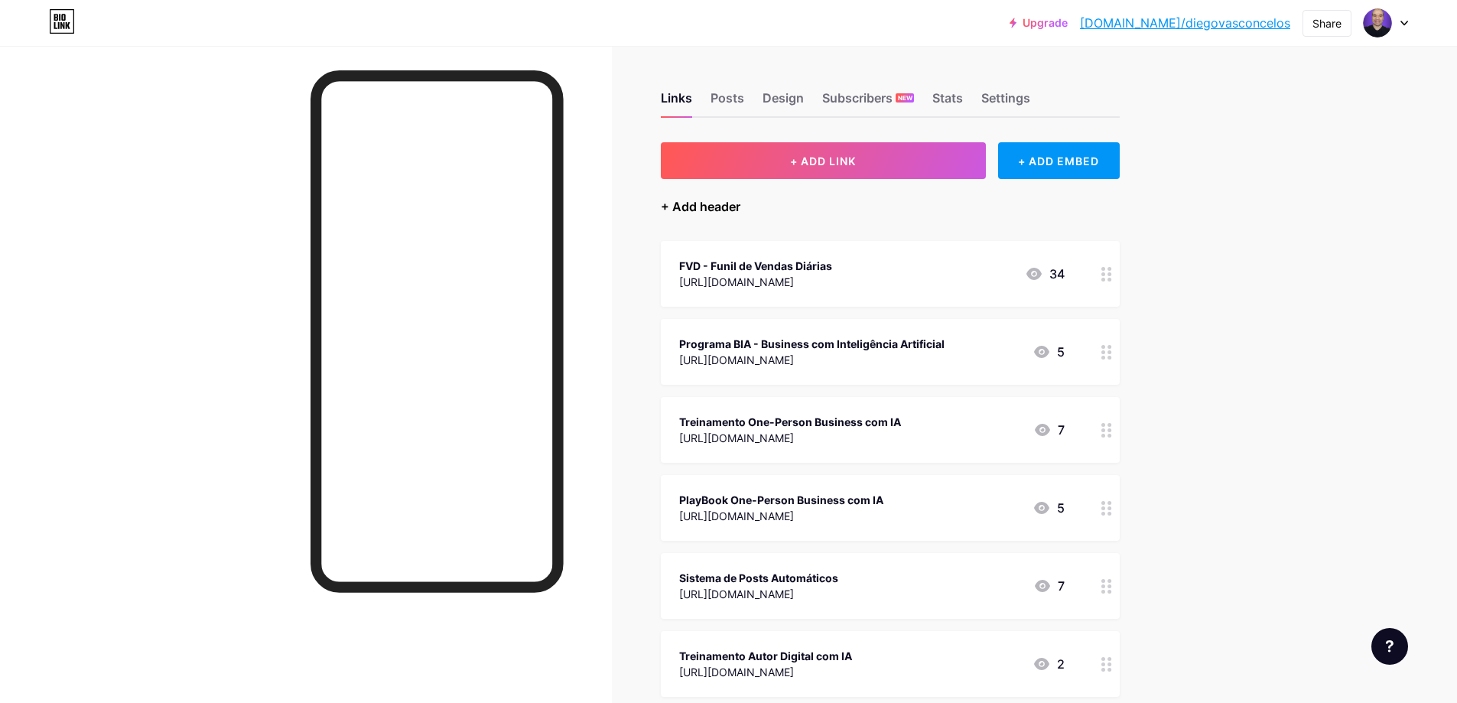
click at [721, 207] on div "+ Add header" at bounding box center [701, 206] width 80 height 18
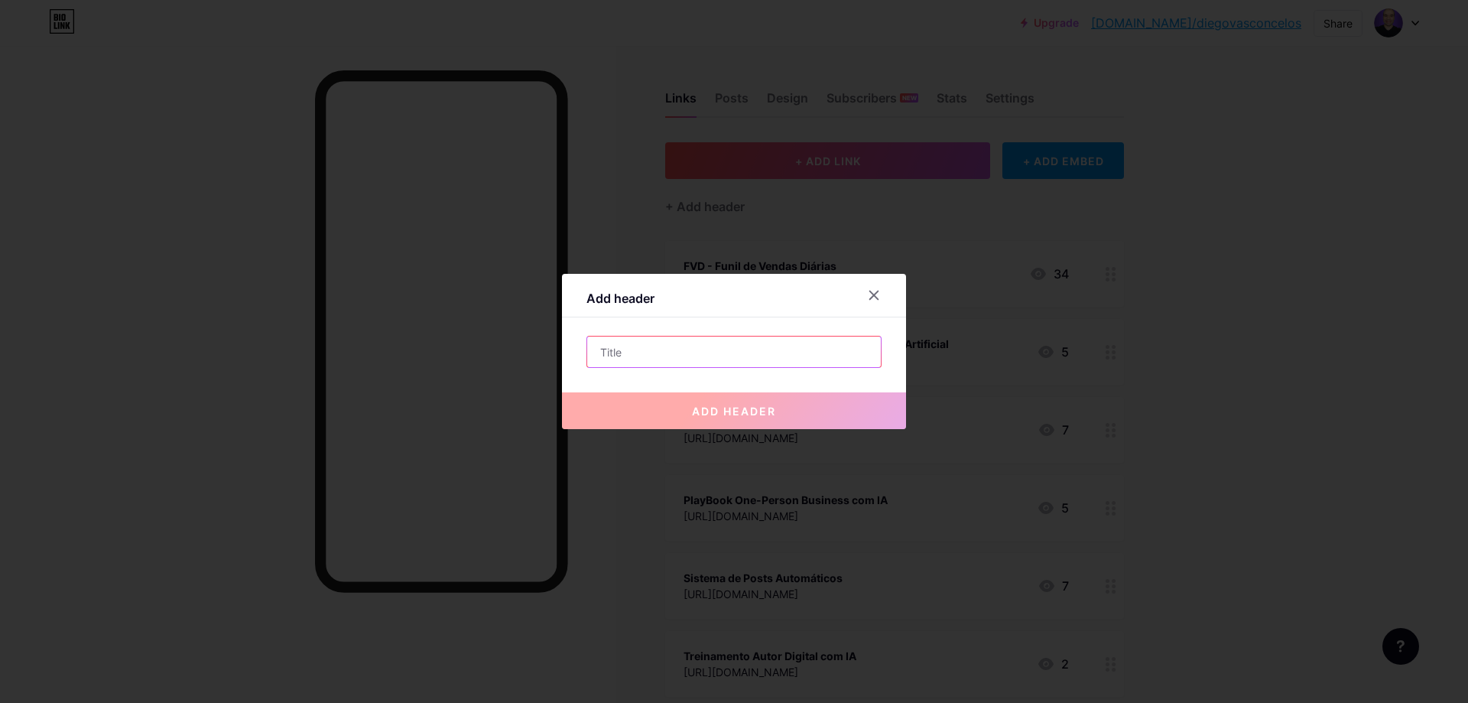
click at [746, 350] on input "text" at bounding box center [734, 351] width 294 height 31
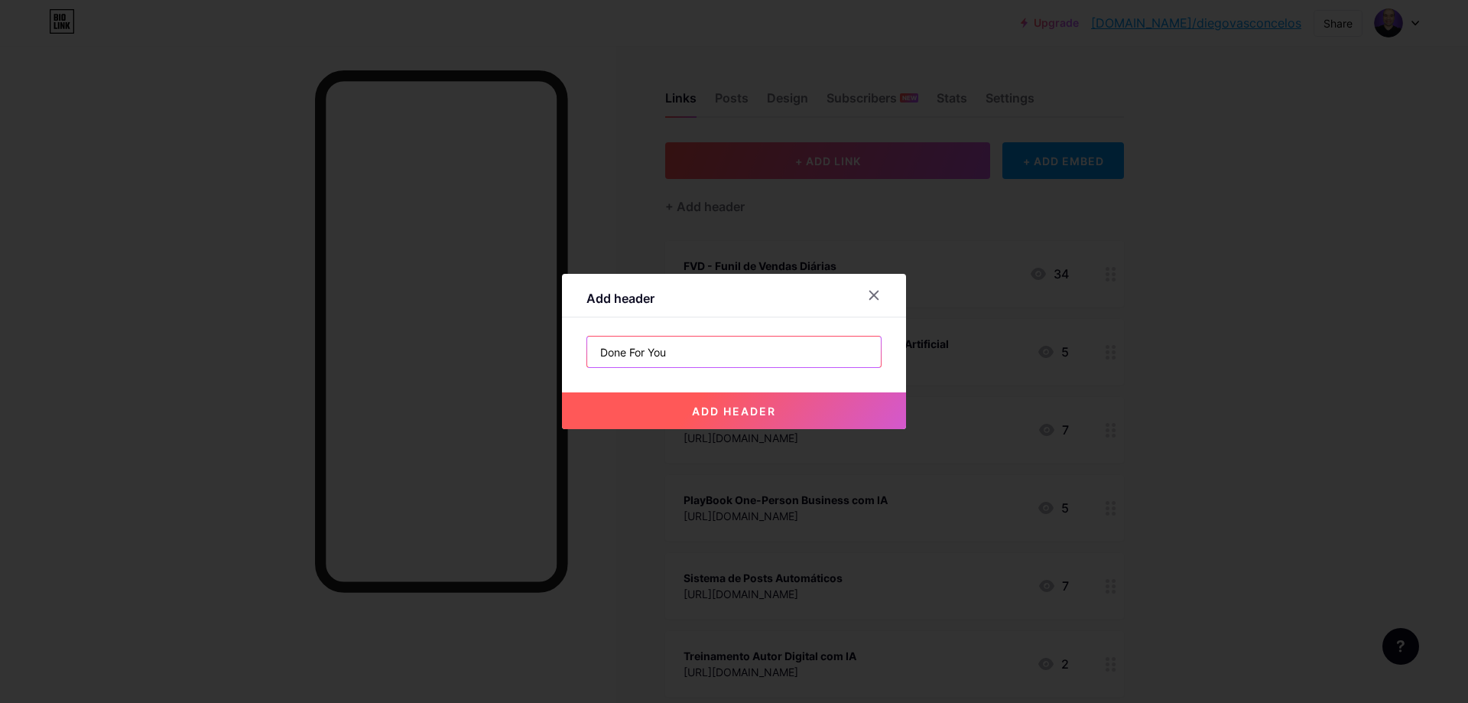
type input "Done For You"
click at [748, 403] on button "add header" at bounding box center [734, 410] width 344 height 37
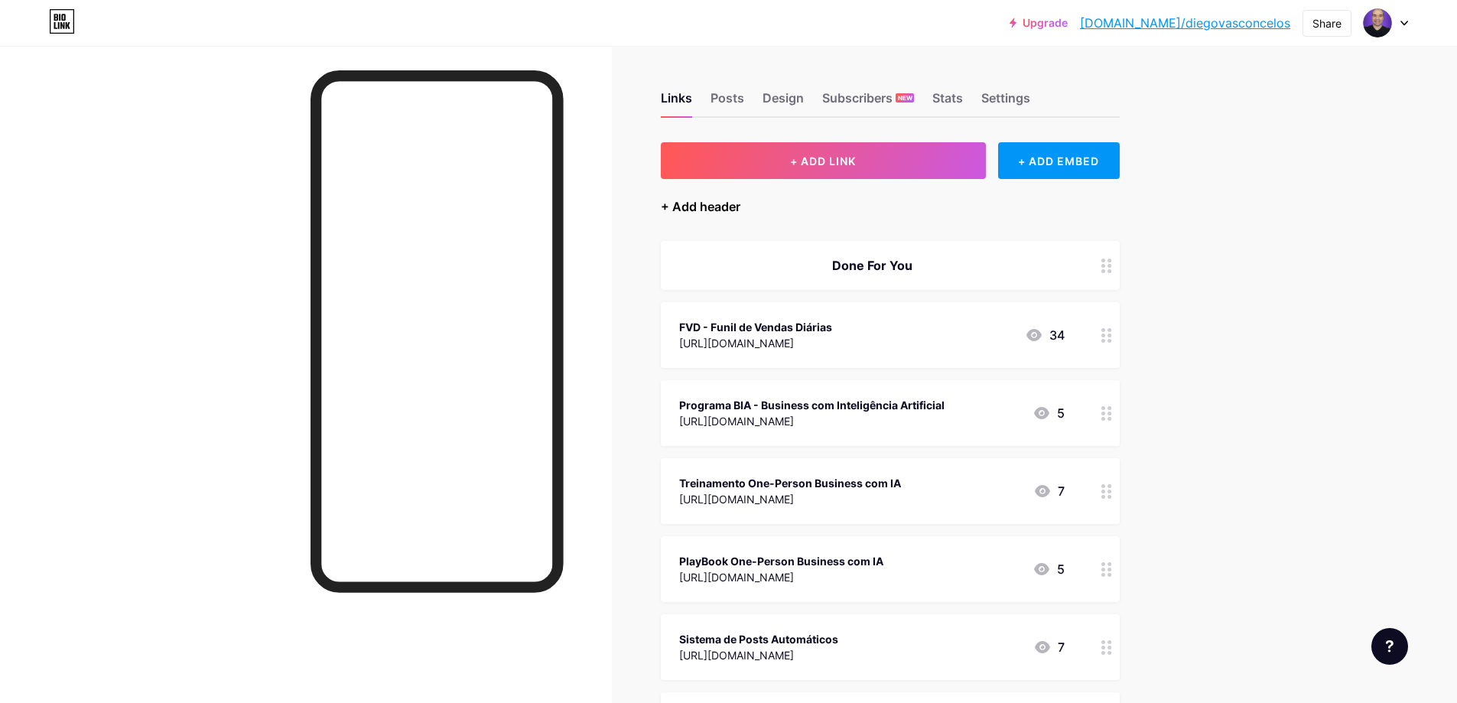
click at [717, 209] on div "+ Add header" at bounding box center [701, 206] width 80 height 18
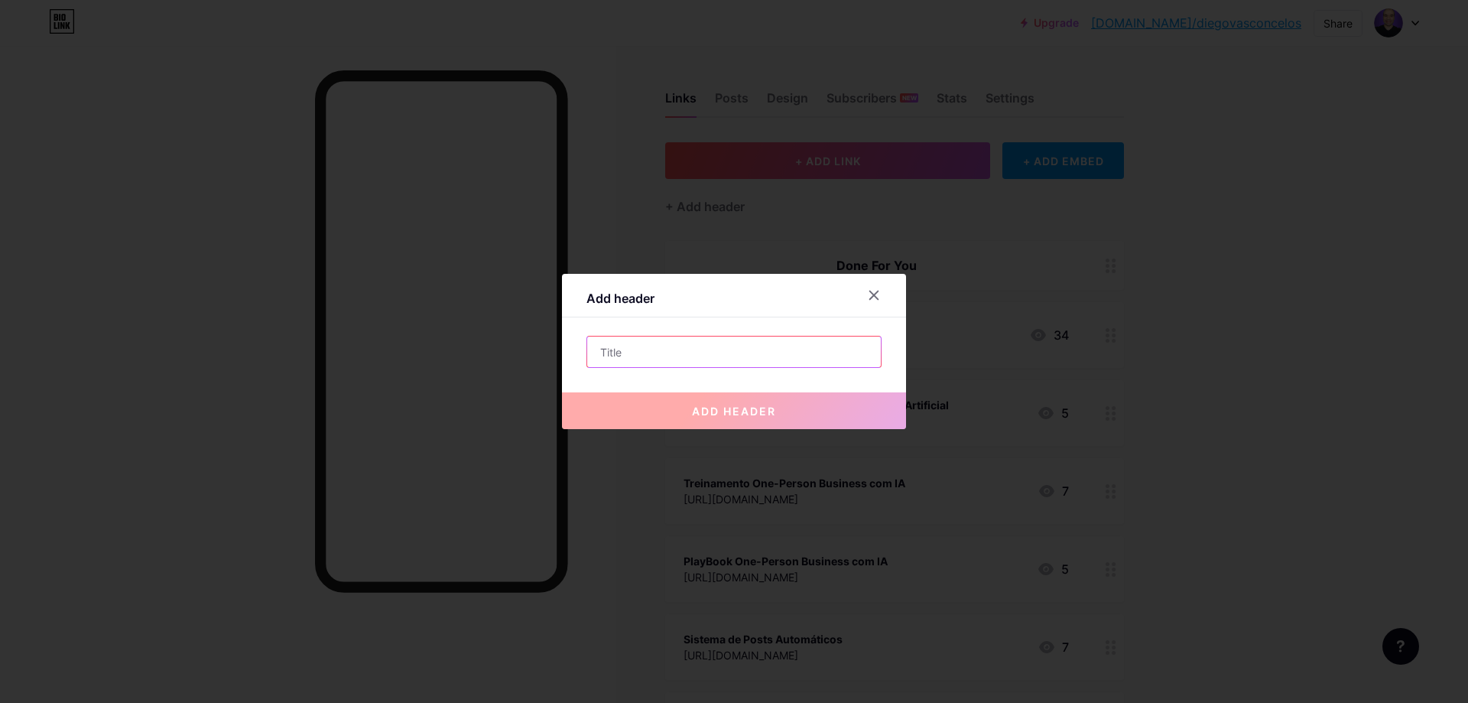
click at [721, 362] on input "text" at bounding box center [734, 351] width 294 height 31
click at [713, 349] on input "text" at bounding box center [734, 351] width 294 height 31
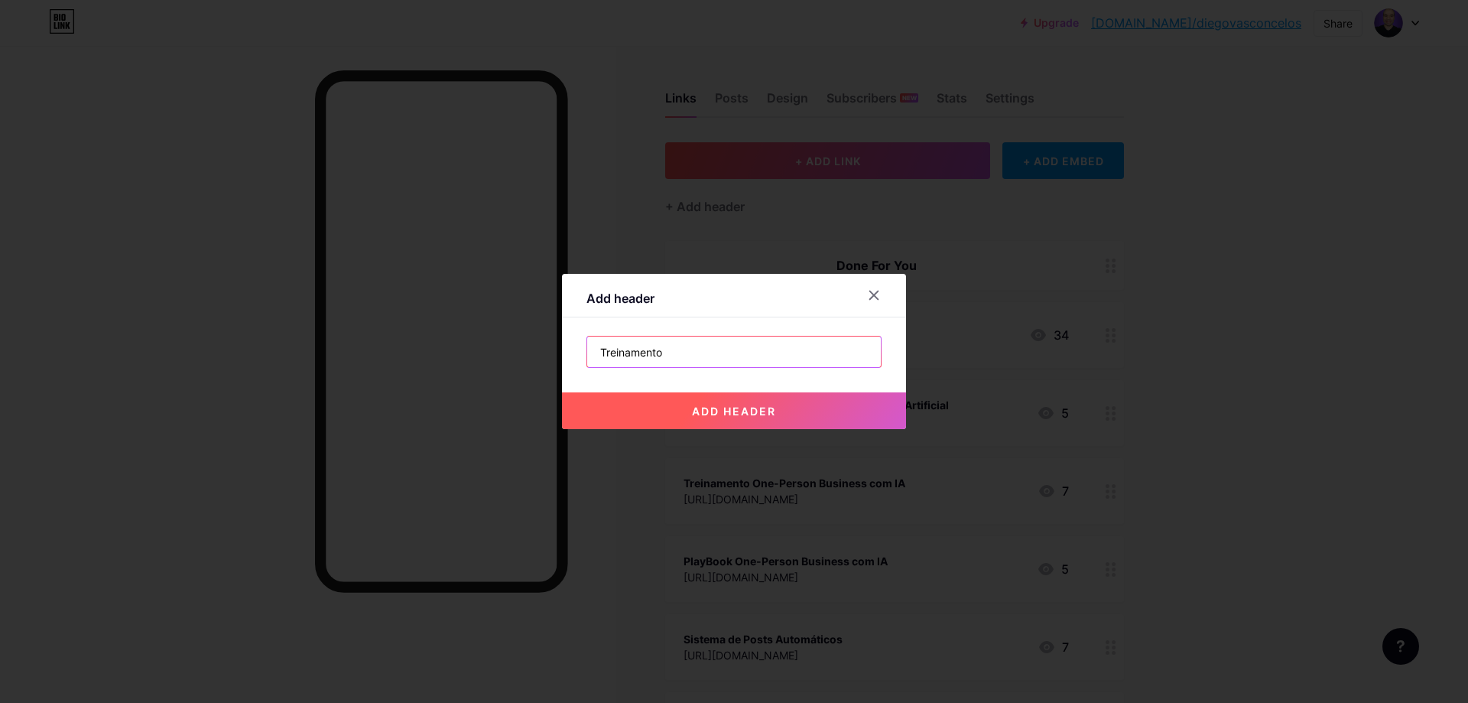
type input "Treinamento"
click at [718, 410] on span "add header" at bounding box center [734, 410] width 84 height 13
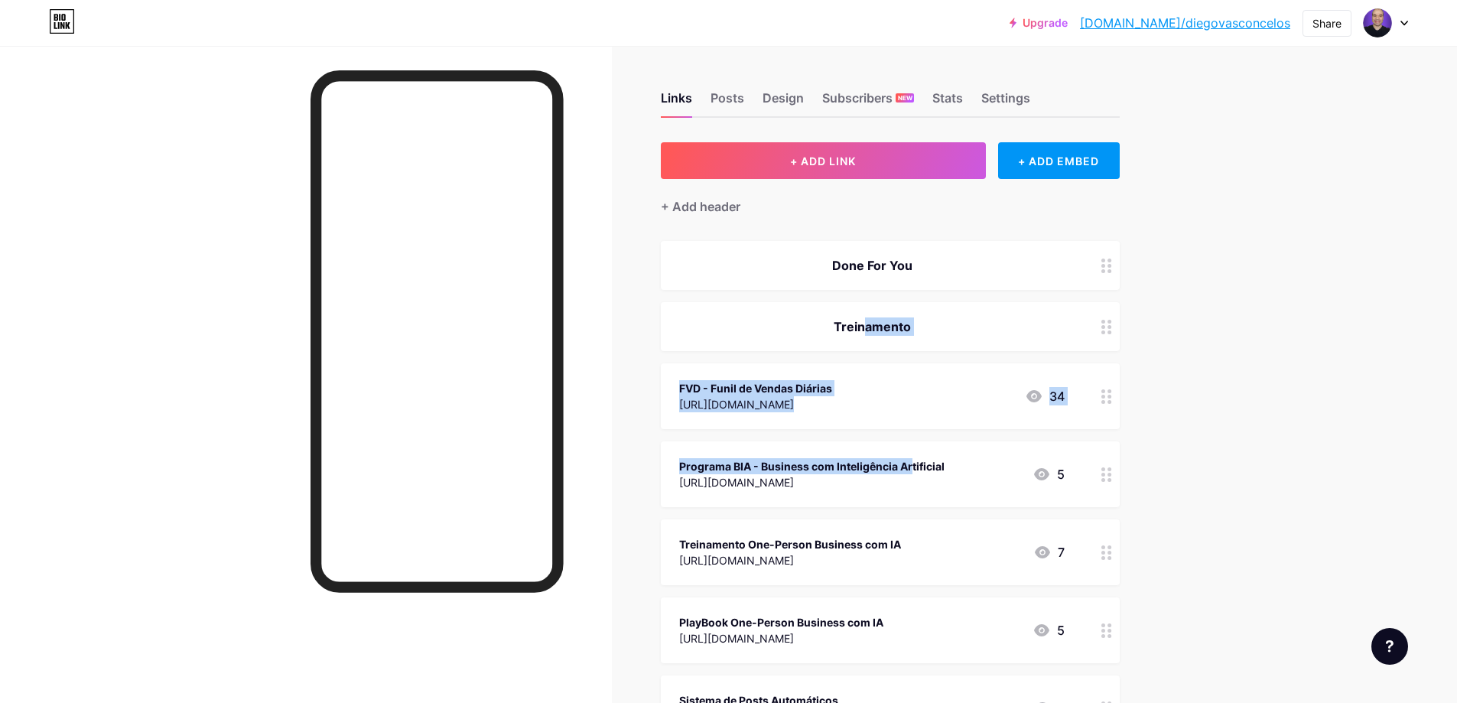
drag, startPoint x: 853, startPoint y: 317, endPoint x: 850, endPoint y: 460, distance: 143.8
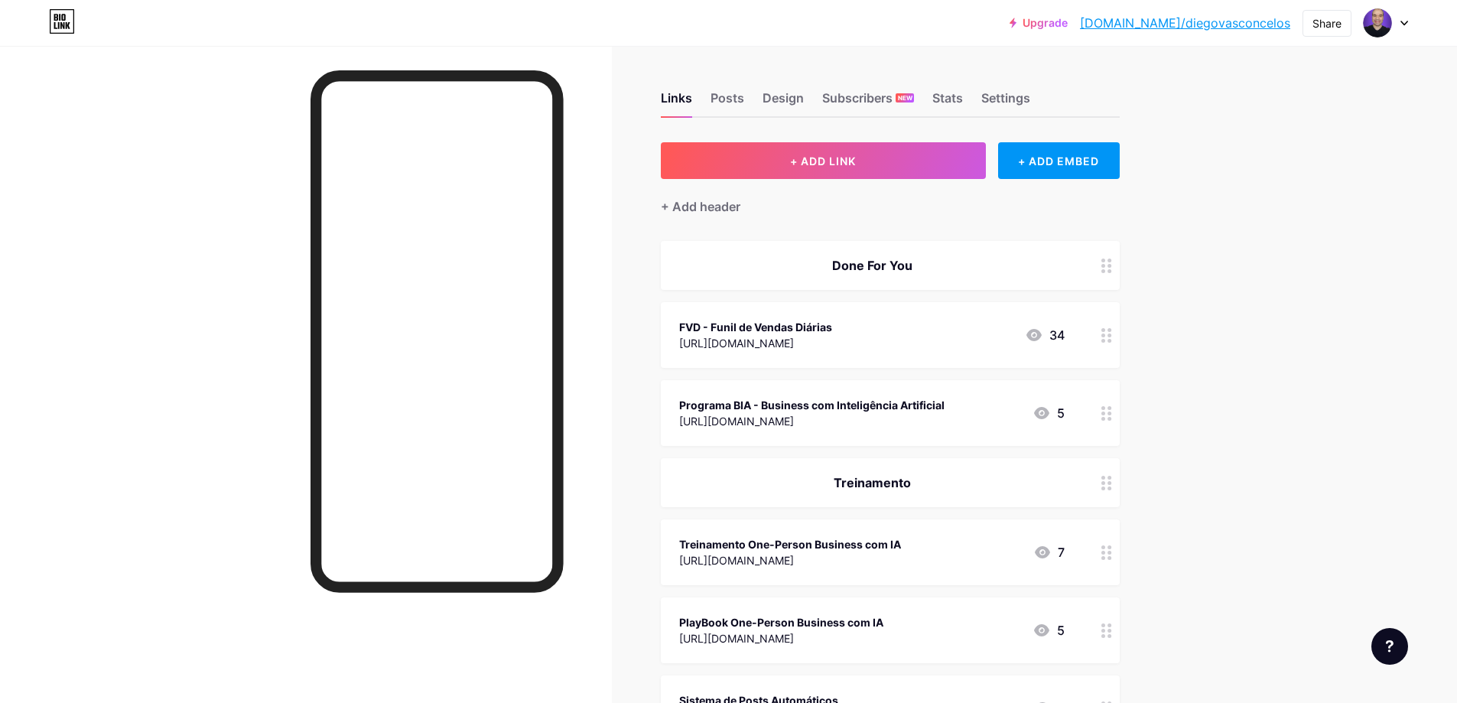
click at [901, 547] on div "Treinamento One-Person Business com IA" at bounding box center [790, 544] width 222 height 16
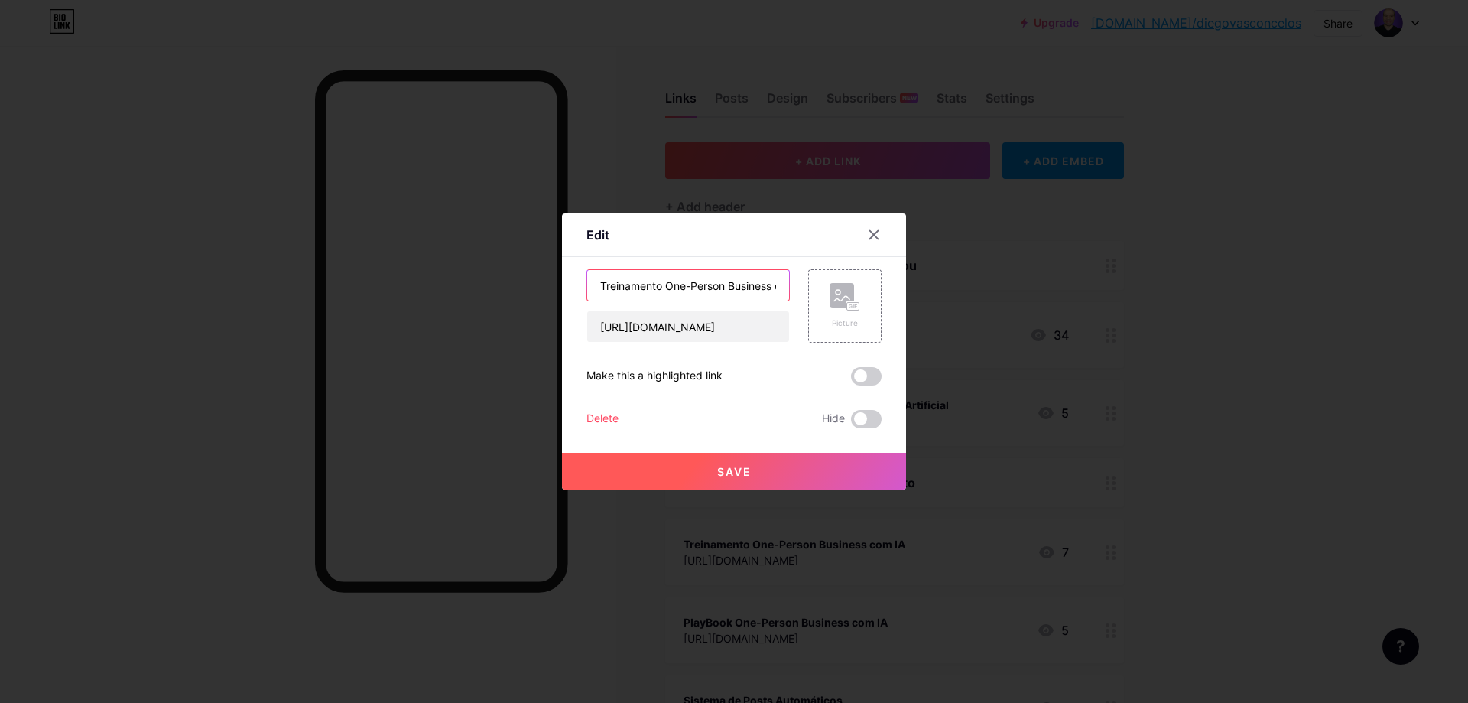
drag, startPoint x: 660, startPoint y: 285, endPoint x: 554, endPoint y: 297, distance: 106.1
click at [554, 297] on div "Edit Content YouTube Play YouTube video without leaving your page. ADD Vimeo Pl…" at bounding box center [734, 351] width 1468 height 703
type input "One-Person Business com [GEOGRAPHIC_DATA]"
click at [744, 471] on span "Save" at bounding box center [734, 471] width 34 height 13
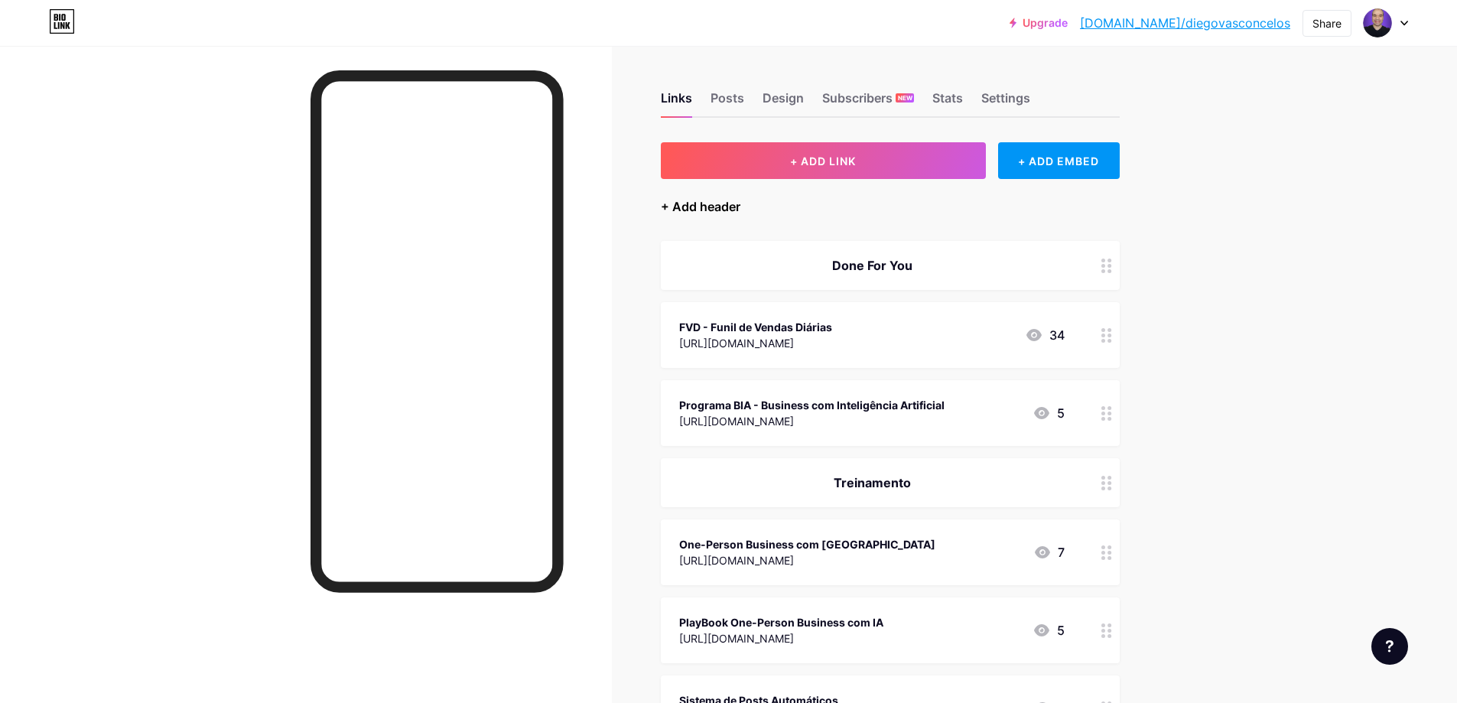
click at [729, 208] on div "+ Add header" at bounding box center [701, 206] width 80 height 18
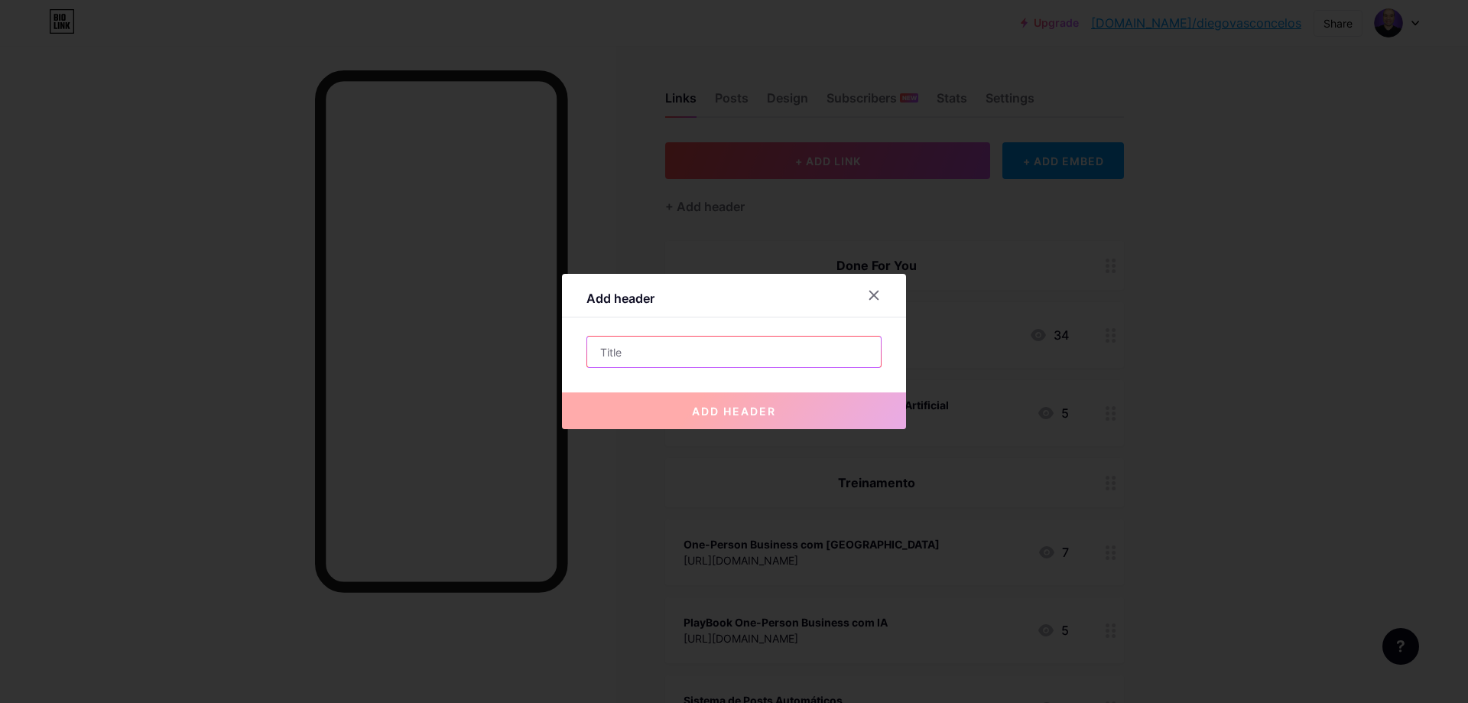
click at [707, 352] on input "text" at bounding box center [734, 351] width 294 height 31
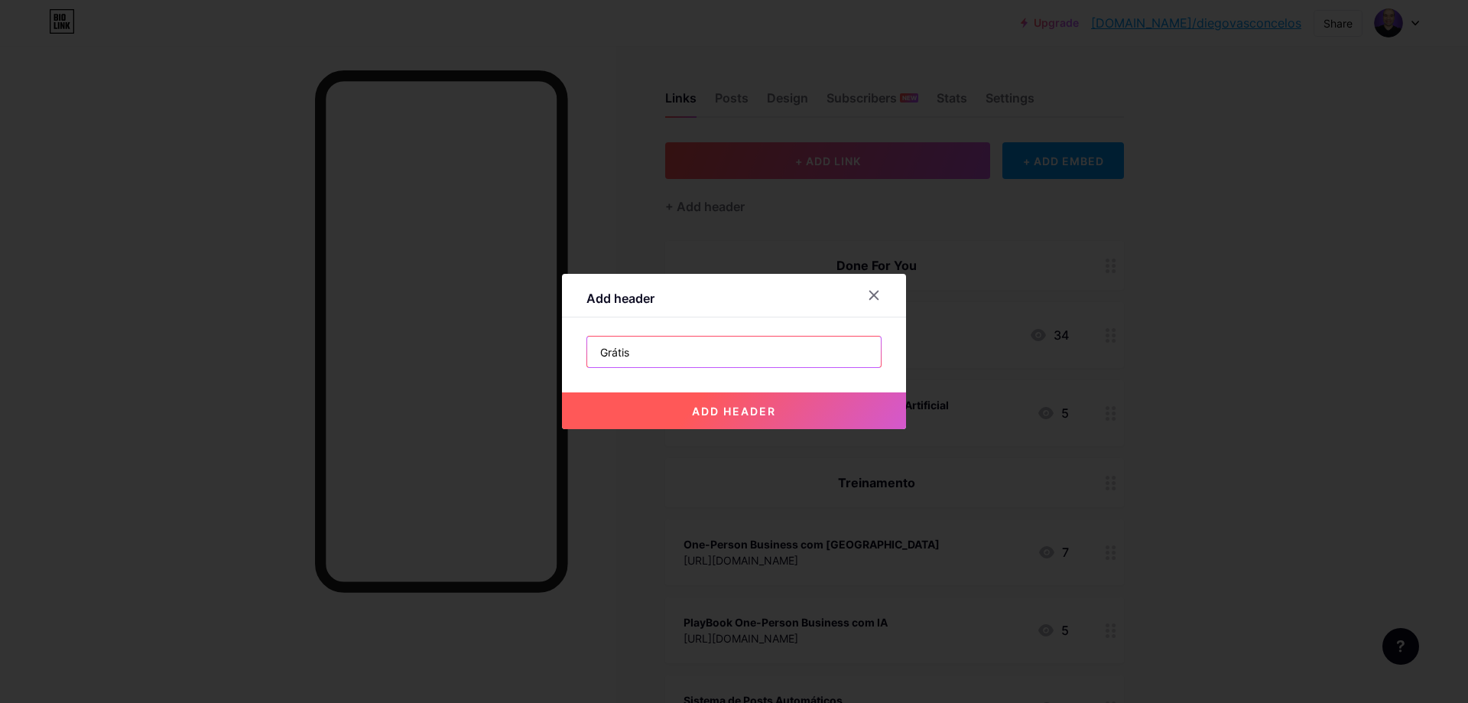
type input "Grátis"
click at [723, 401] on button "add header" at bounding box center [734, 410] width 344 height 37
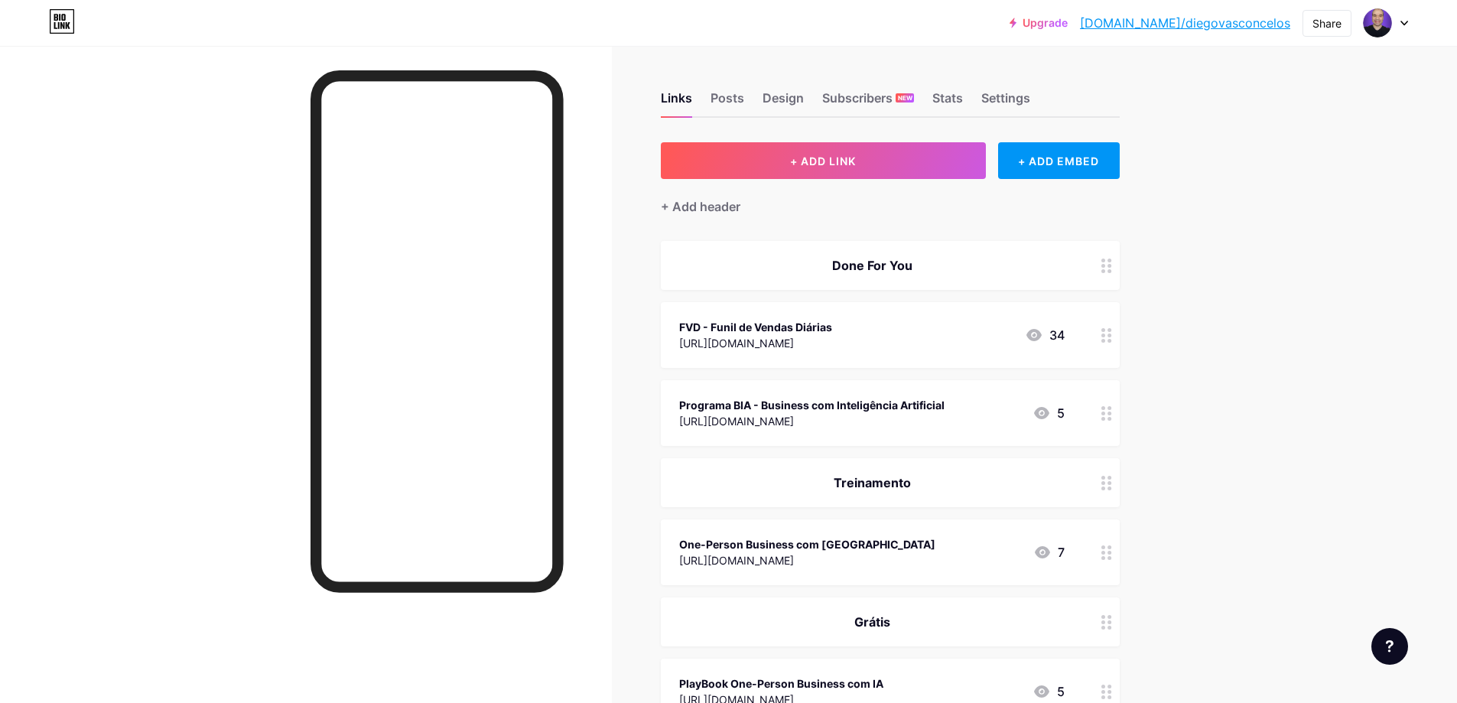
scroll to position [153, 0]
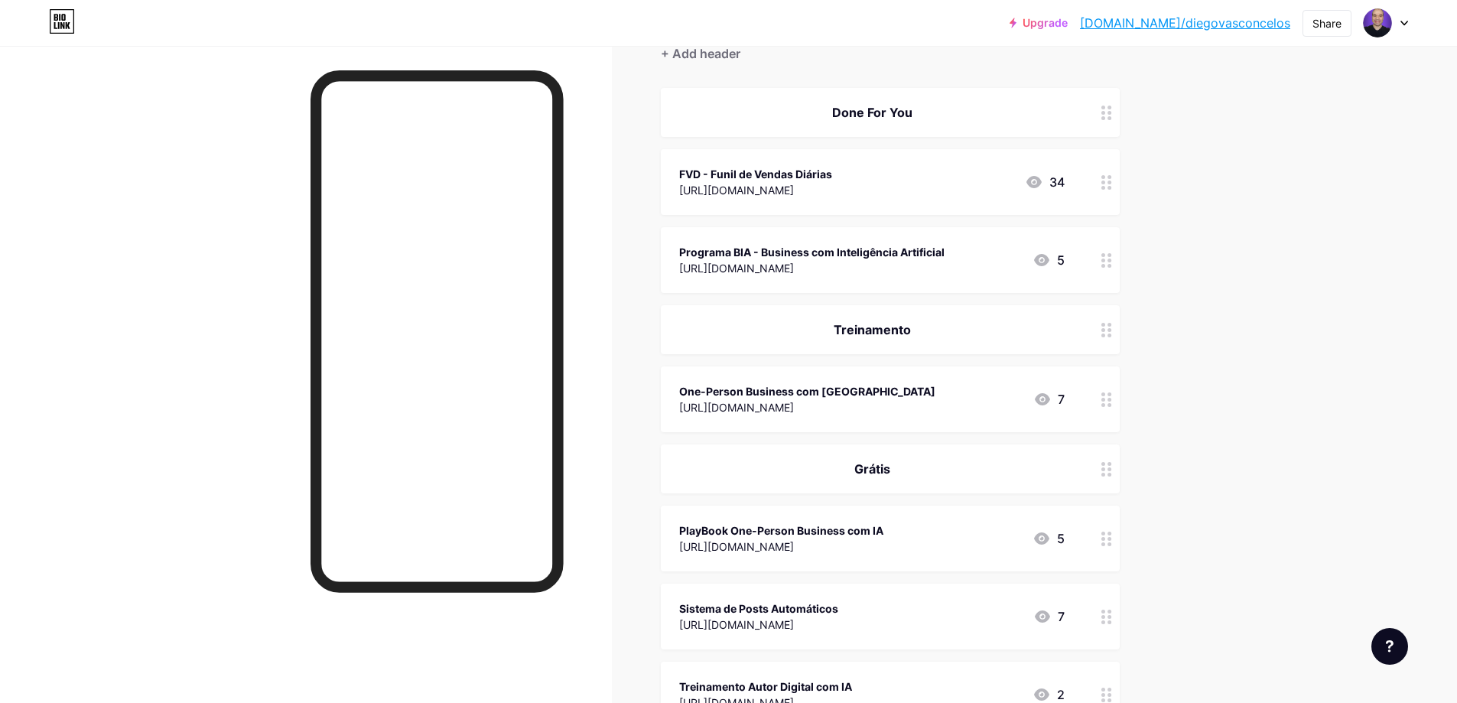
click at [909, 461] on div "Grátis" at bounding box center [871, 469] width 385 height 18
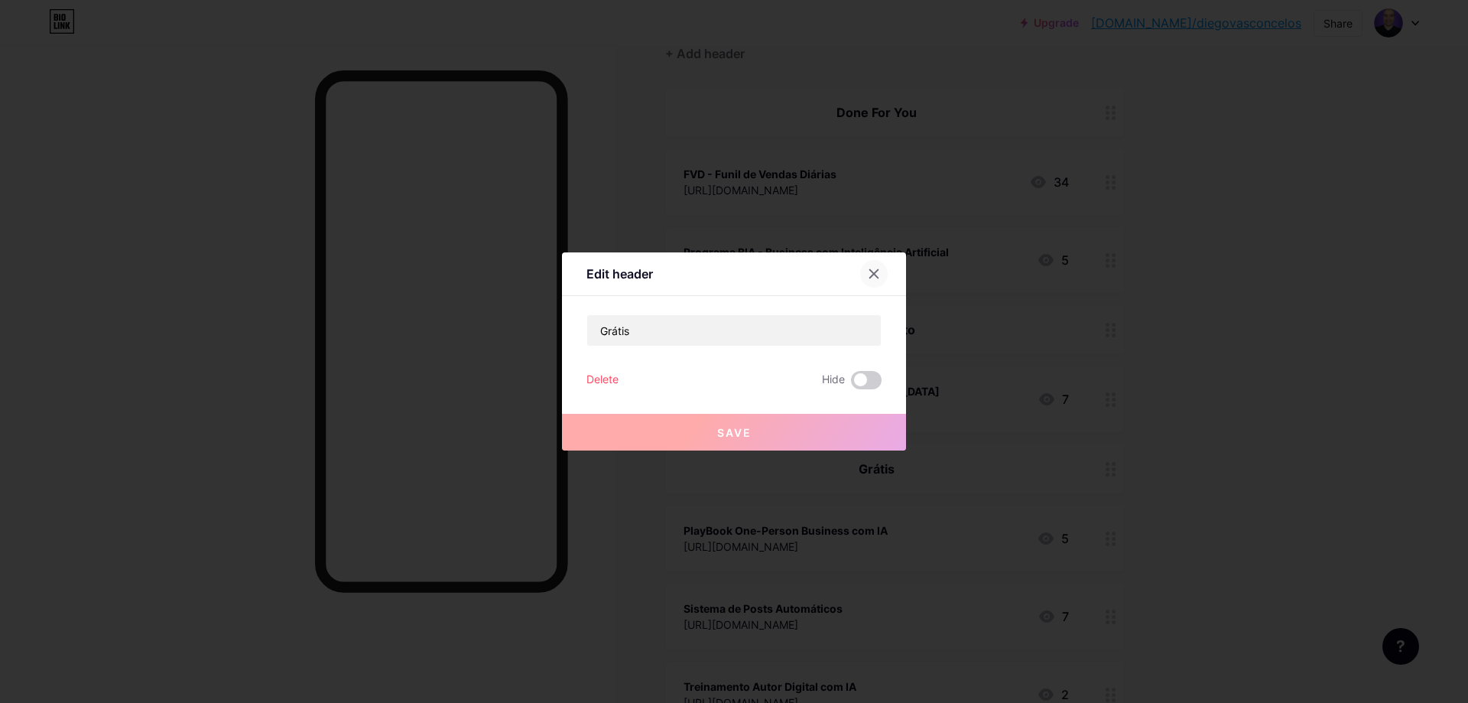
click at [868, 278] on icon at bounding box center [874, 274] width 12 height 12
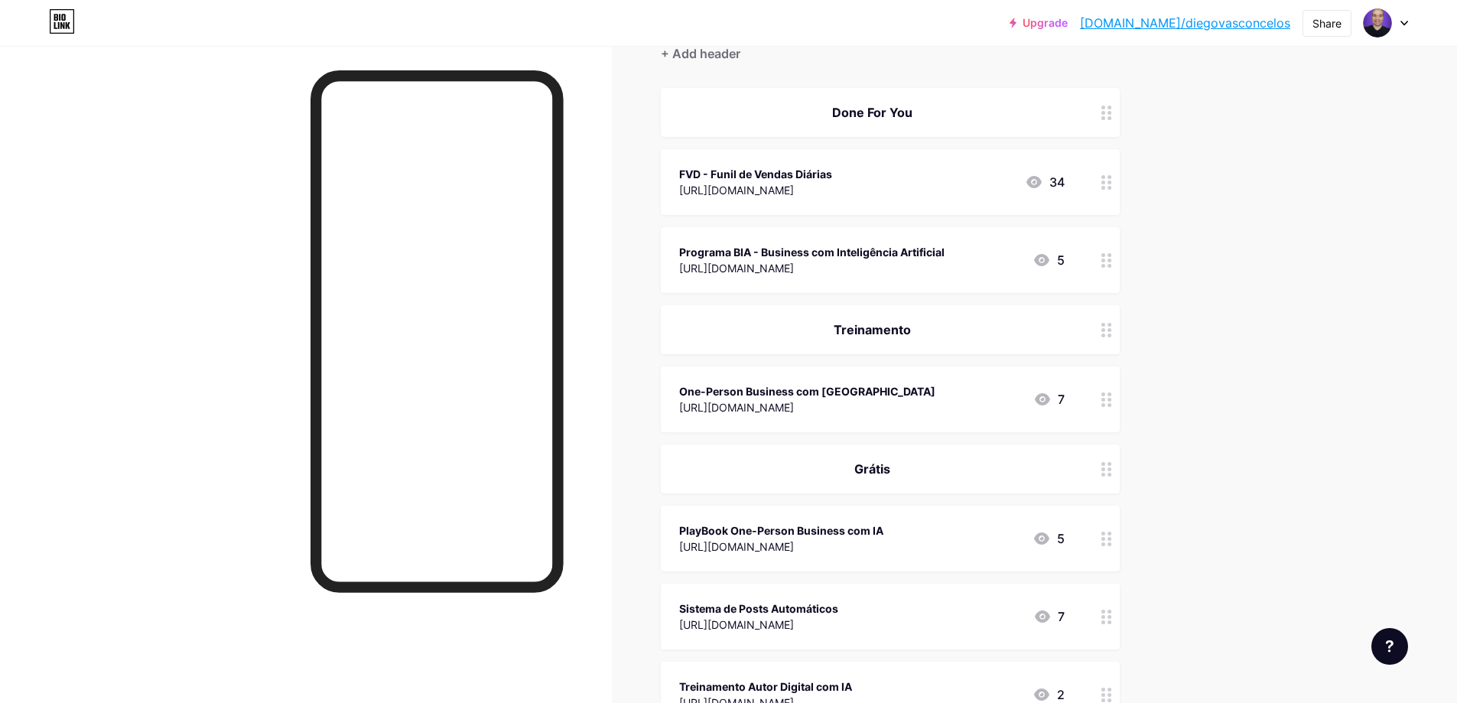
click at [923, 468] on div "Grátis" at bounding box center [871, 469] width 385 height 18
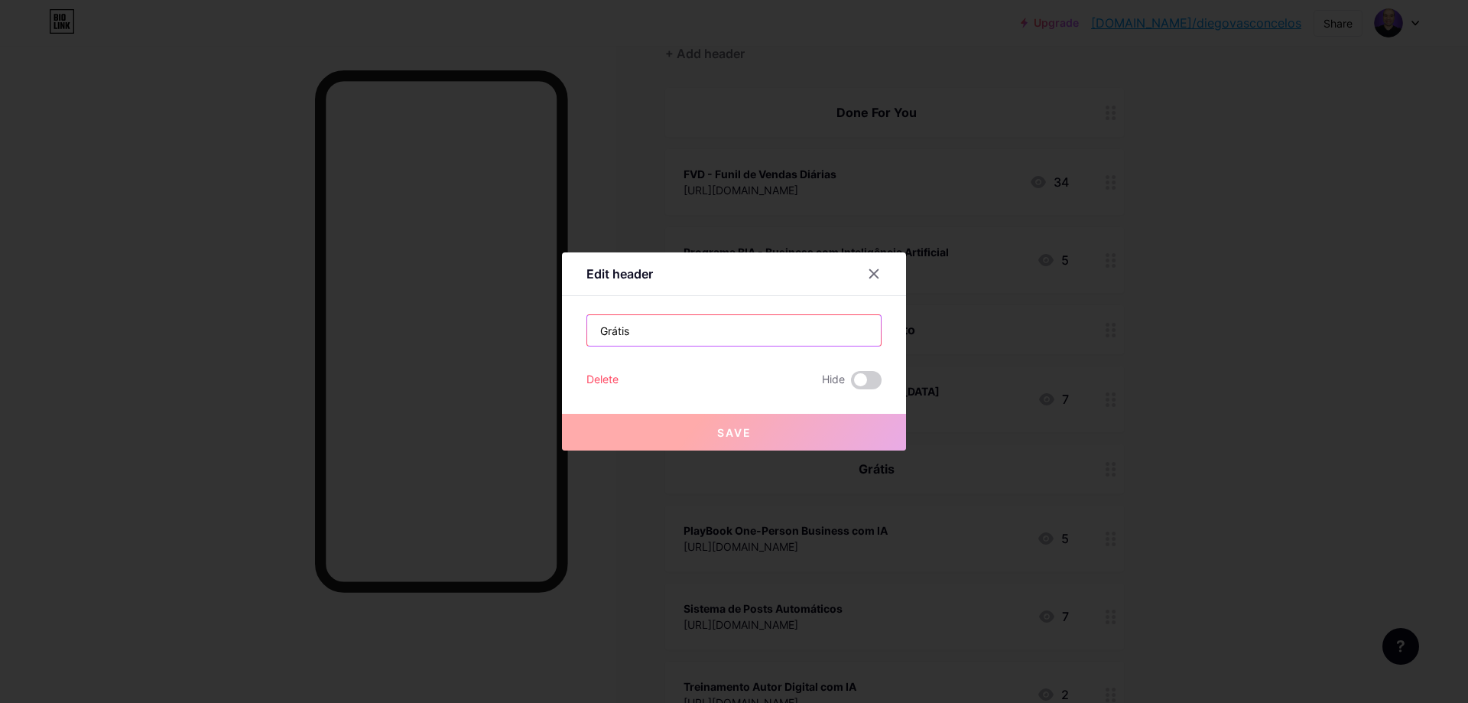
click at [677, 336] on input "Grátis" at bounding box center [734, 330] width 294 height 31
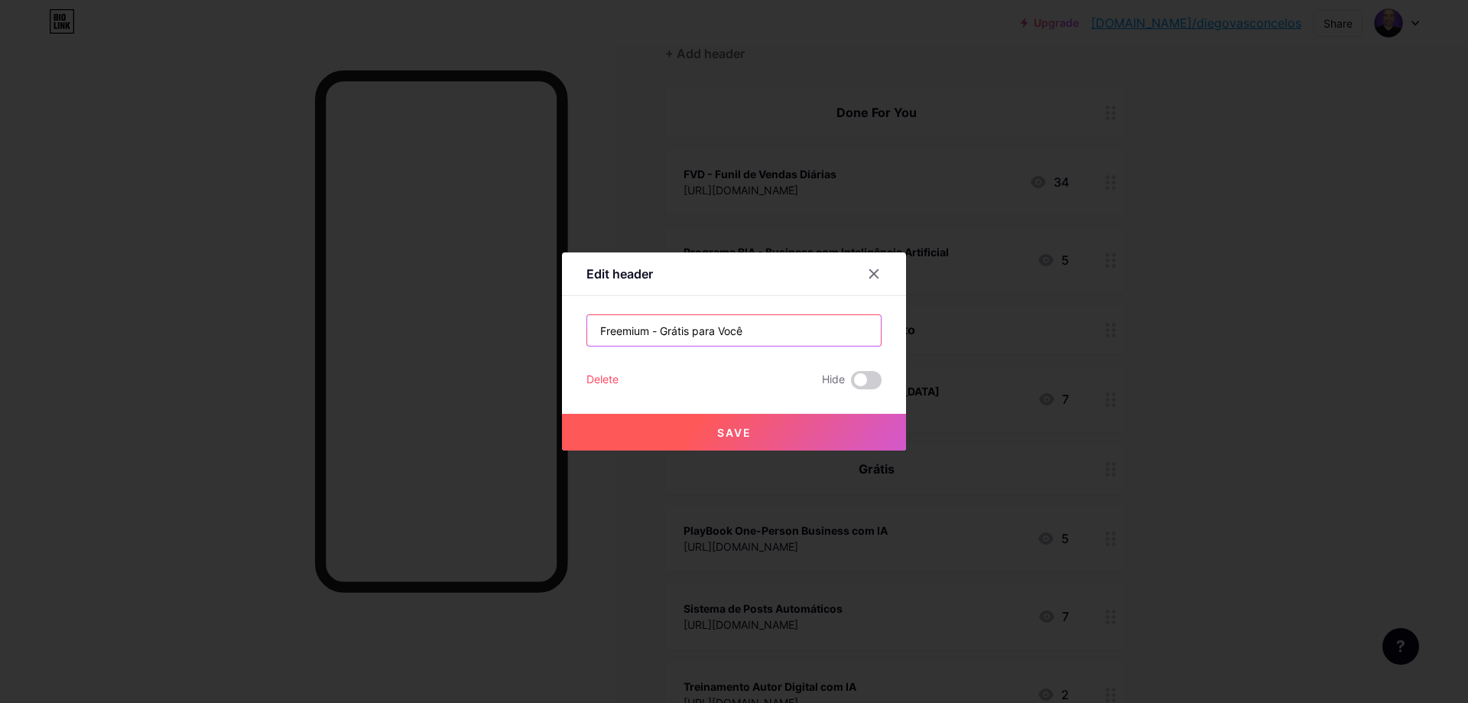
type input "Freemium - Grátis para Você"
click at [744, 437] on span "Save" at bounding box center [734, 432] width 34 height 13
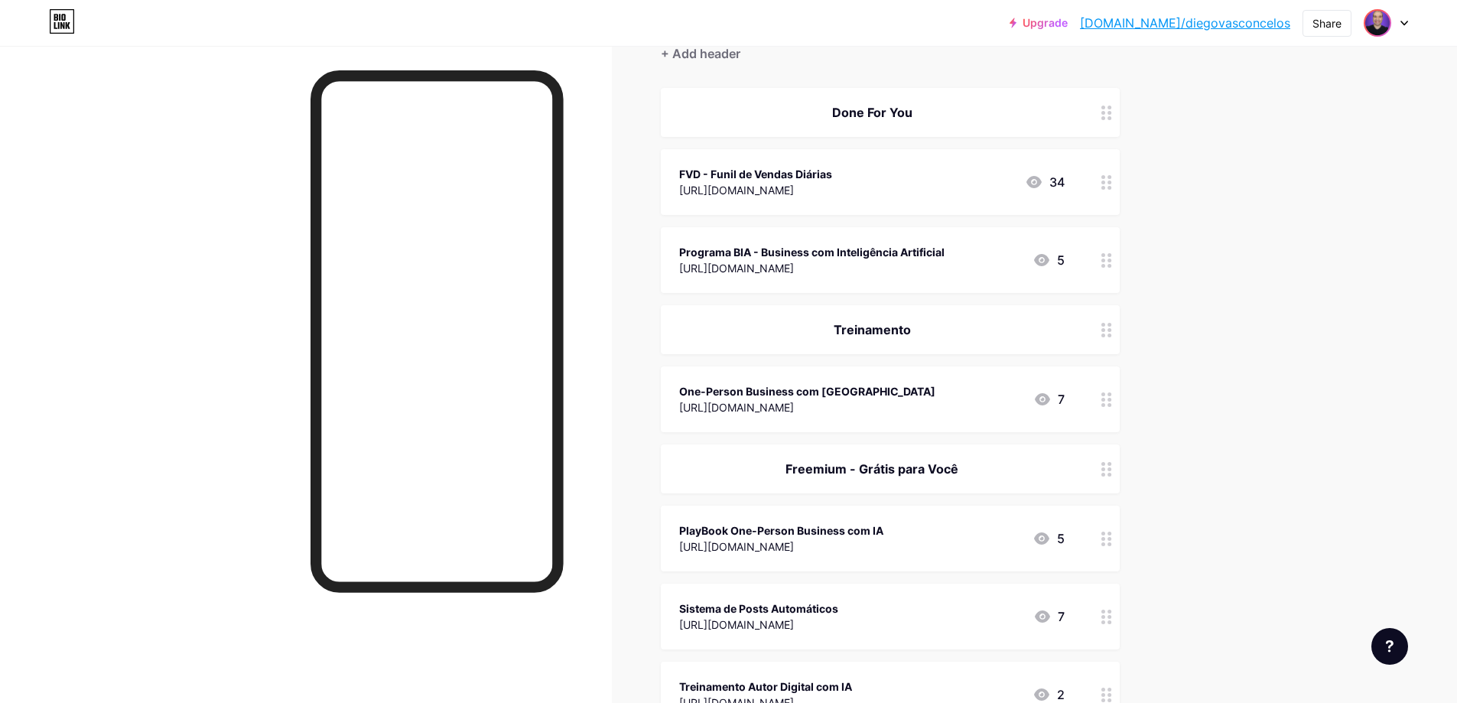
click at [1385, 21] on img at bounding box center [1377, 23] width 24 height 24
click at [1334, 98] on div "[PERSON_NAME] [DOMAIN_NAME]/[GEOGRAPHIC_DATA]" at bounding box center [1321, 99] width 118 height 28
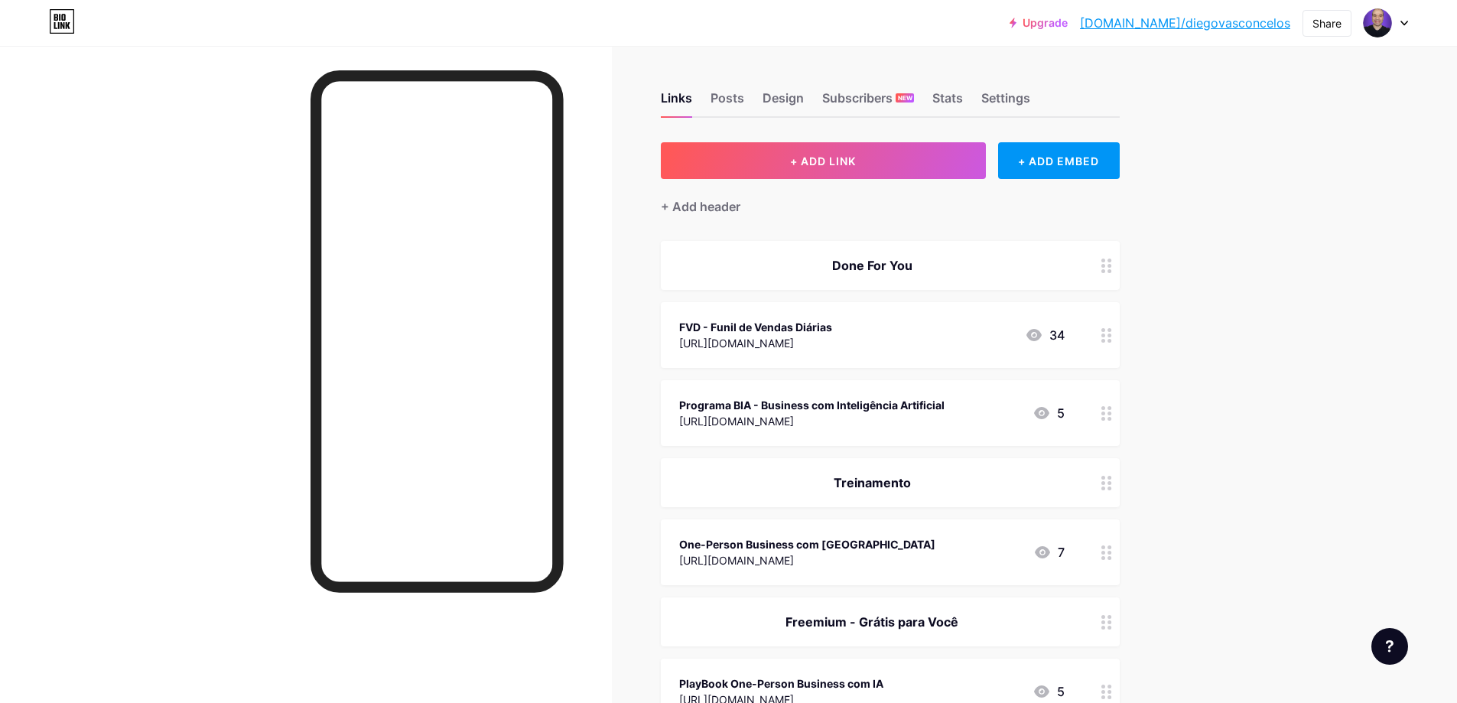
click at [1404, 28] on div at bounding box center [1385, 23] width 44 height 28
click at [1283, 171] on link "Account settings" at bounding box center [1312, 173] width 190 height 41
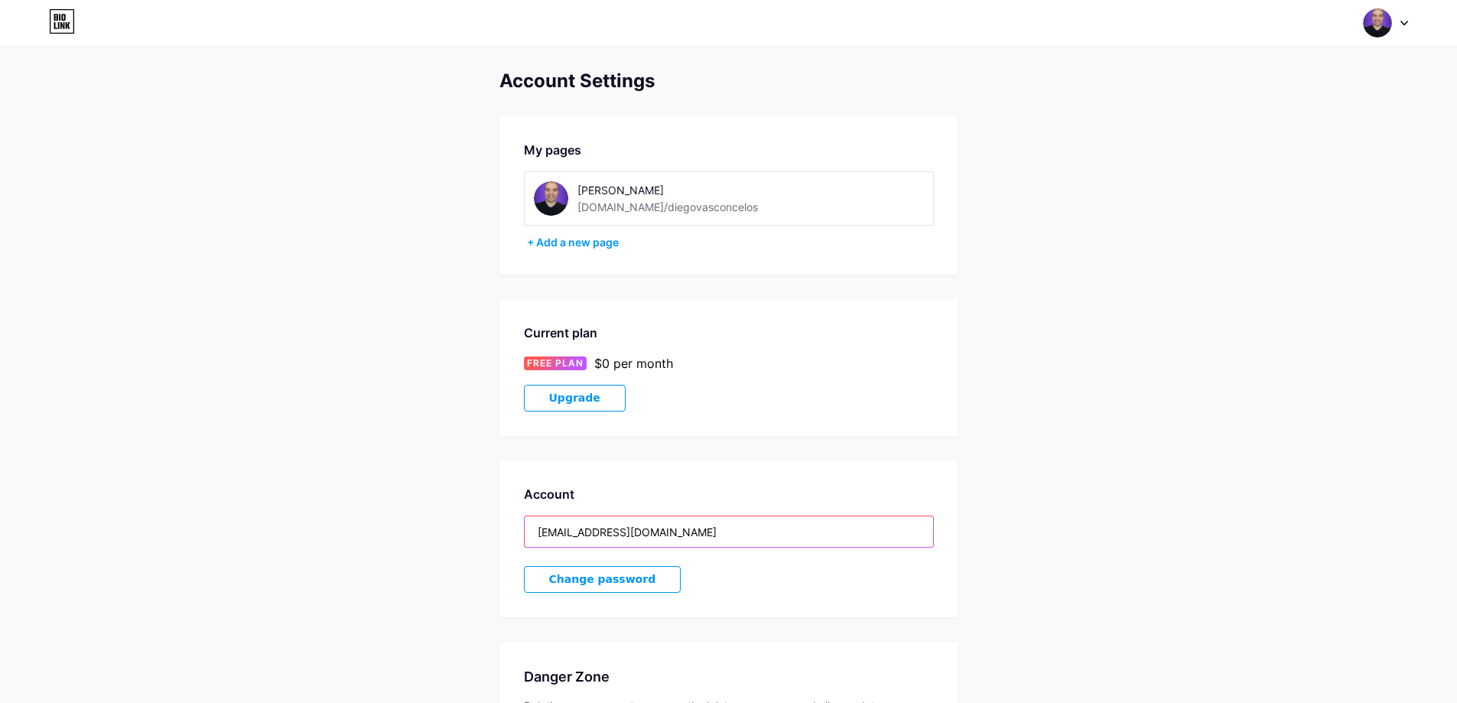
type input "dropcomacai@gmail.com"
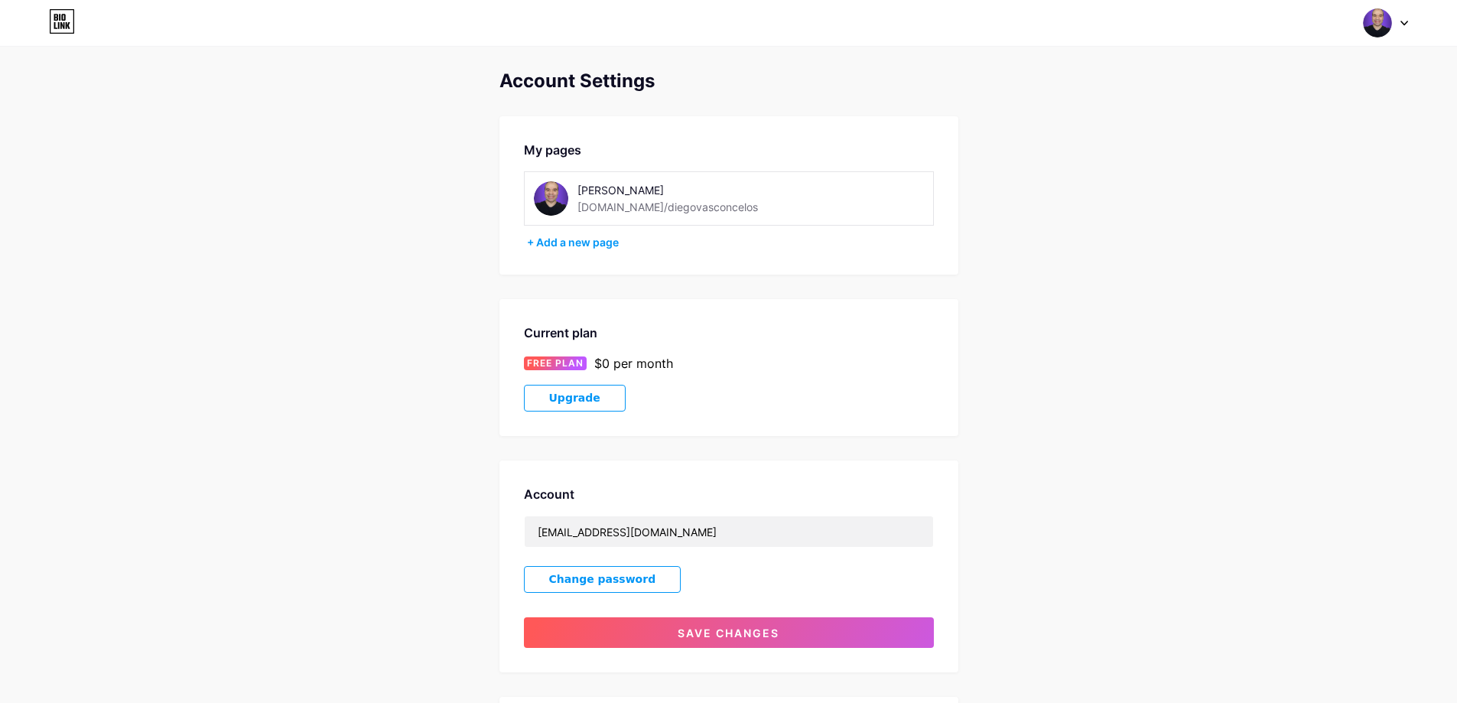
click at [559, 197] on img at bounding box center [551, 198] width 34 height 34
click at [656, 197] on div "Diego Vasconcelos" at bounding box center [685, 190] width 216 height 16
click at [1386, 24] on img at bounding box center [1377, 22] width 29 height 29
click at [1263, 171] on link "Dashboard" at bounding box center [1312, 173] width 190 height 41
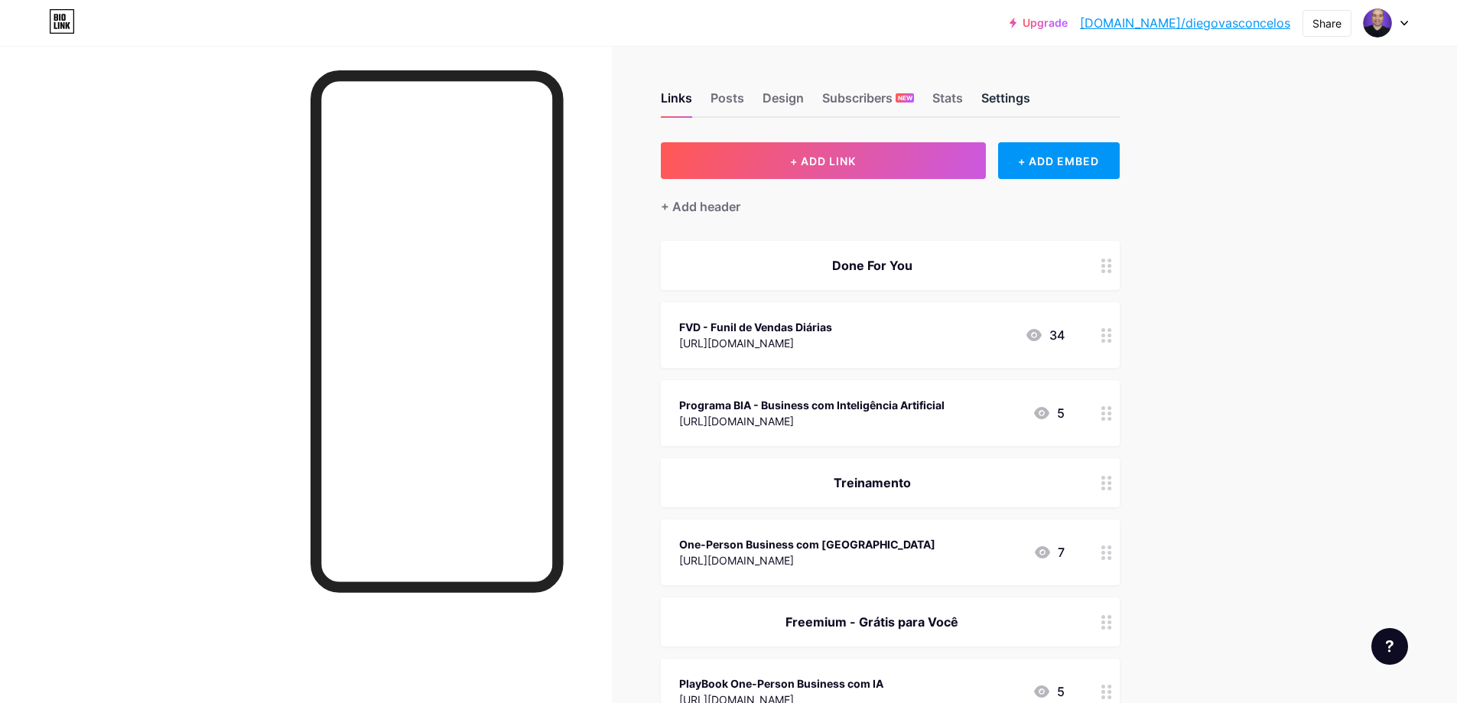
click at [1008, 97] on div "Settings" at bounding box center [1005, 103] width 49 height 28
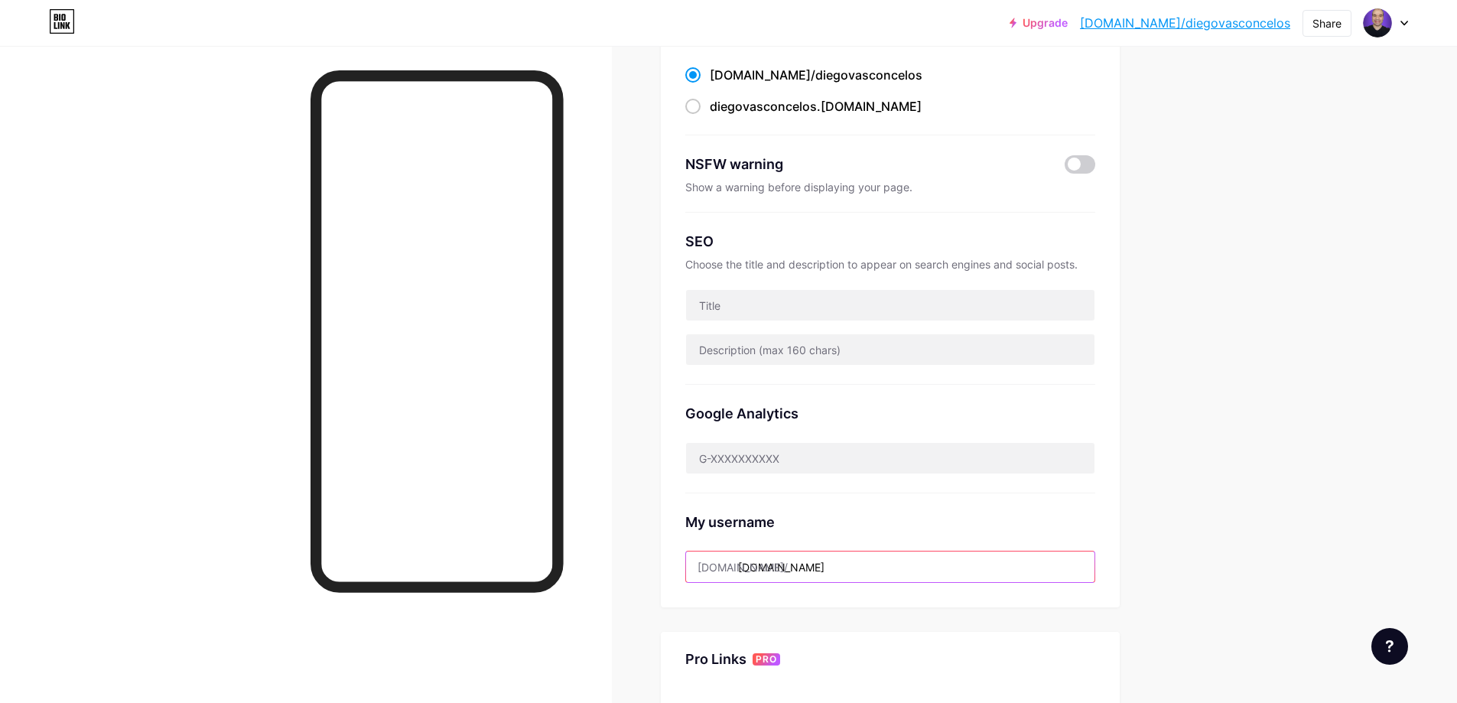
type input "dropcomacai@gmail.com"
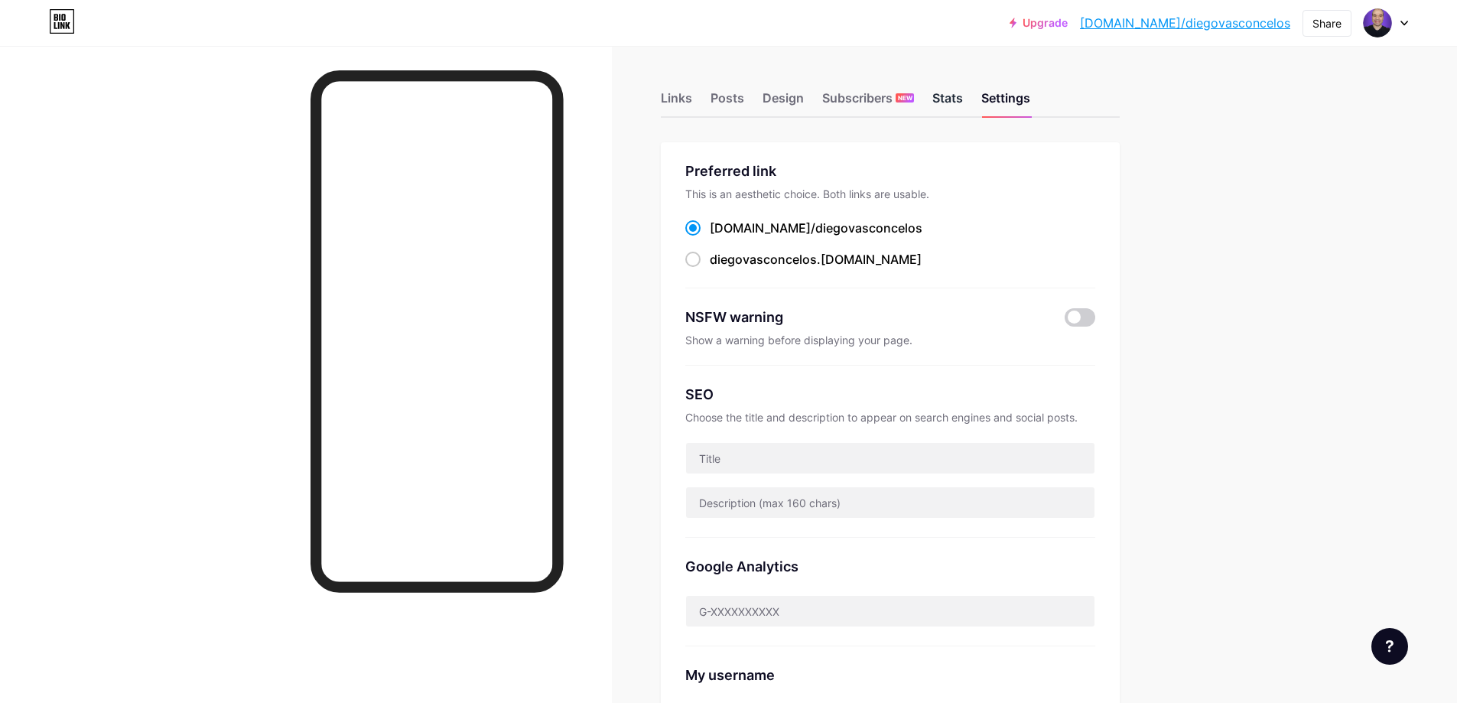
click at [956, 94] on div "Stats" at bounding box center [947, 103] width 31 height 28
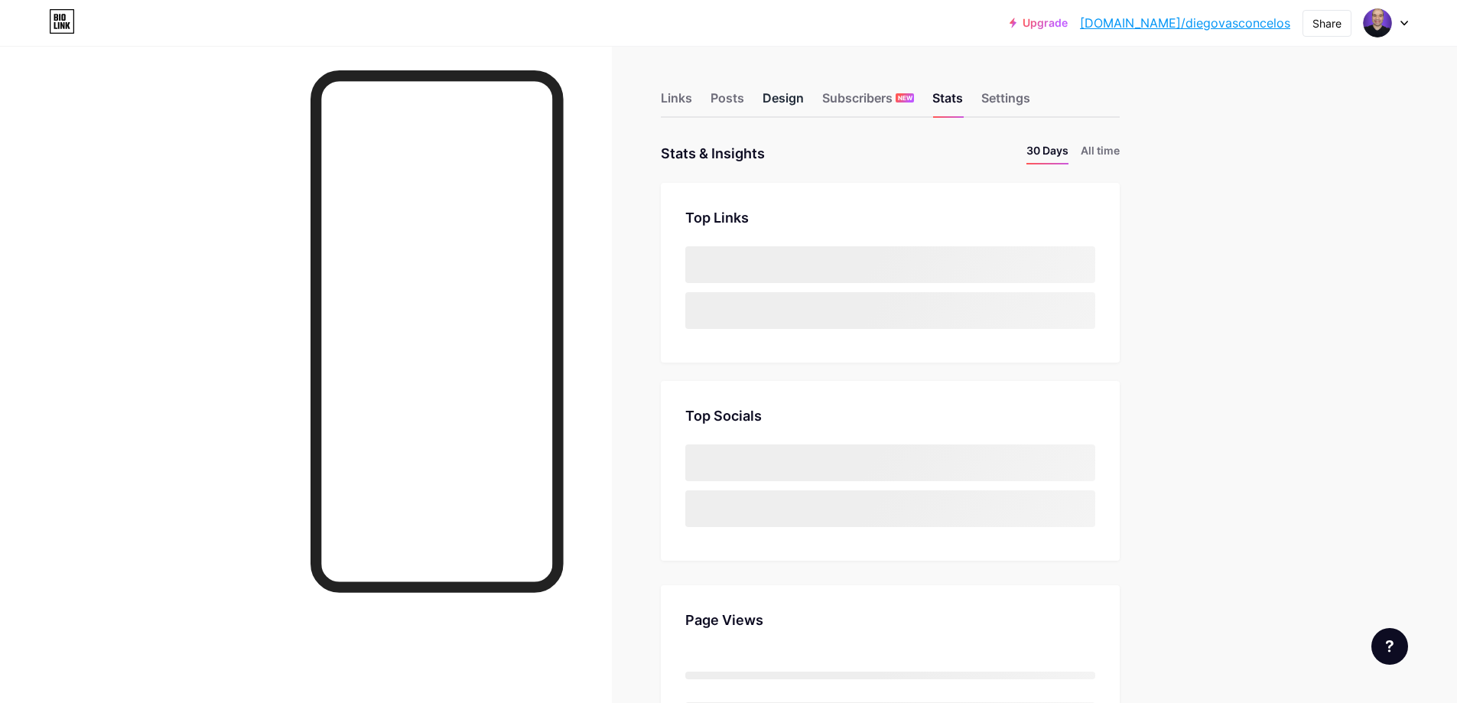
click at [786, 94] on div "Design" at bounding box center [782, 103] width 41 height 28
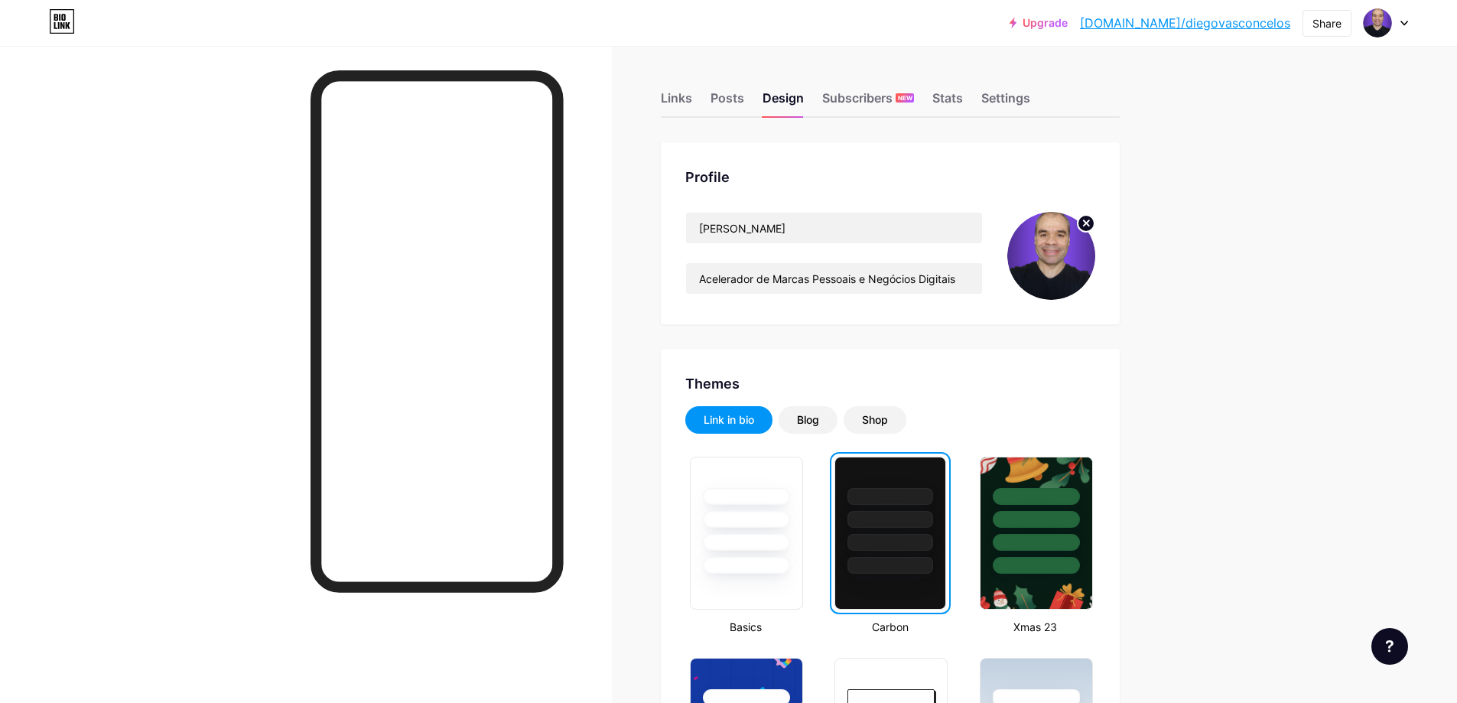
click at [1089, 228] on circle at bounding box center [1085, 223] width 17 height 17
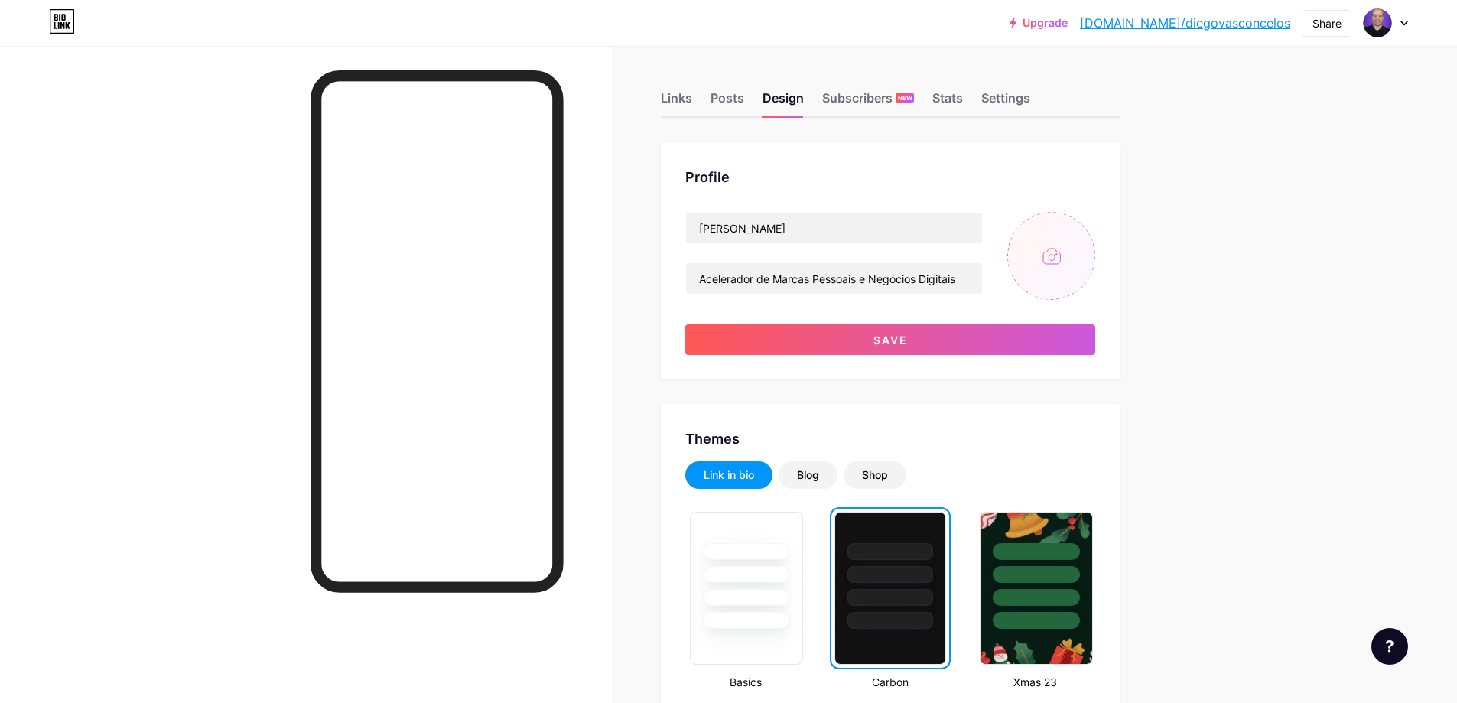
click at [1051, 257] on input "file" at bounding box center [1051, 256] width 88 height 88
type input "C:\fakepath\Foto 1.png"
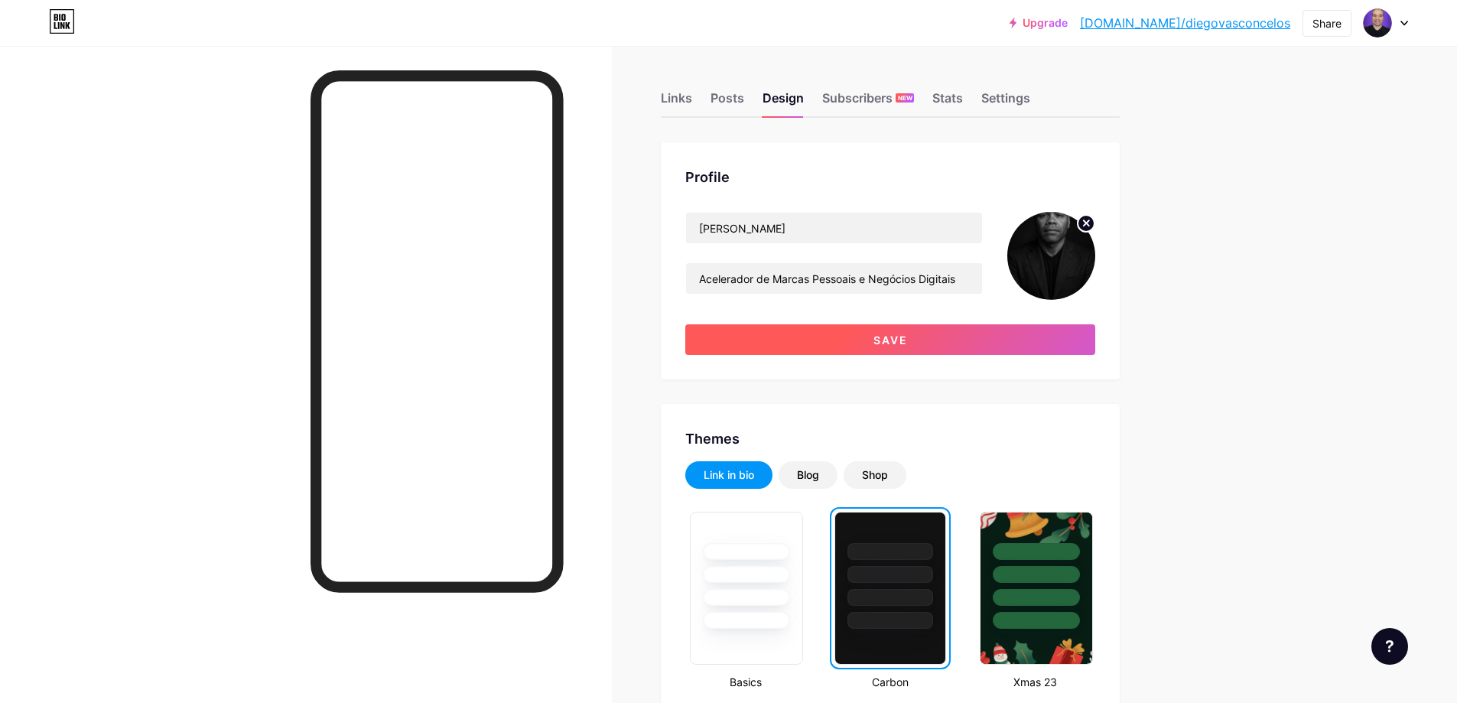
click at [978, 346] on button "Save" at bounding box center [890, 339] width 410 height 31
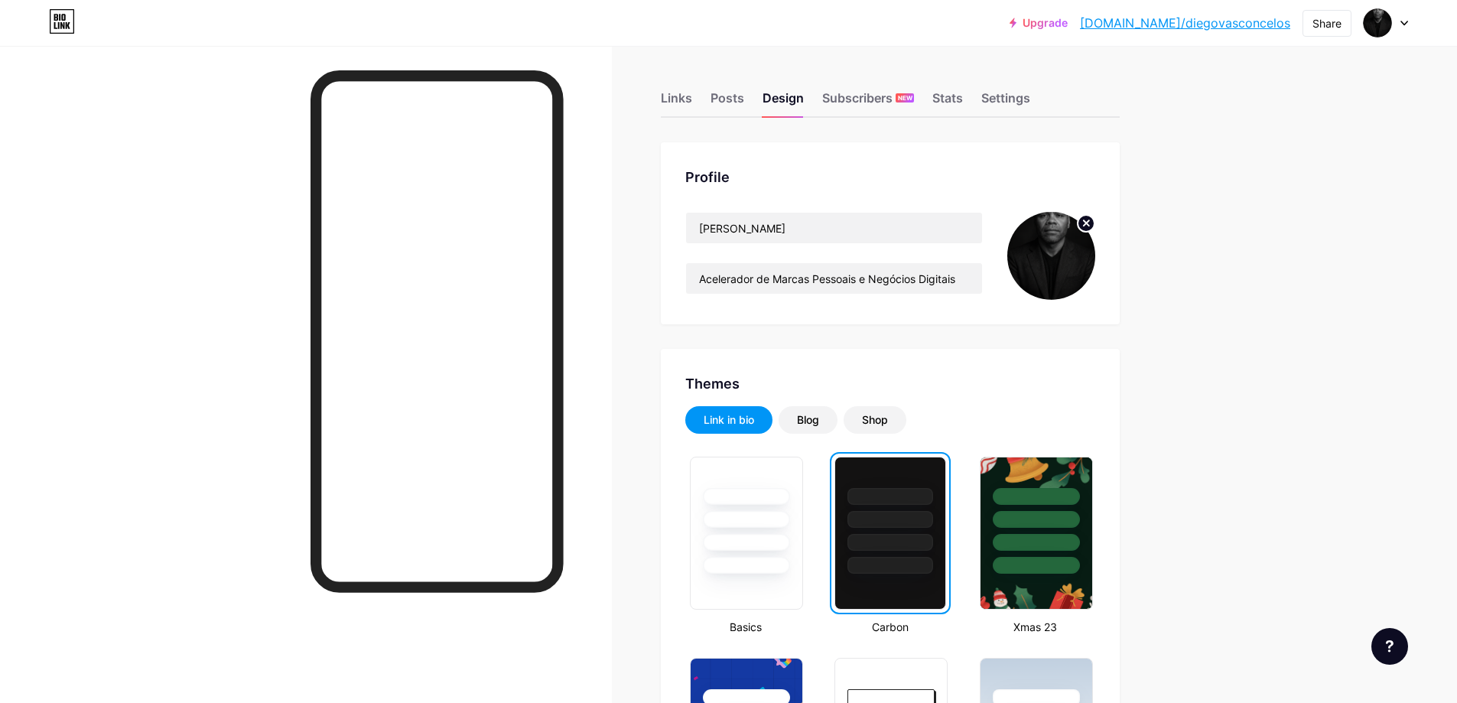
click at [1048, 243] on img at bounding box center [1051, 256] width 88 height 88
click at [734, 99] on div "Posts" at bounding box center [727, 103] width 34 height 28
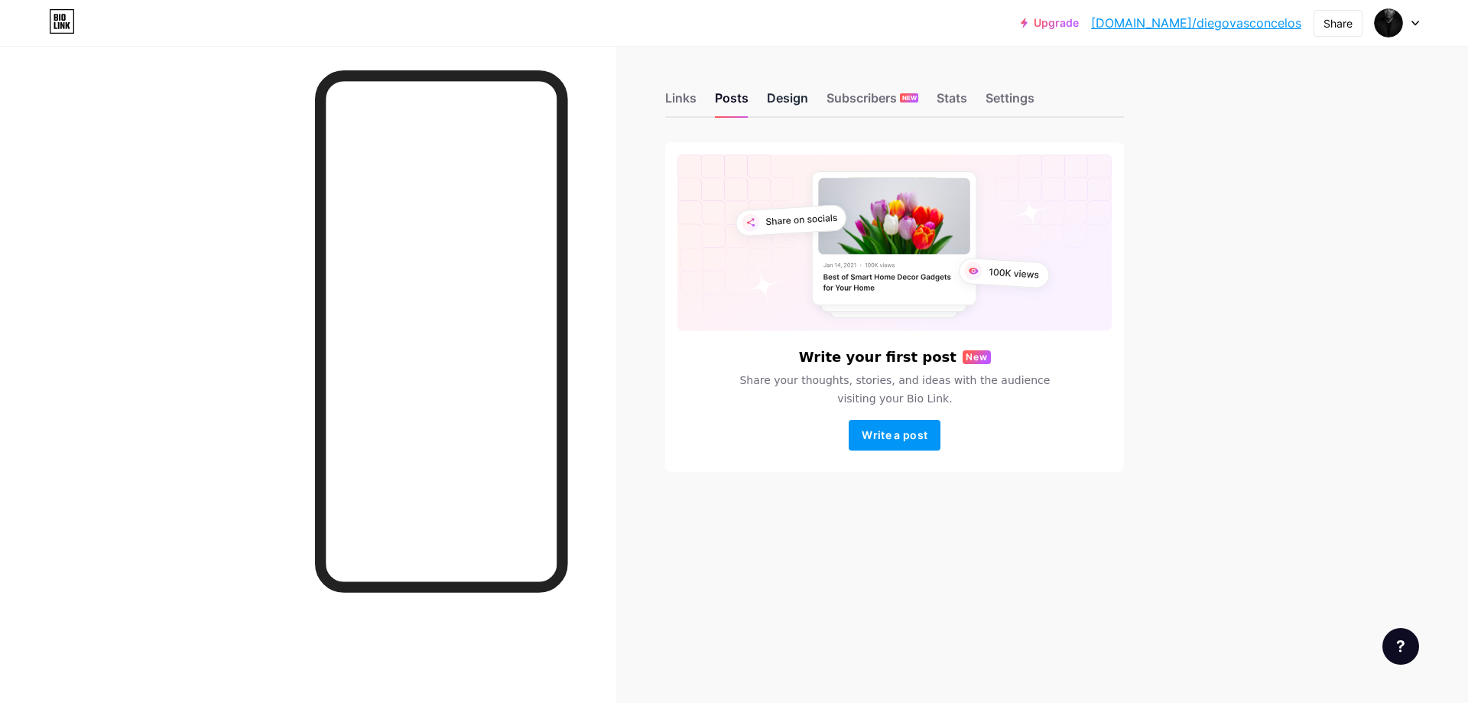
click at [781, 101] on div "Design" at bounding box center [787, 103] width 41 height 28
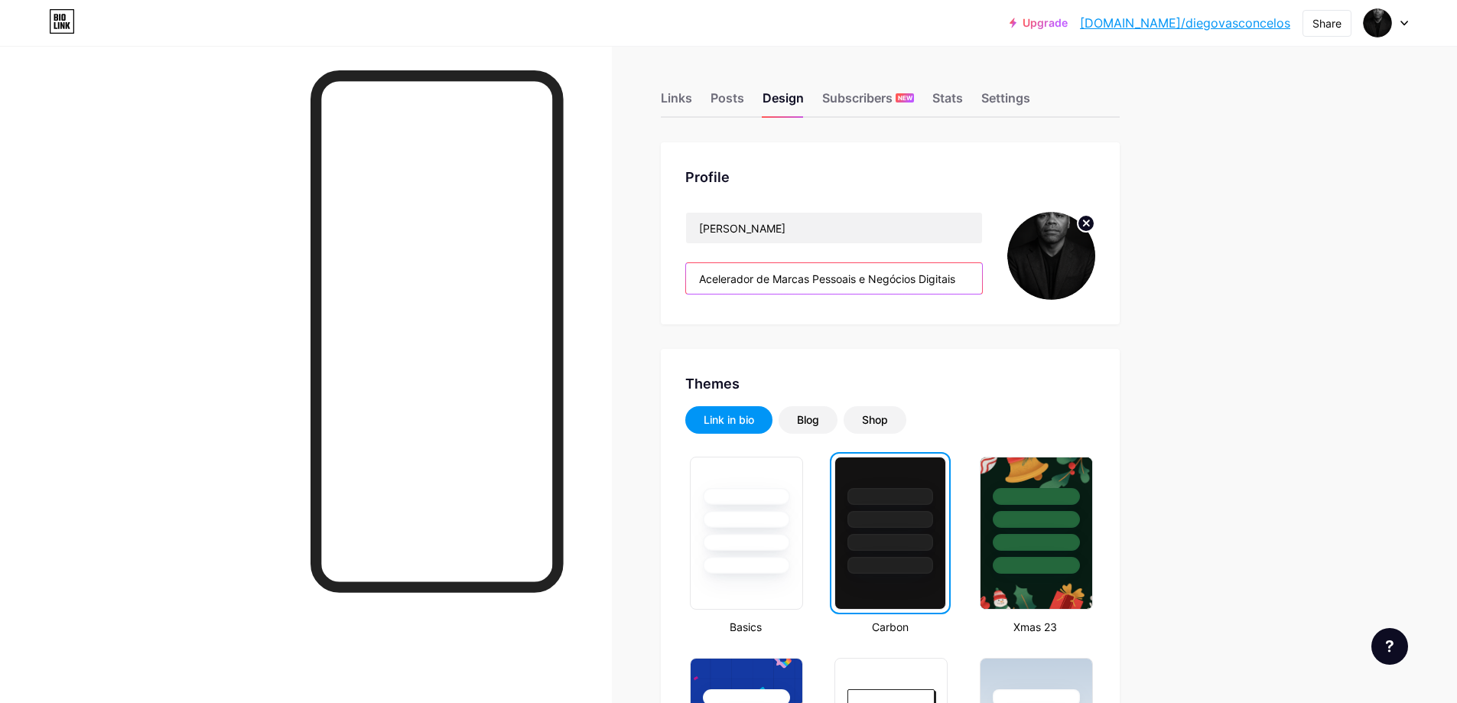
drag, startPoint x: 865, startPoint y: 281, endPoint x: 975, endPoint y: 279, distance: 110.1
click at [975, 279] on input "Acelerador de Marcas Pessoais e Negócios Digitais" at bounding box center [834, 278] width 296 height 31
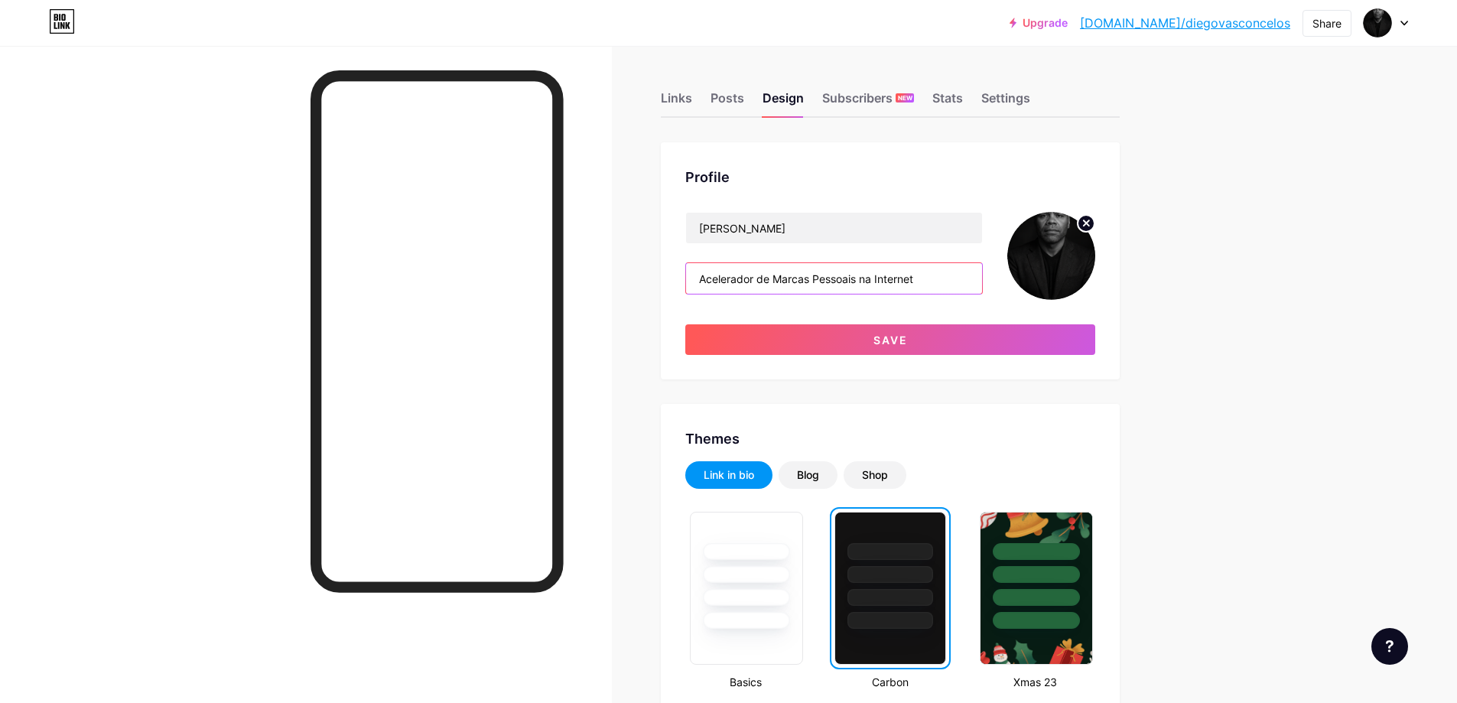
drag, startPoint x: 872, startPoint y: 281, endPoint x: 1007, endPoint y: 306, distance: 137.7
click at [1006, 306] on div "Diego Vasconcelos Acelerador de Marcas Pessoais na Internet Save" at bounding box center [890, 283] width 410 height 143
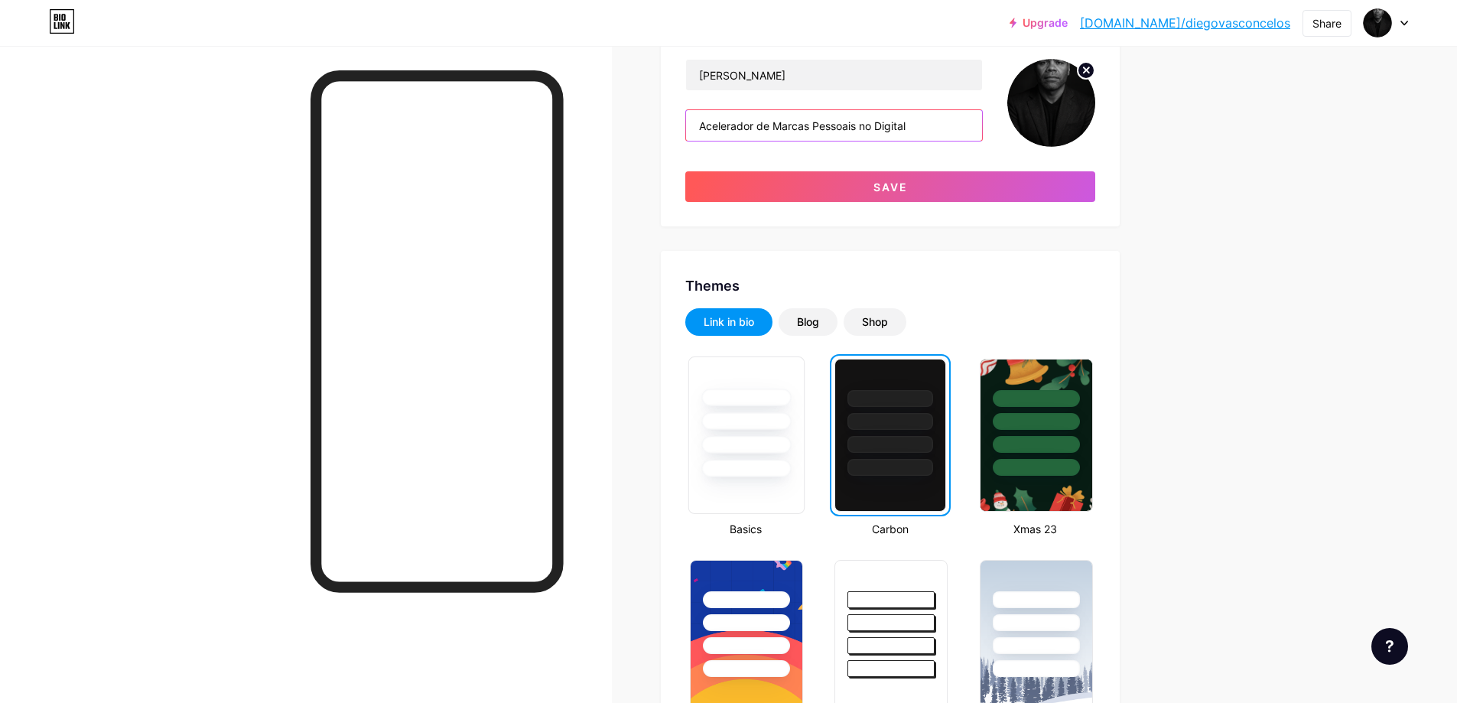
type input "Acelerador de Marcas Pessoais no Digital"
click at [728, 451] on div at bounding box center [745, 445] width 89 height 18
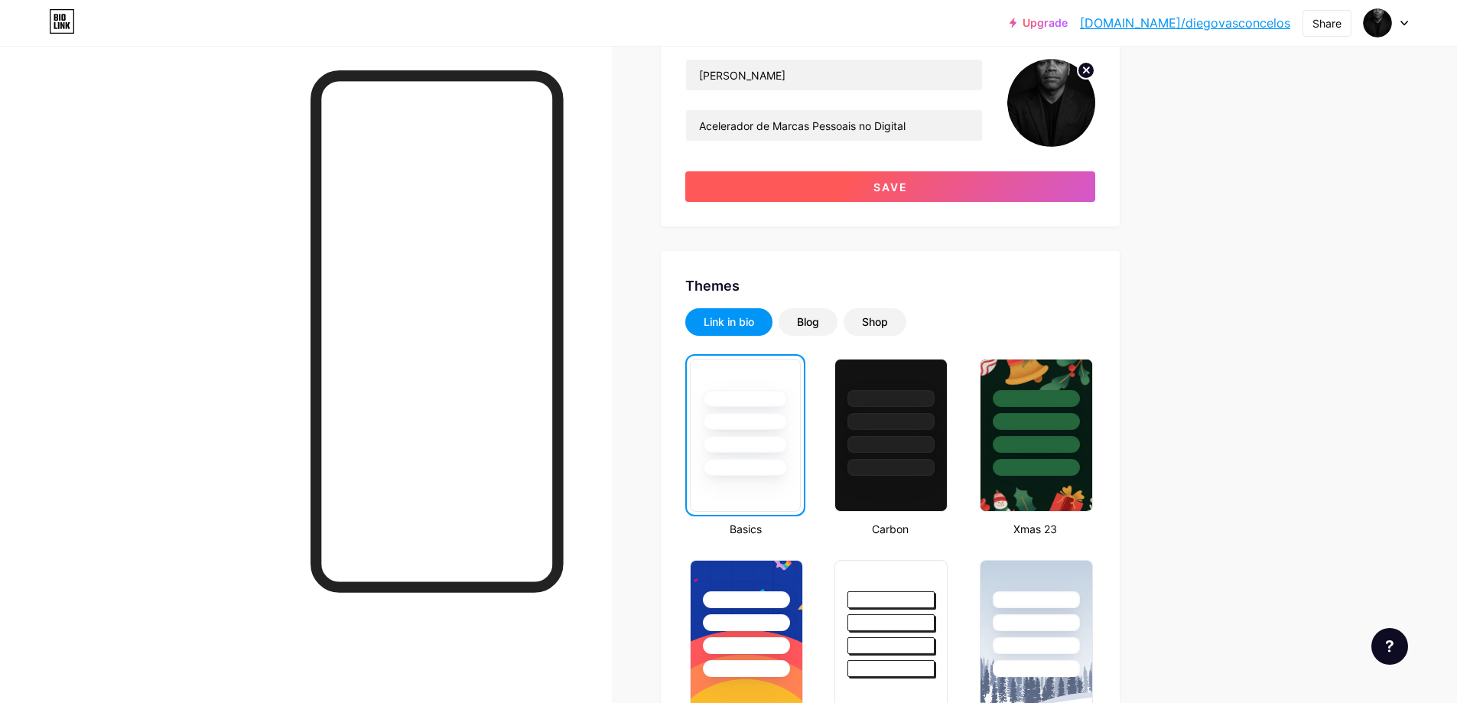
click at [923, 184] on button "Save" at bounding box center [890, 186] width 410 height 31
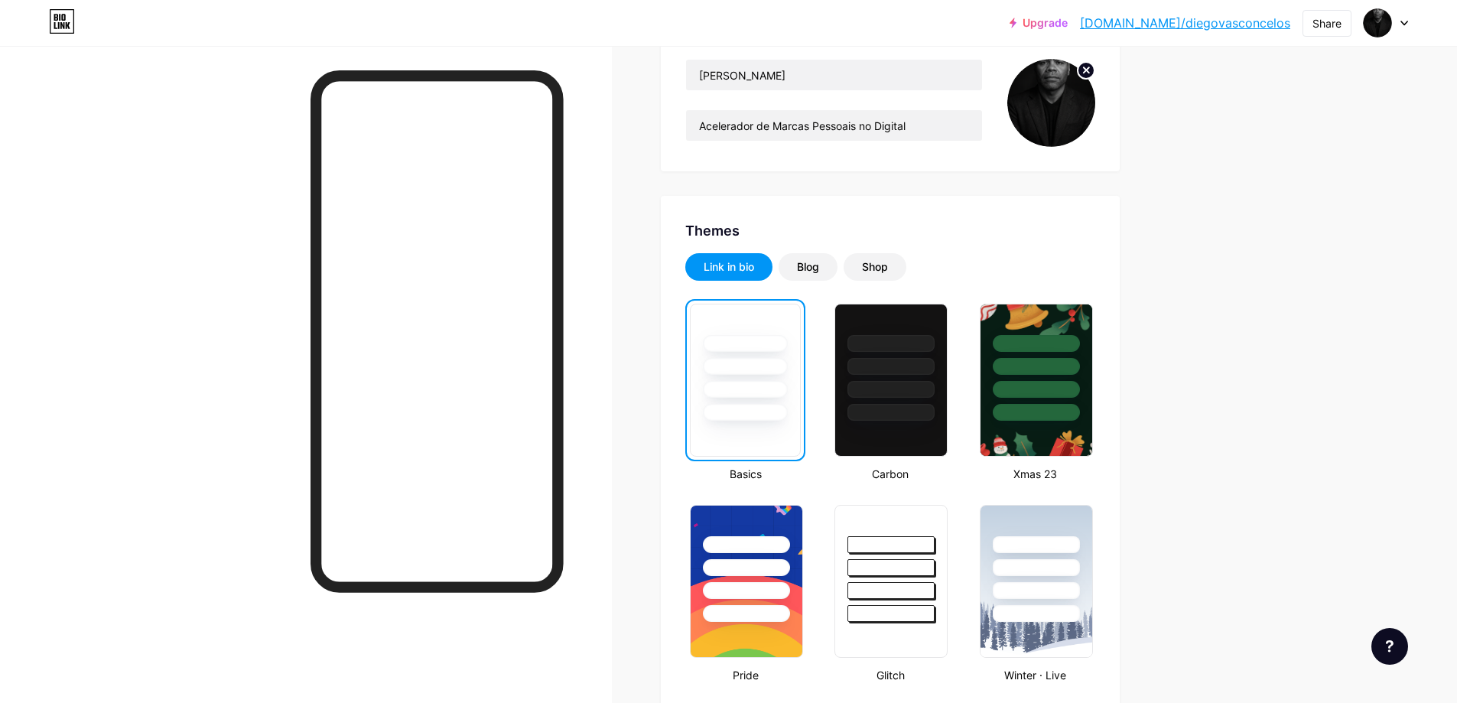
click at [1045, 107] on img at bounding box center [1051, 103] width 88 height 88
click at [1089, 69] on icon at bounding box center [1085, 69] width 5 height 5
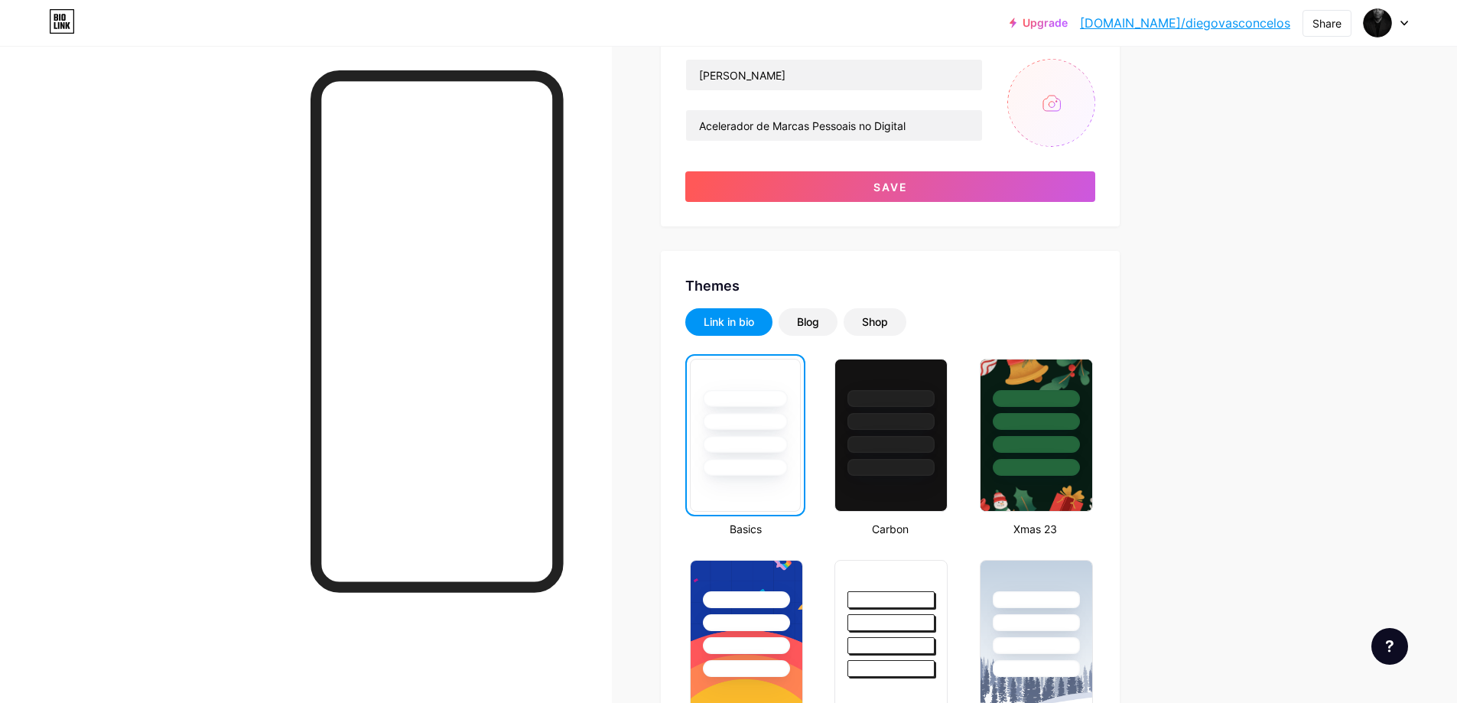
click at [1061, 98] on input "file" at bounding box center [1051, 103] width 88 height 88
type input "C:\fakepath\Foto 1 Perfil 1080x1080.png"
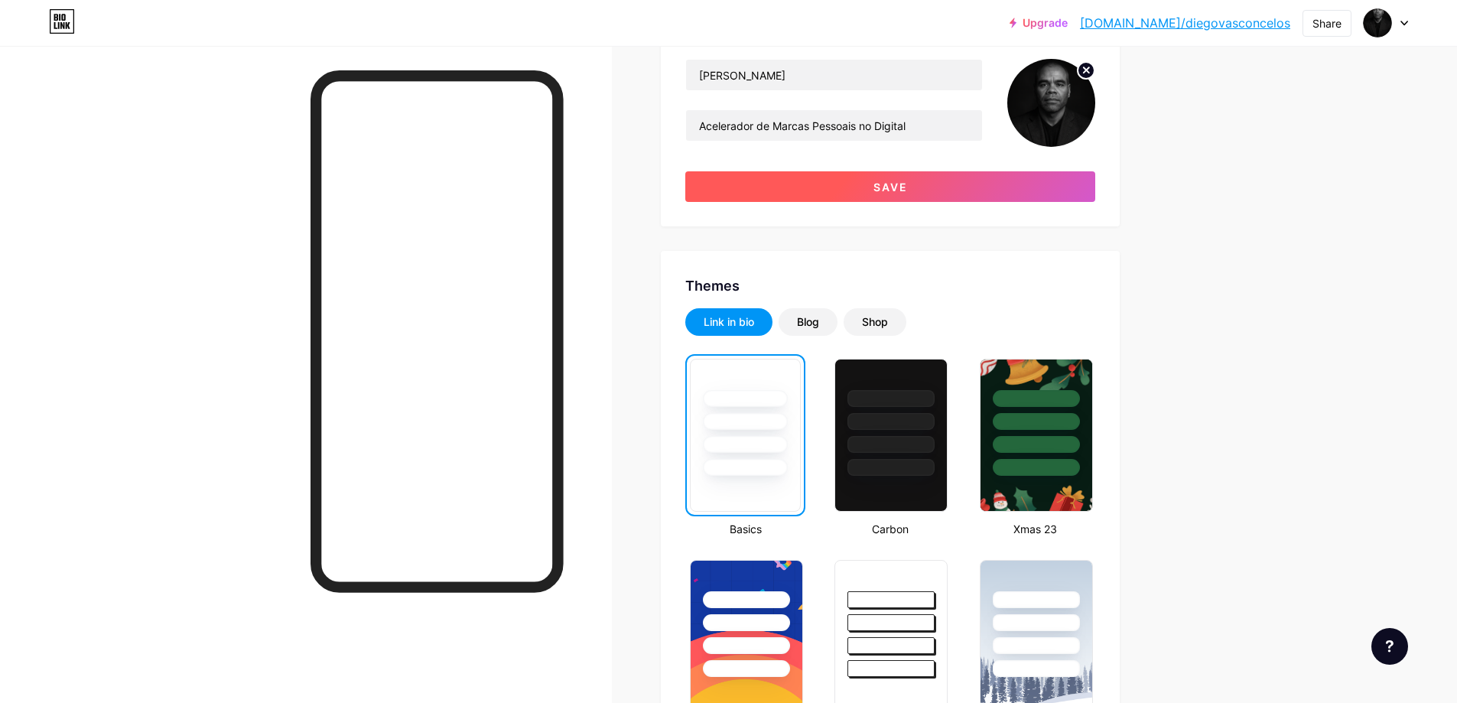
click at [983, 185] on button "Save" at bounding box center [890, 186] width 410 height 31
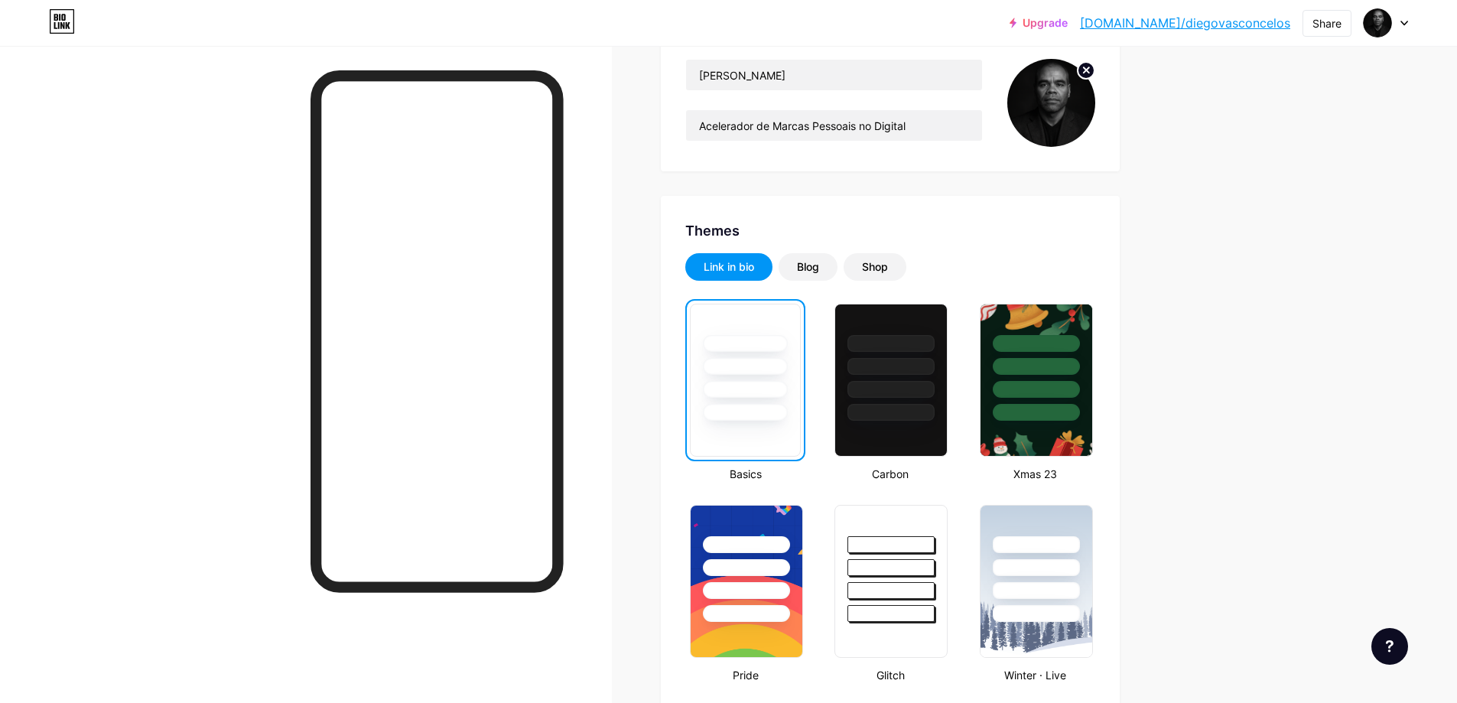
scroll to position [382, 0]
